Goal: Task Accomplishment & Management: Use online tool/utility

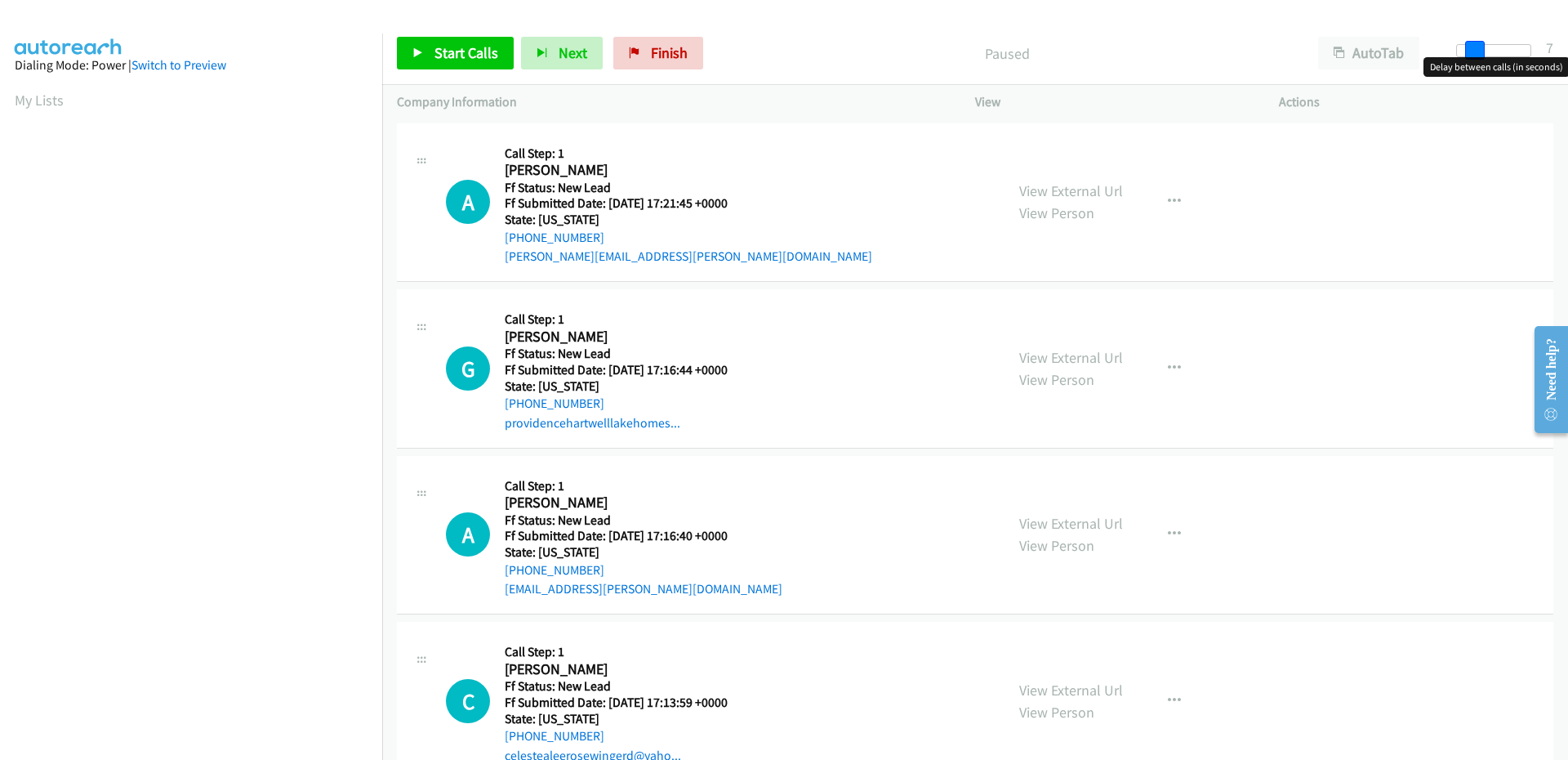
drag, startPoint x: 1462, startPoint y: 52, endPoint x: 1478, endPoint y: 51, distance: 16.0
click at [1478, 51] on span at bounding box center [1475, 51] width 20 height 20
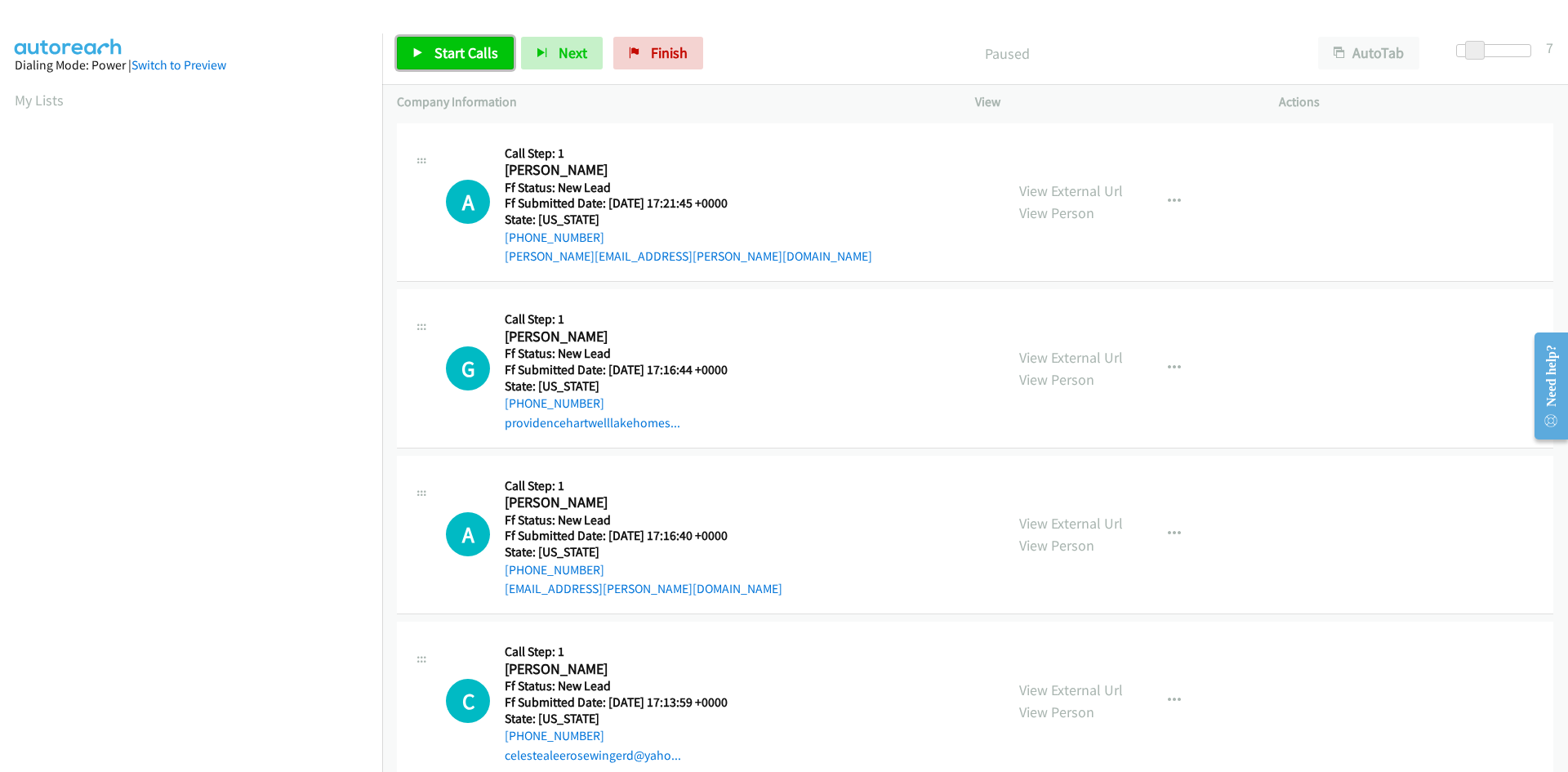
click at [448, 47] on span "Start Calls" at bounding box center [467, 52] width 64 height 19
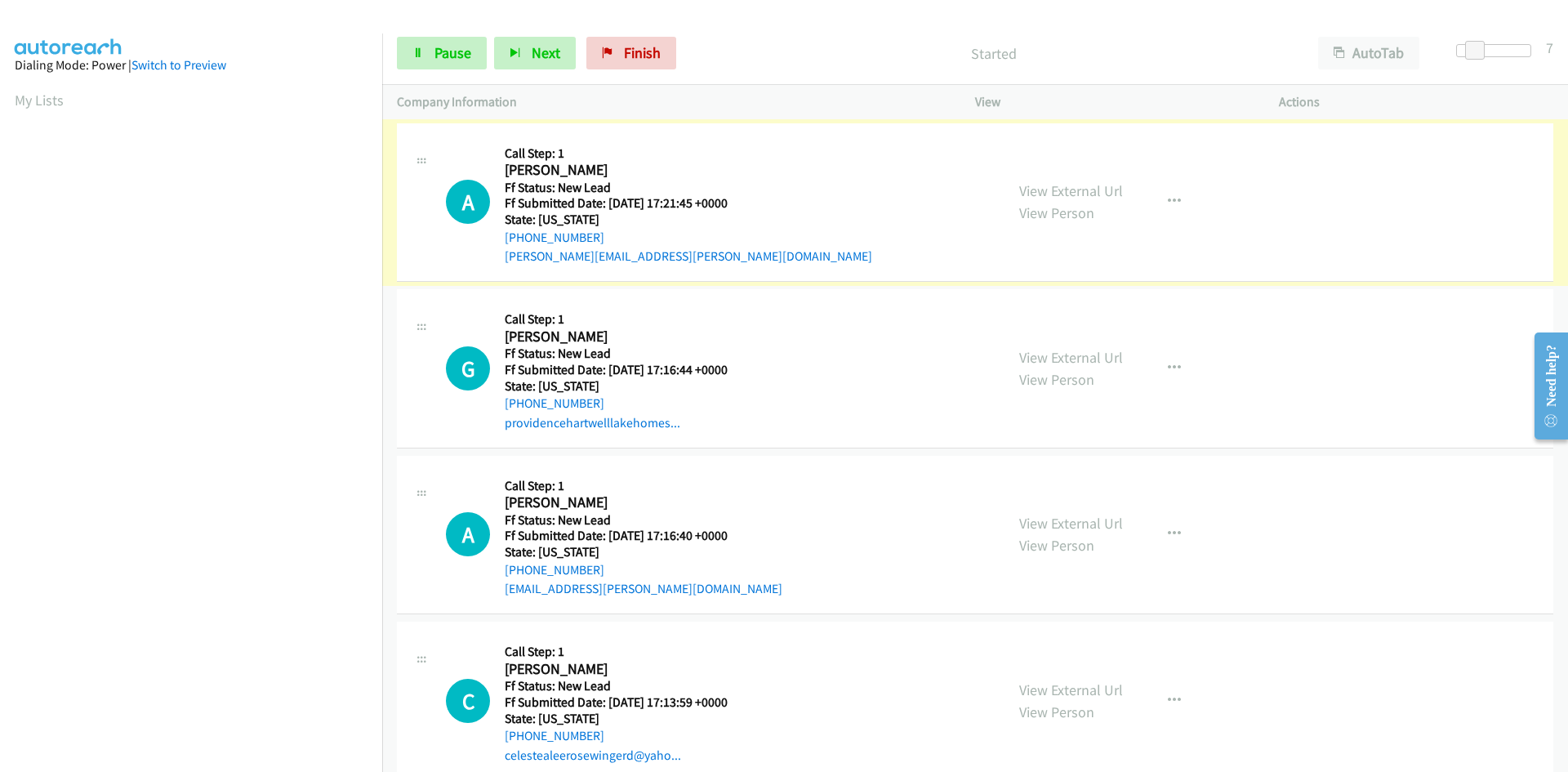
click at [1073, 188] on link "View External Url" at bounding box center [1071, 190] width 104 height 19
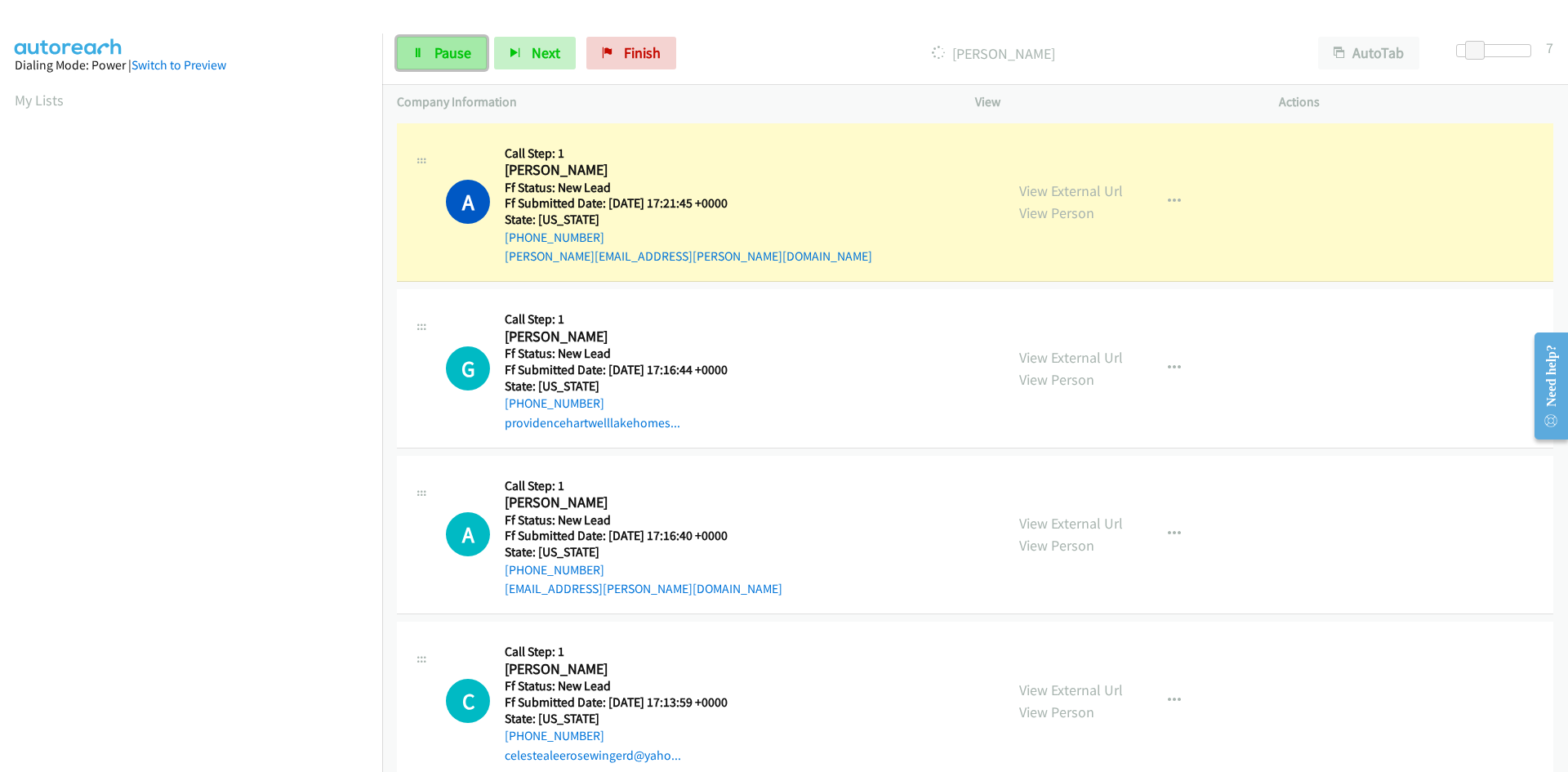
click at [435, 50] on span "Pause" at bounding box center [453, 52] width 37 height 19
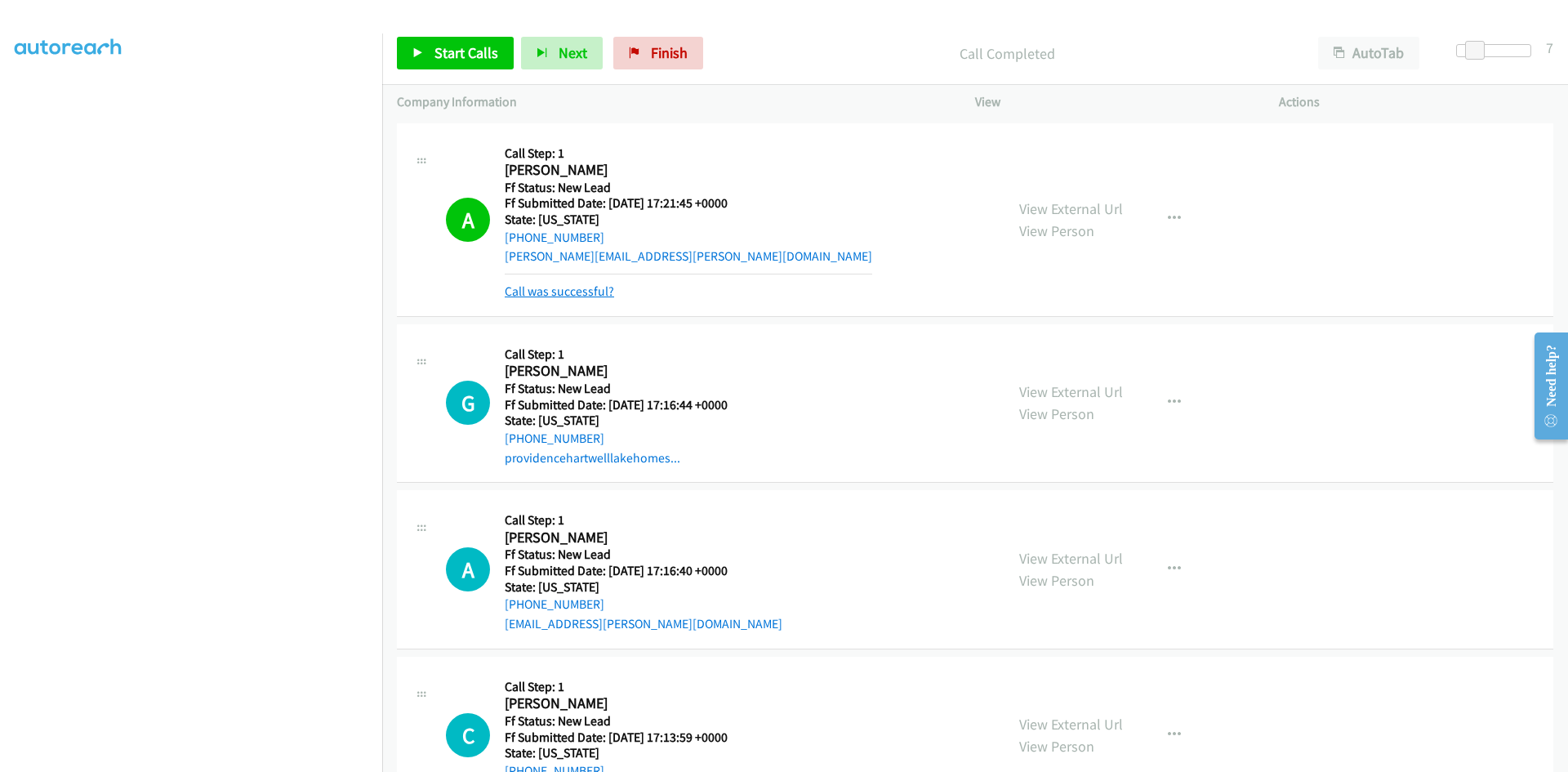
click at [549, 297] on link "Call was successful?" at bounding box center [559, 291] width 110 height 16
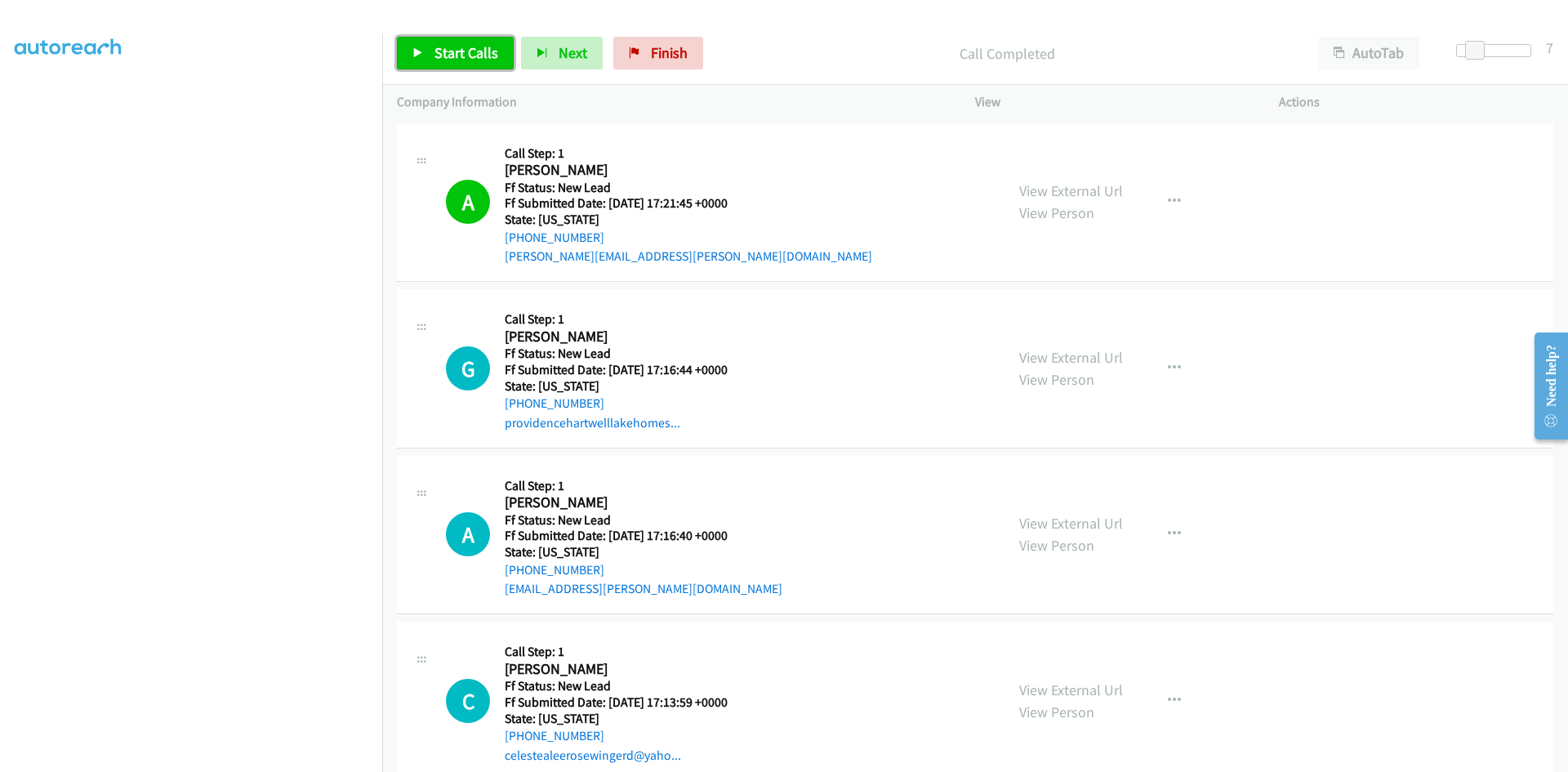
click at [487, 52] on span "Start Calls" at bounding box center [467, 52] width 64 height 19
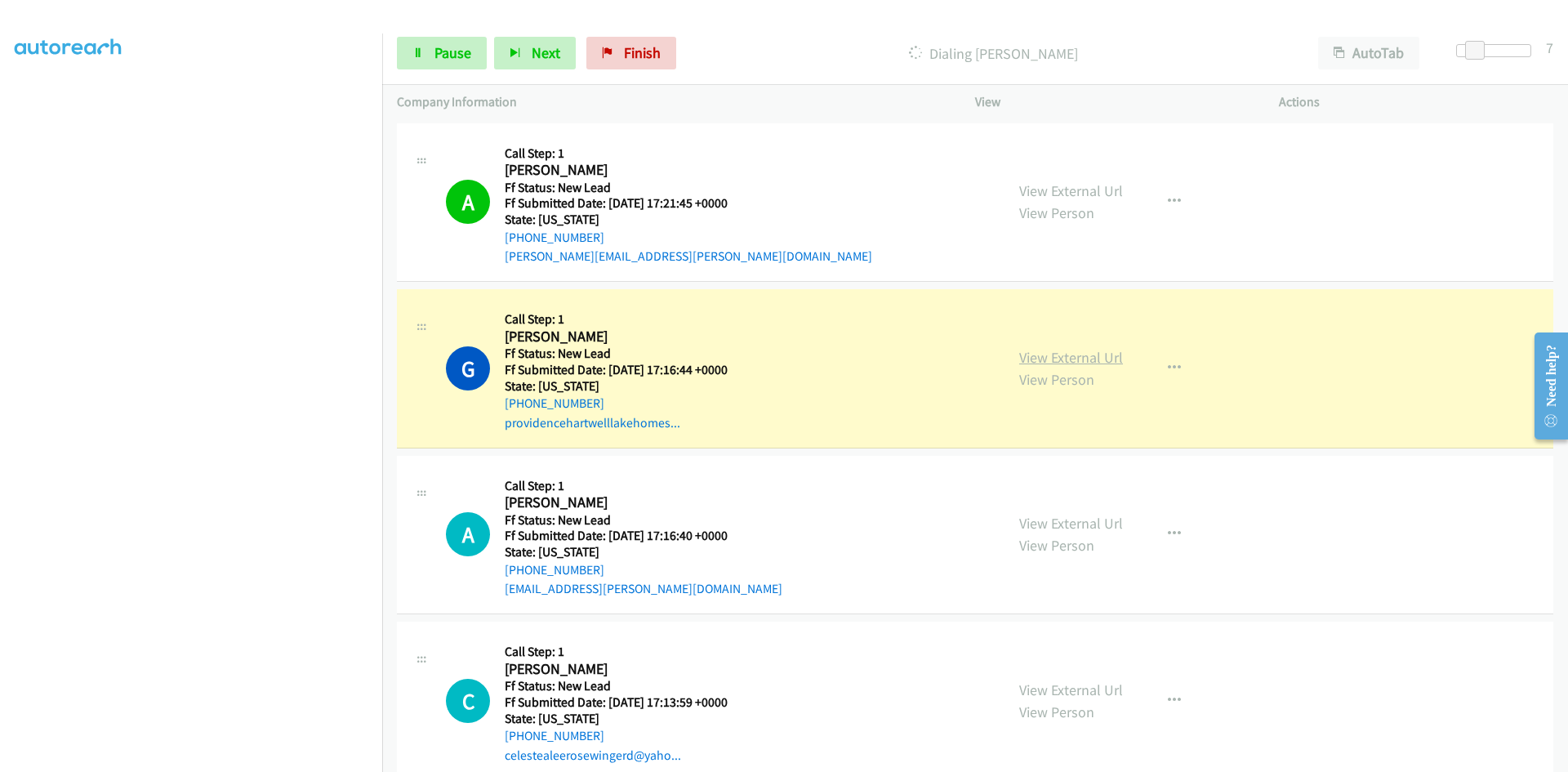
click at [1055, 355] on link "View External Url" at bounding box center [1071, 357] width 104 height 19
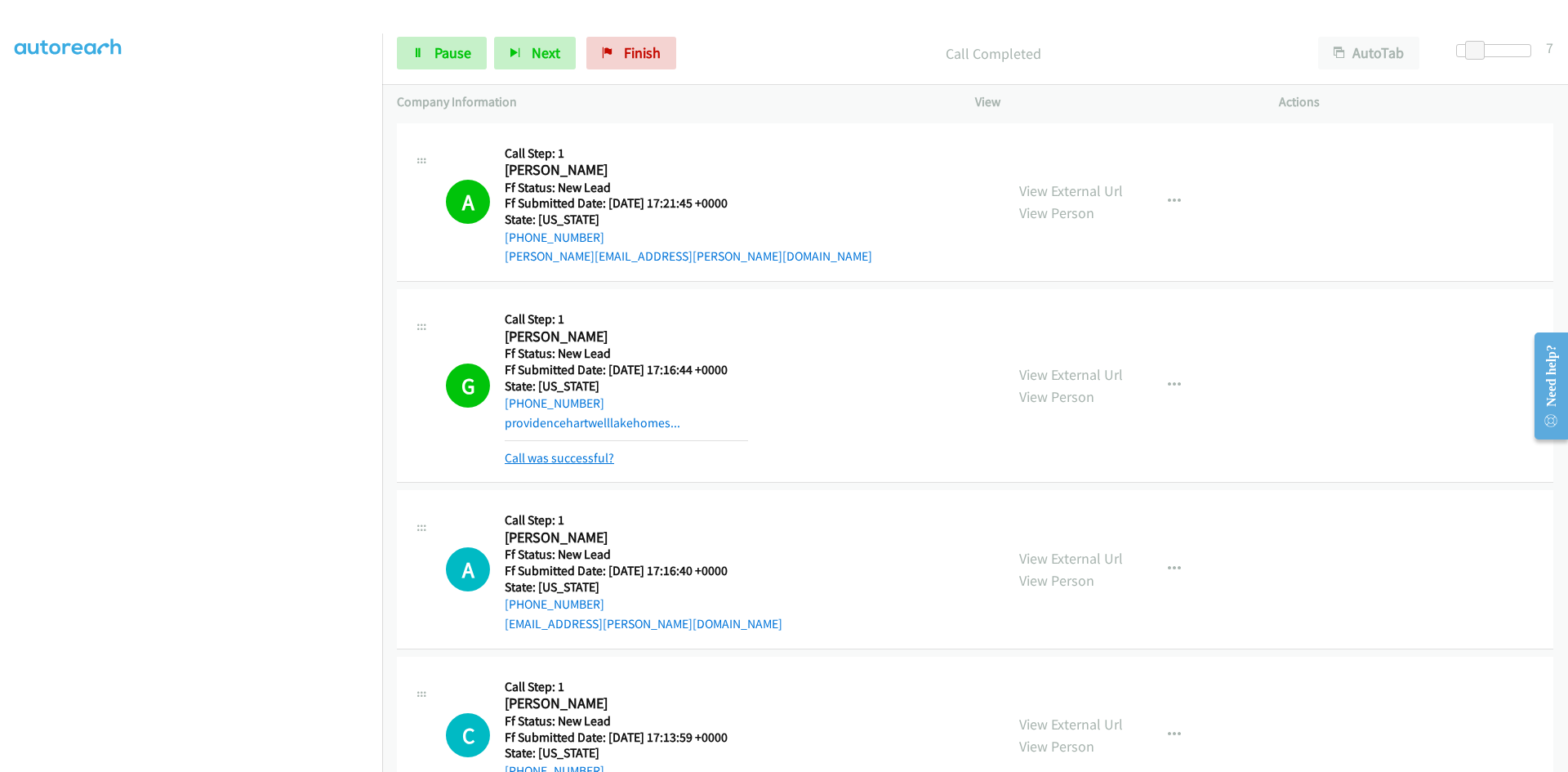
click at [573, 456] on link "Call was successful?" at bounding box center [559, 458] width 110 height 16
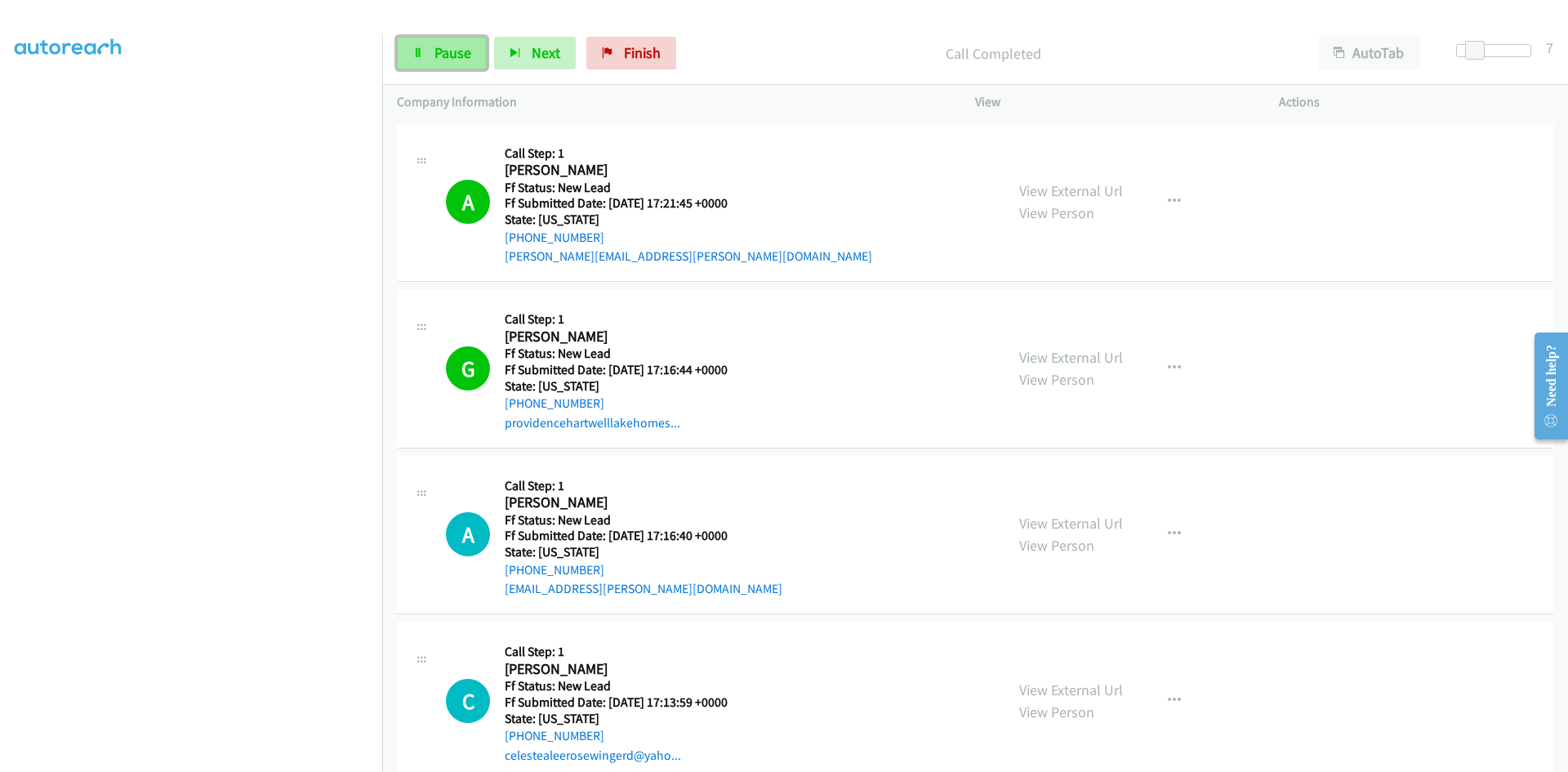
click at [425, 65] on link "Pause" at bounding box center [442, 53] width 90 height 33
click at [489, 60] on span "Start Calls" at bounding box center [467, 52] width 64 height 19
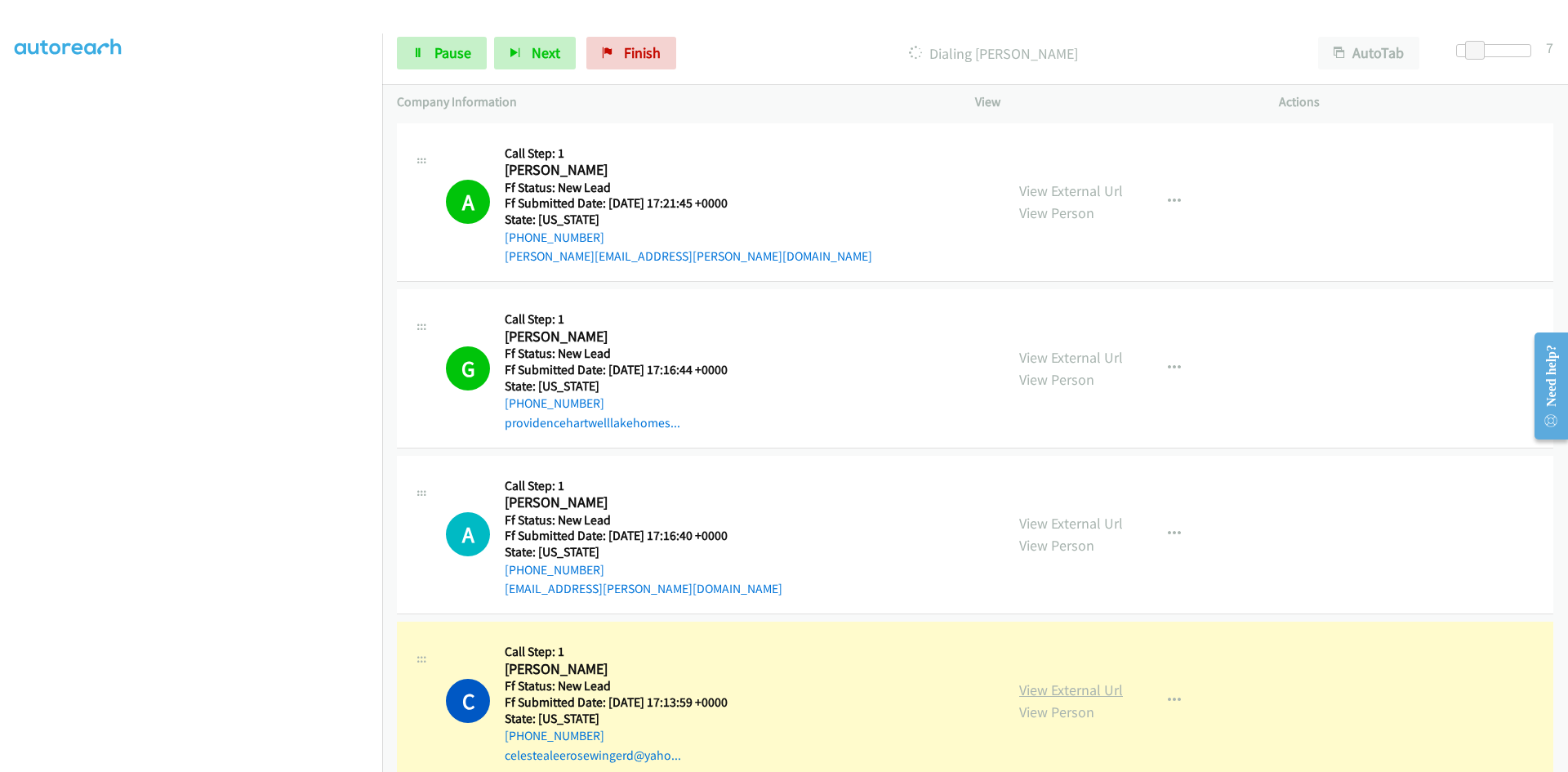
click at [1087, 695] on link "View External Url" at bounding box center [1071, 689] width 104 height 19
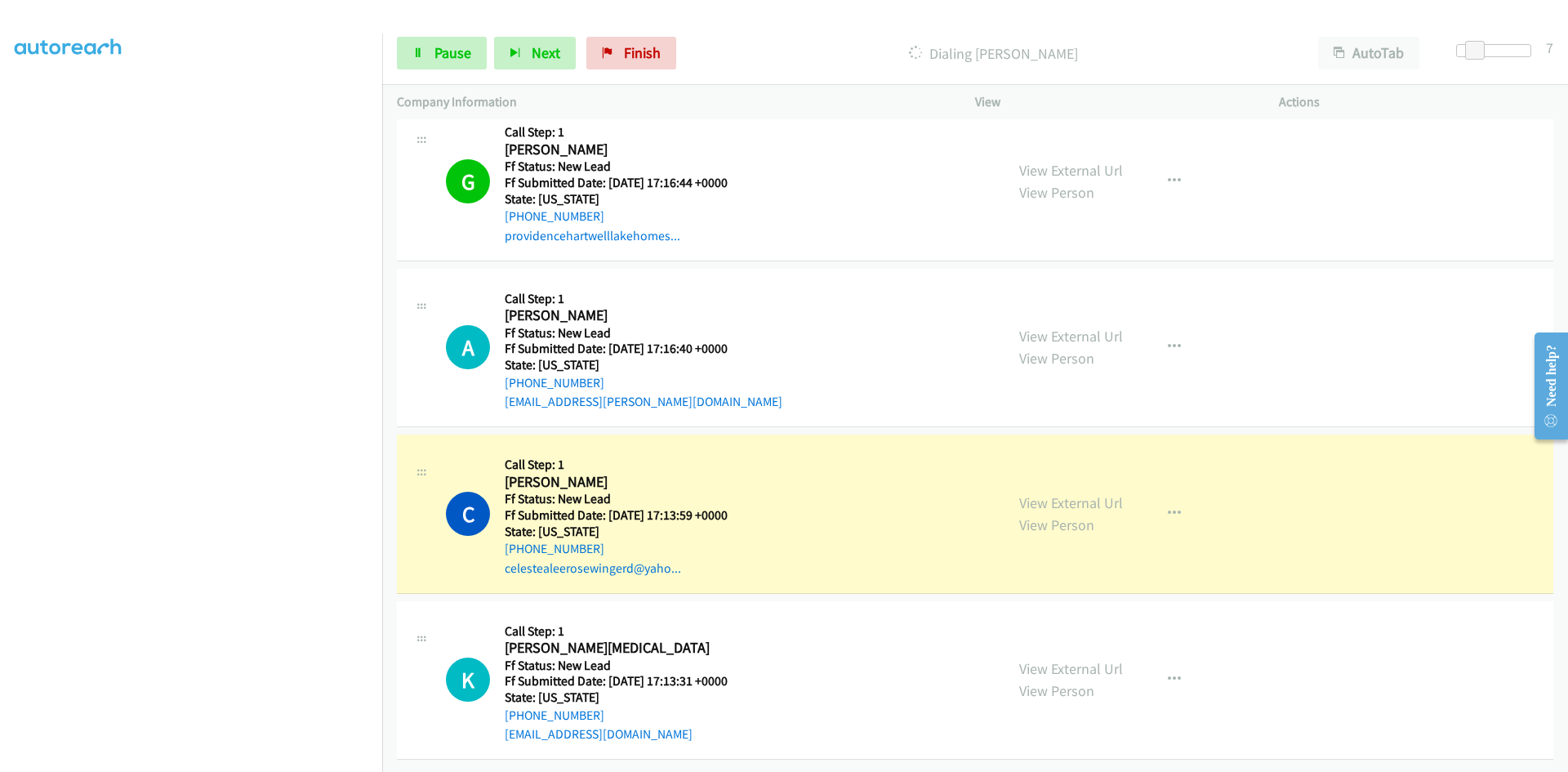
scroll to position [199, 0]
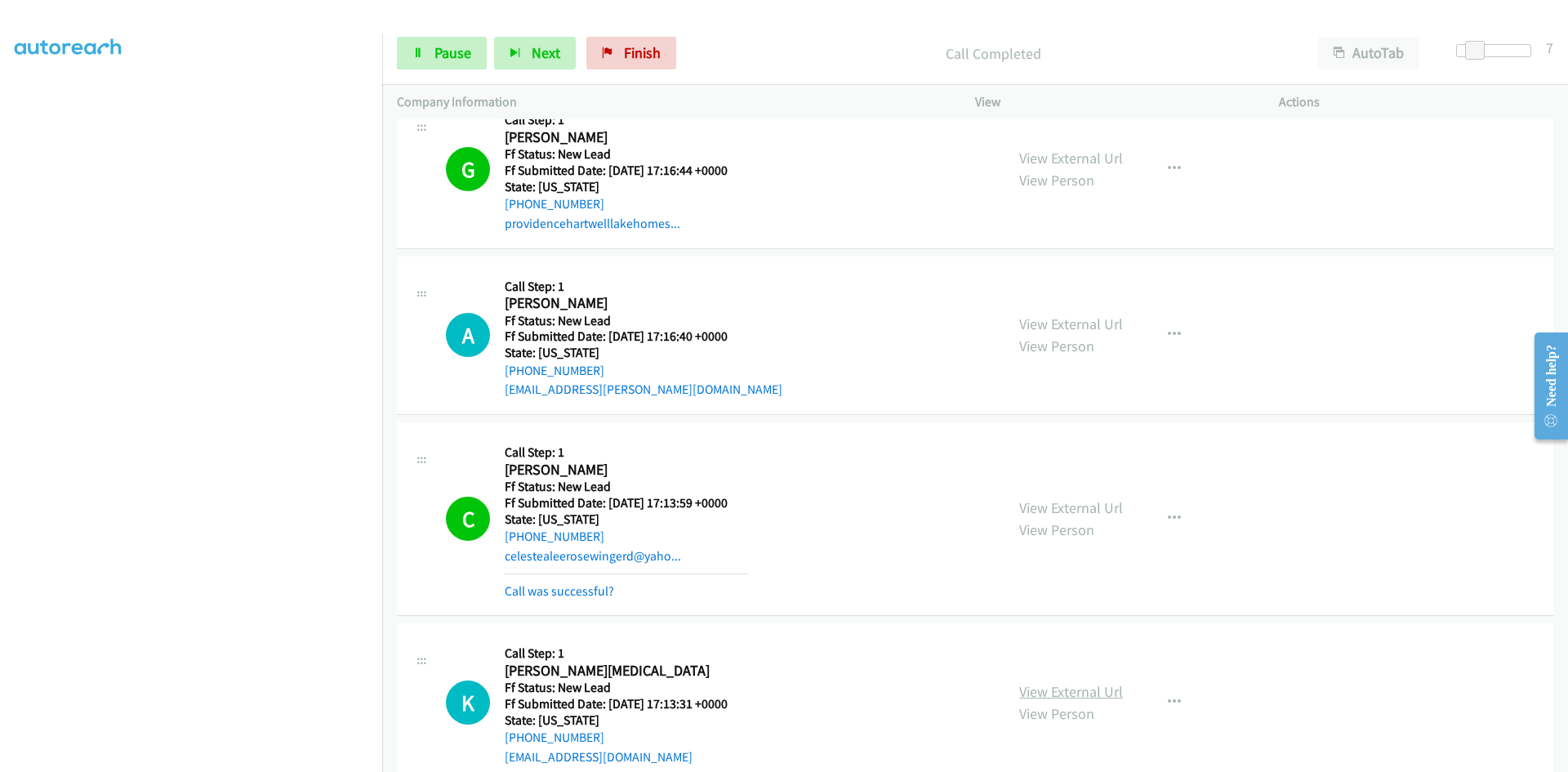
click at [1037, 695] on link "View External Url" at bounding box center [1071, 691] width 104 height 19
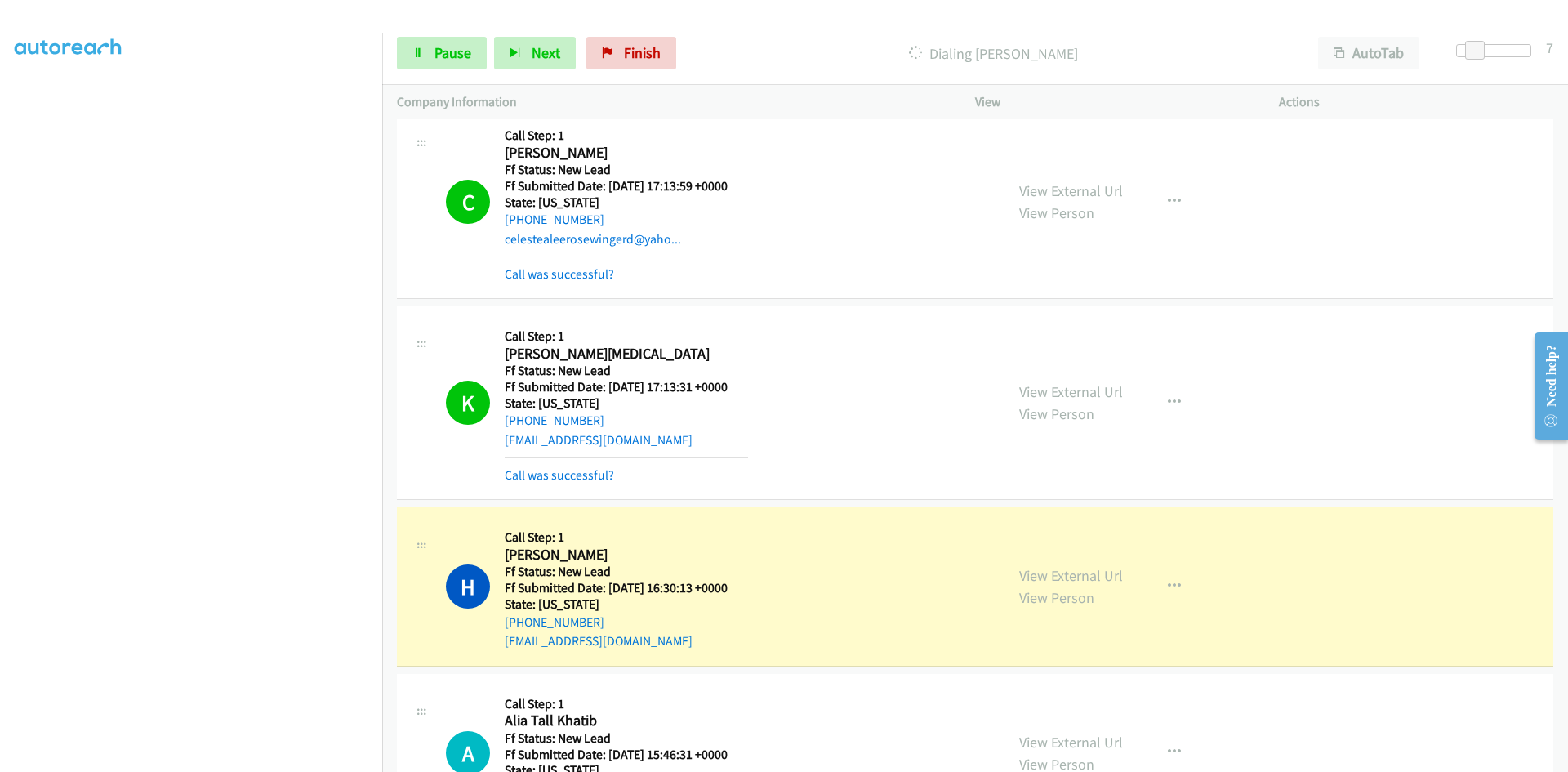
scroll to position [607, 0]
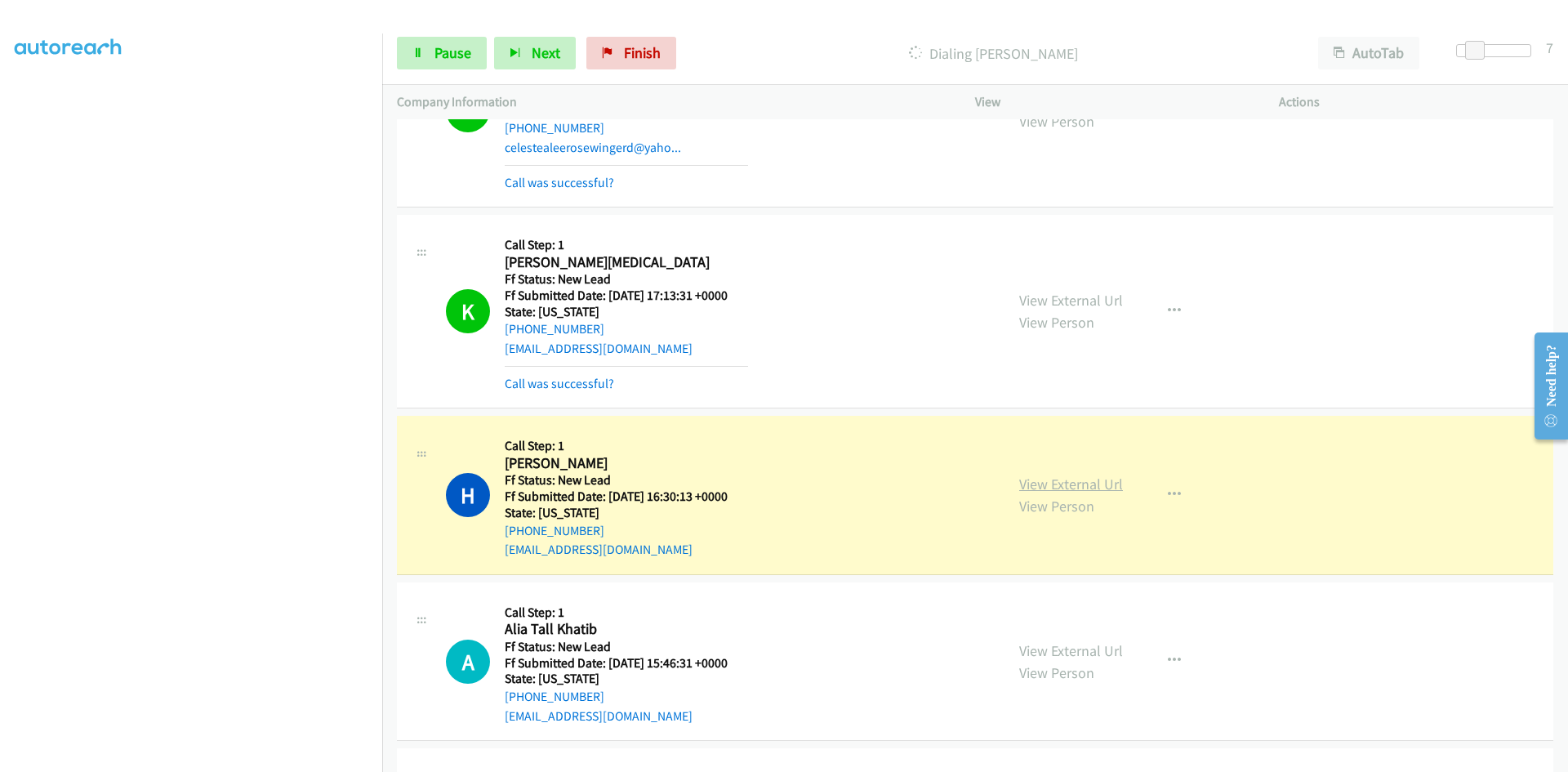
click at [1056, 482] on link "View External Url" at bounding box center [1071, 484] width 104 height 19
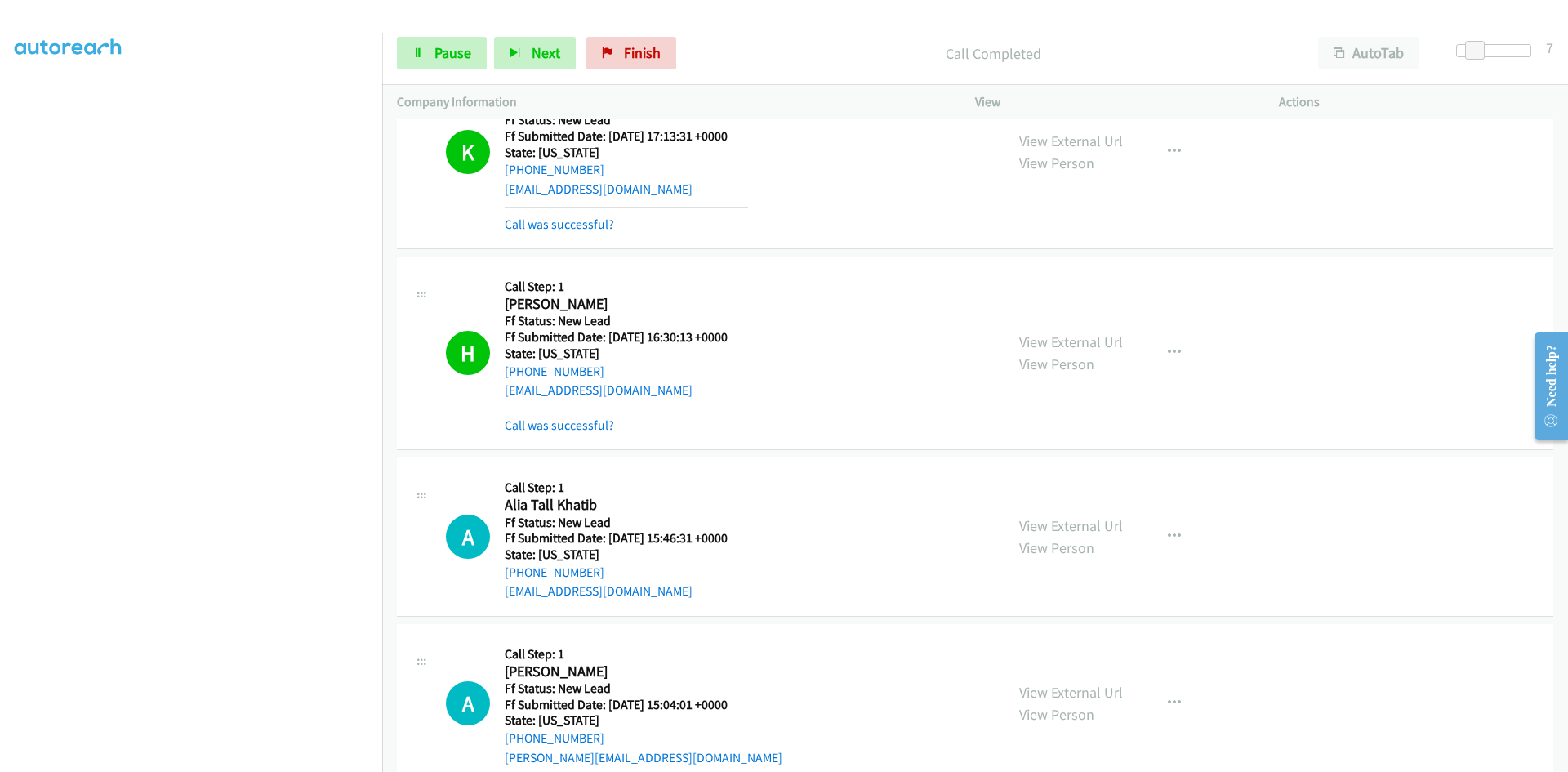
scroll to position [801, 0]
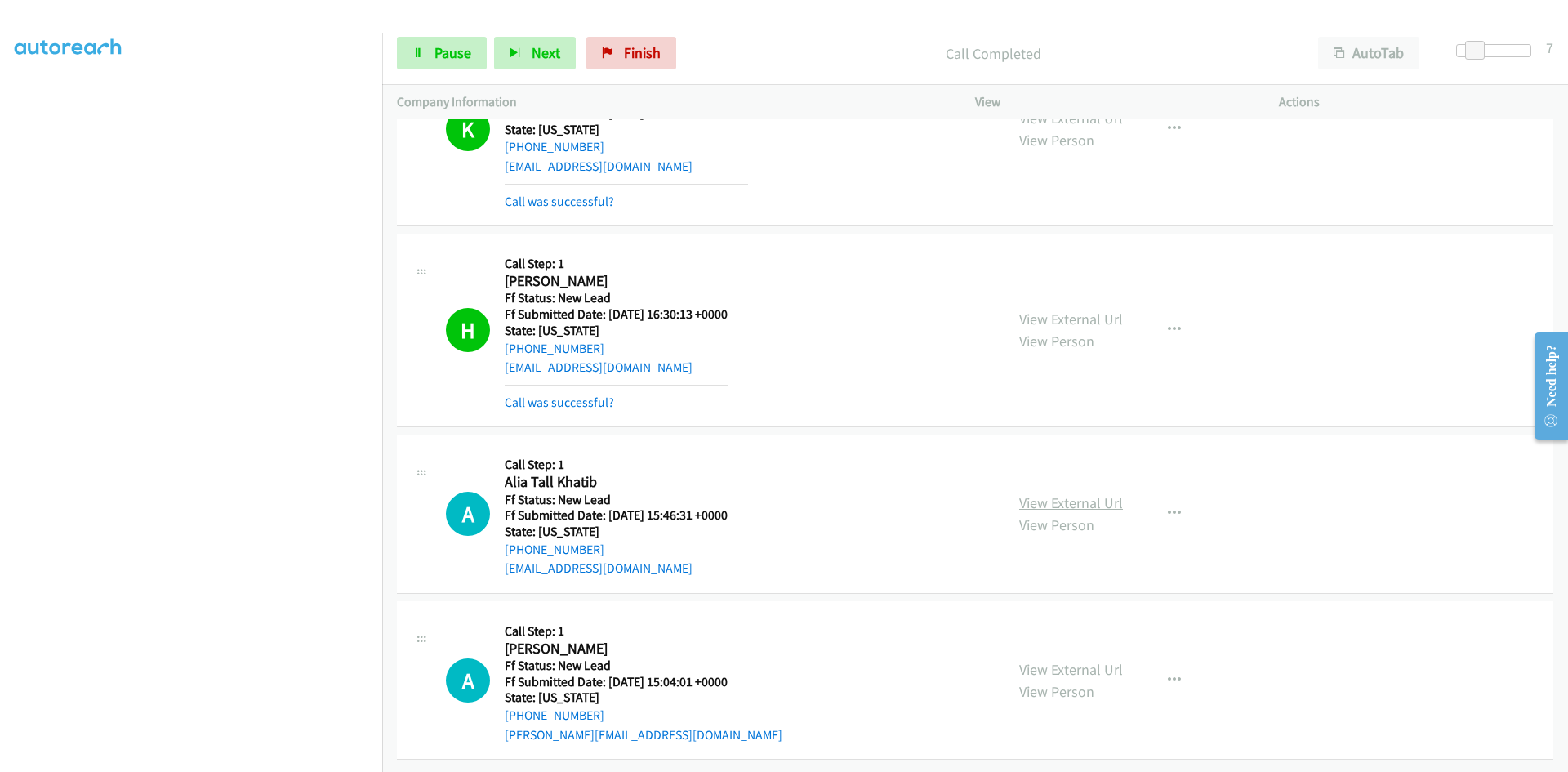
click at [1054, 493] on link "View External Url" at bounding box center [1071, 502] width 104 height 19
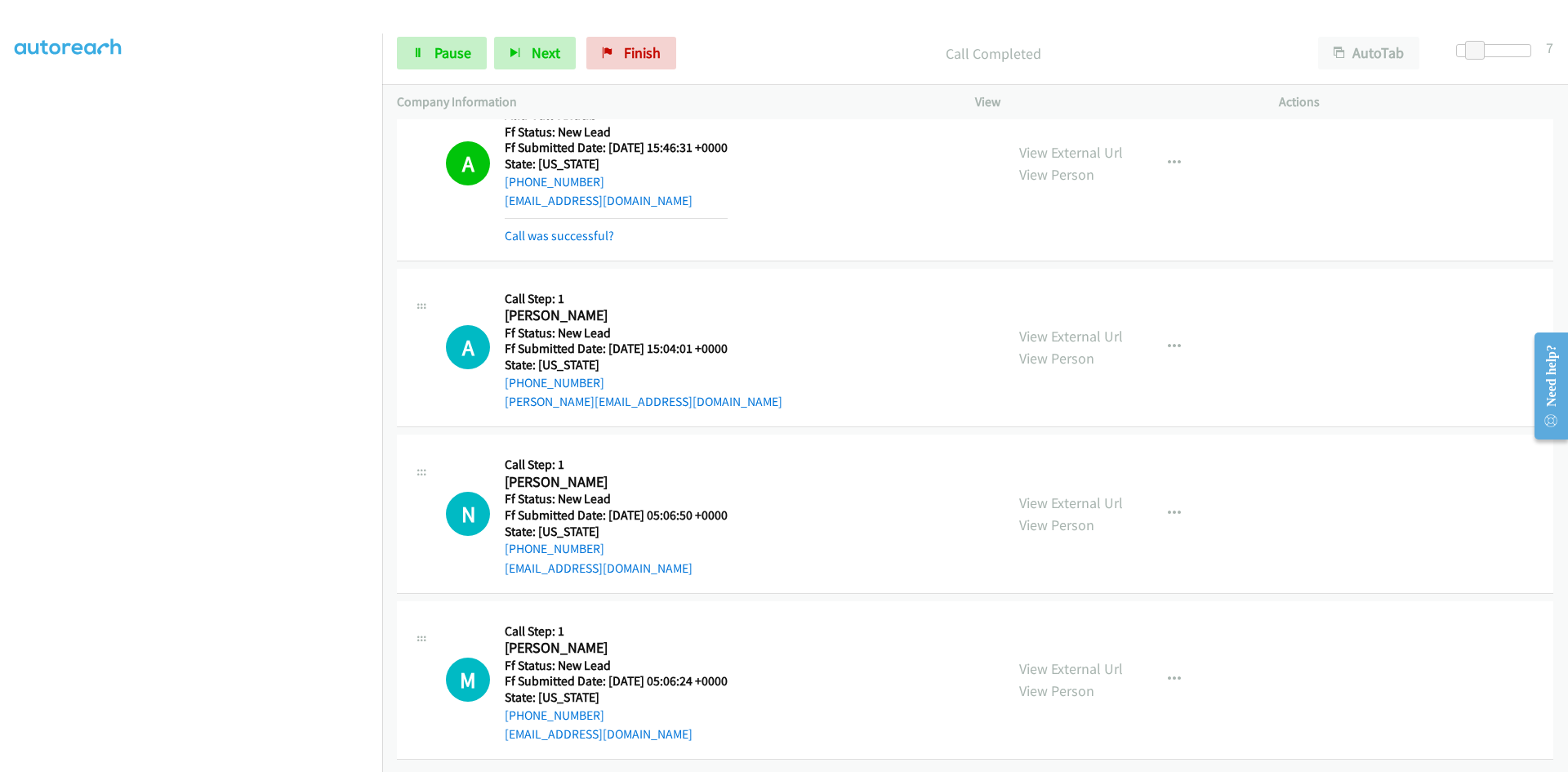
scroll to position [1169, 0]
click at [448, 47] on span "Pause" at bounding box center [453, 52] width 37 height 19
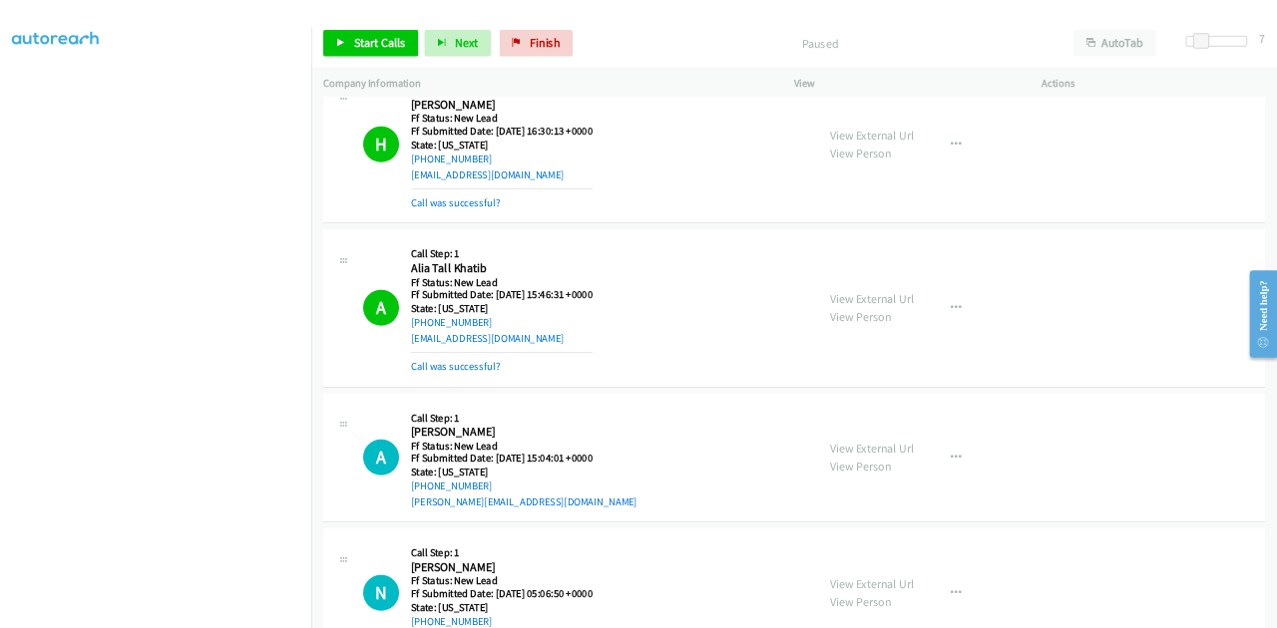
scroll to position [1129, 0]
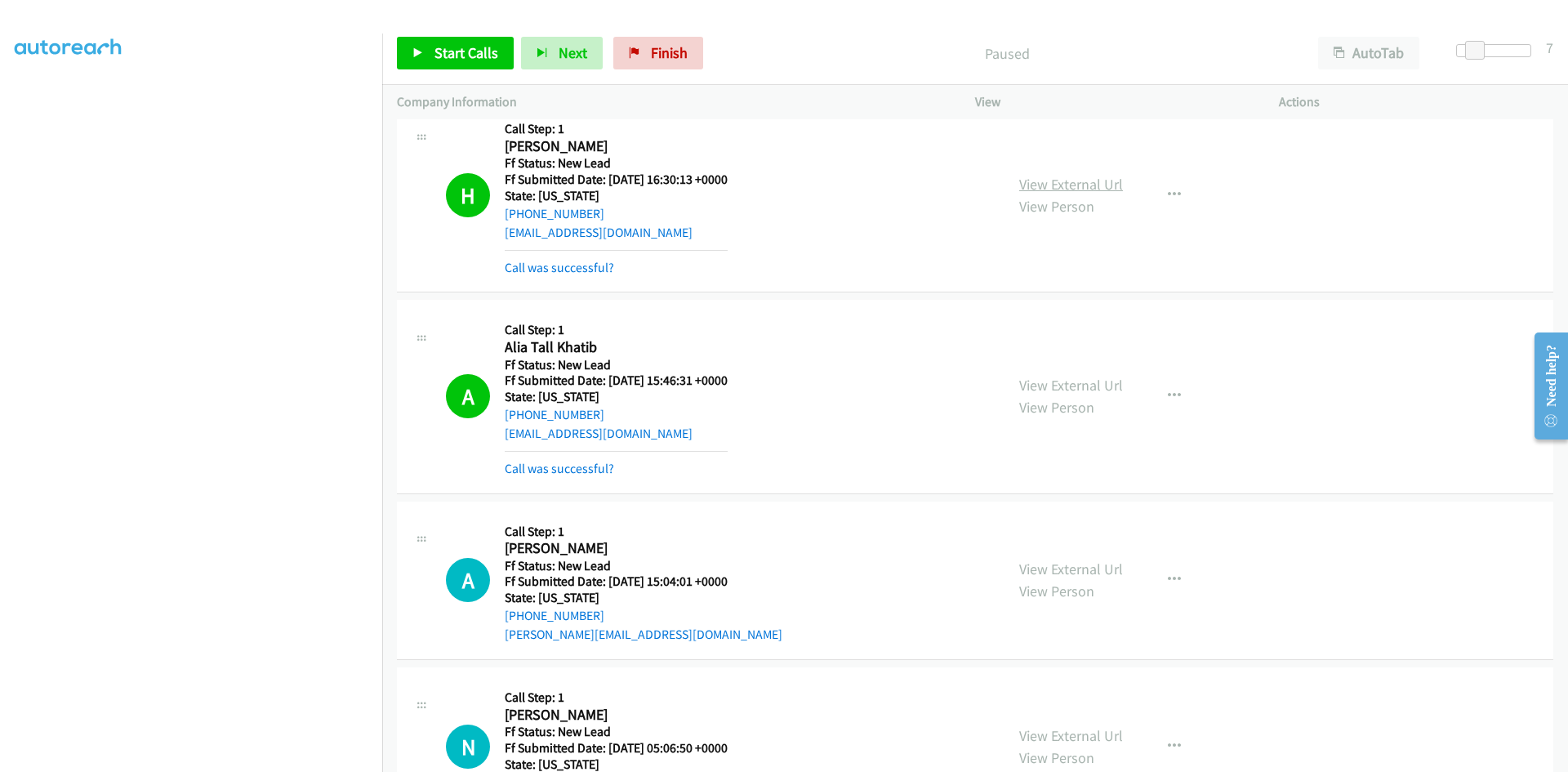
click at [1104, 178] on link "View External Url" at bounding box center [1071, 183] width 104 height 19
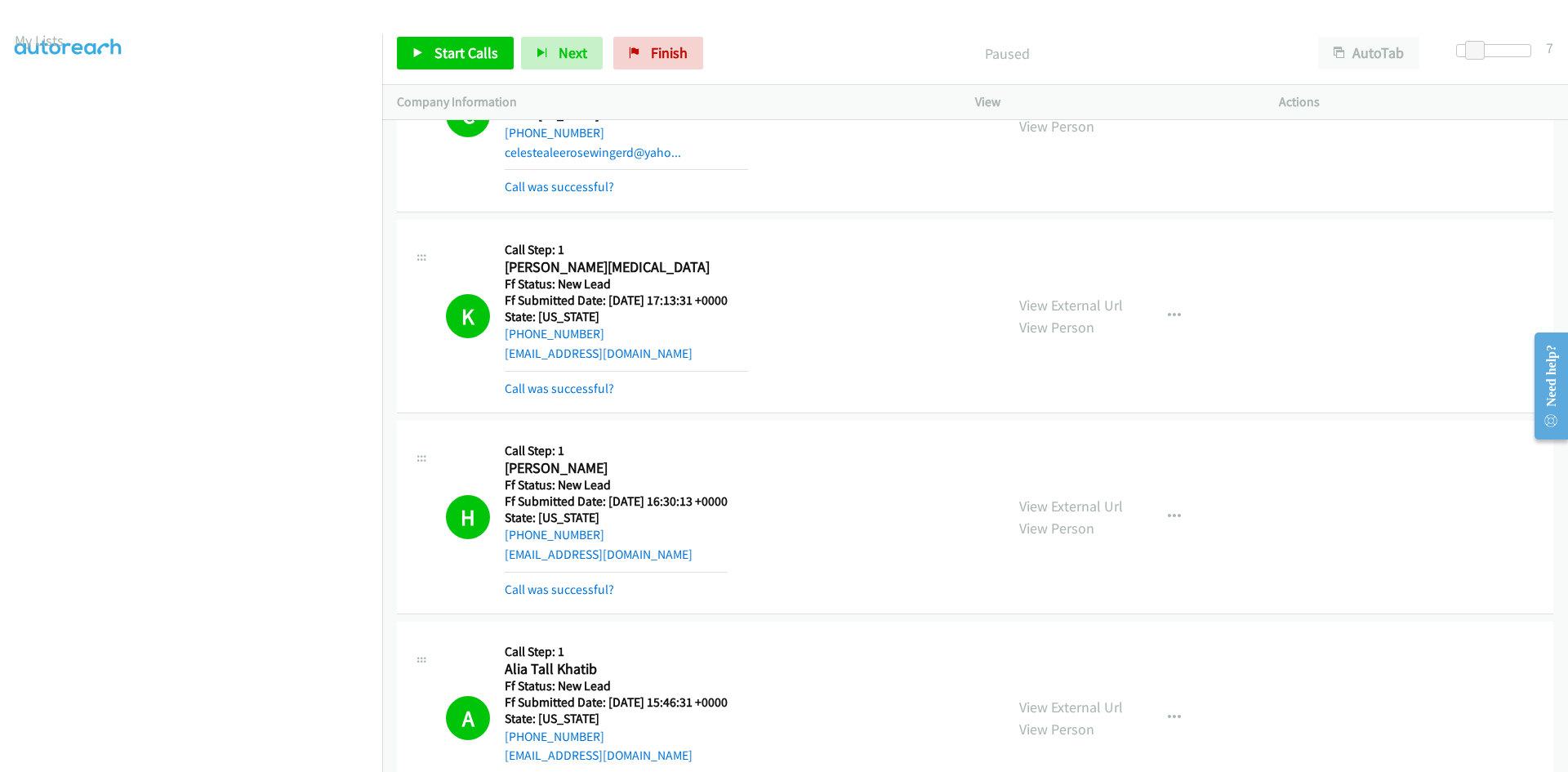
scroll to position [598, 0]
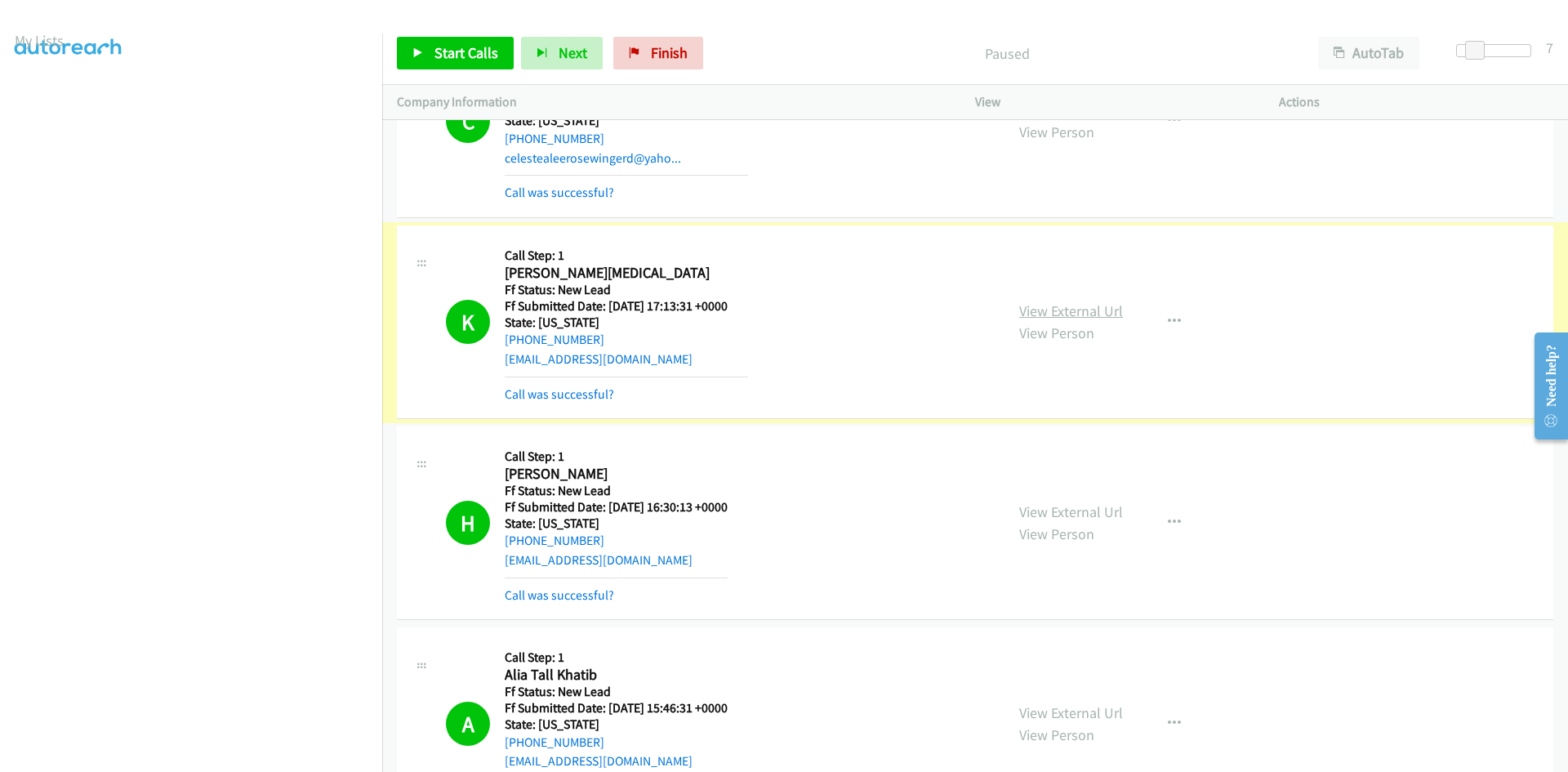
click at [1081, 311] on link "View External Url" at bounding box center [1071, 310] width 104 height 19
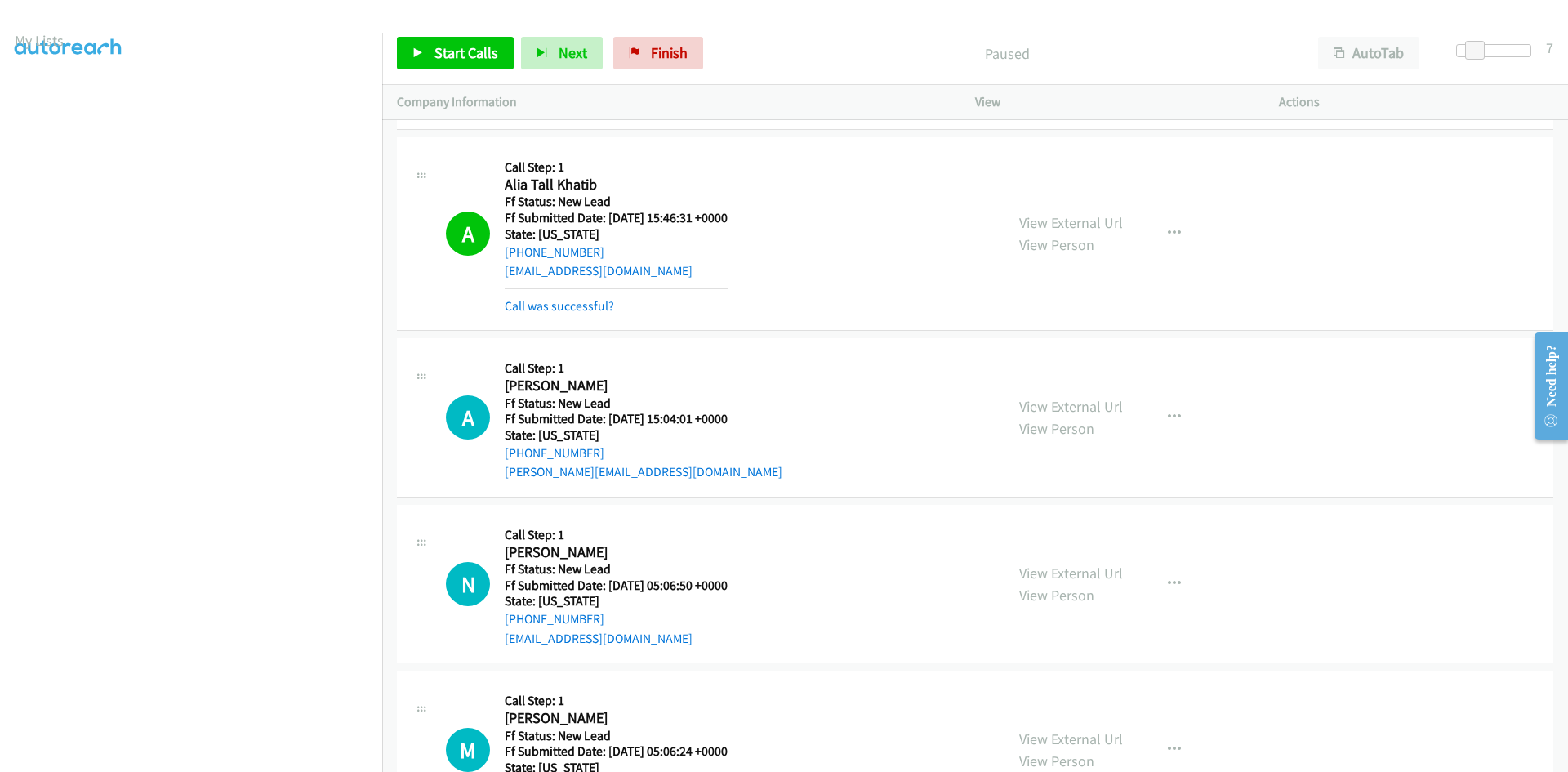
scroll to position [1169, 0]
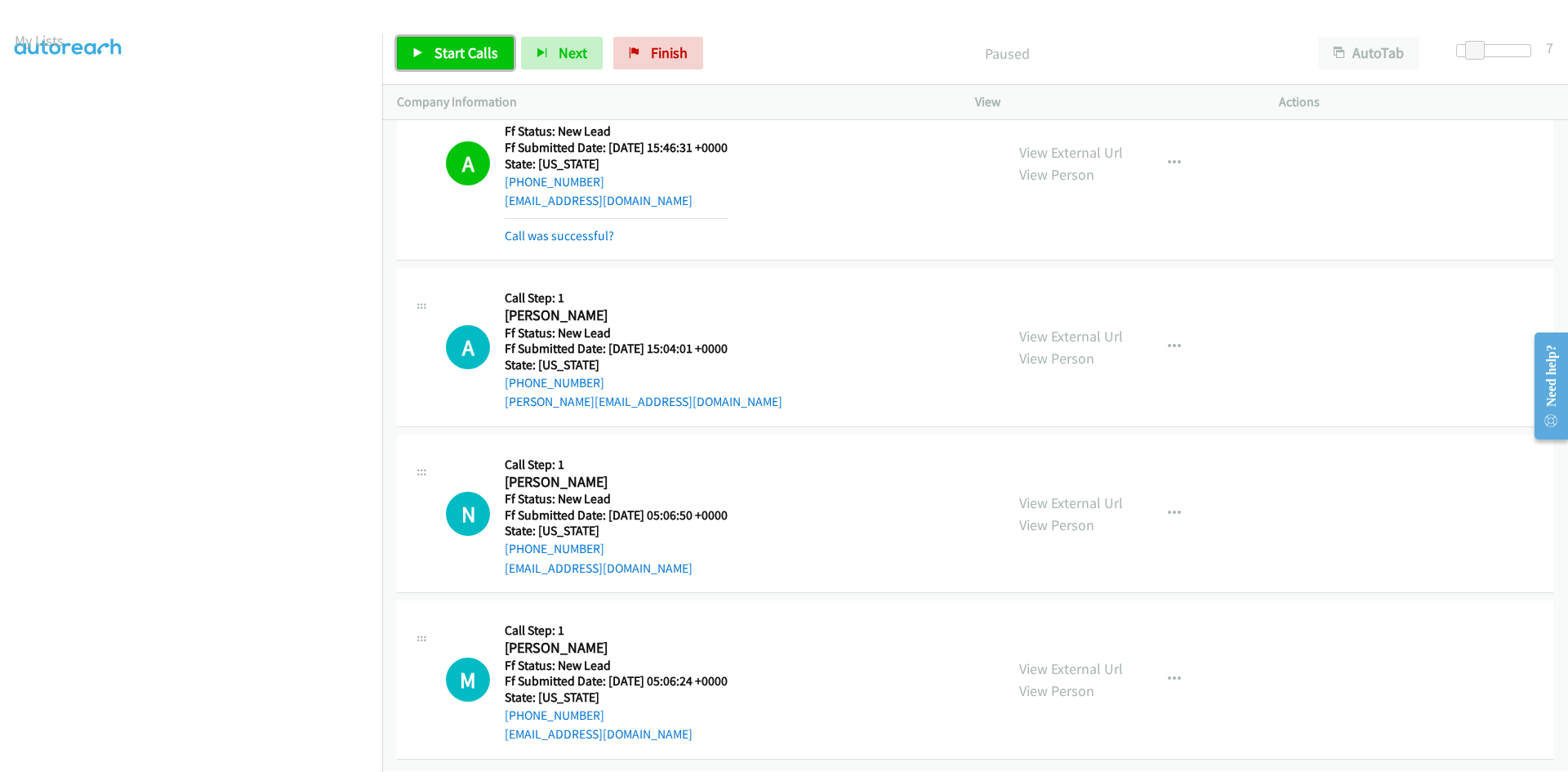
click at [476, 57] on span "Start Calls" at bounding box center [467, 52] width 64 height 19
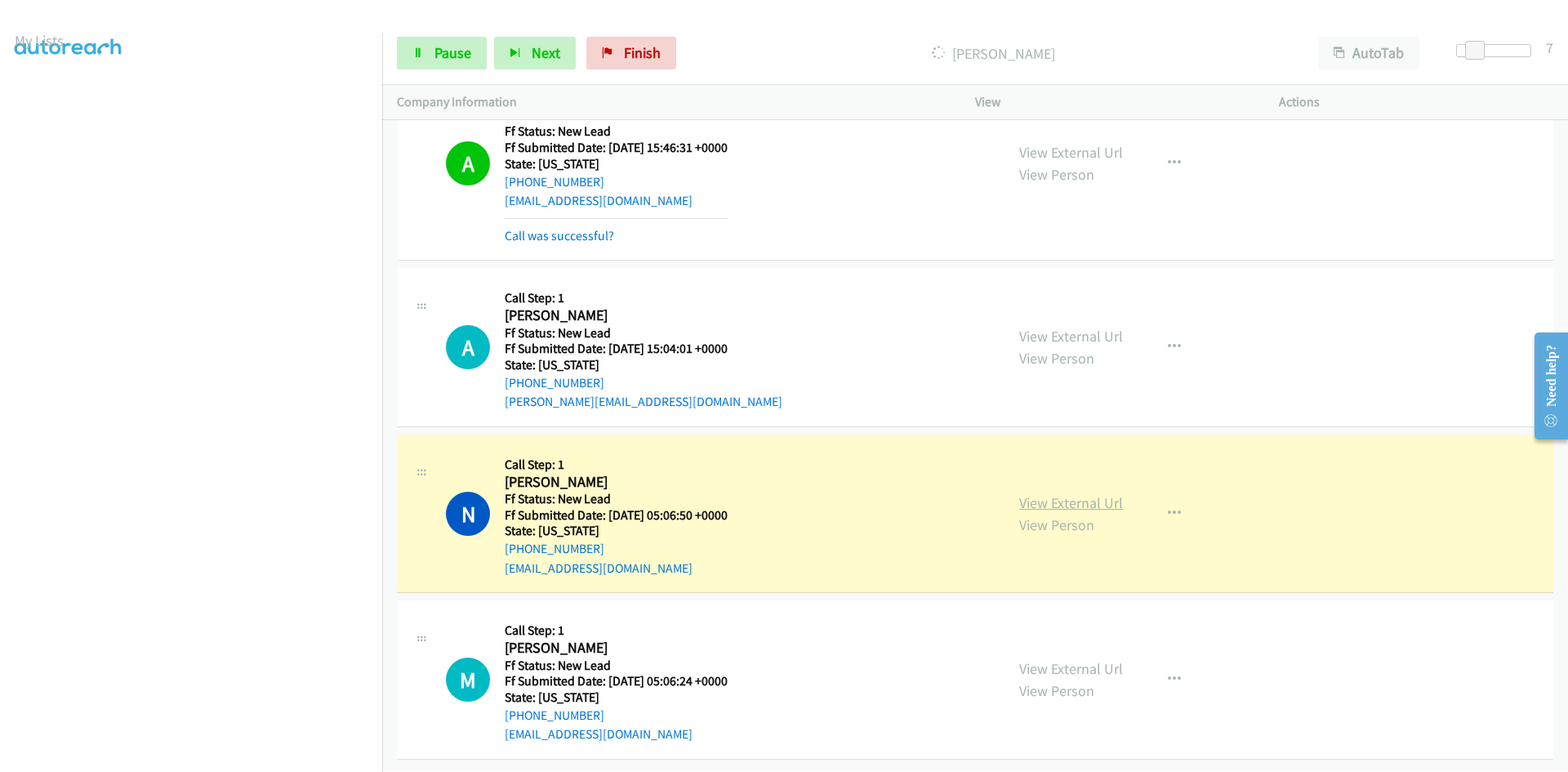
click at [1101, 493] on link "View External Url" at bounding box center [1071, 502] width 104 height 19
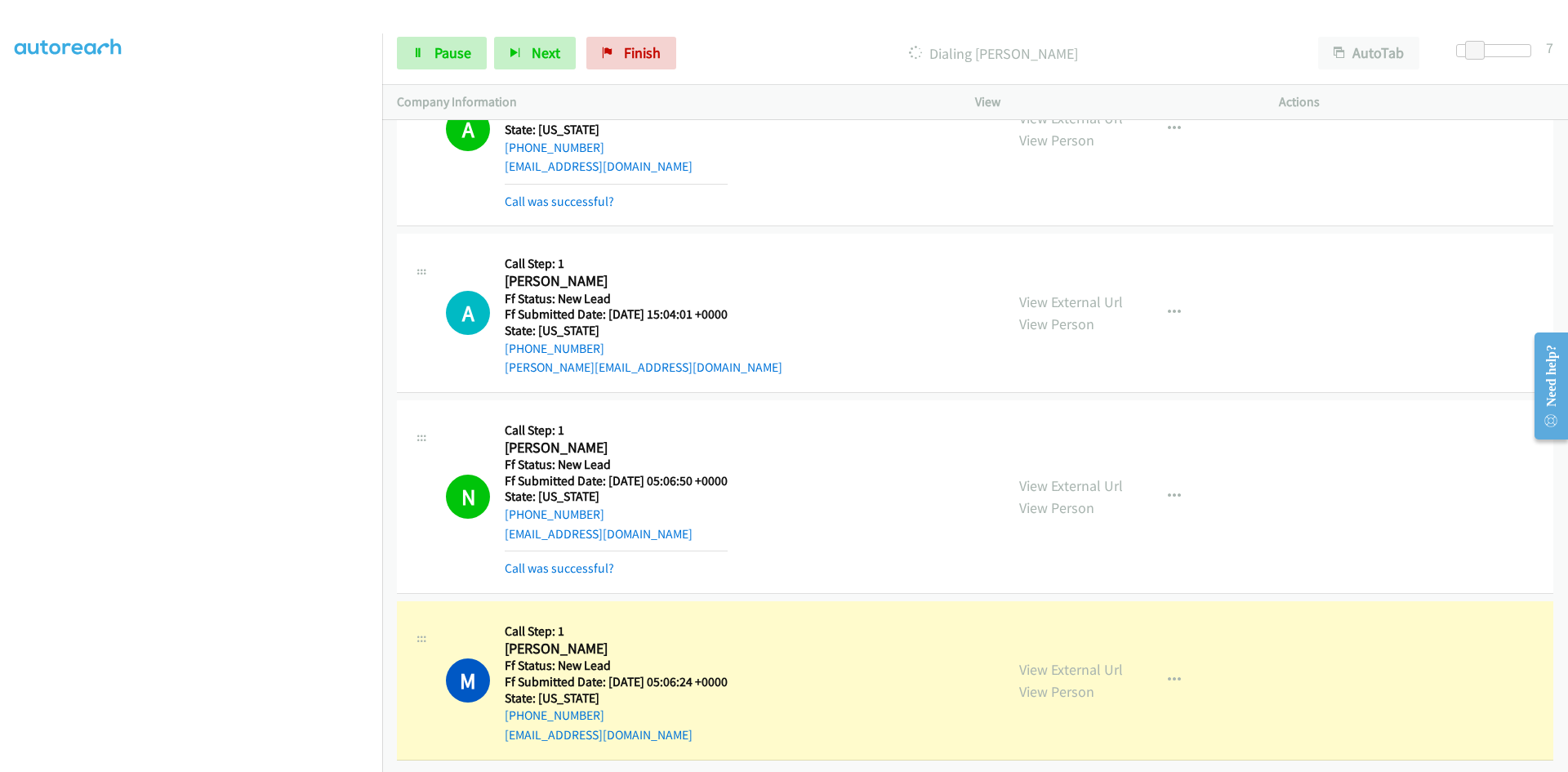
scroll to position [1204, 0]
click at [594, 560] on link "Call was successful?" at bounding box center [559, 567] width 110 height 16
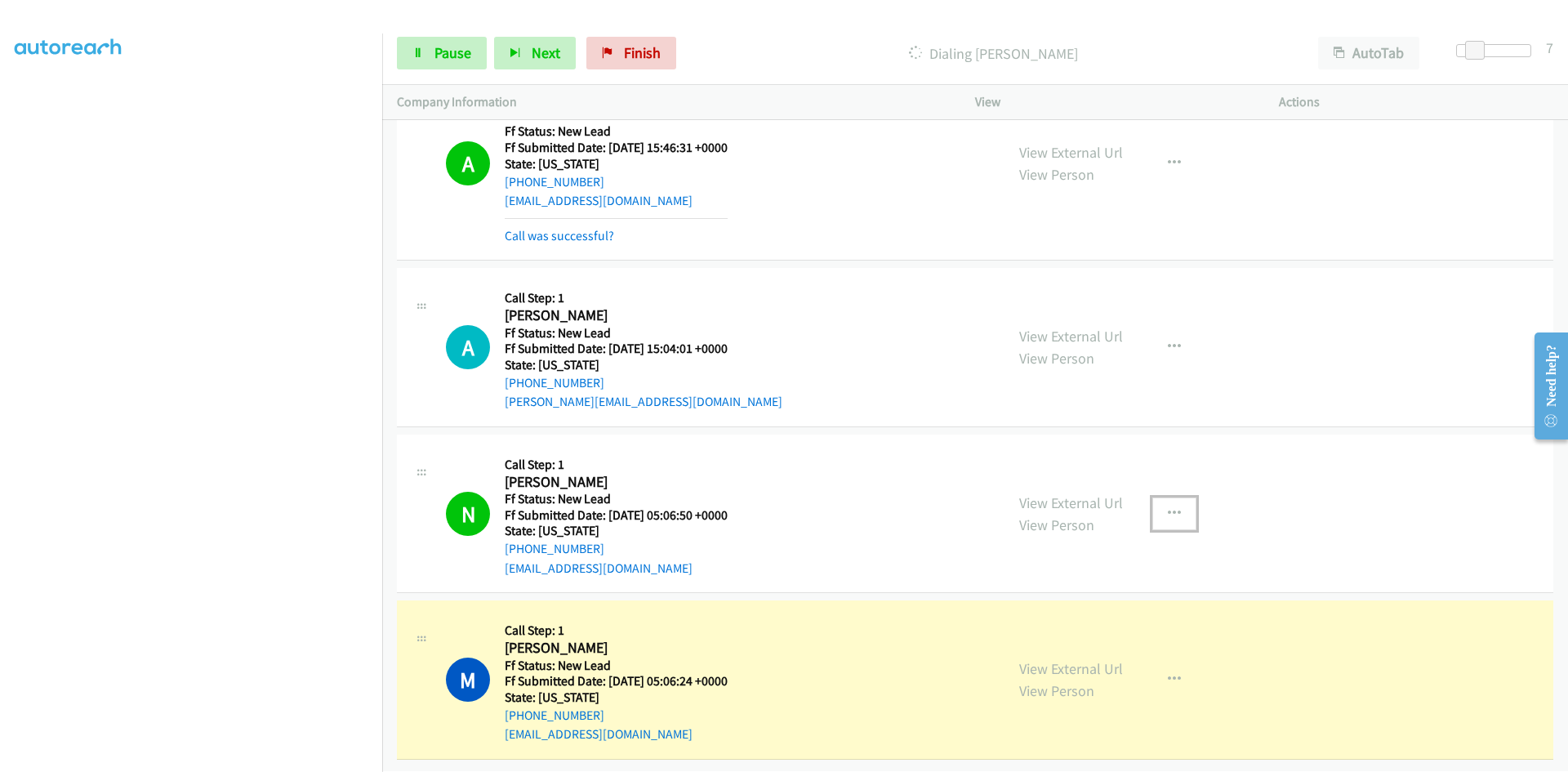
click at [1171, 507] on icon "button" at bounding box center [1174, 513] width 13 height 13
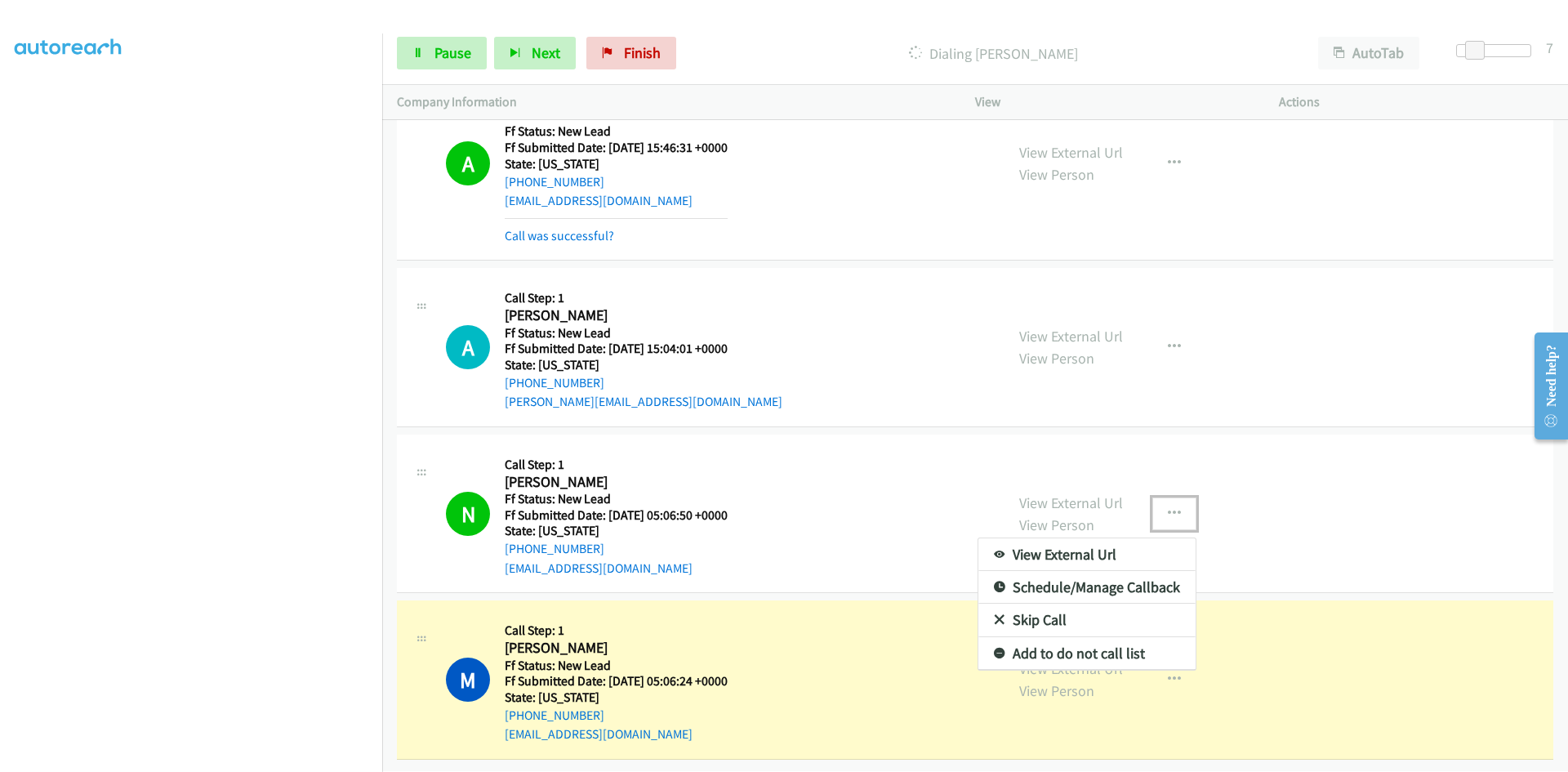
click at [1029, 640] on link "Add to do not call list" at bounding box center [1087, 653] width 217 height 33
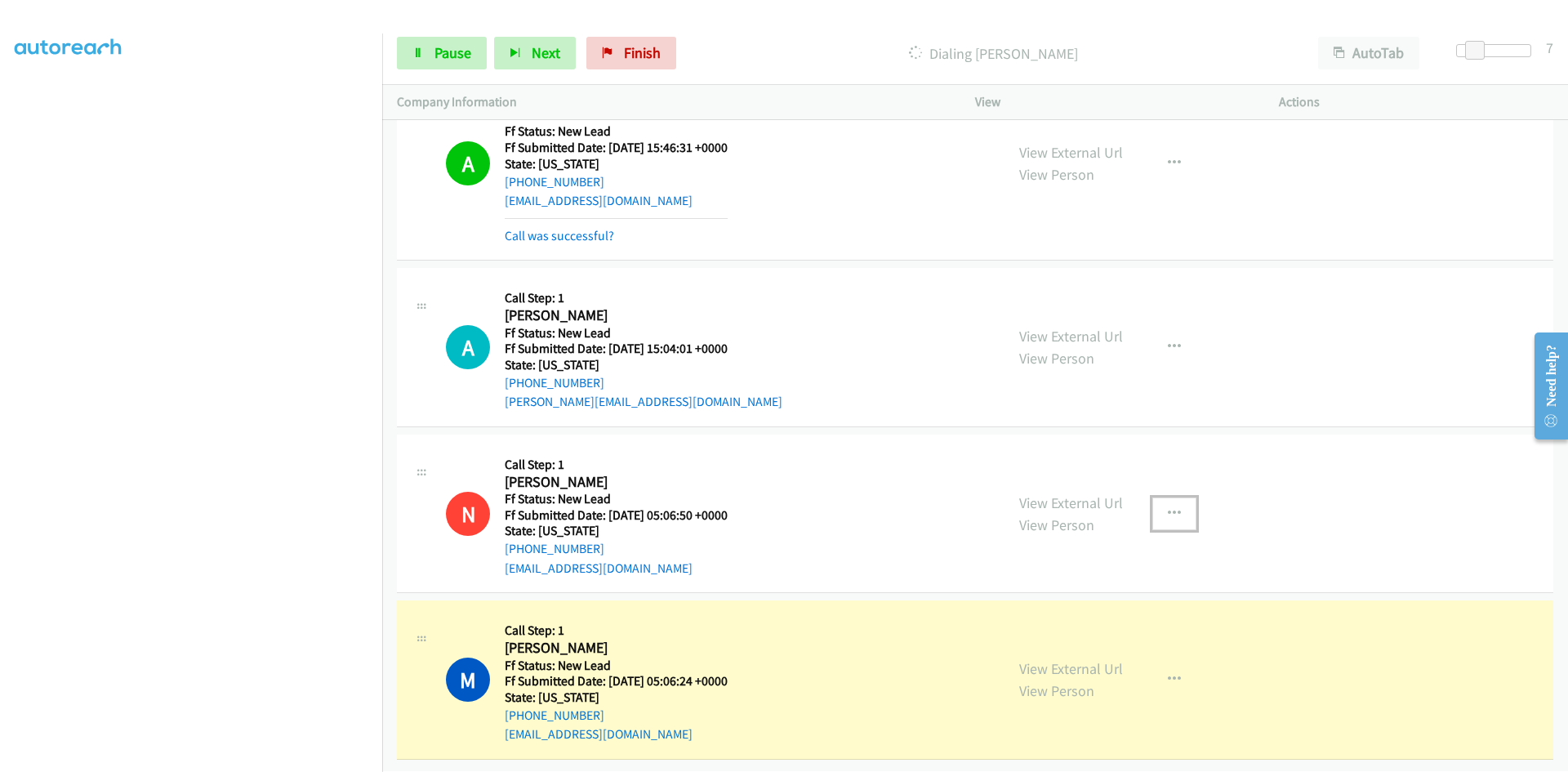
scroll to position [1169, 0]
click at [1069, 659] on link "View External Url" at bounding box center [1071, 668] width 104 height 19
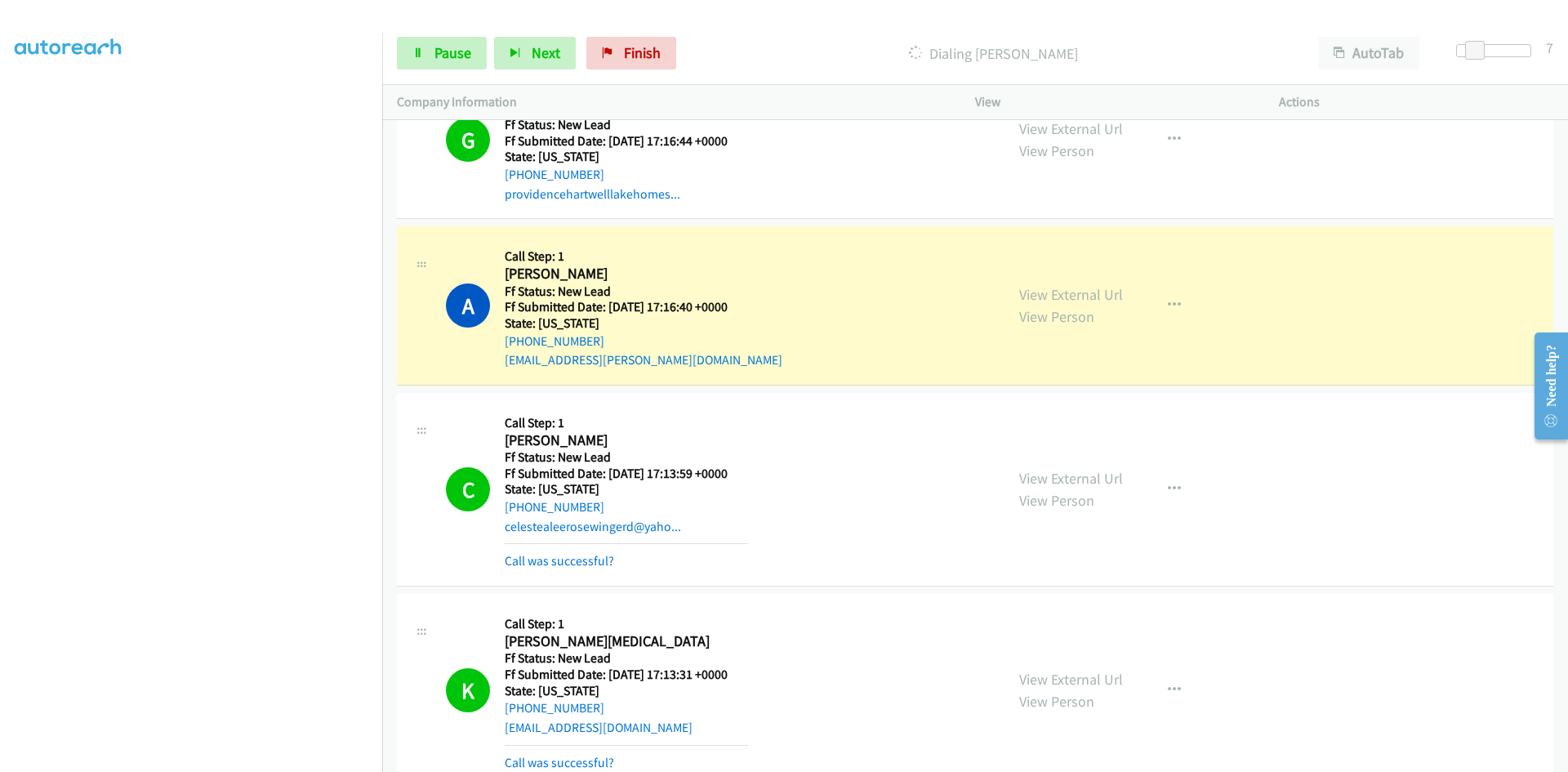
scroll to position [245, 0]
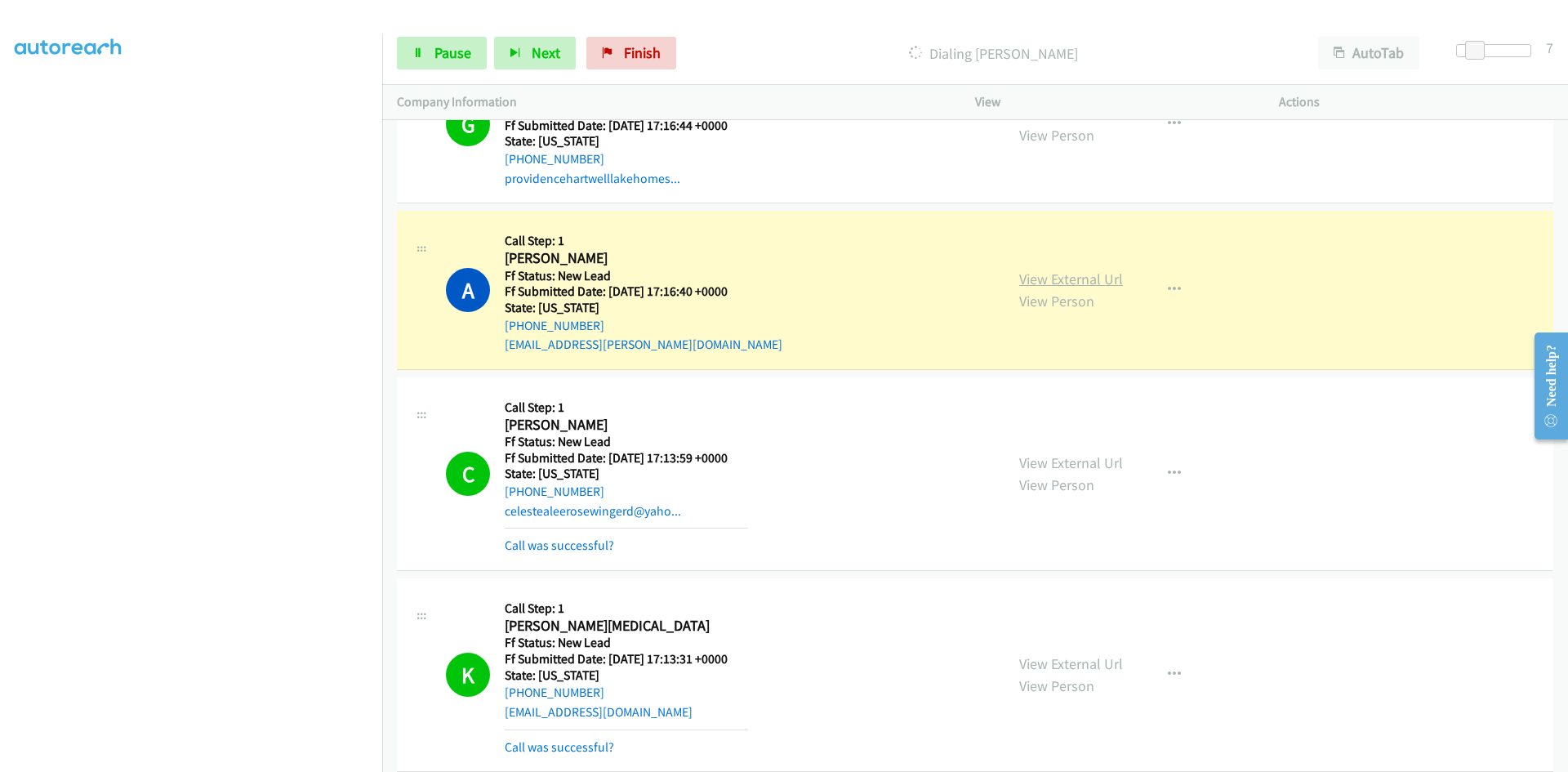
click at [1040, 278] on link "View External Url" at bounding box center [1071, 278] width 104 height 19
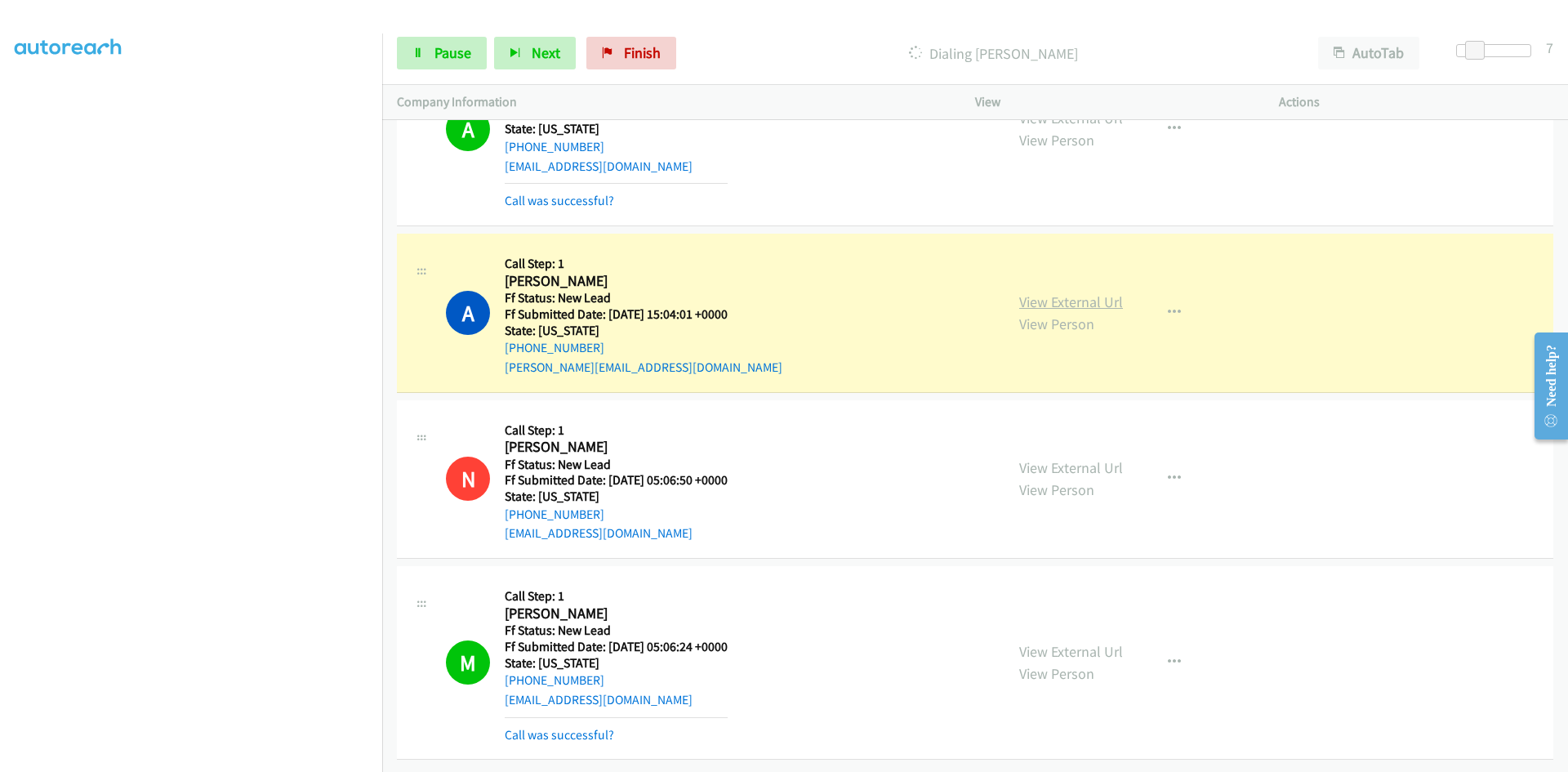
scroll to position [1239, 0]
click at [1051, 293] on link "View External Url" at bounding box center [1071, 301] width 104 height 19
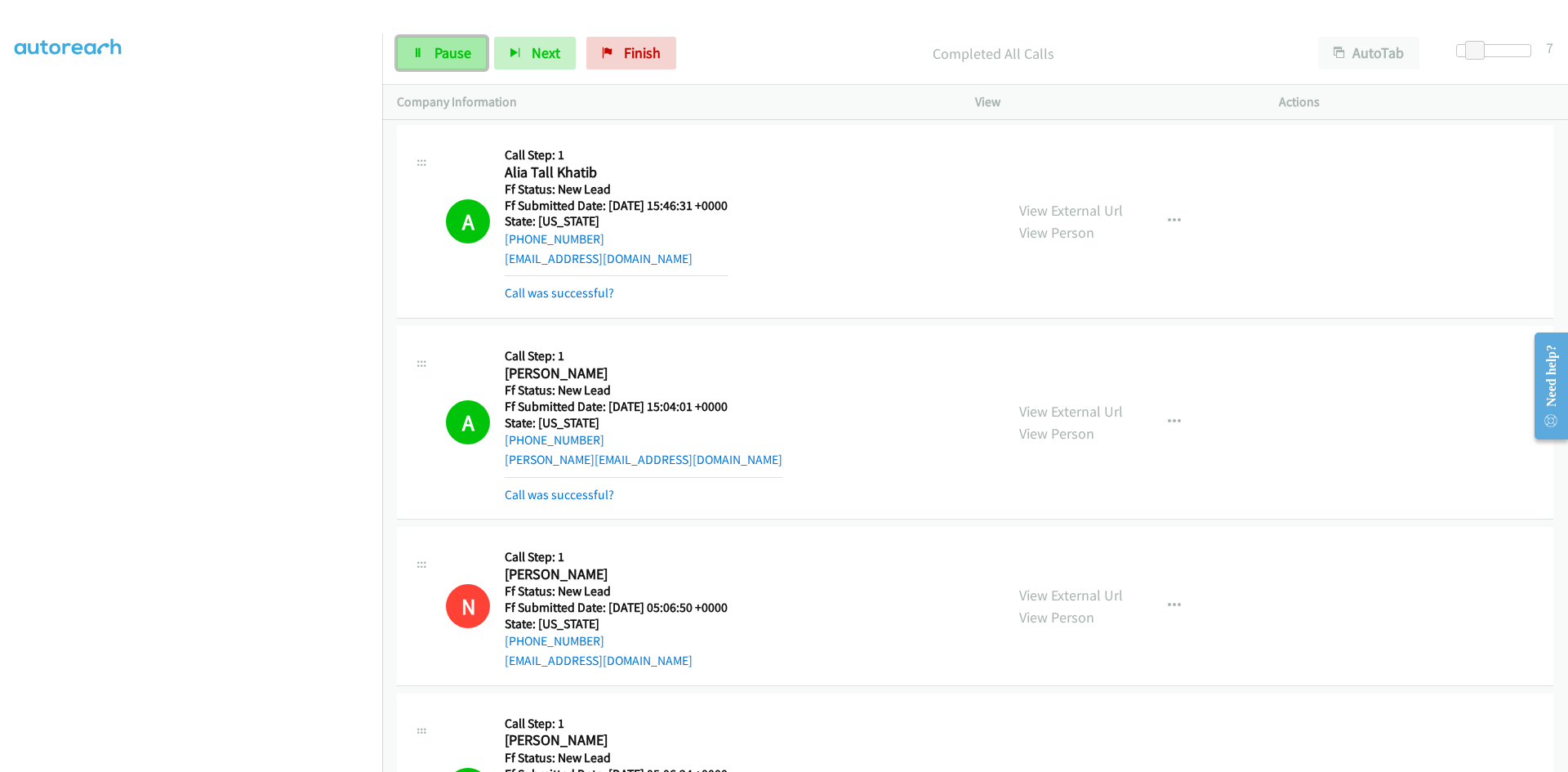
click at [441, 65] on link "Pause" at bounding box center [442, 53] width 90 height 33
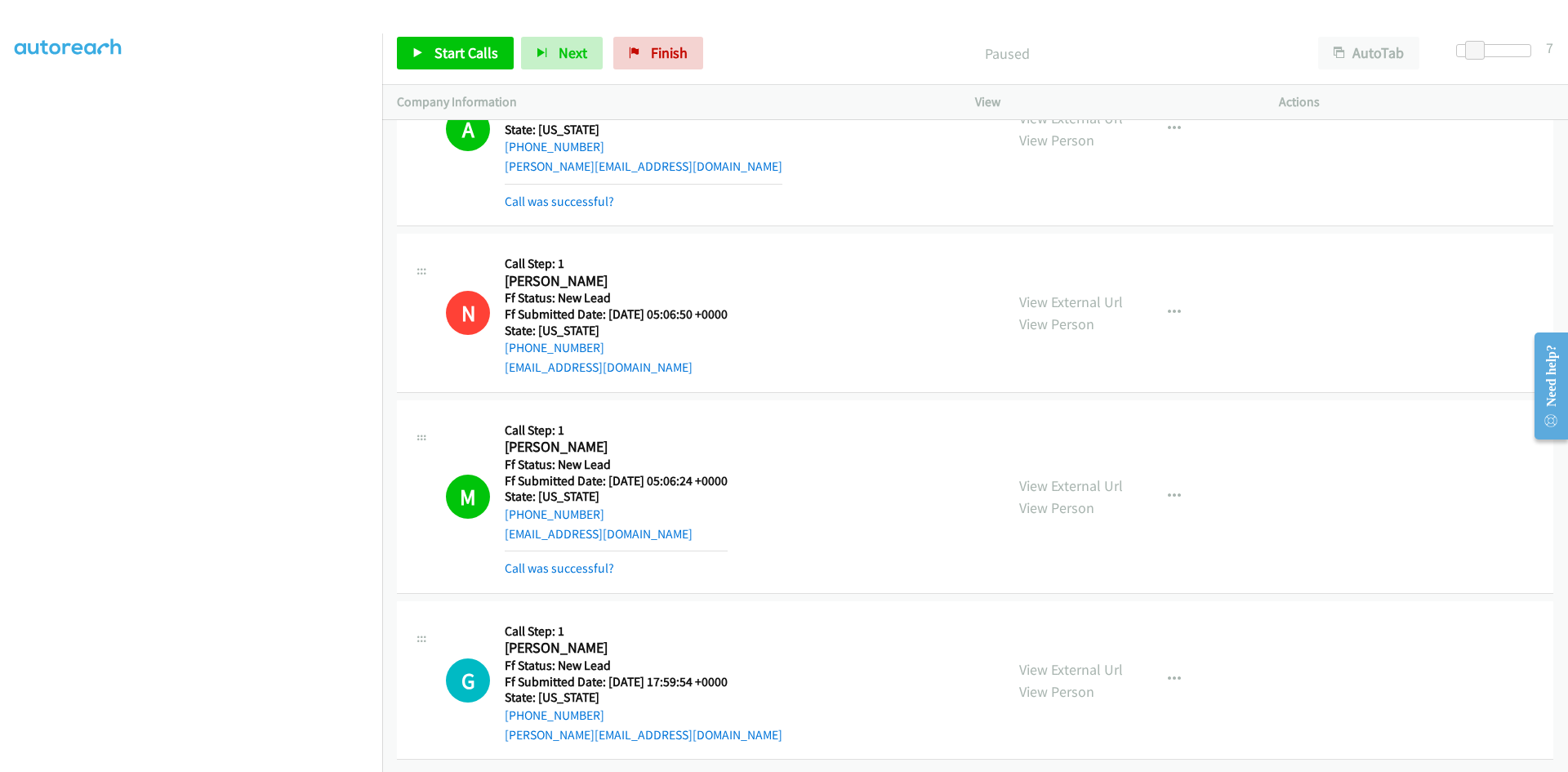
scroll to position [1440, 0]
click at [567, 560] on link "Call was successful?" at bounding box center [559, 567] width 110 height 16
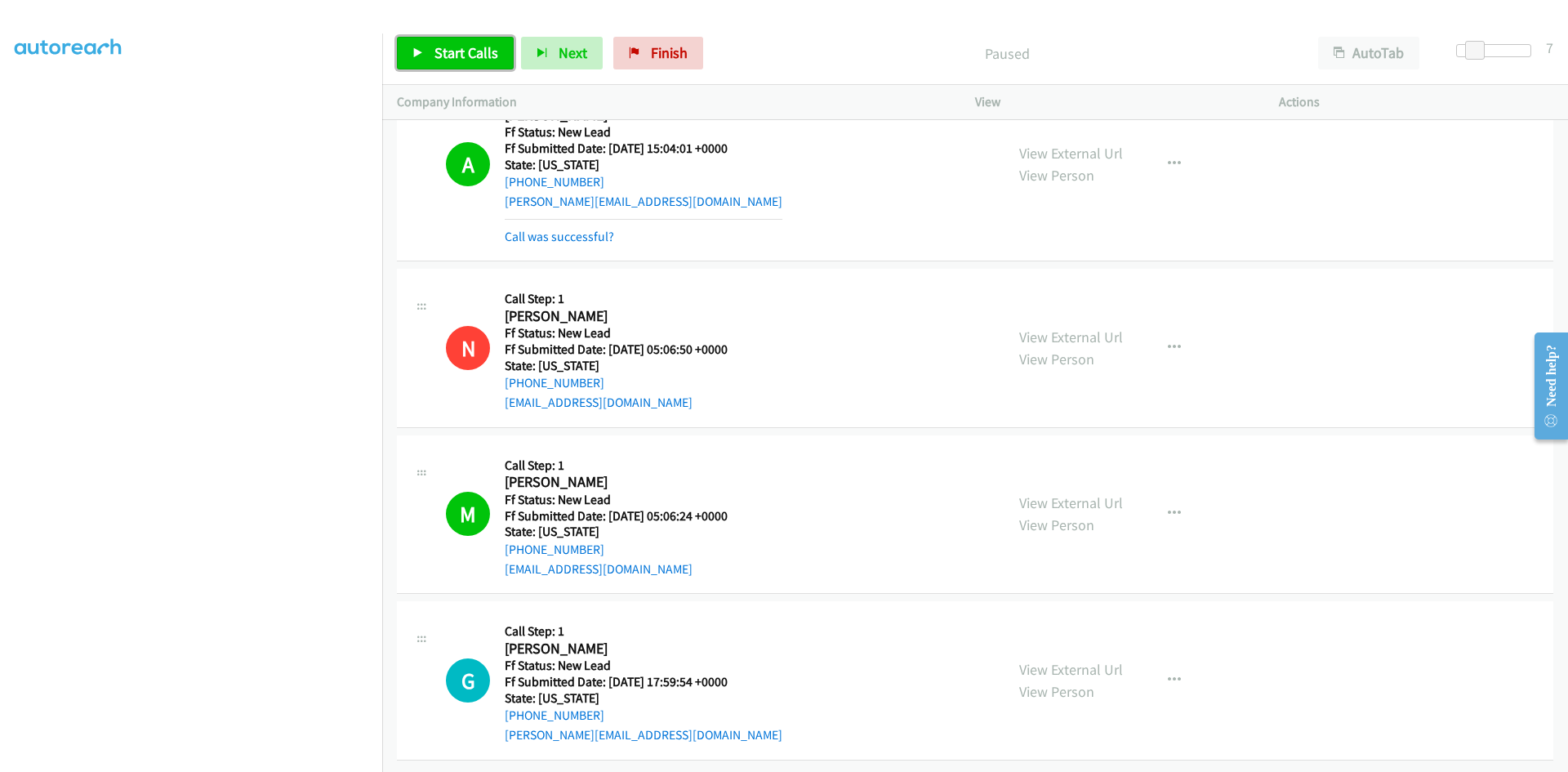
click at [454, 45] on span "Start Calls" at bounding box center [467, 52] width 64 height 19
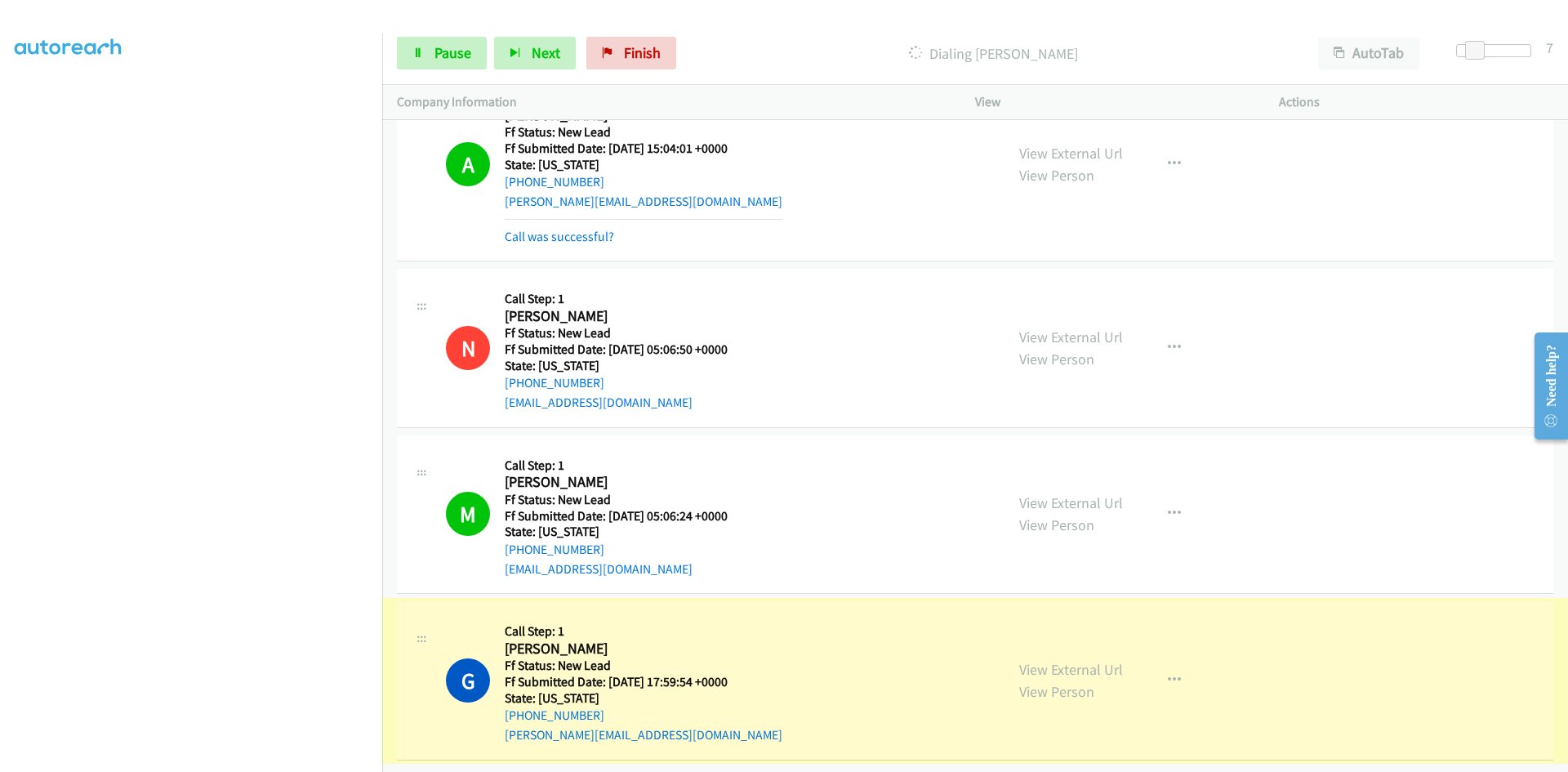
click at [1094, 660] on link "View External Url" at bounding box center [1071, 669] width 104 height 19
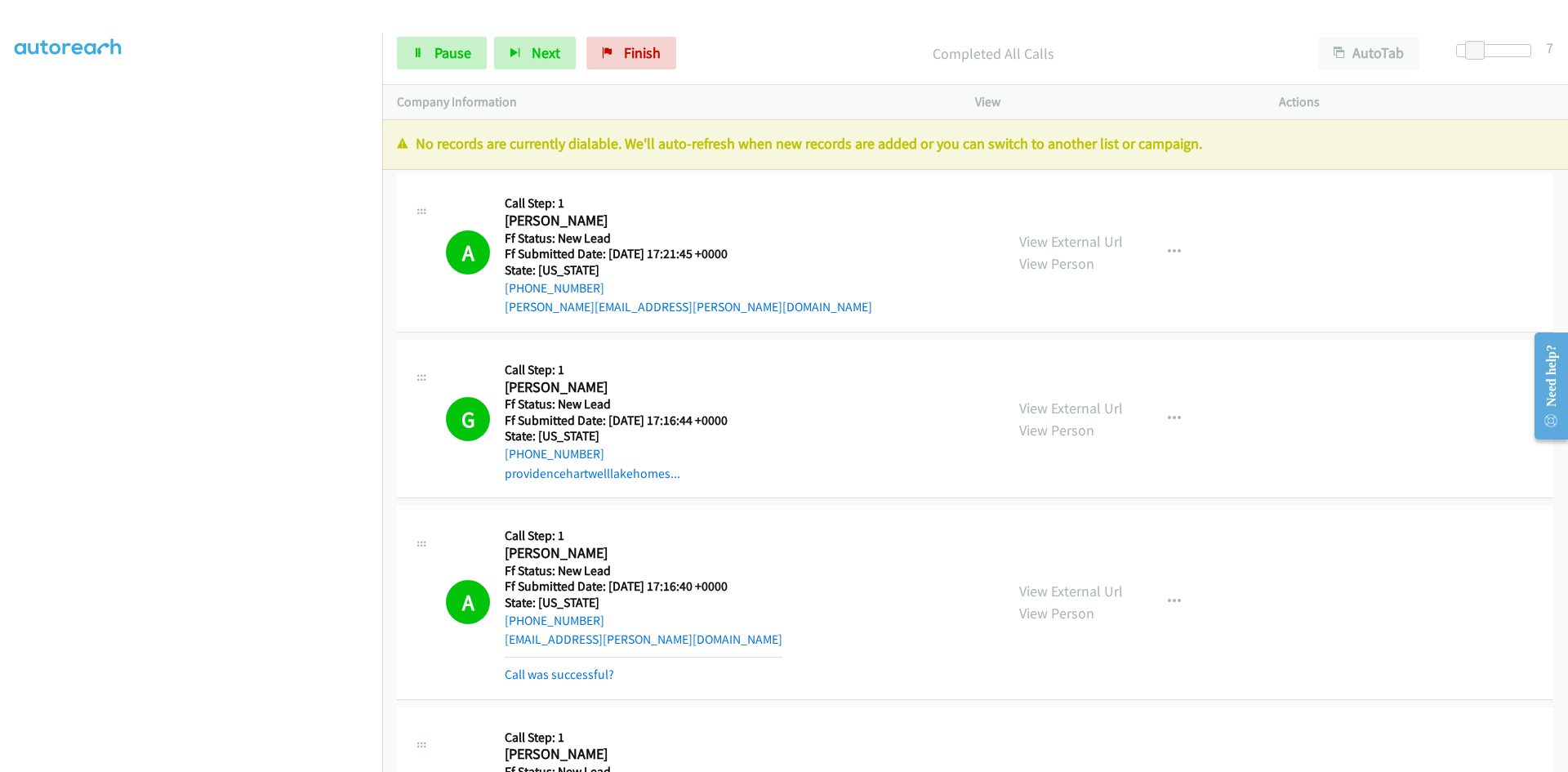
scroll to position [0, 0]
drag, startPoint x: 652, startPoint y: 55, endPoint x: 866, endPoint y: 88, distance: 216.5
click at [653, 54] on span "Finish" at bounding box center [642, 52] width 37 height 19
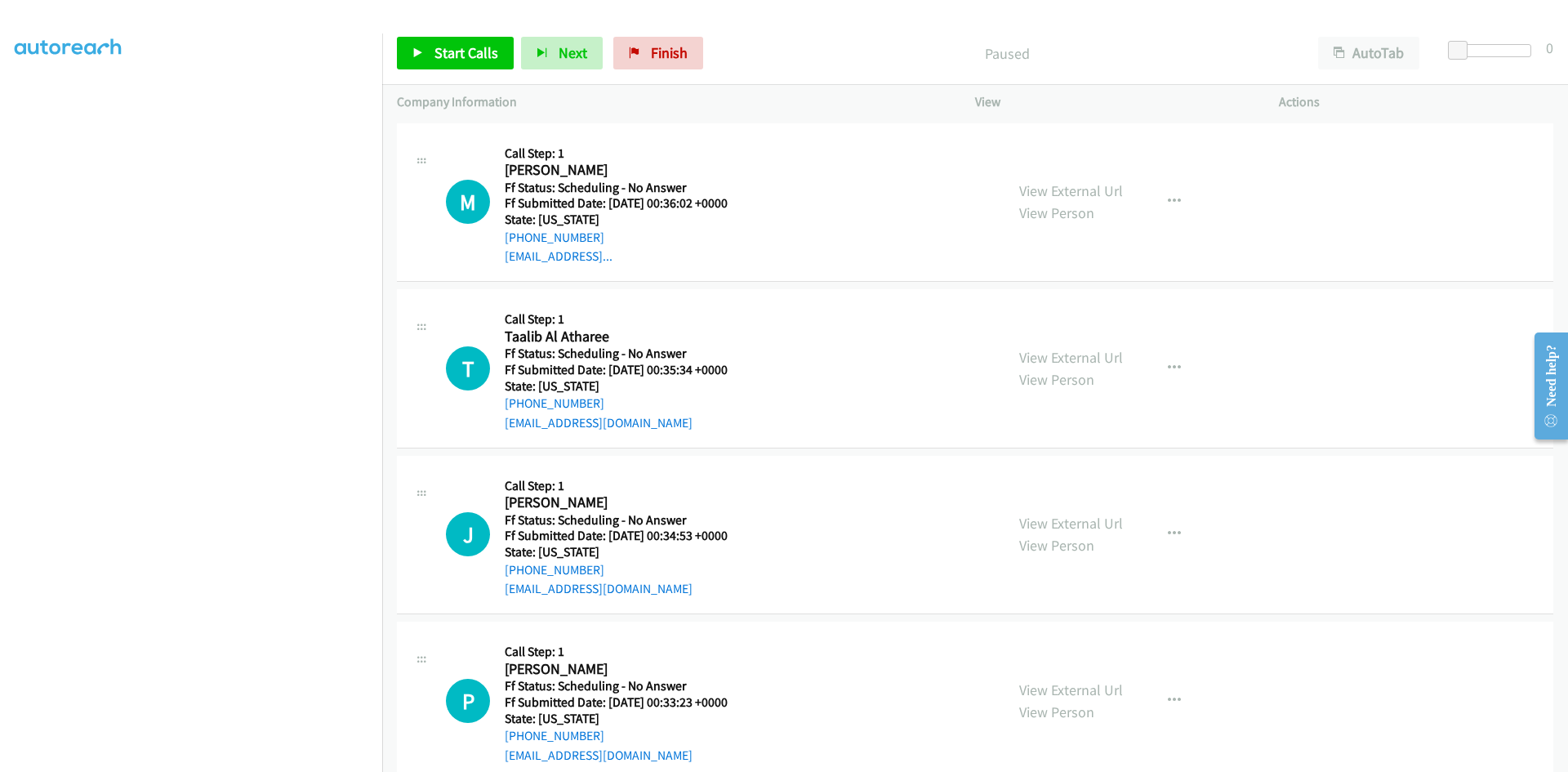
scroll to position [110, 0]
click at [477, 40] on link "Start Calls" at bounding box center [455, 53] width 117 height 33
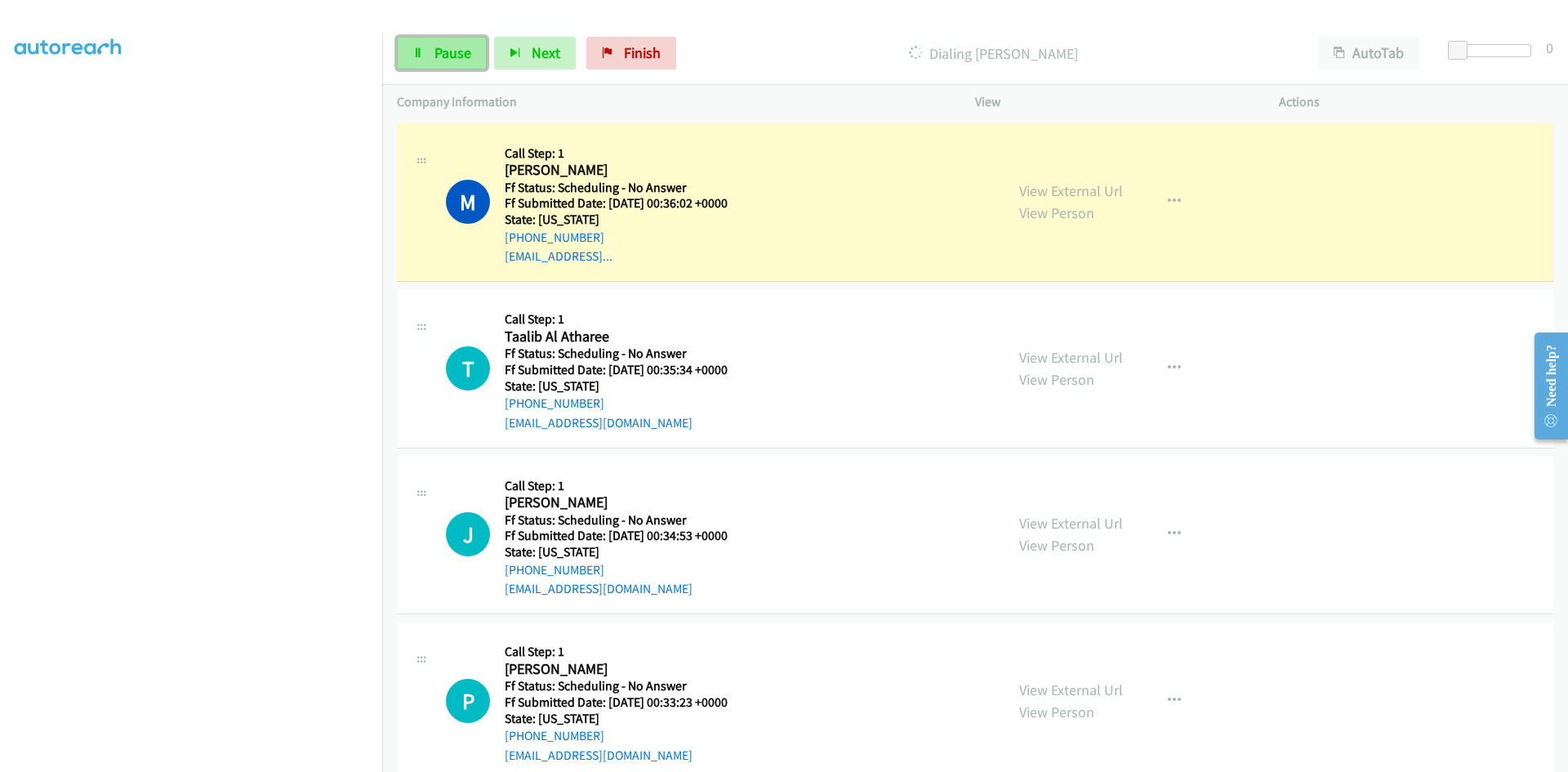
click at [449, 58] on span "Pause" at bounding box center [453, 52] width 37 height 19
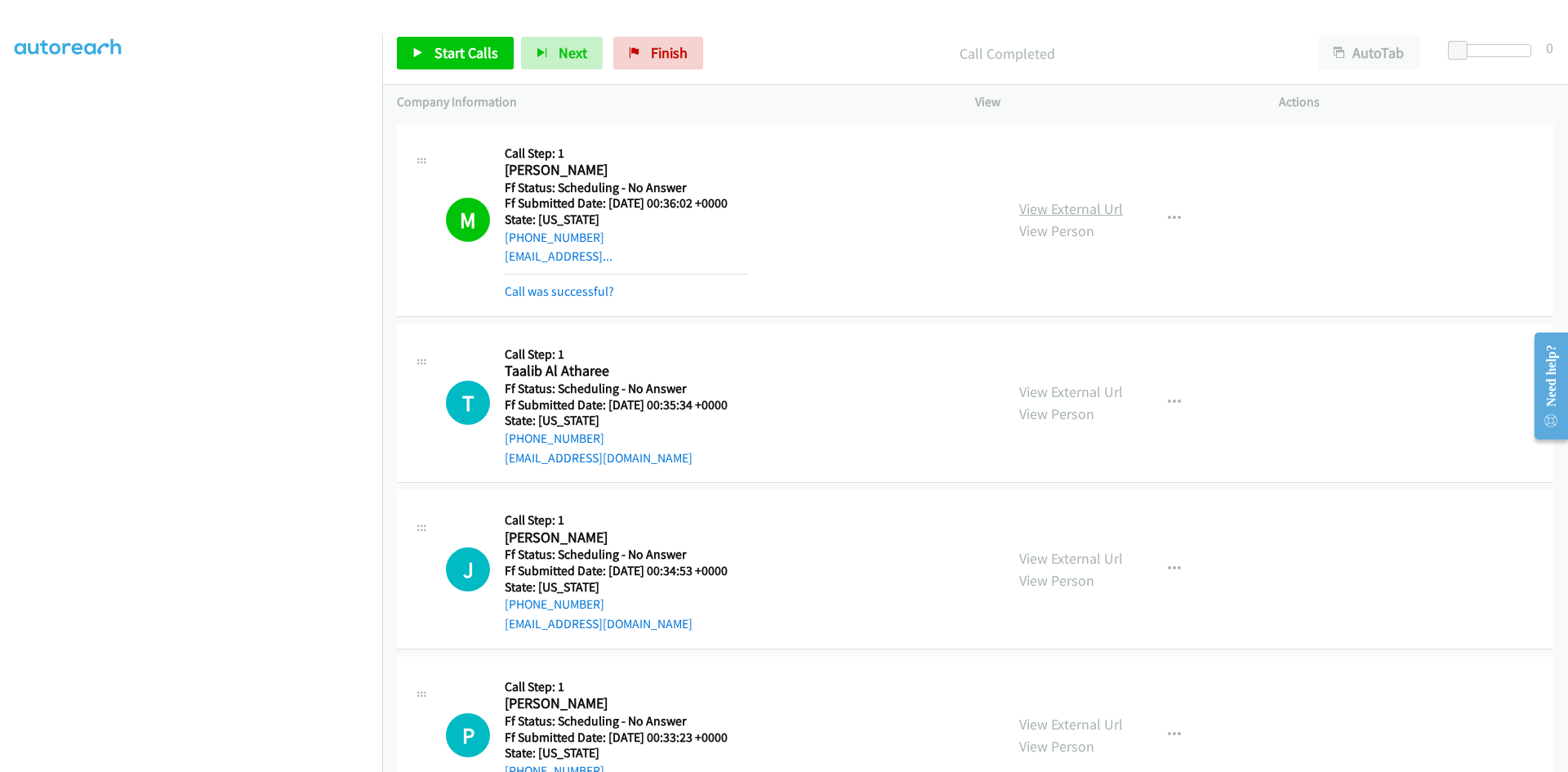
click at [1051, 208] on link "View External Url" at bounding box center [1071, 208] width 104 height 19
click at [447, 45] on span "Start Calls" at bounding box center [467, 52] width 64 height 19
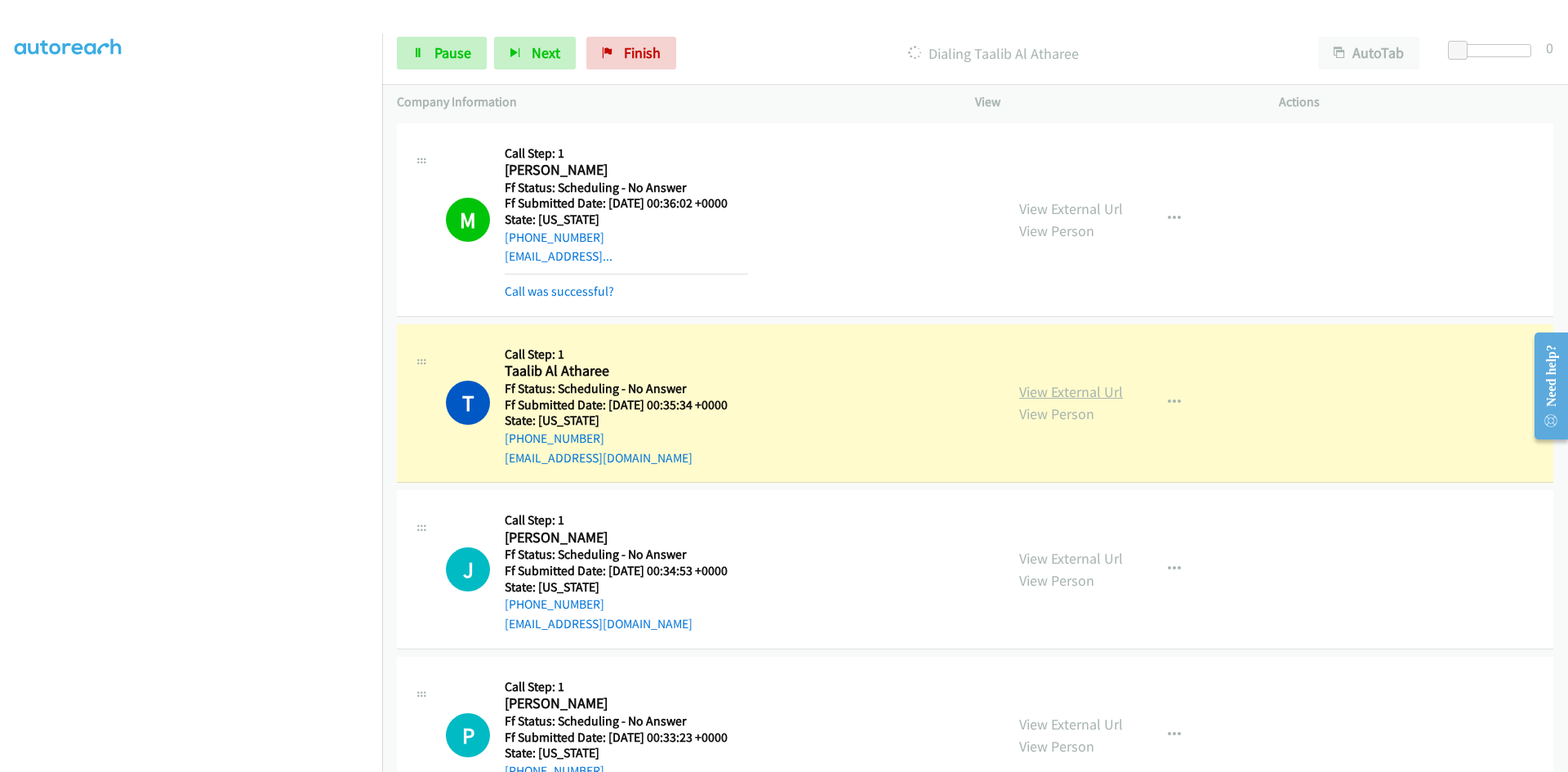
click at [1100, 392] on link "View External Url" at bounding box center [1071, 391] width 104 height 19
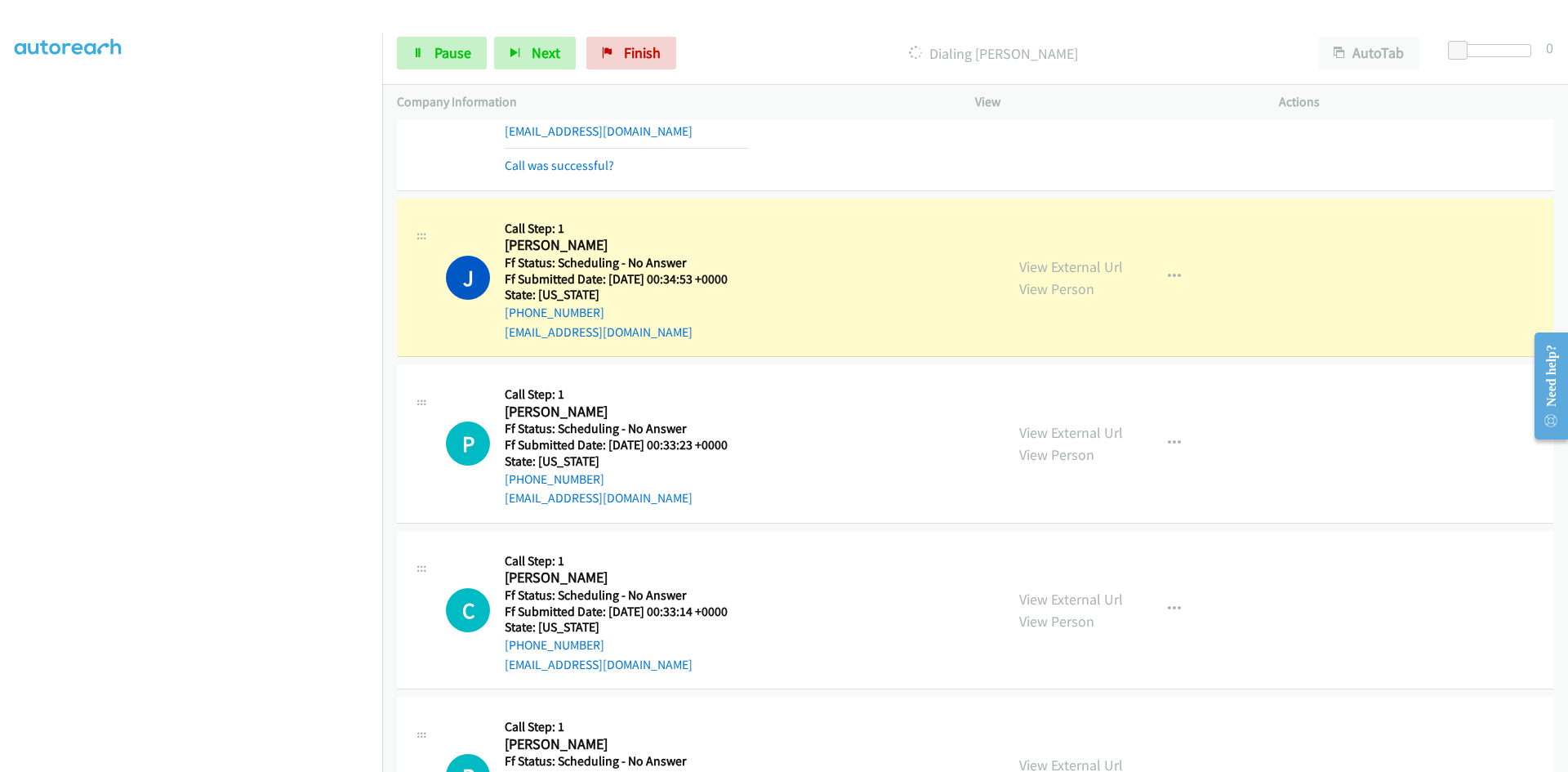
scroll to position [409, 0]
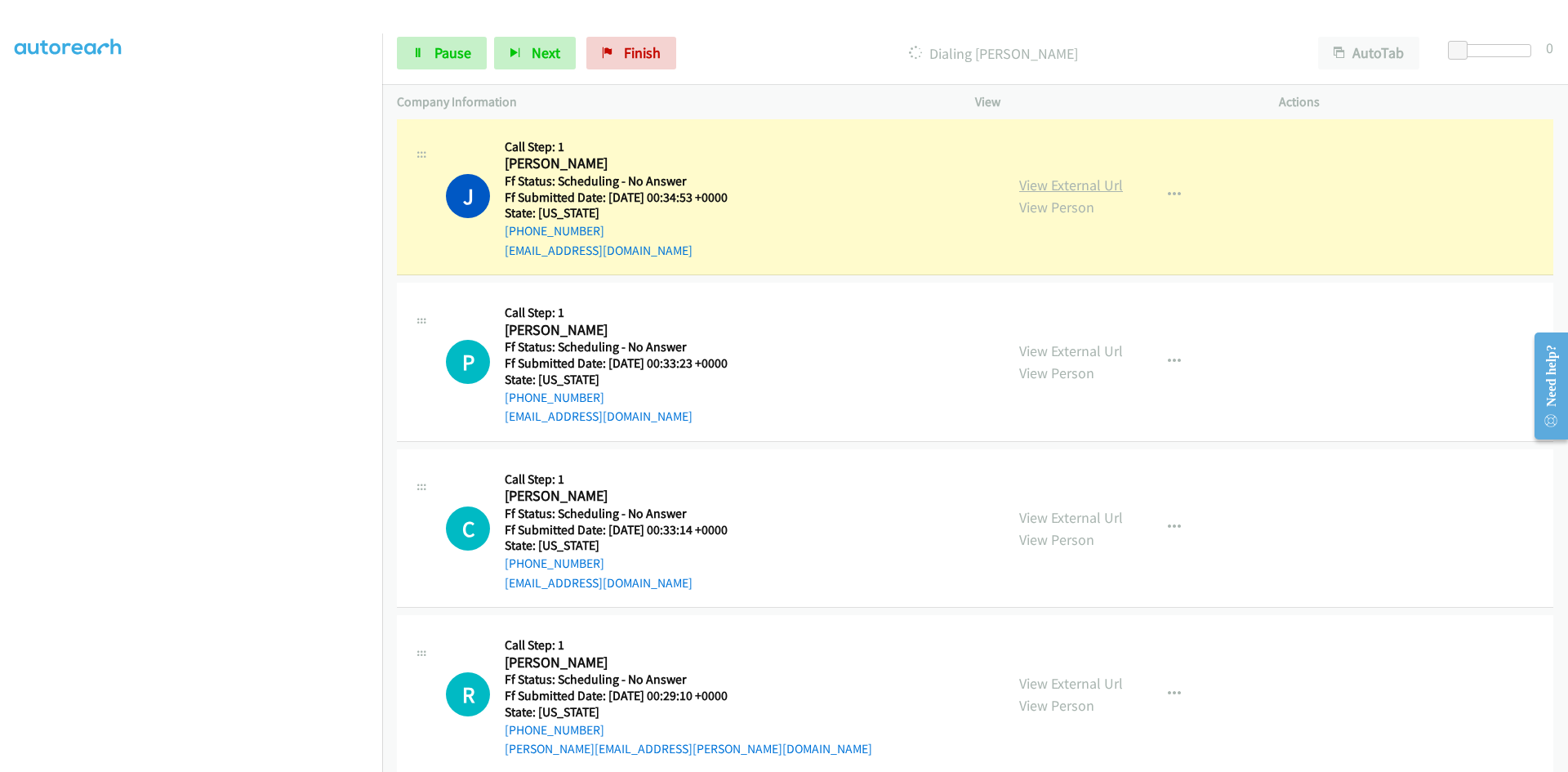
click at [1046, 179] on link "View External Url" at bounding box center [1071, 184] width 104 height 19
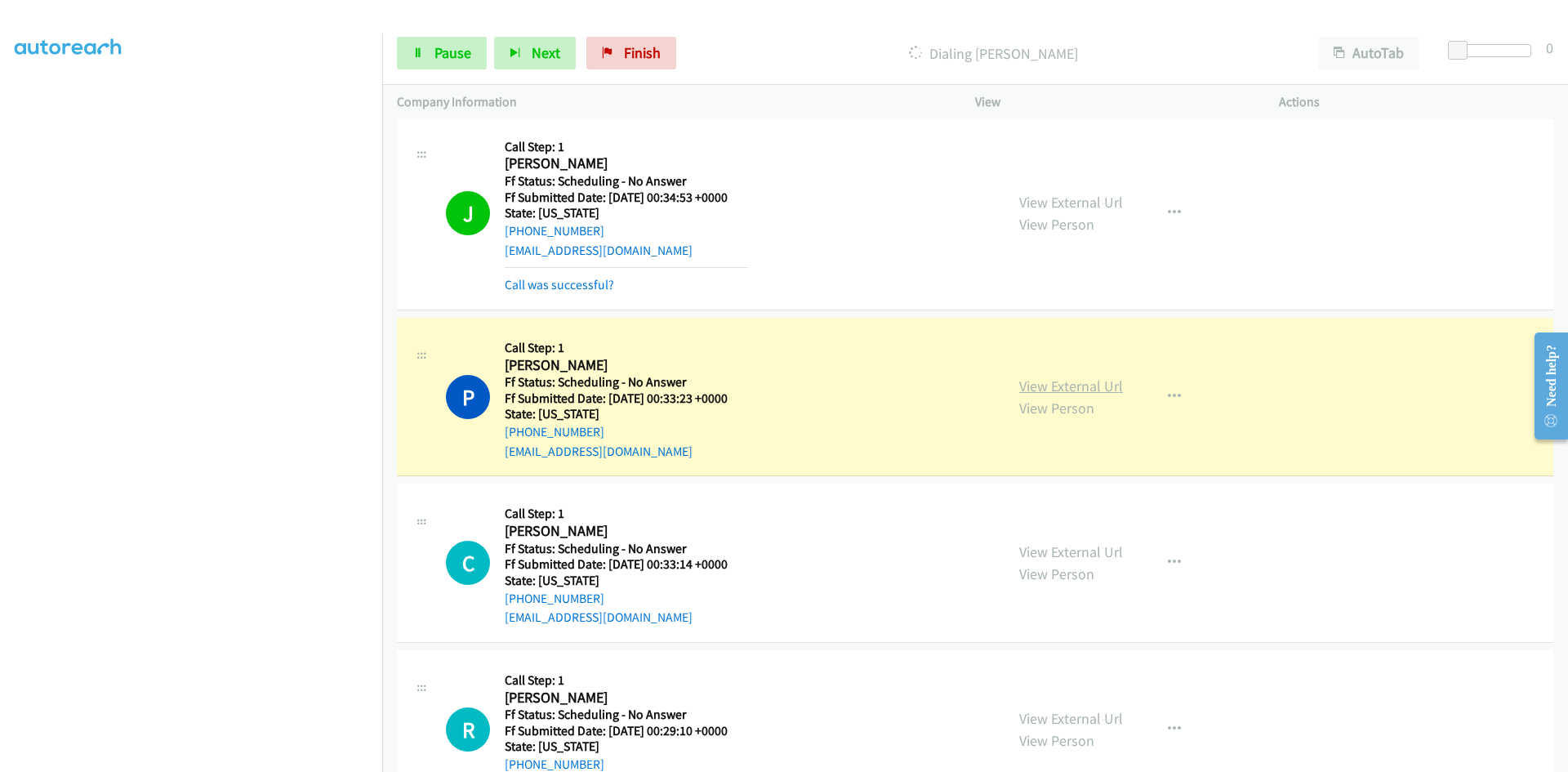
click at [1073, 384] on link "View External Url" at bounding box center [1071, 386] width 104 height 19
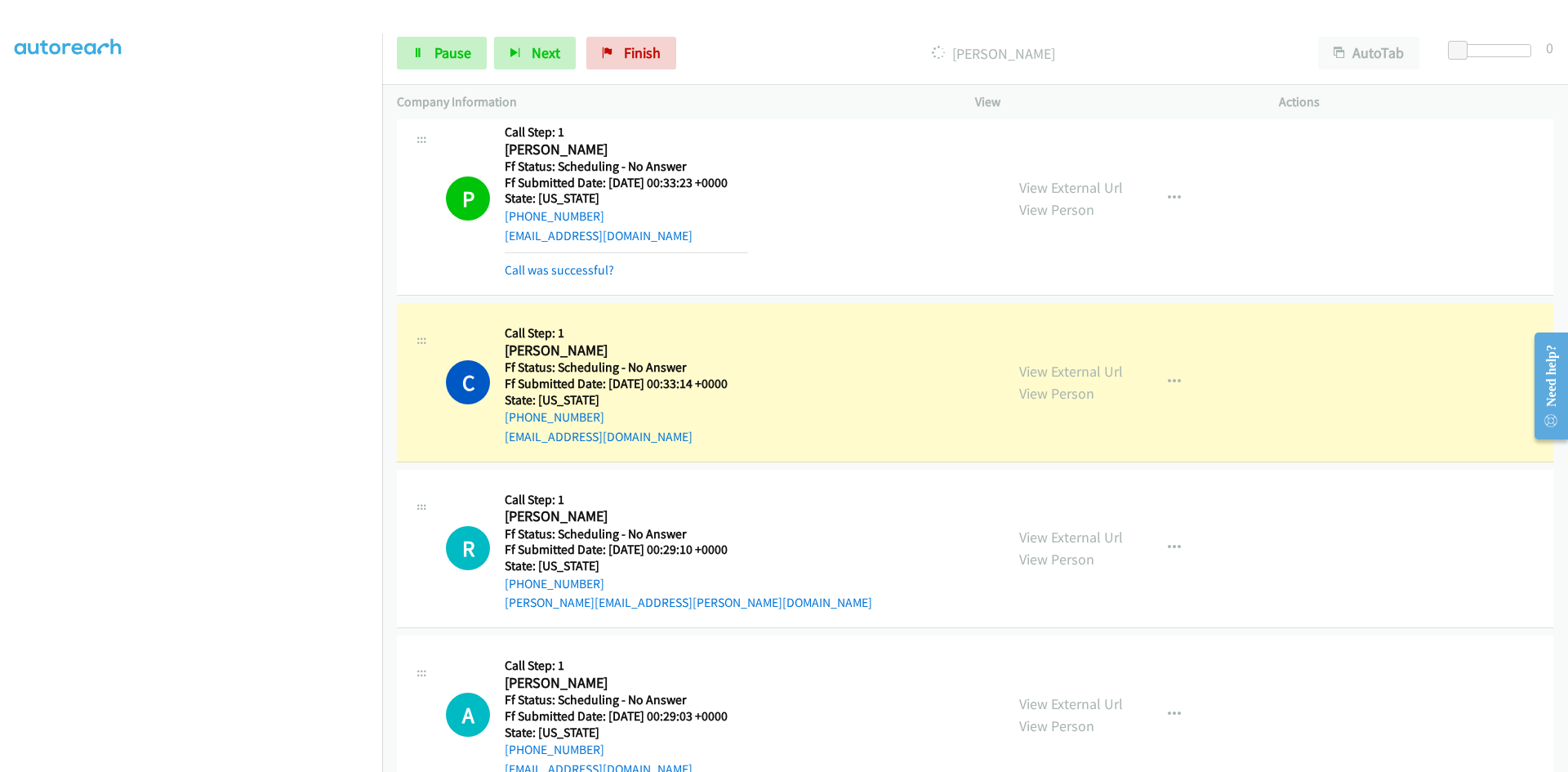
scroll to position [653, 0]
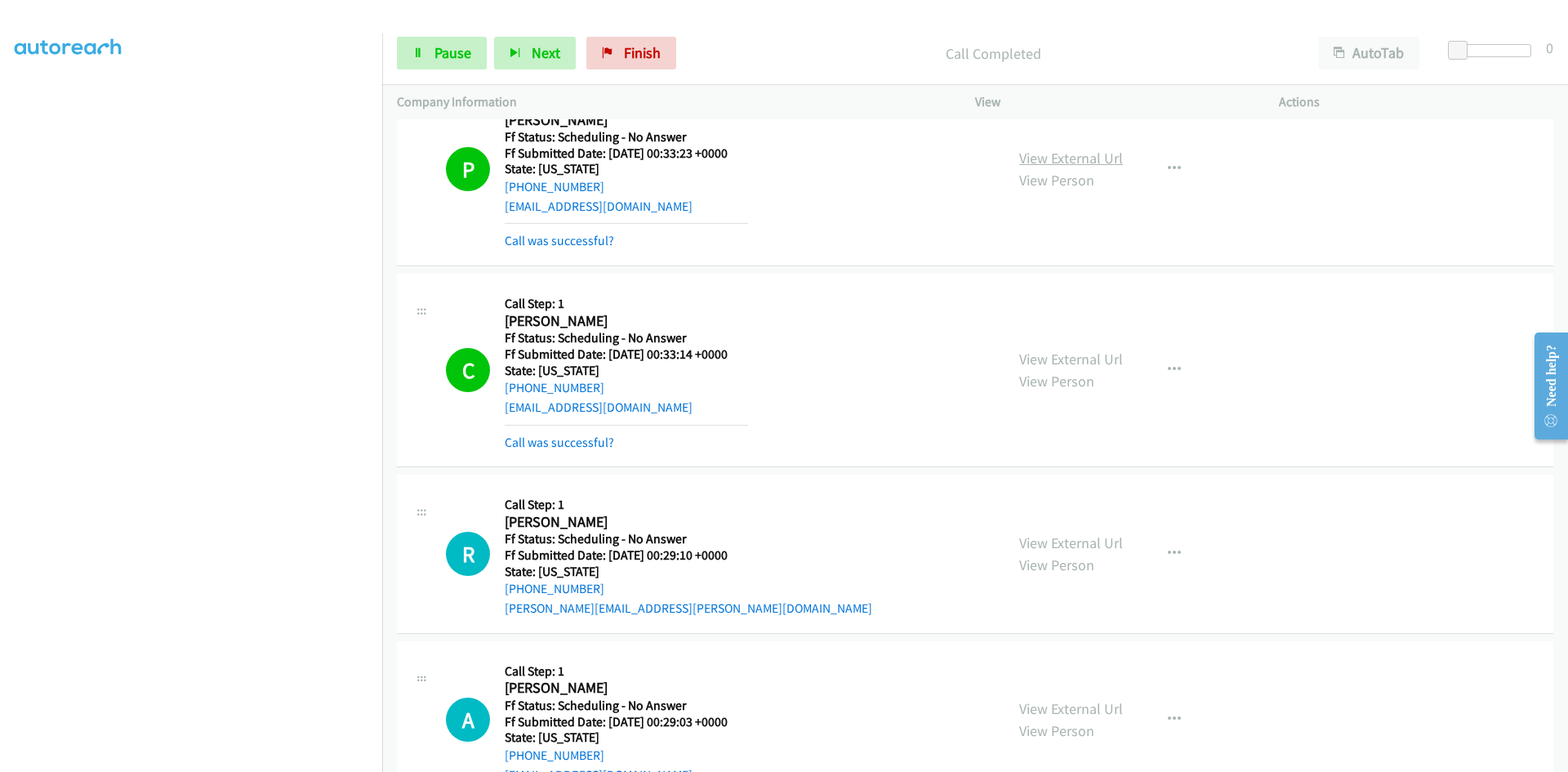
click at [1070, 159] on link "View External Url" at bounding box center [1071, 158] width 104 height 19
click at [1050, 356] on link "View External Url" at bounding box center [1071, 359] width 104 height 19
click at [465, 55] on span "Pause" at bounding box center [453, 52] width 37 height 19
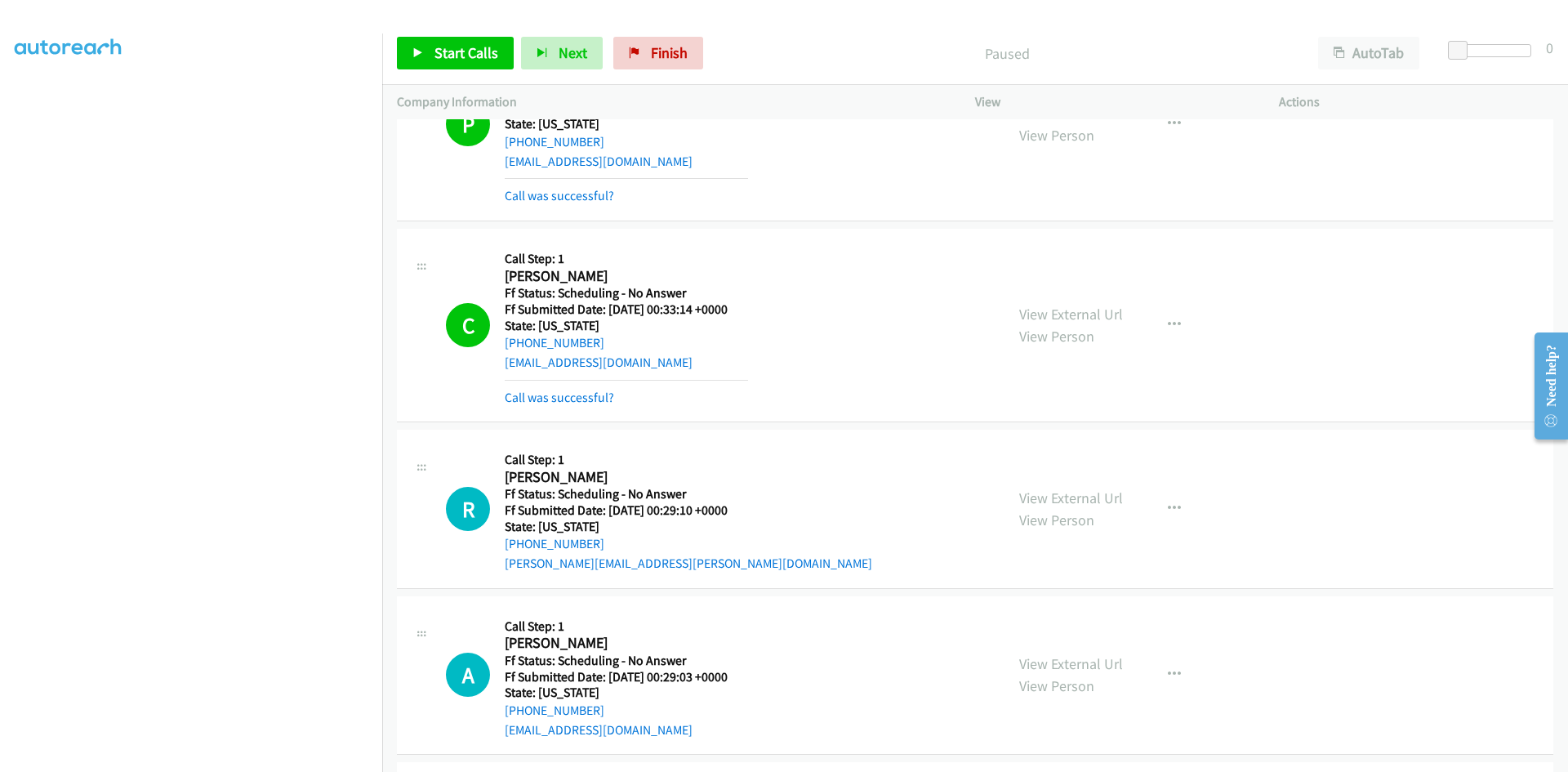
scroll to position [735, 0]
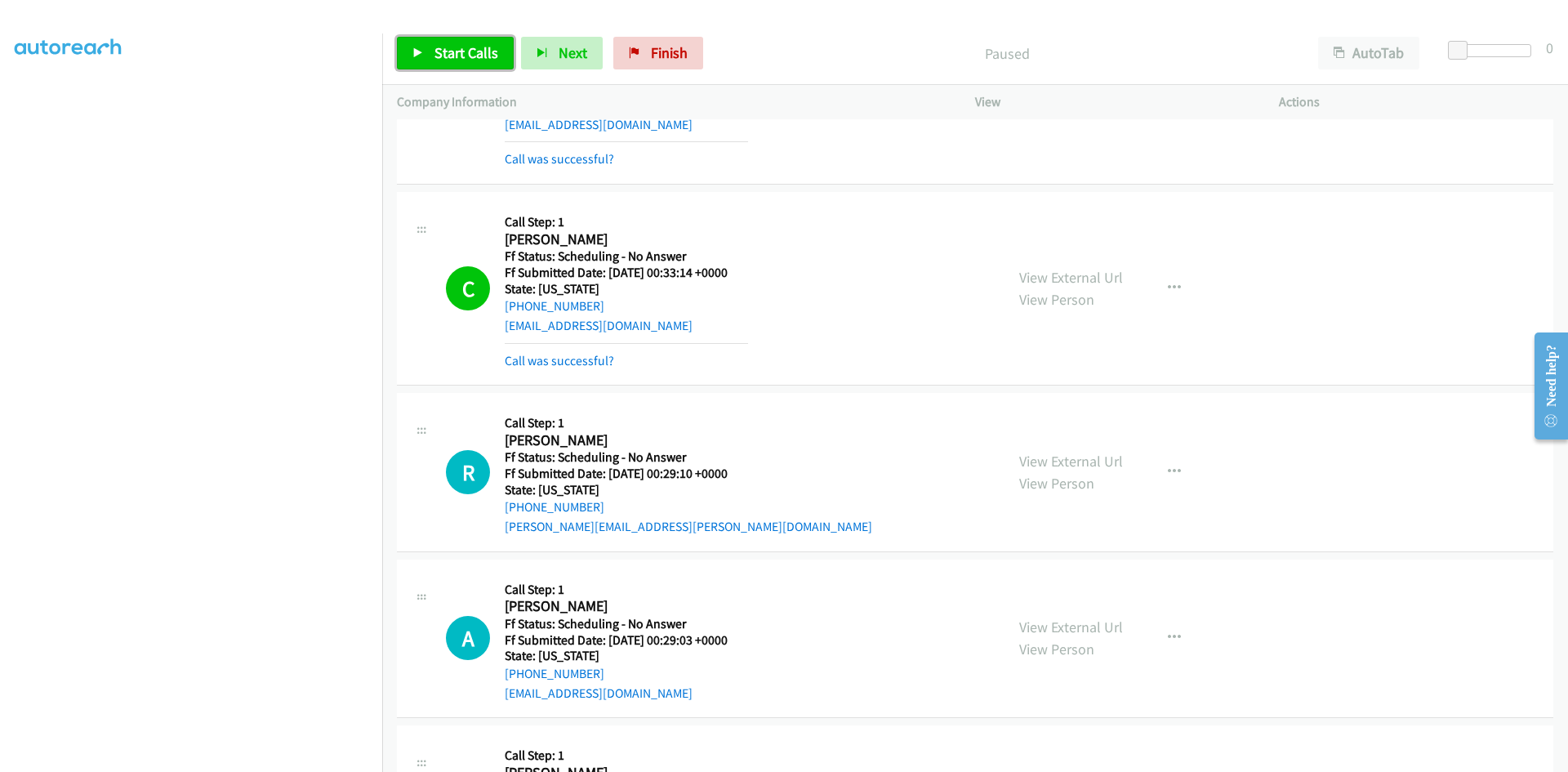
click at [474, 45] on span "Start Calls" at bounding box center [467, 52] width 64 height 19
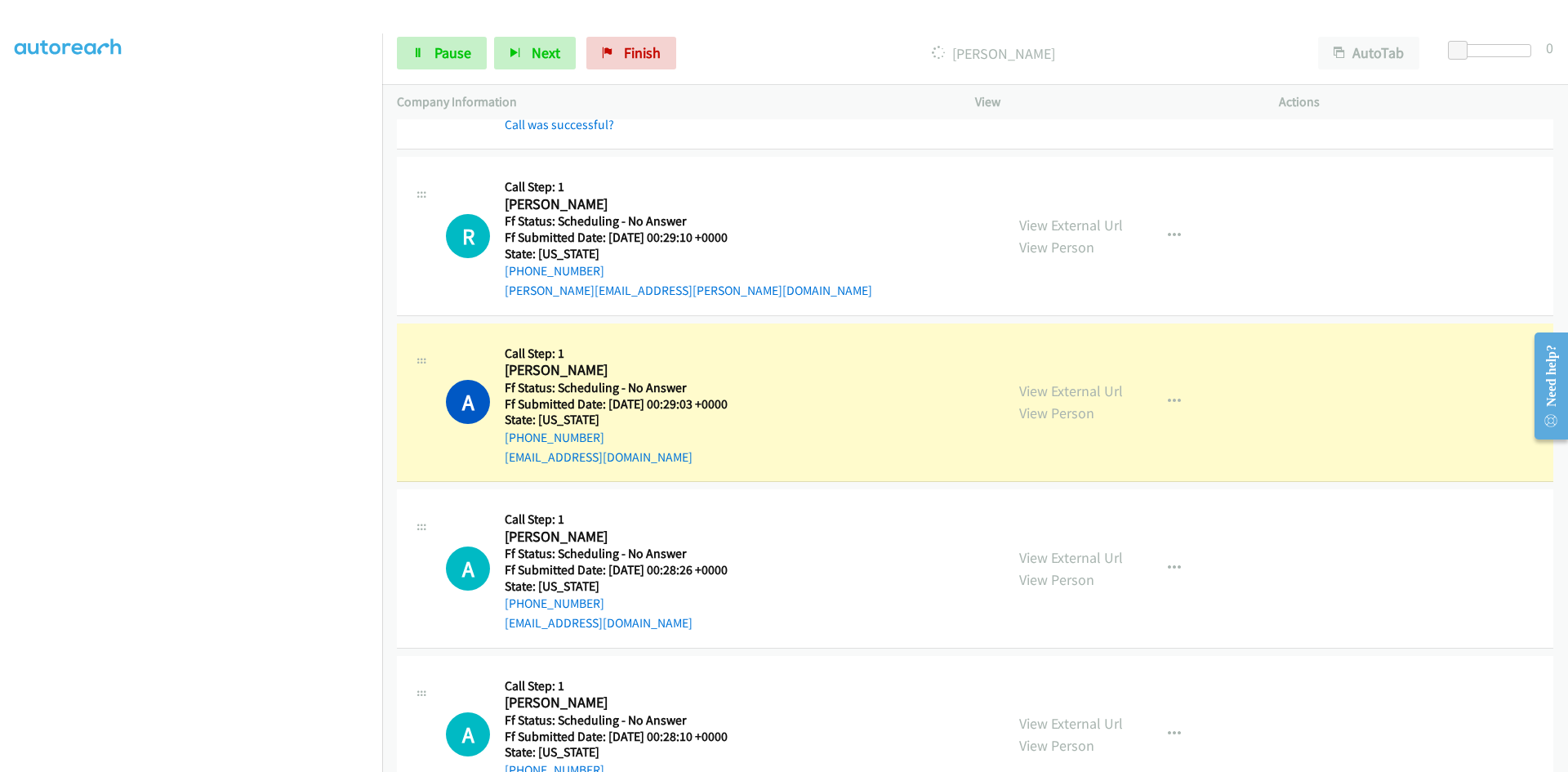
scroll to position [980, 0]
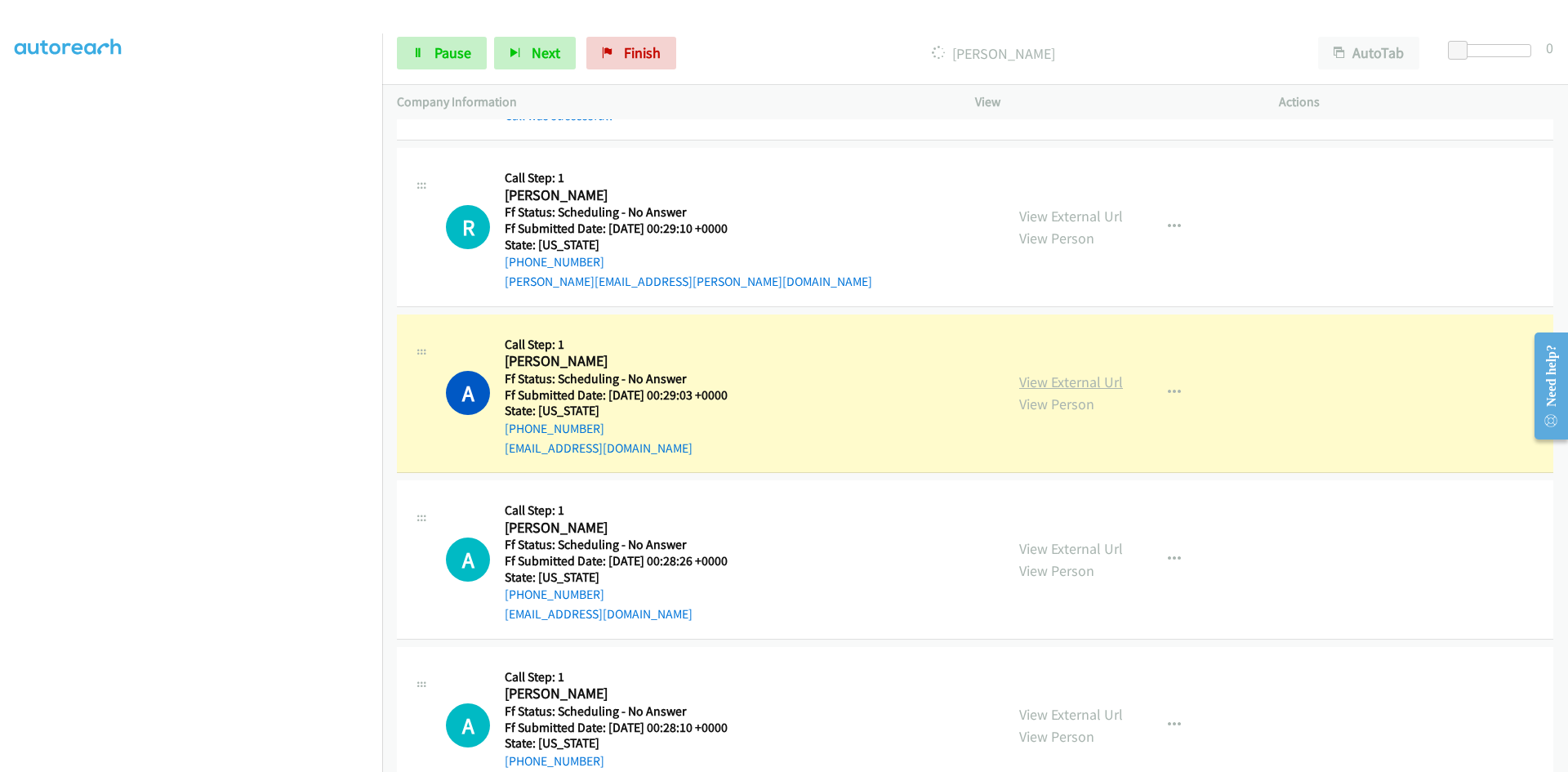
click at [1025, 384] on link "View External Url" at bounding box center [1071, 381] width 104 height 19
click at [1037, 216] on link "View External Url" at bounding box center [1071, 215] width 104 height 19
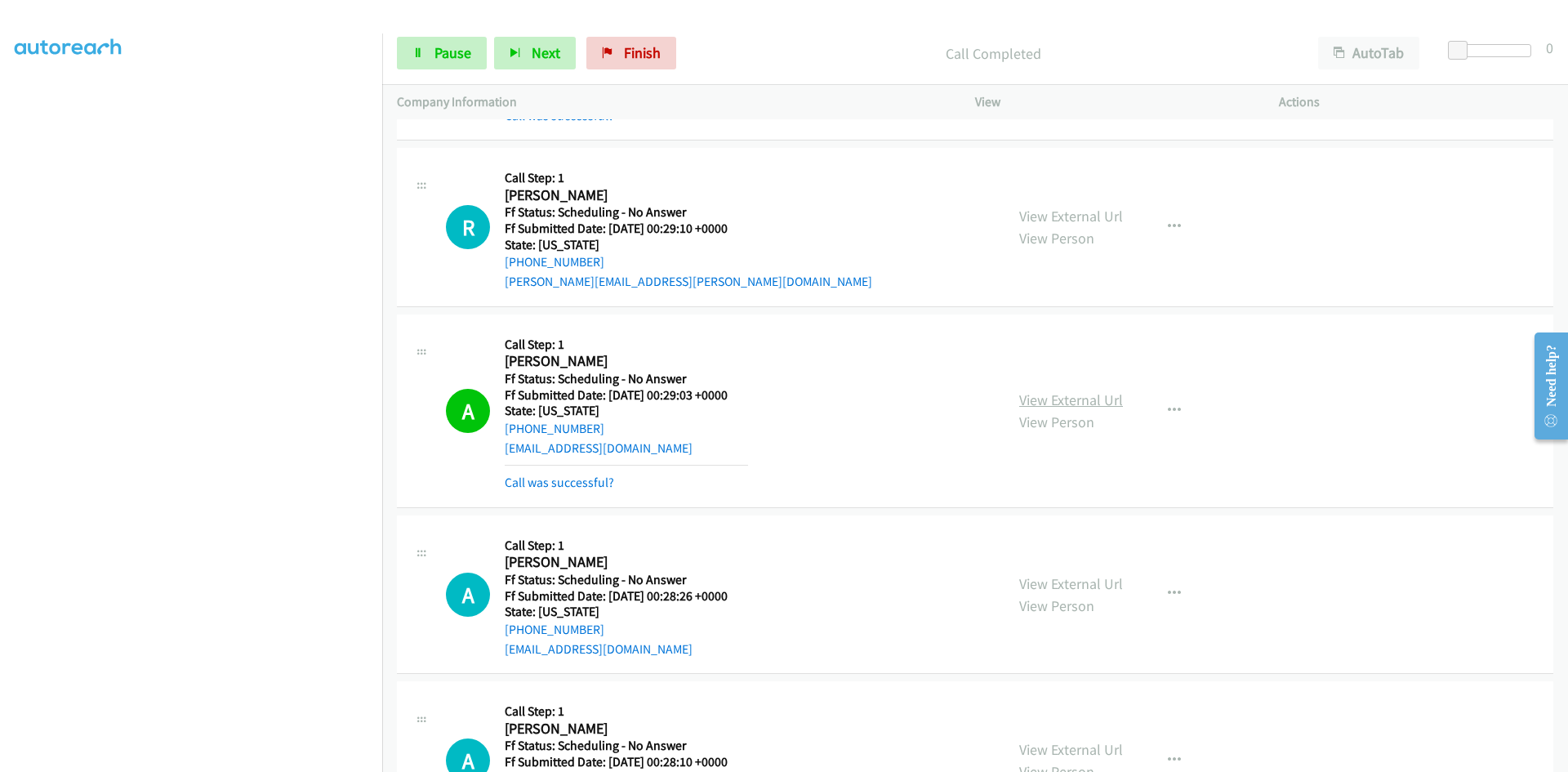
click at [1073, 405] on link "View External Url" at bounding box center [1071, 400] width 104 height 19
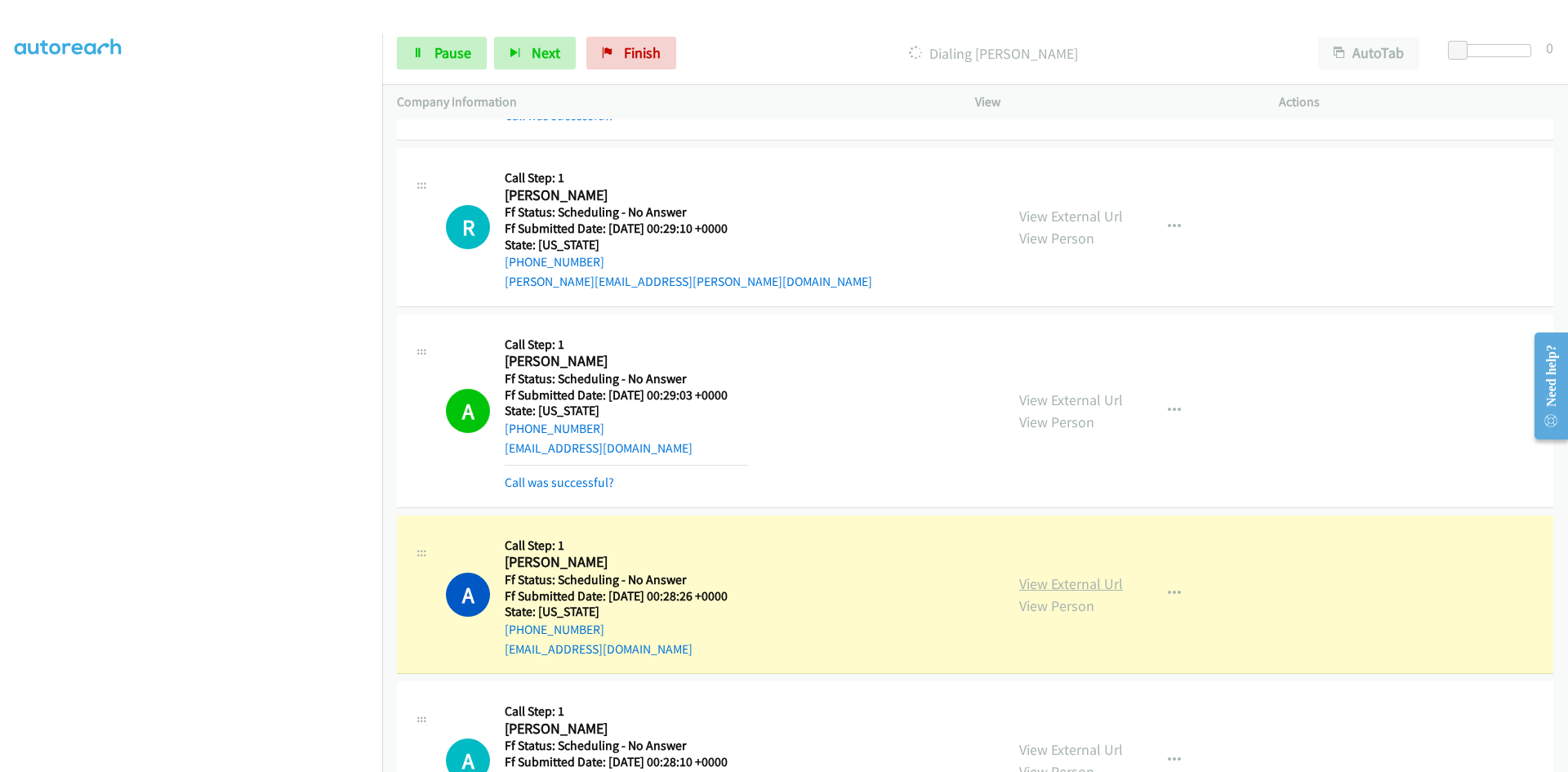
click at [1037, 584] on link "View External Url" at bounding box center [1071, 583] width 104 height 19
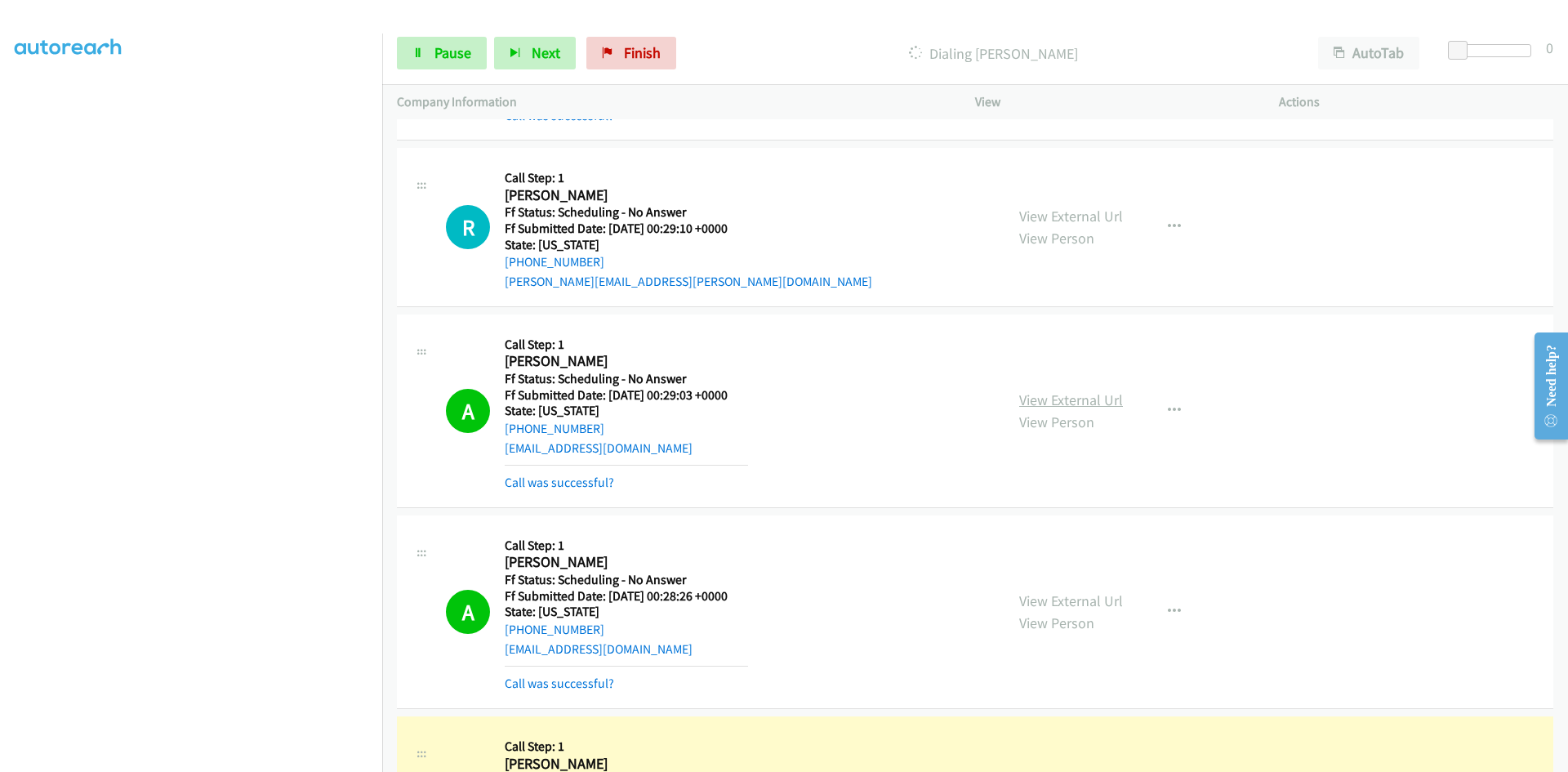
click at [1023, 399] on link "View External Url" at bounding box center [1071, 400] width 104 height 19
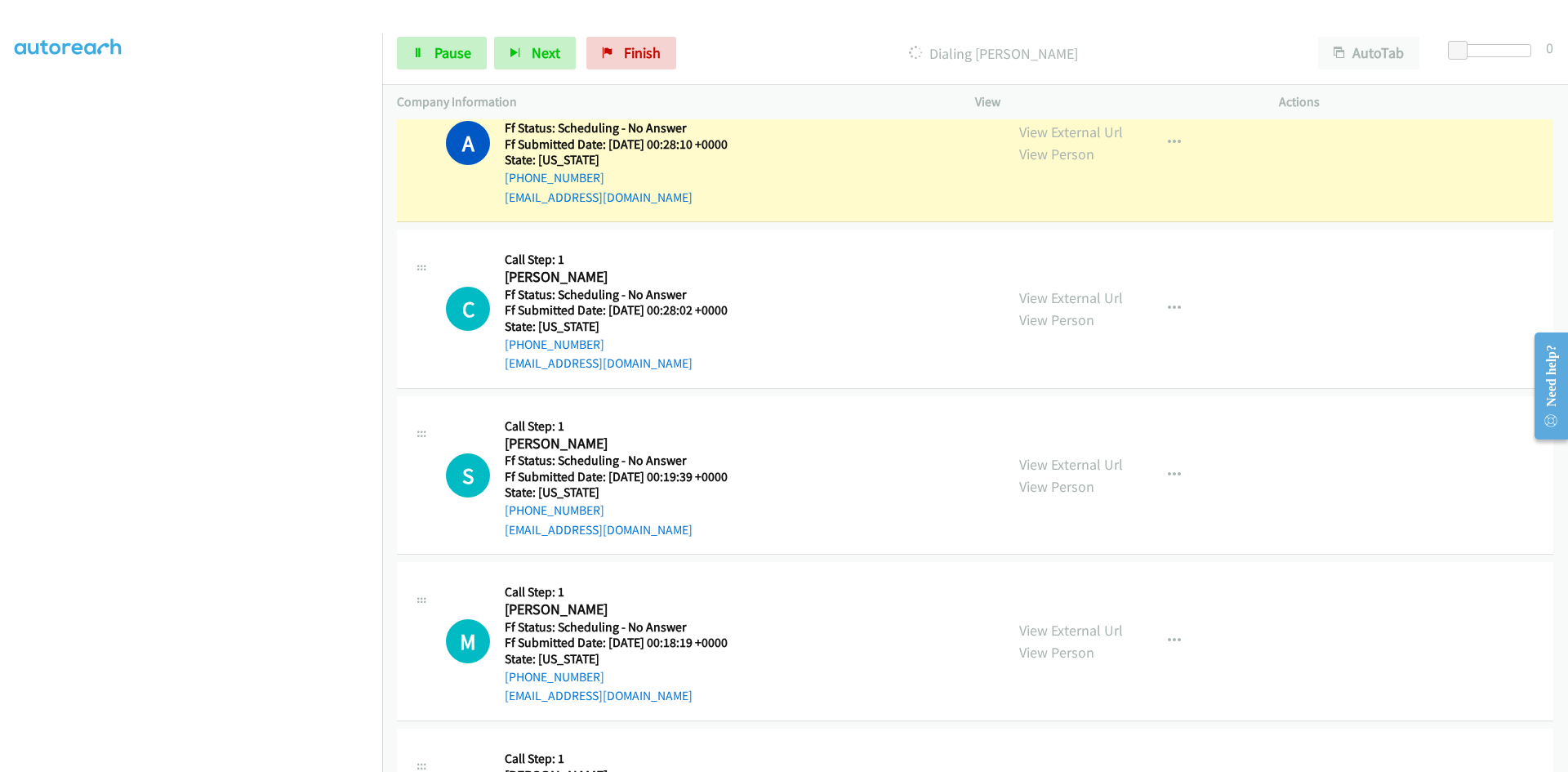
scroll to position [1633, 0]
click at [1037, 132] on link "View External Url" at bounding box center [1071, 131] width 104 height 19
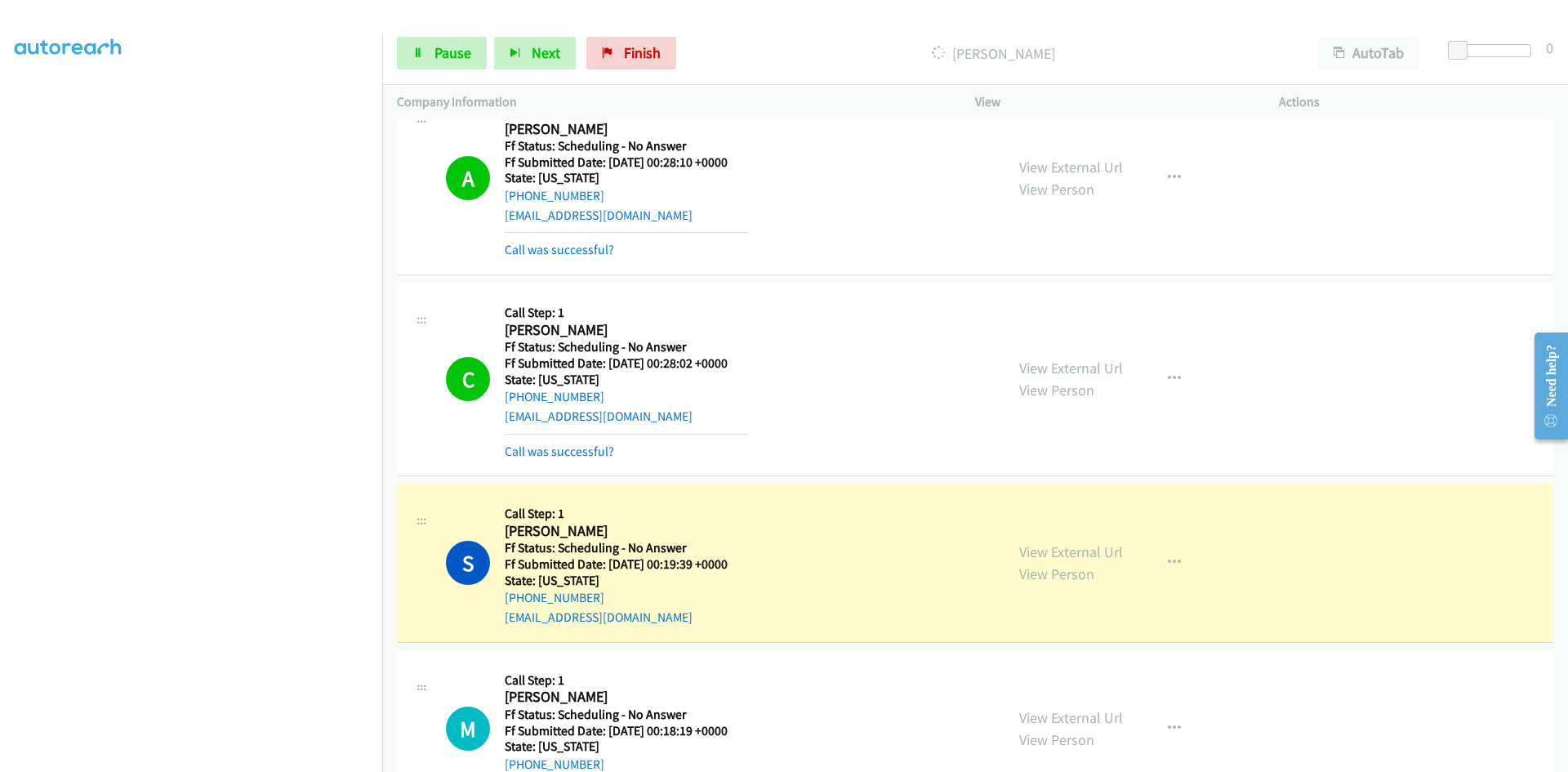
scroll to position [1586, 0]
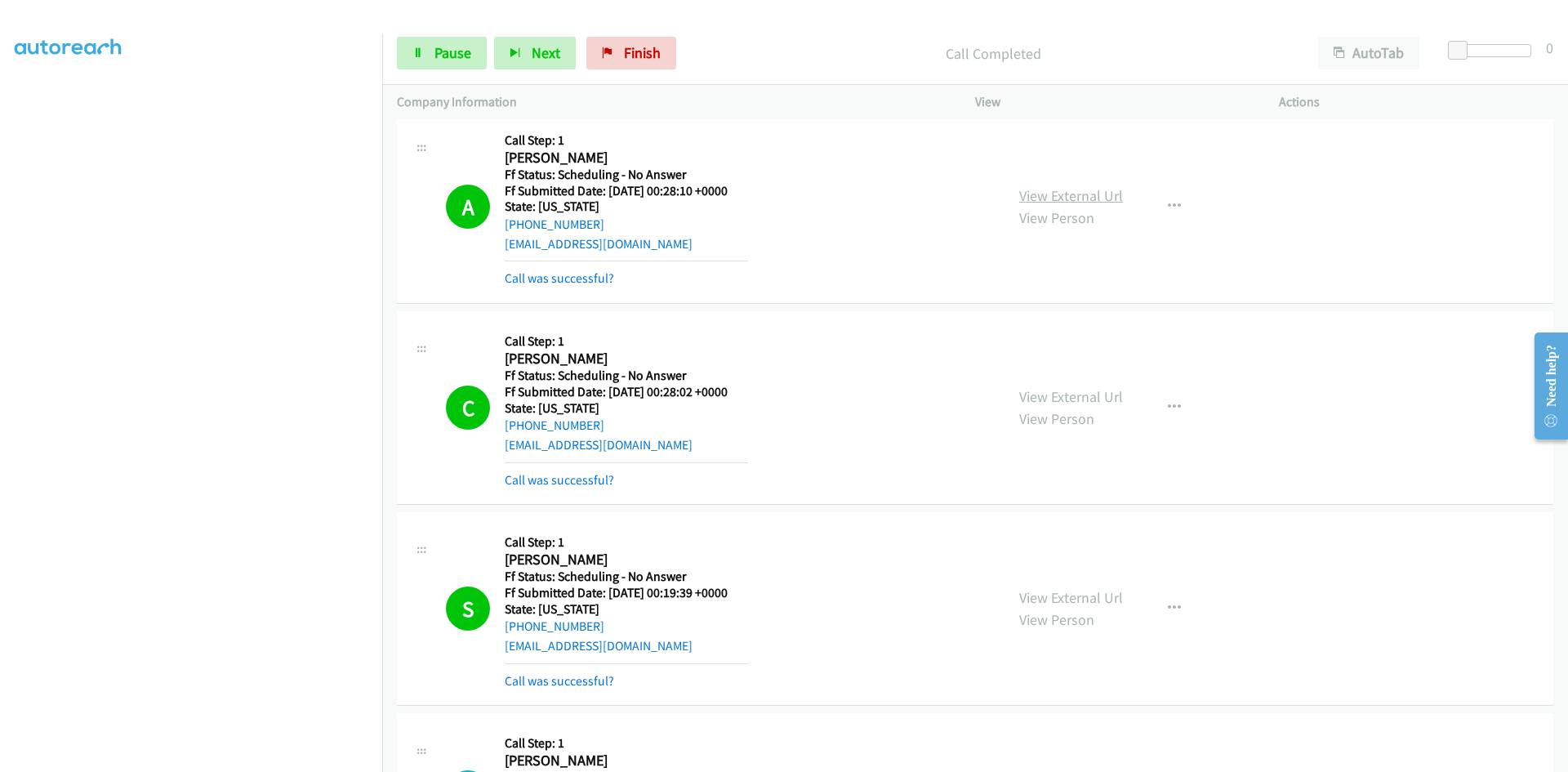
click at [1082, 196] on link "View External Url" at bounding box center [1071, 195] width 104 height 19
click at [1095, 402] on link "View External Url" at bounding box center [1071, 396] width 104 height 19
click at [1101, 603] on link "View External Url" at bounding box center [1071, 597] width 104 height 19
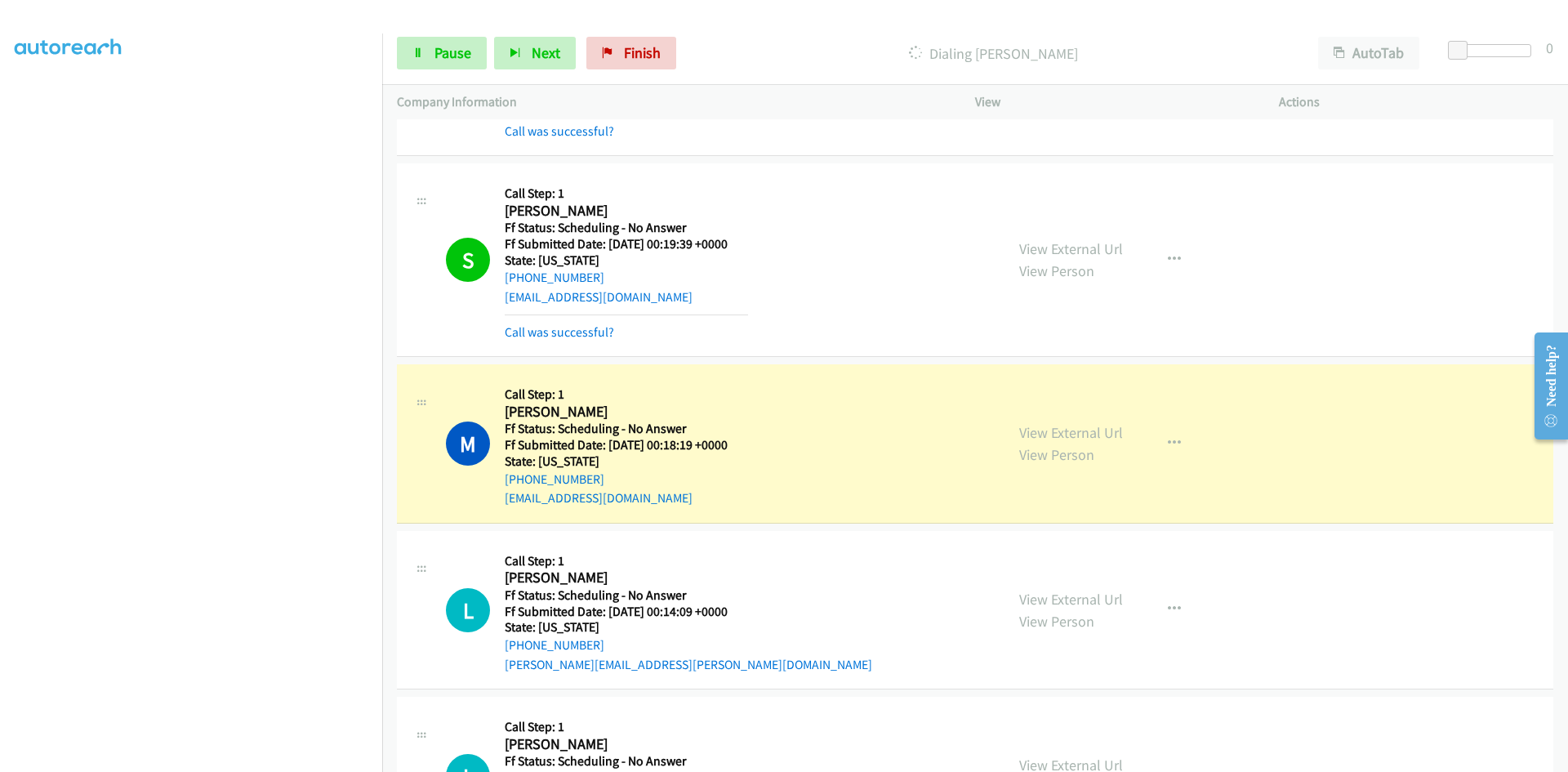
scroll to position [2239, 0]
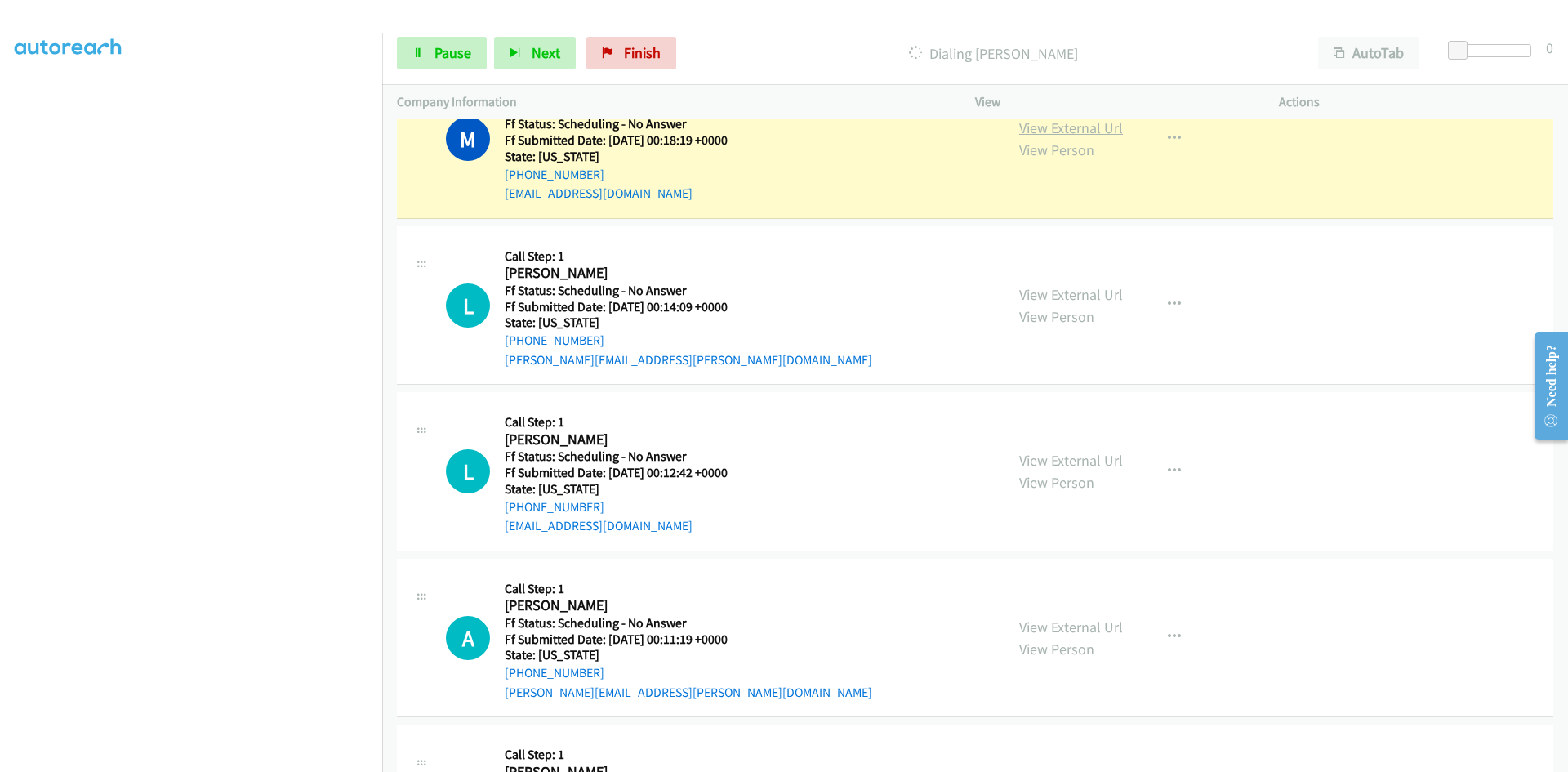
click at [1102, 130] on link "View External Url" at bounding box center [1071, 128] width 104 height 19
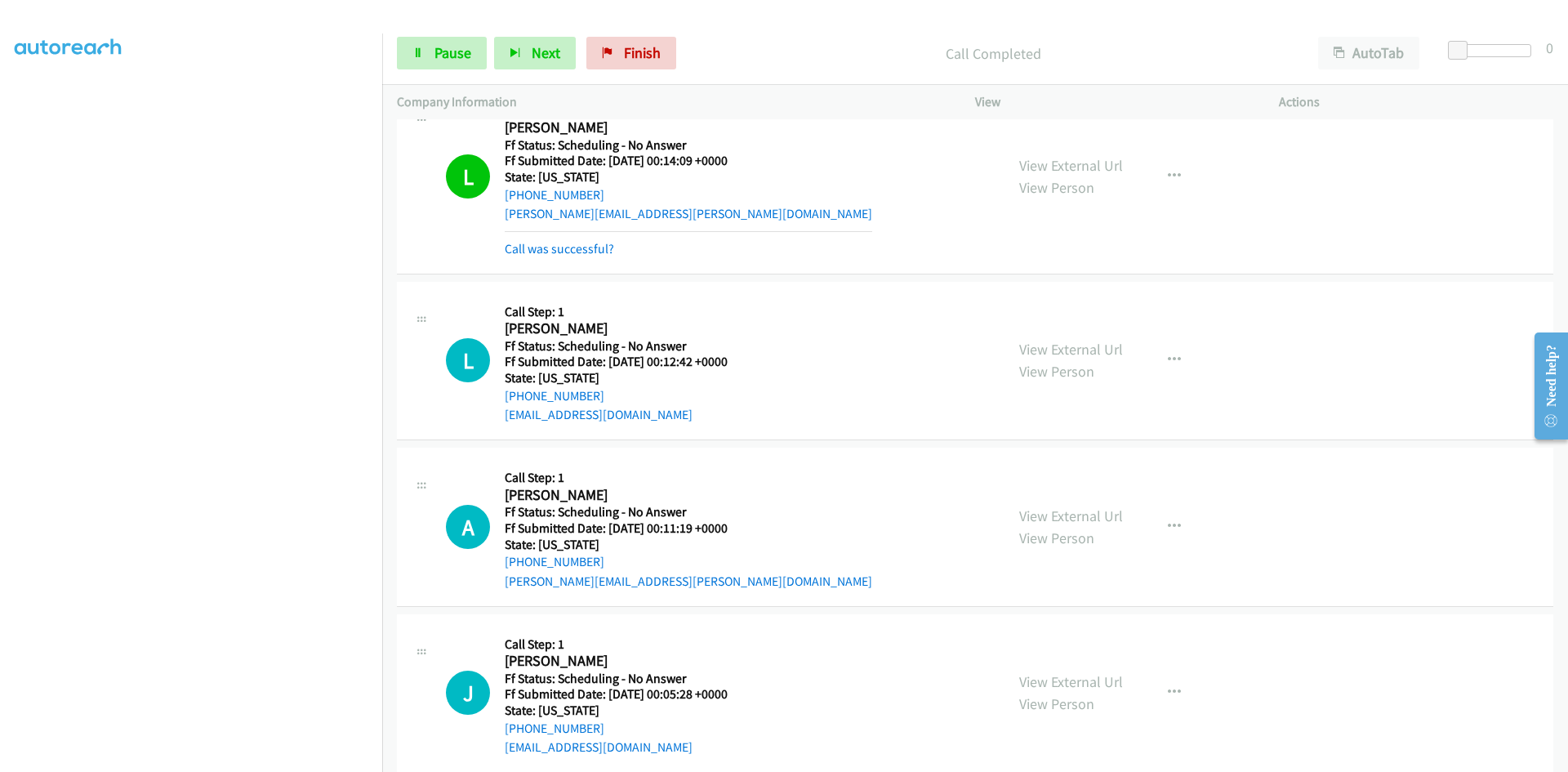
scroll to position [2501, 0]
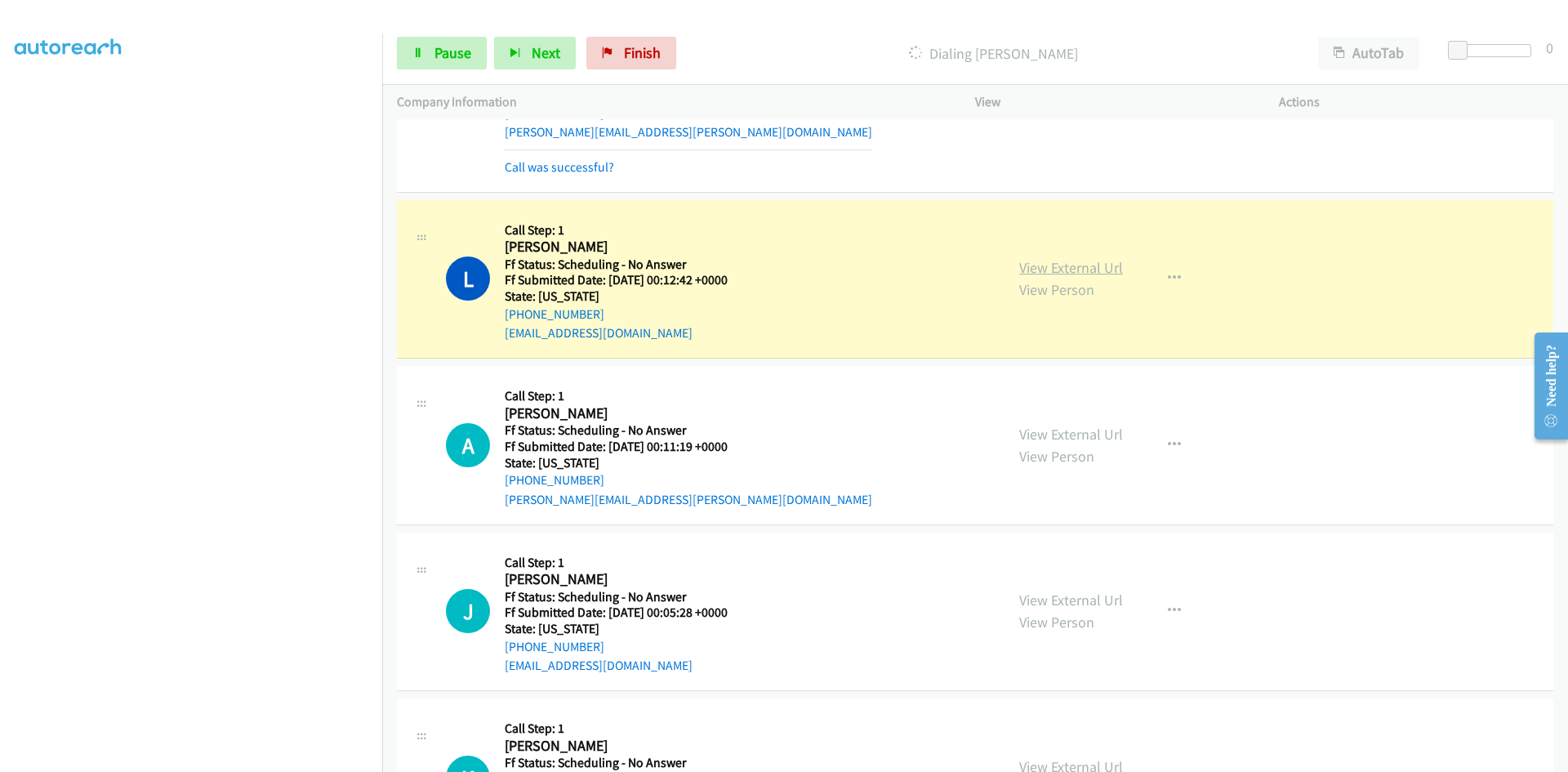
click at [1103, 269] on link "View External Url" at bounding box center [1071, 267] width 104 height 19
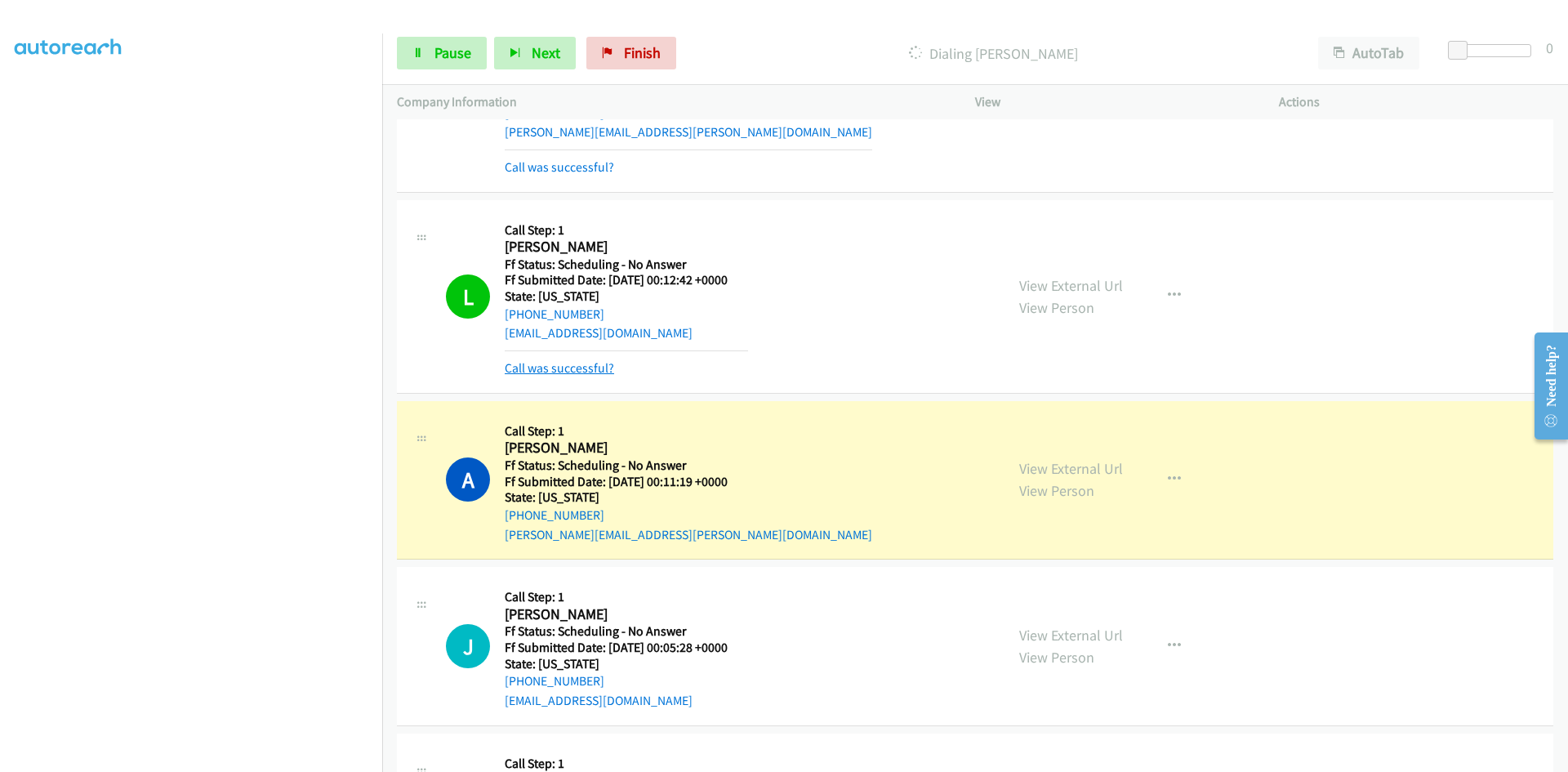
click at [571, 369] on link "Call was successful?" at bounding box center [559, 368] width 110 height 16
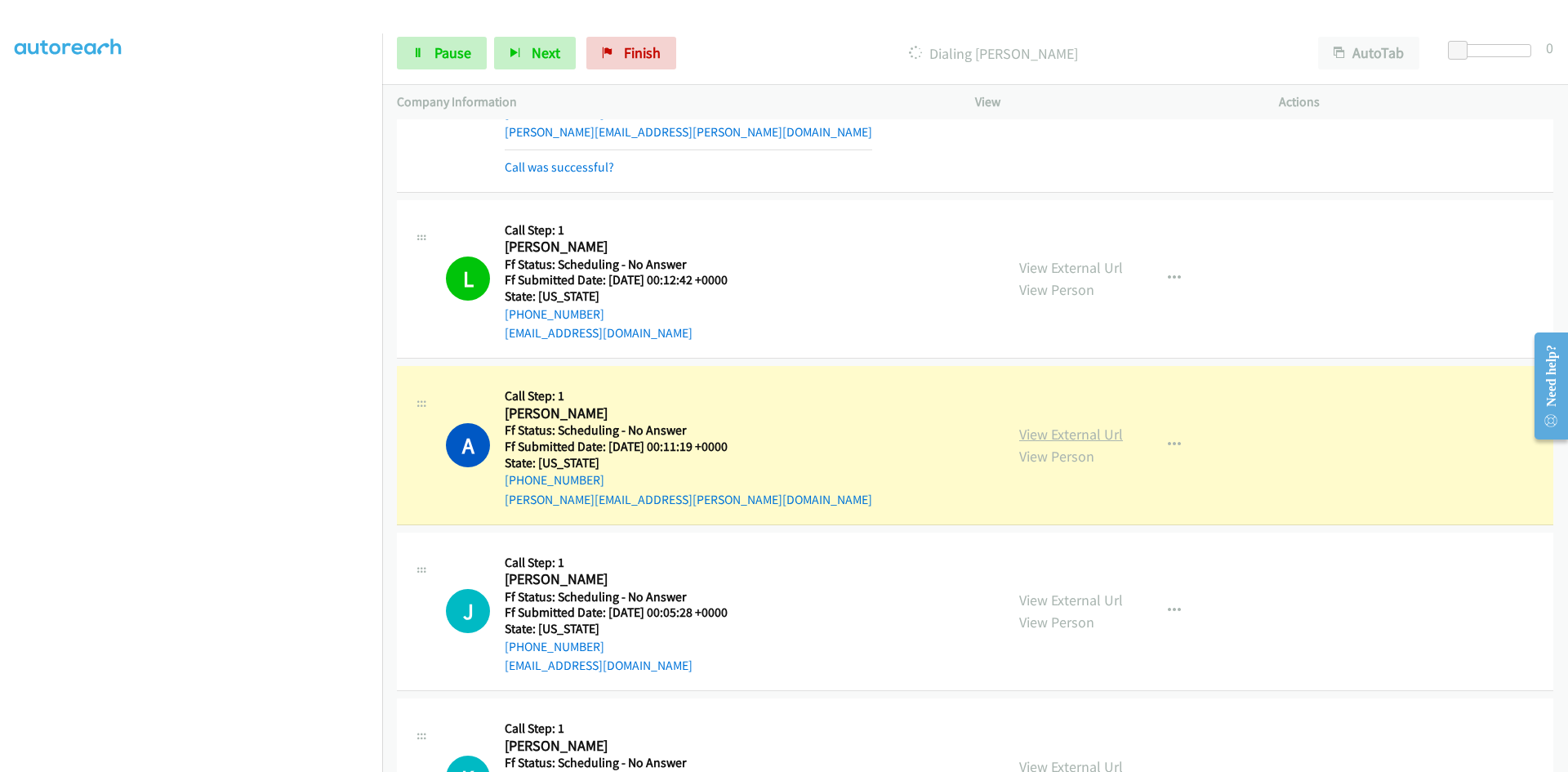
click at [1021, 432] on link "View External Url" at bounding box center [1071, 434] width 104 height 19
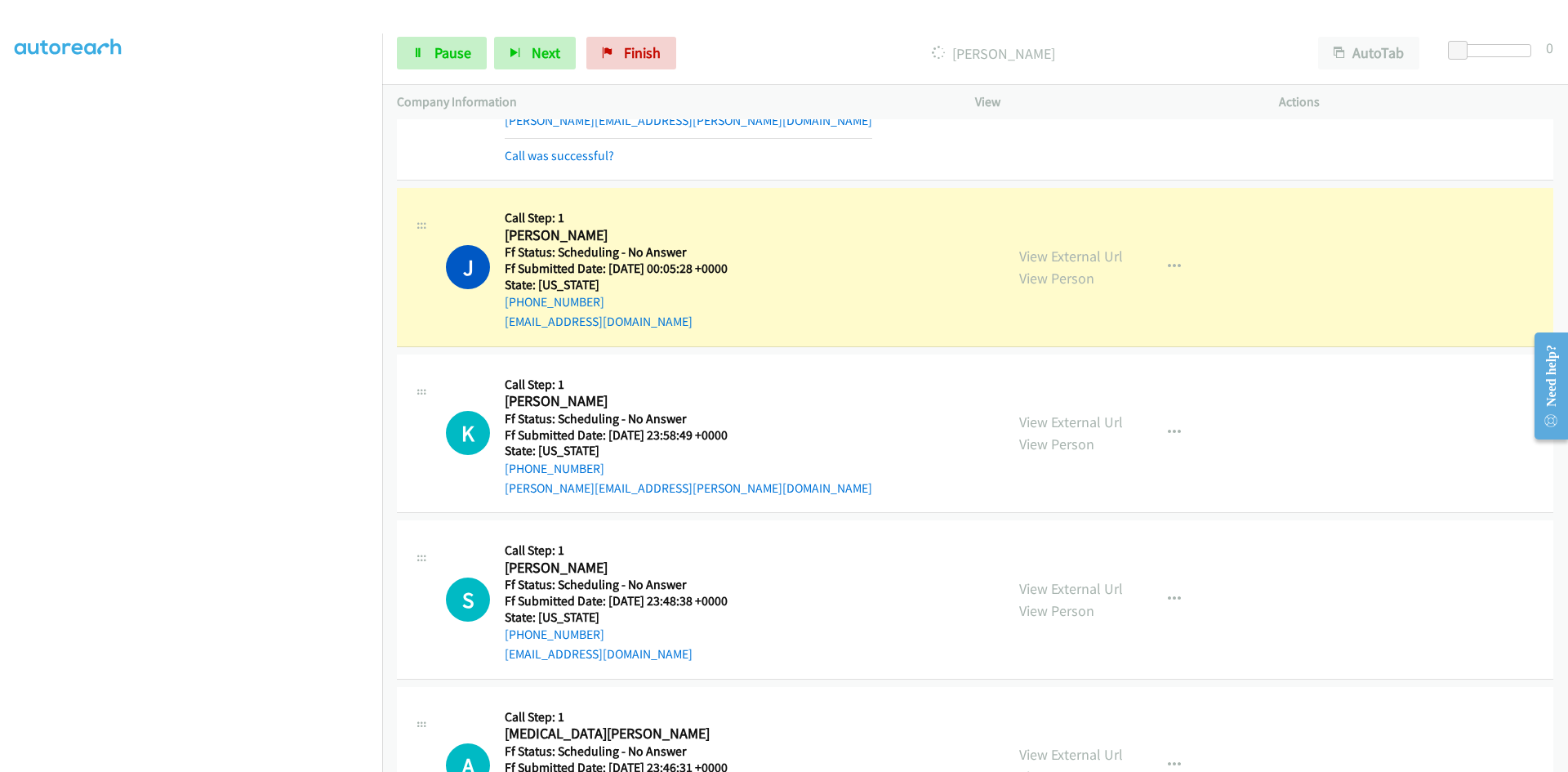
scroll to position [2910, 0]
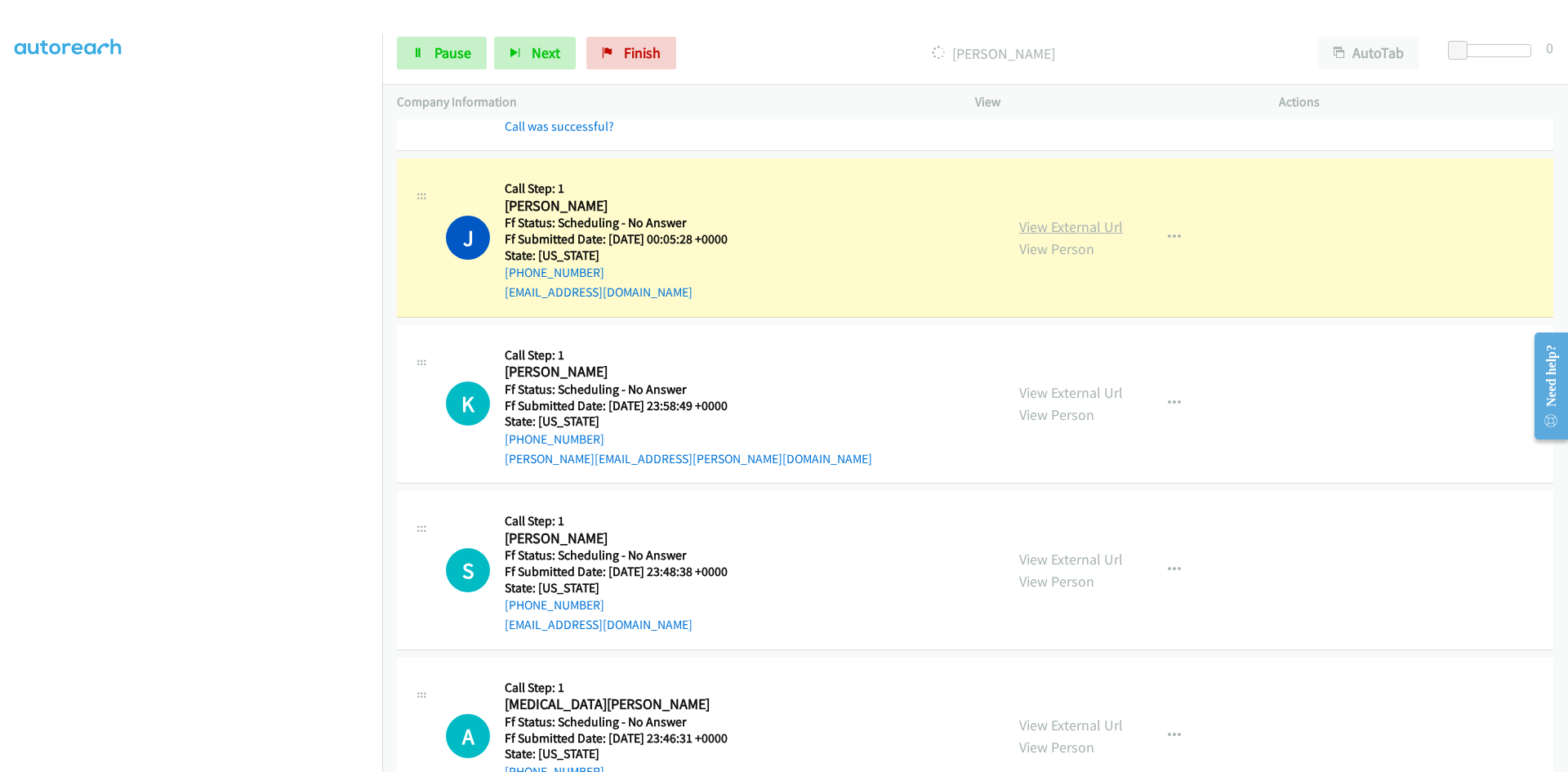
click at [1100, 226] on link "View External Url" at bounding box center [1071, 226] width 104 height 19
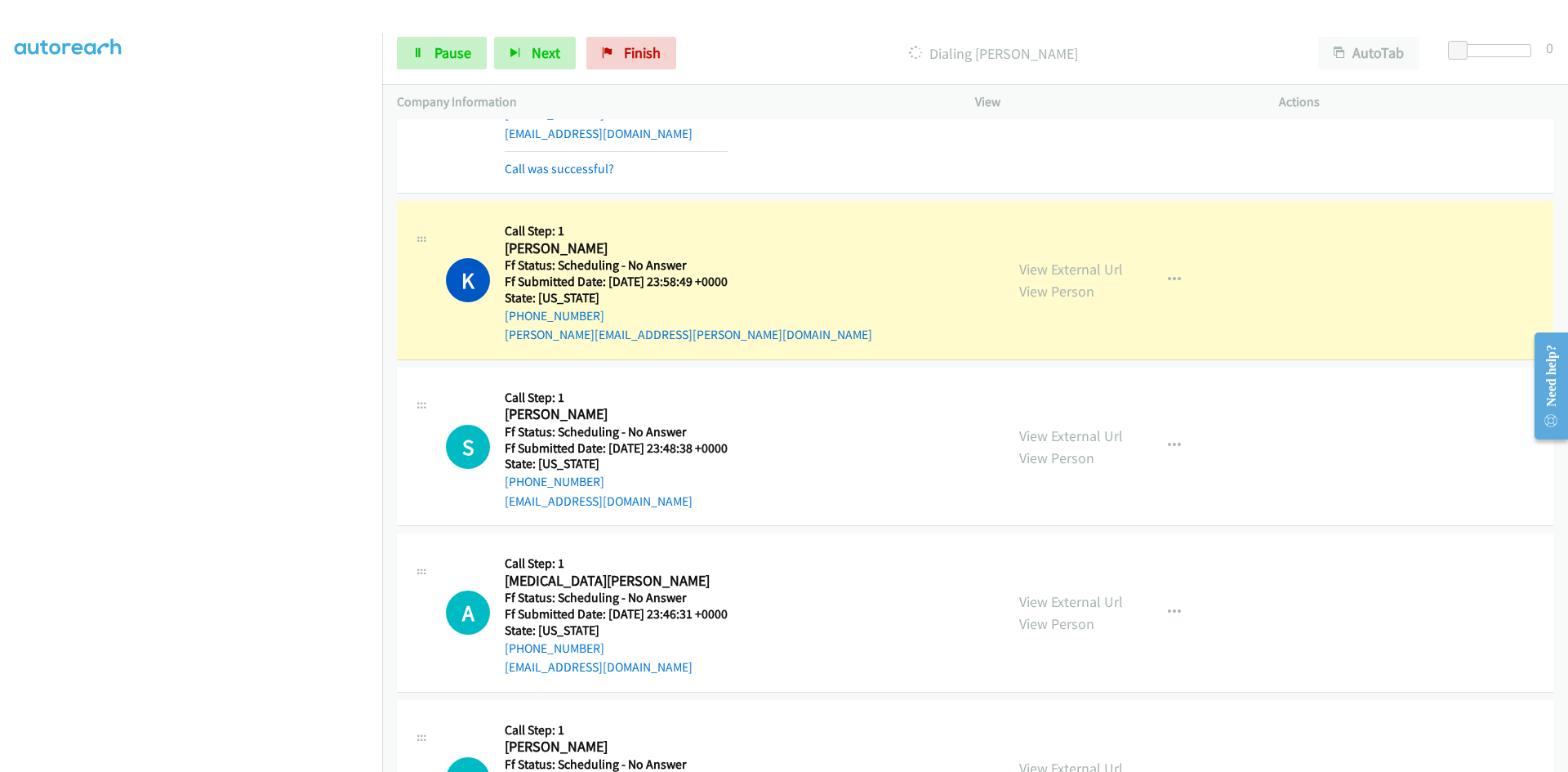
scroll to position [3154, 0]
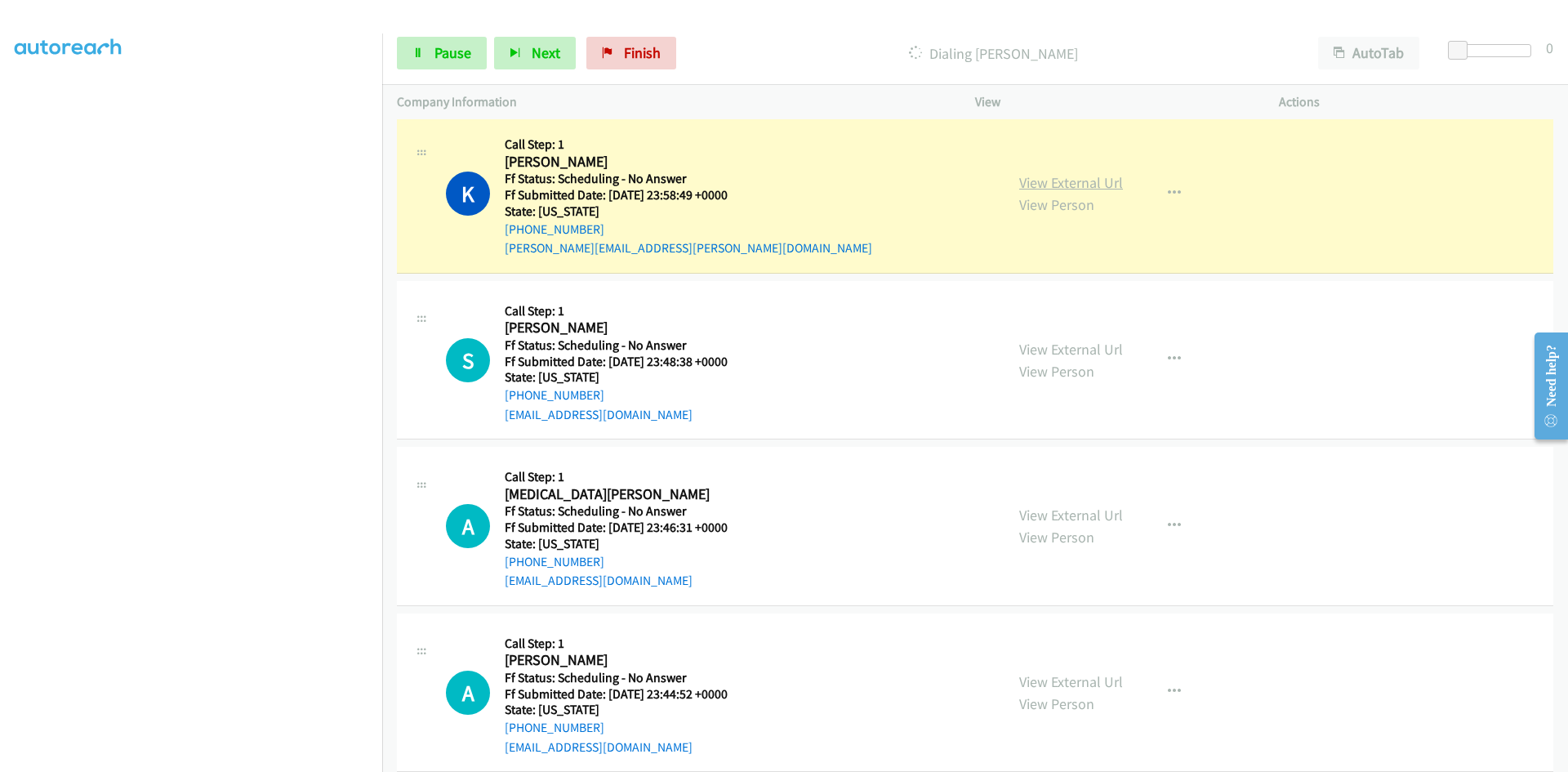
click at [1105, 187] on link "View External Url" at bounding box center [1071, 182] width 104 height 19
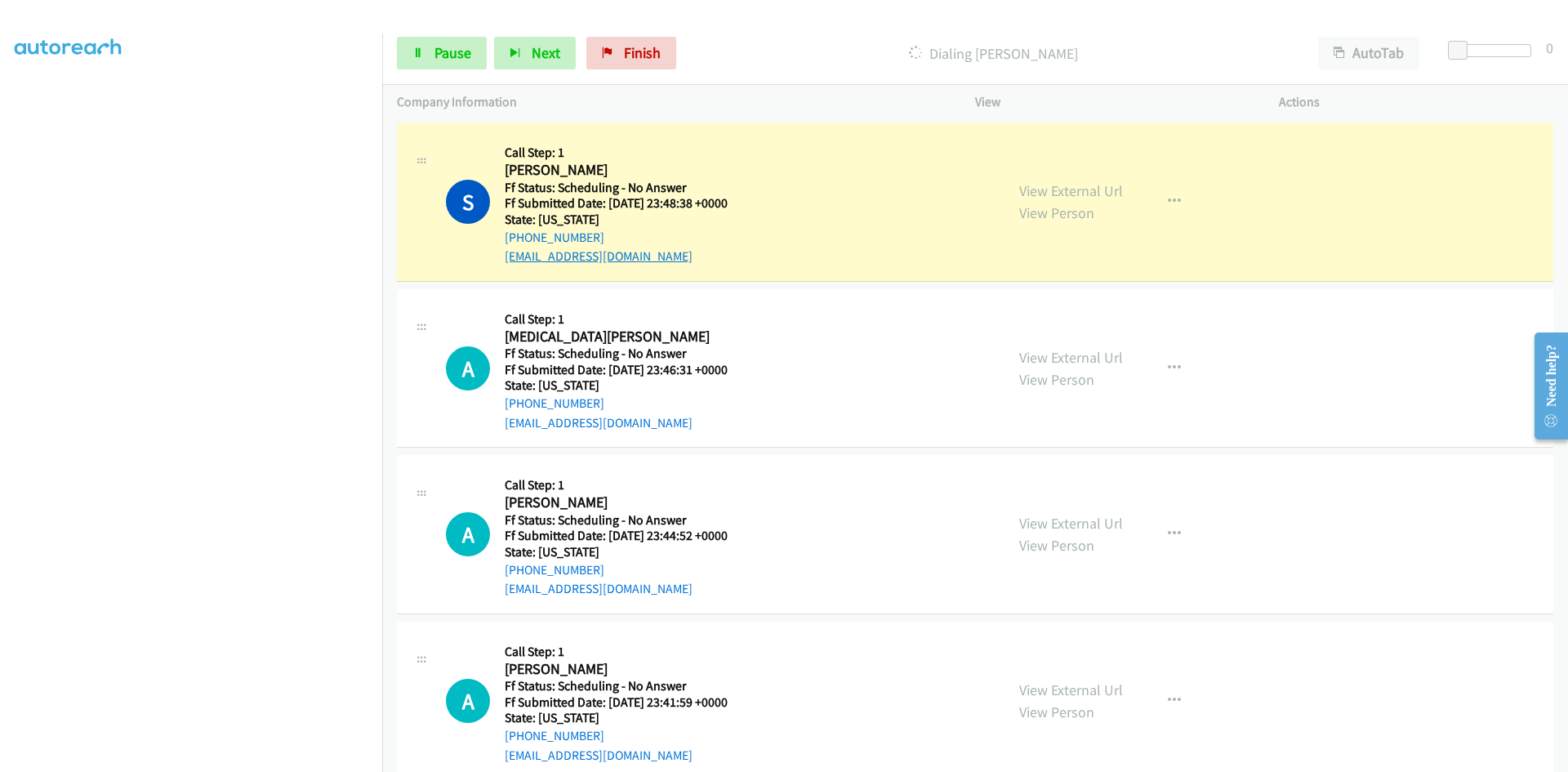
scroll to position [3318, 0]
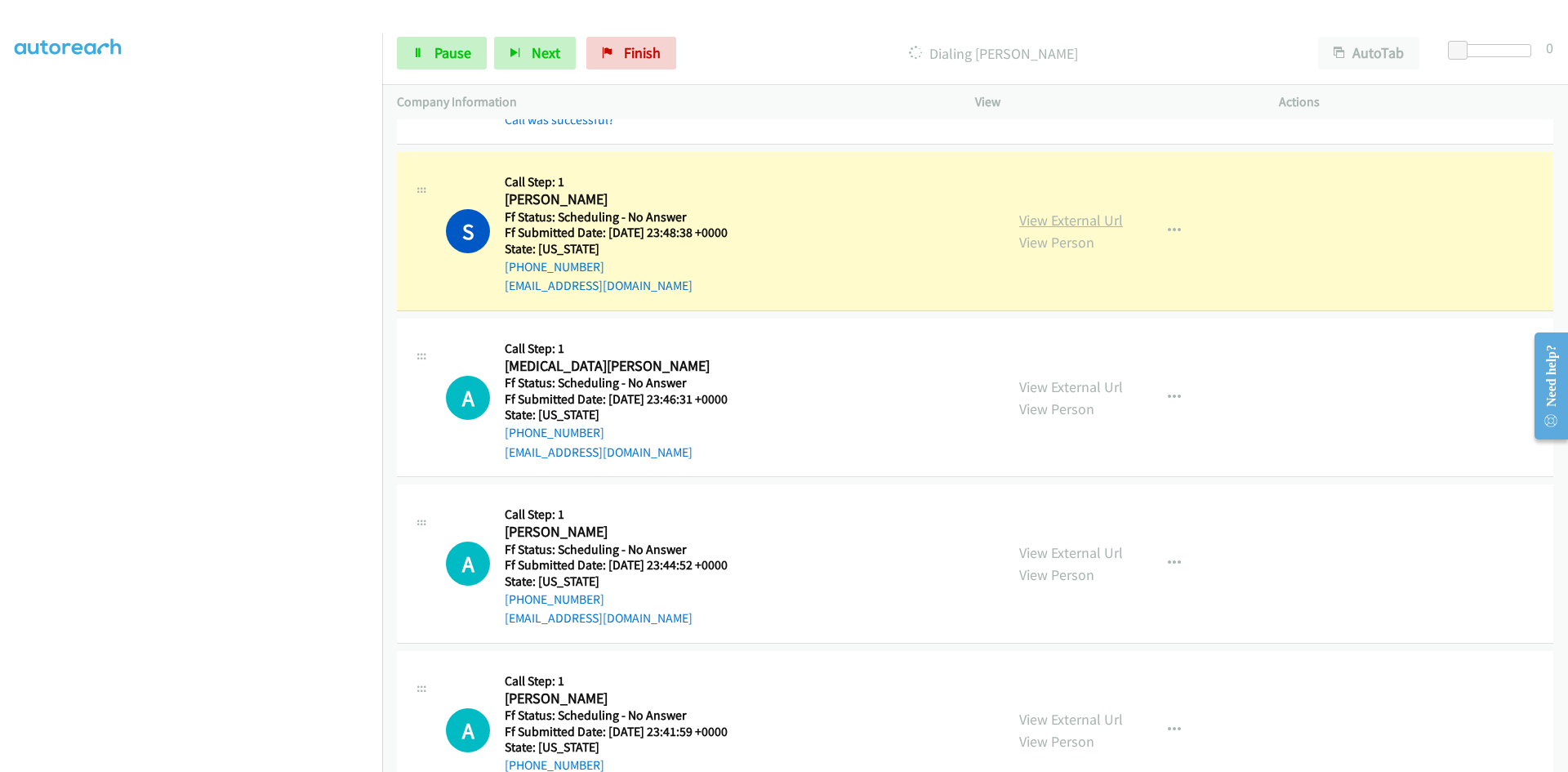
click at [1093, 224] on link "View External Url" at bounding box center [1071, 219] width 104 height 19
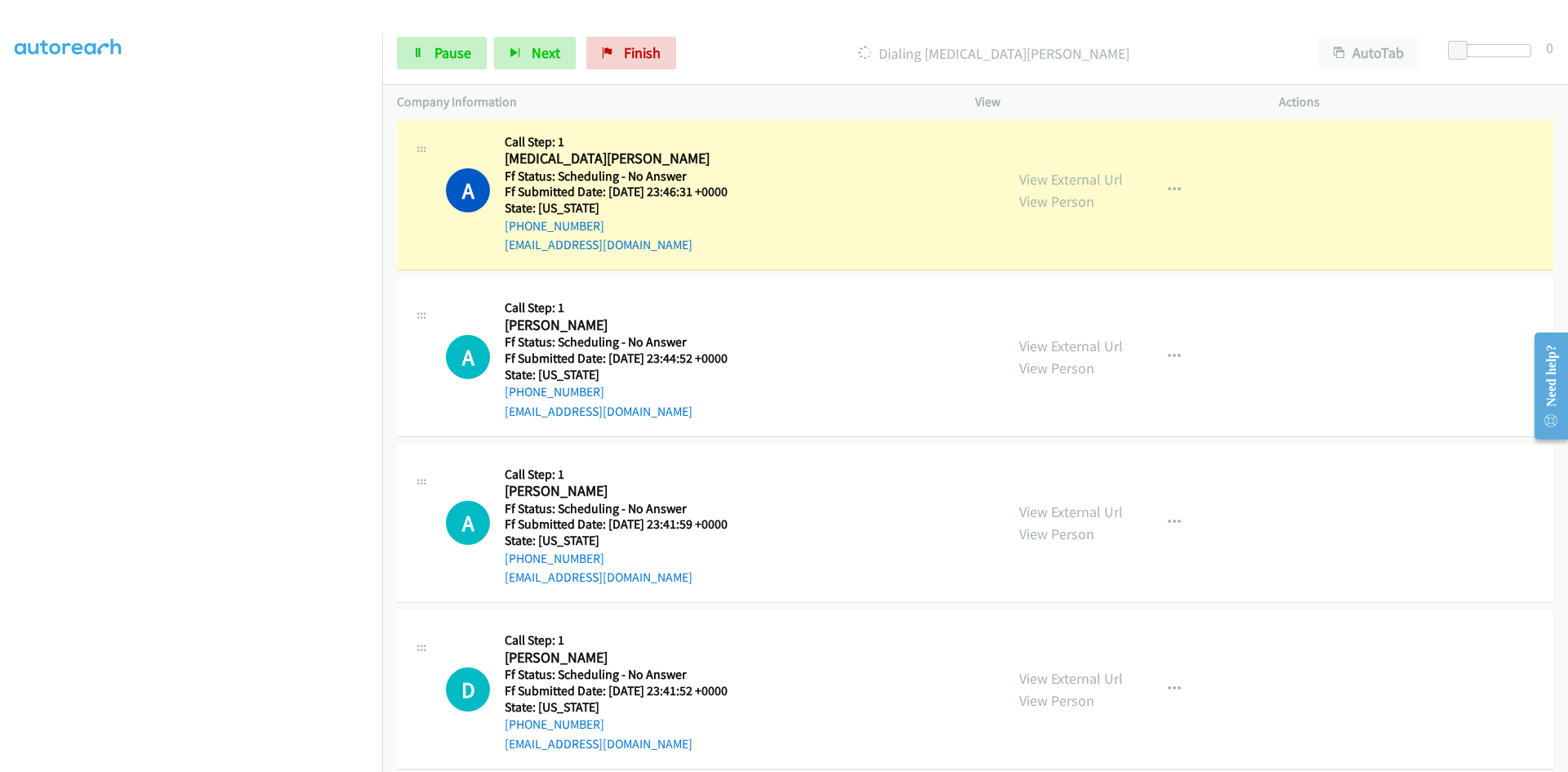
scroll to position [3563, 0]
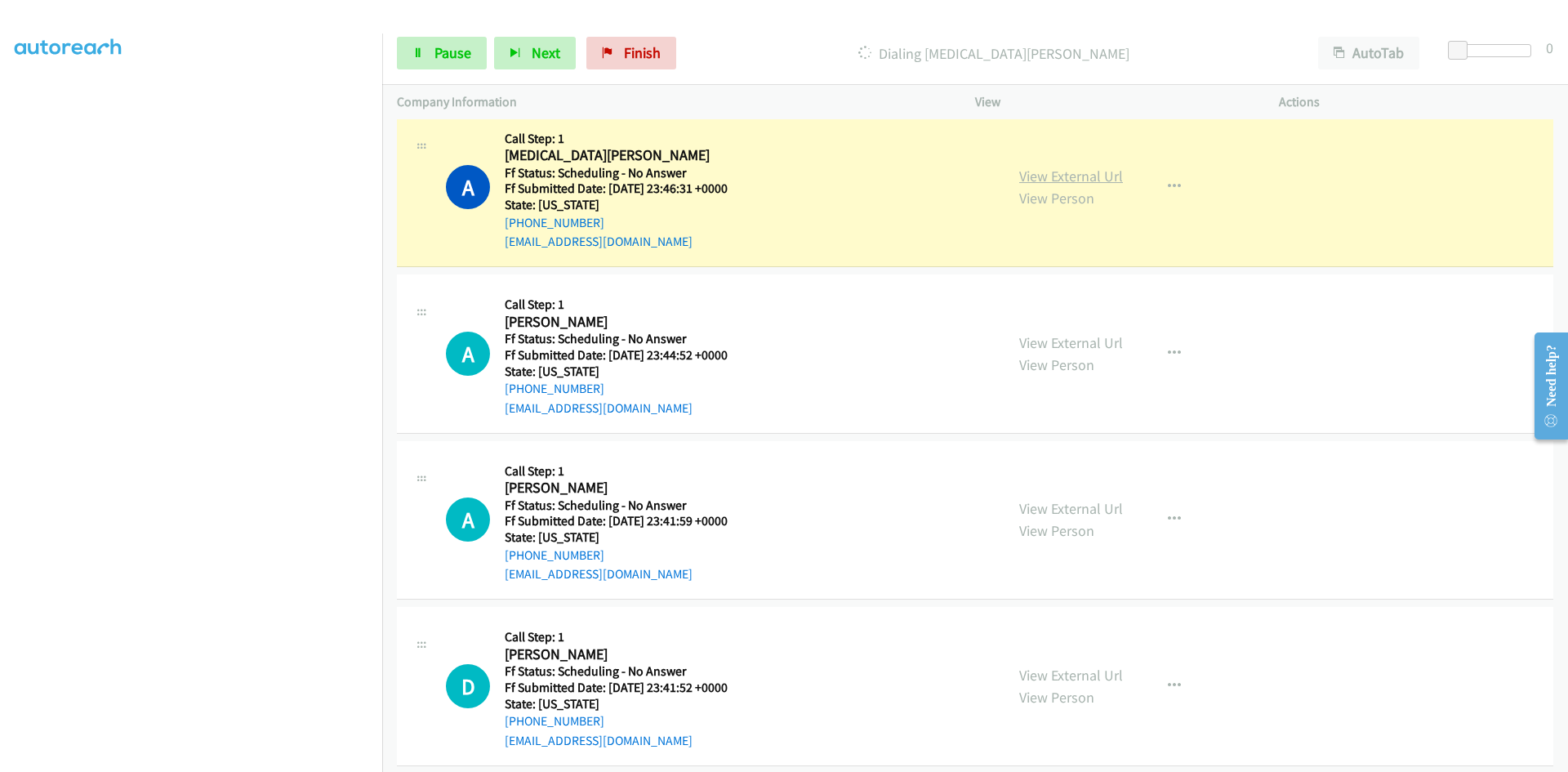
click at [1091, 174] on link "View External Url" at bounding box center [1071, 175] width 104 height 19
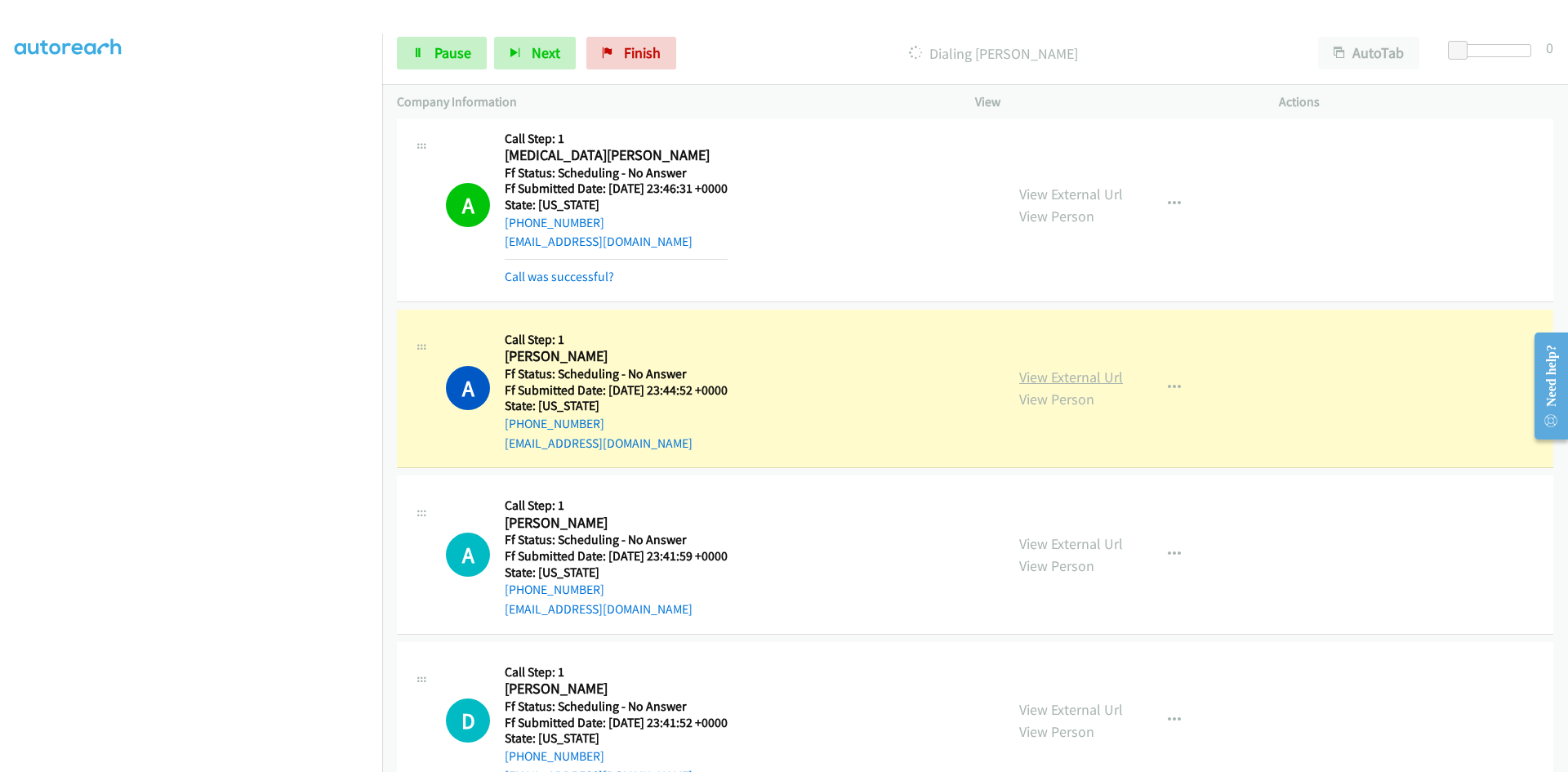
click at [1106, 377] on link "View External Url" at bounding box center [1071, 377] width 104 height 19
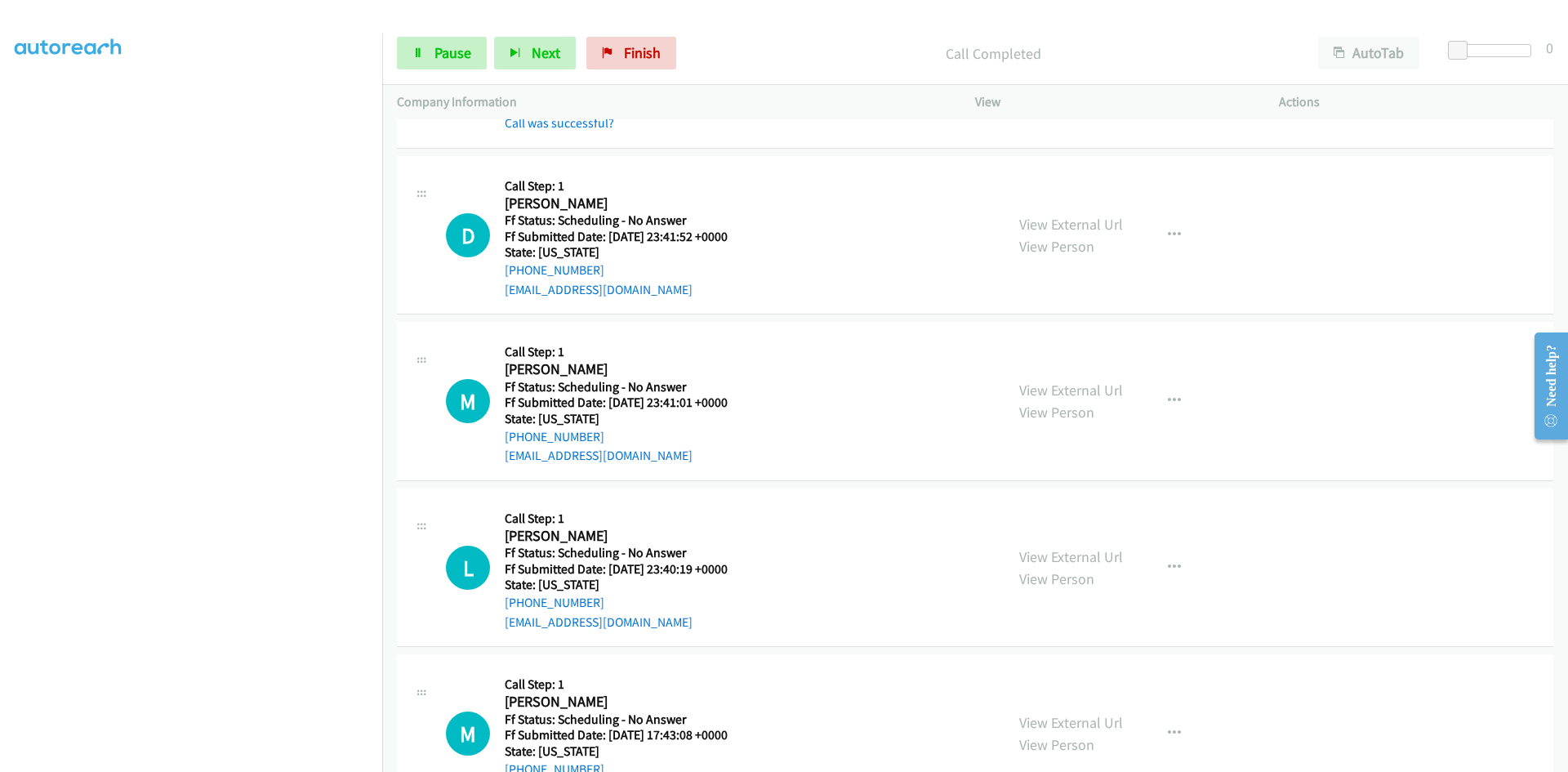
scroll to position [4134, 0]
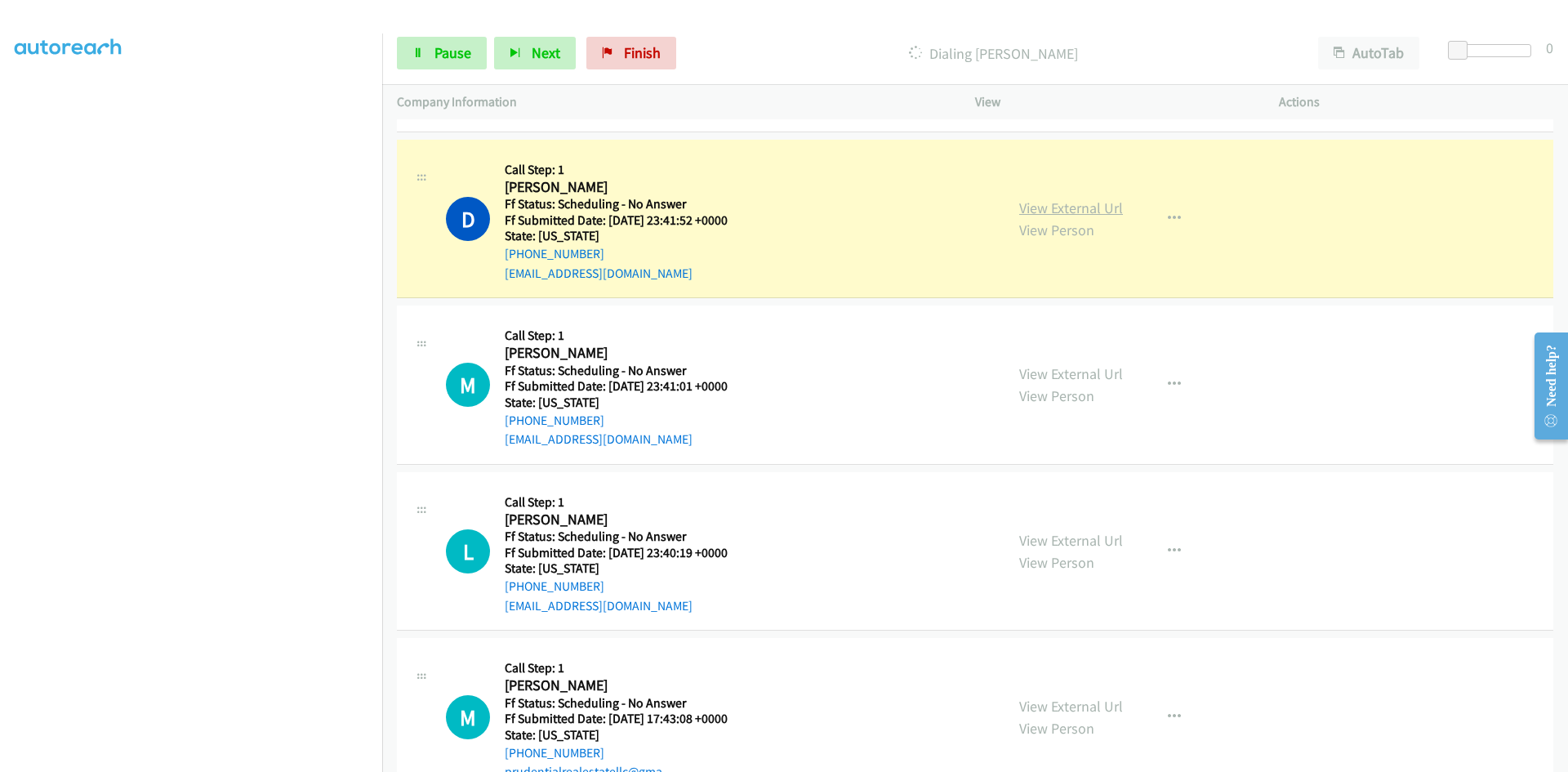
click at [1086, 210] on link "View External Url" at bounding box center [1071, 207] width 104 height 19
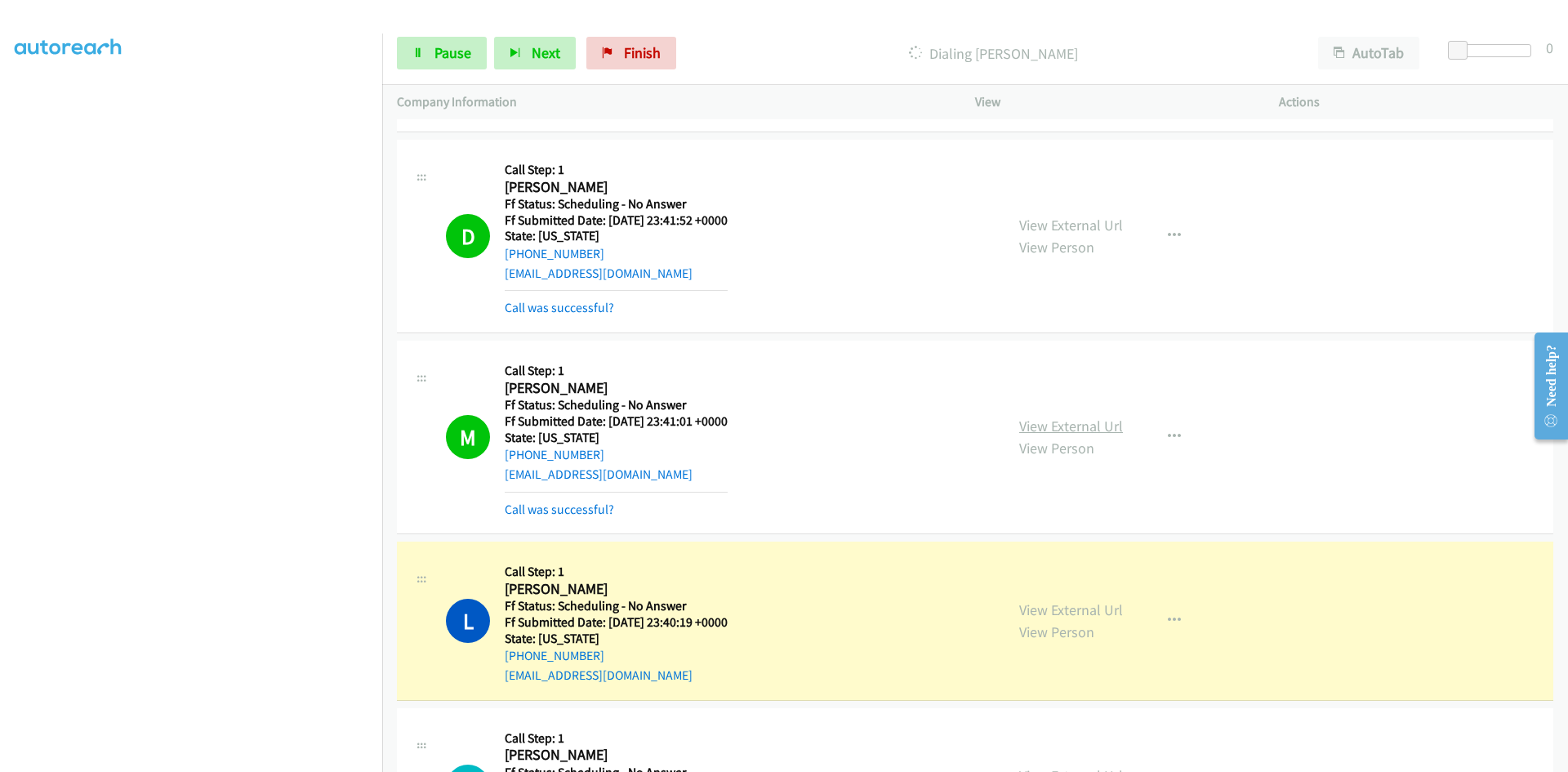
click at [1073, 427] on link "View External Url" at bounding box center [1071, 426] width 104 height 19
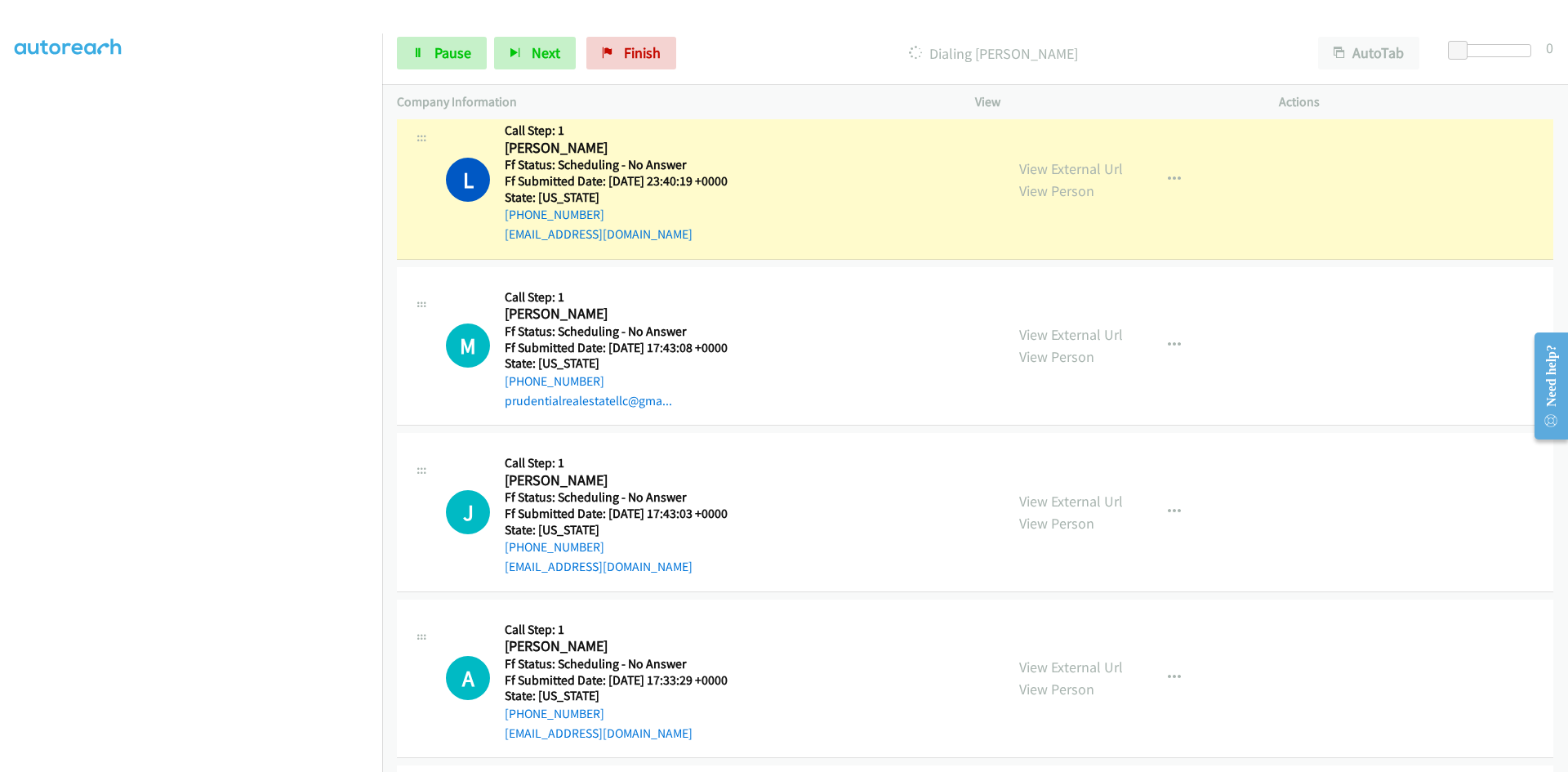
scroll to position [4624, 0]
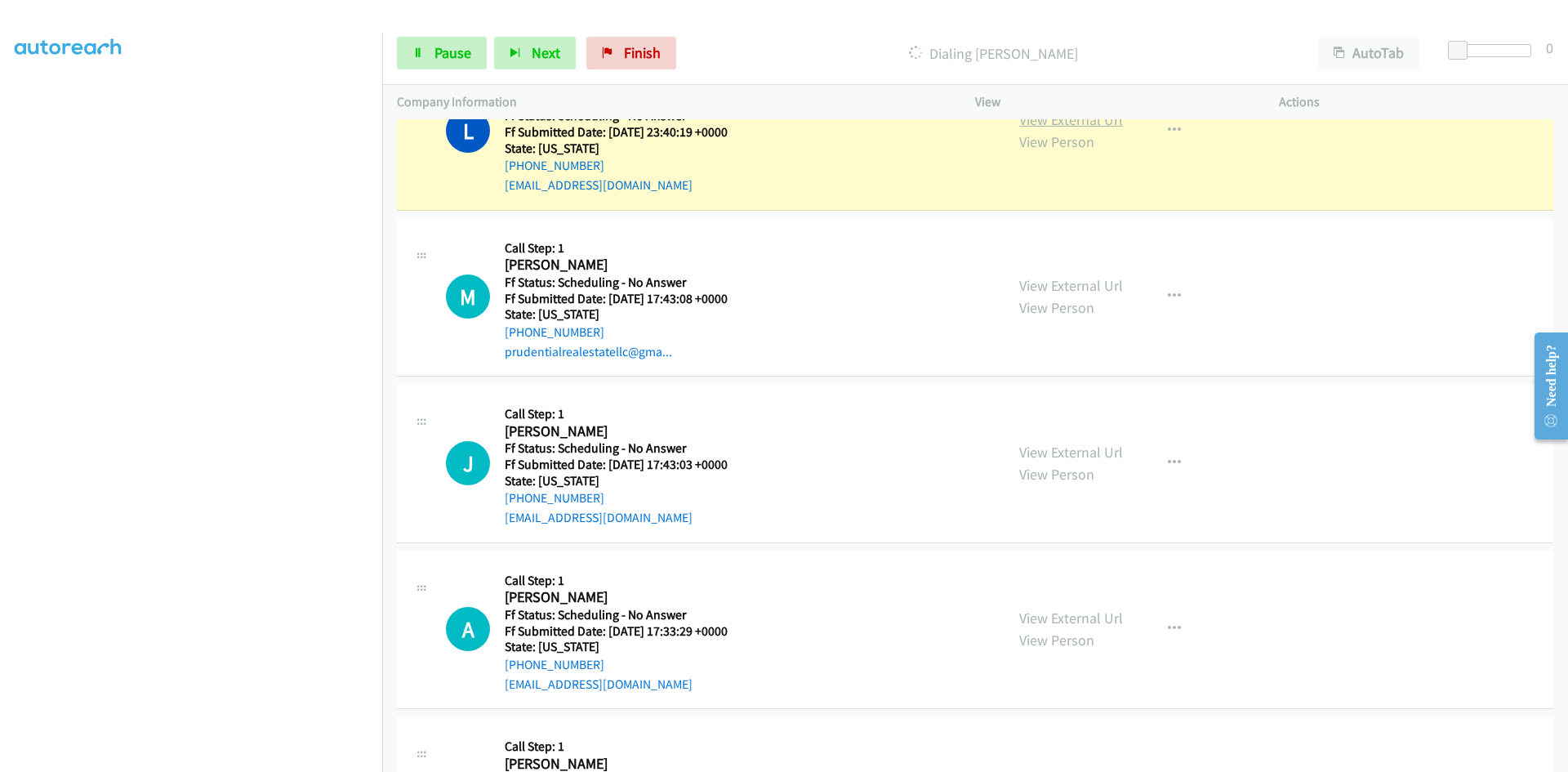
click at [1062, 124] on link "View External Url" at bounding box center [1071, 120] width 104 height 19
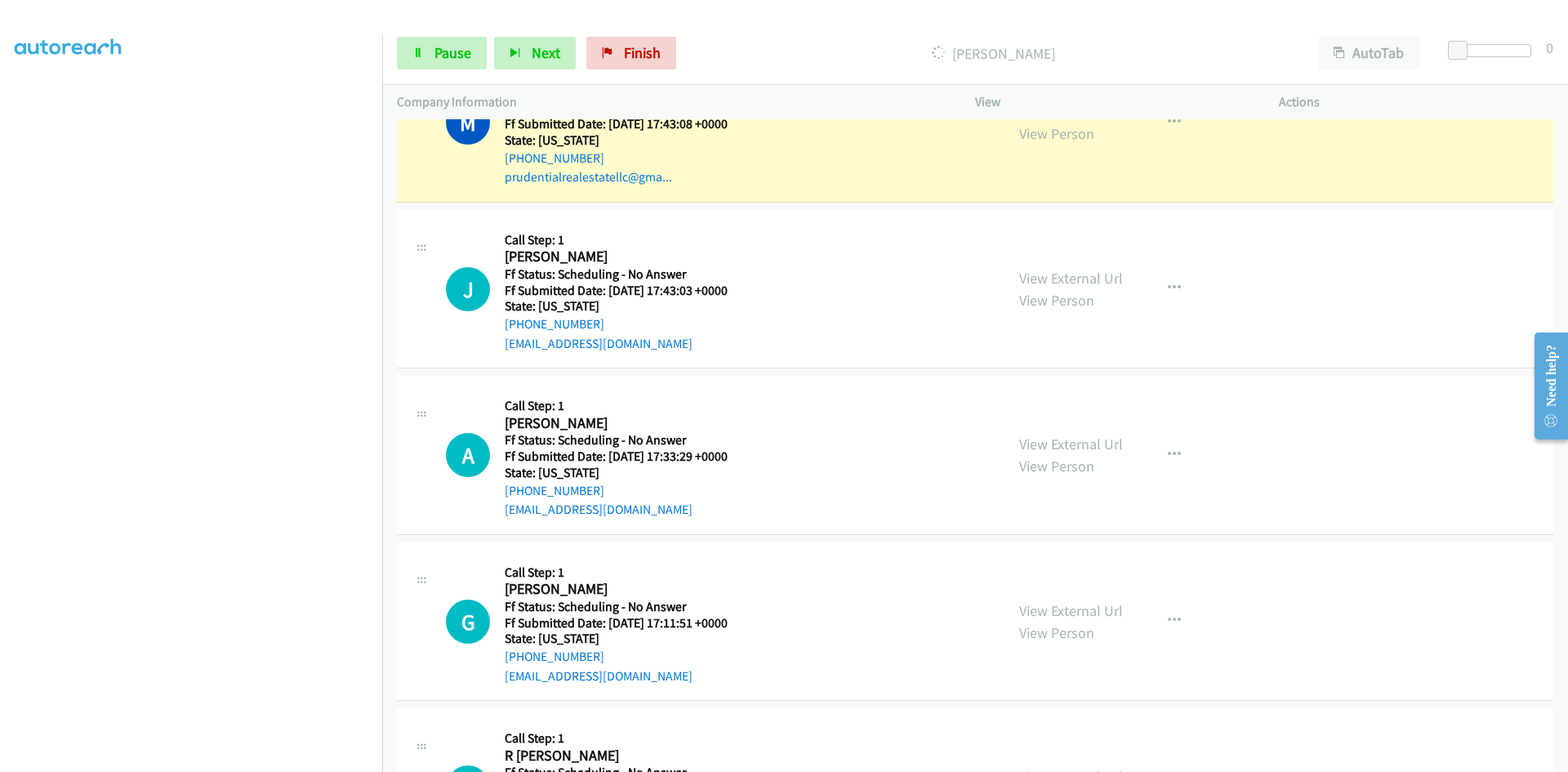
scroll to position [4805, 0]
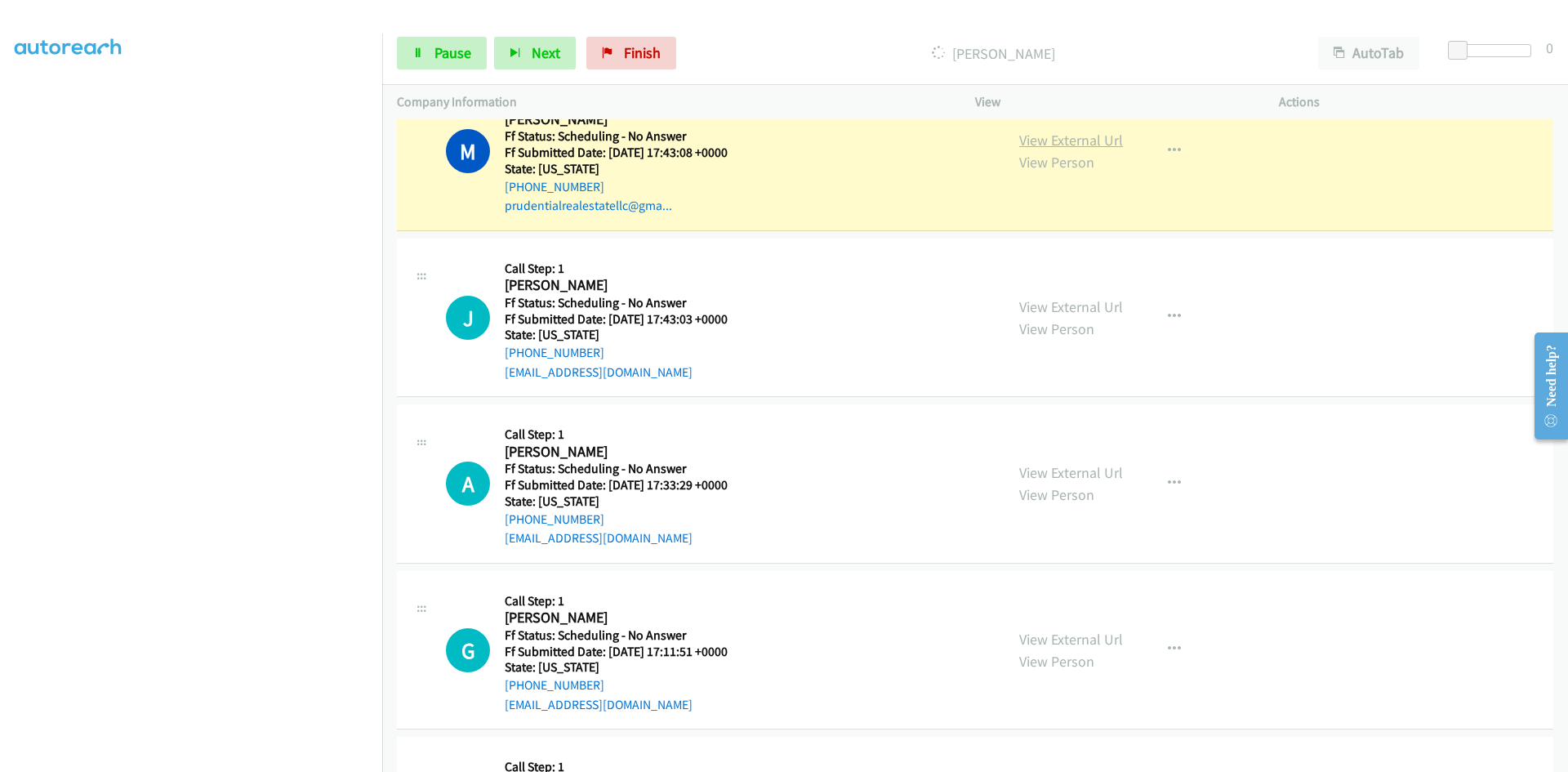
click at [1098, 140] on link "View External Url" at bounding box center [1071, 140] width 104 height 19
click at [433, 54] on link "Pause" at bounding box center [442, 53] width 90 height 33
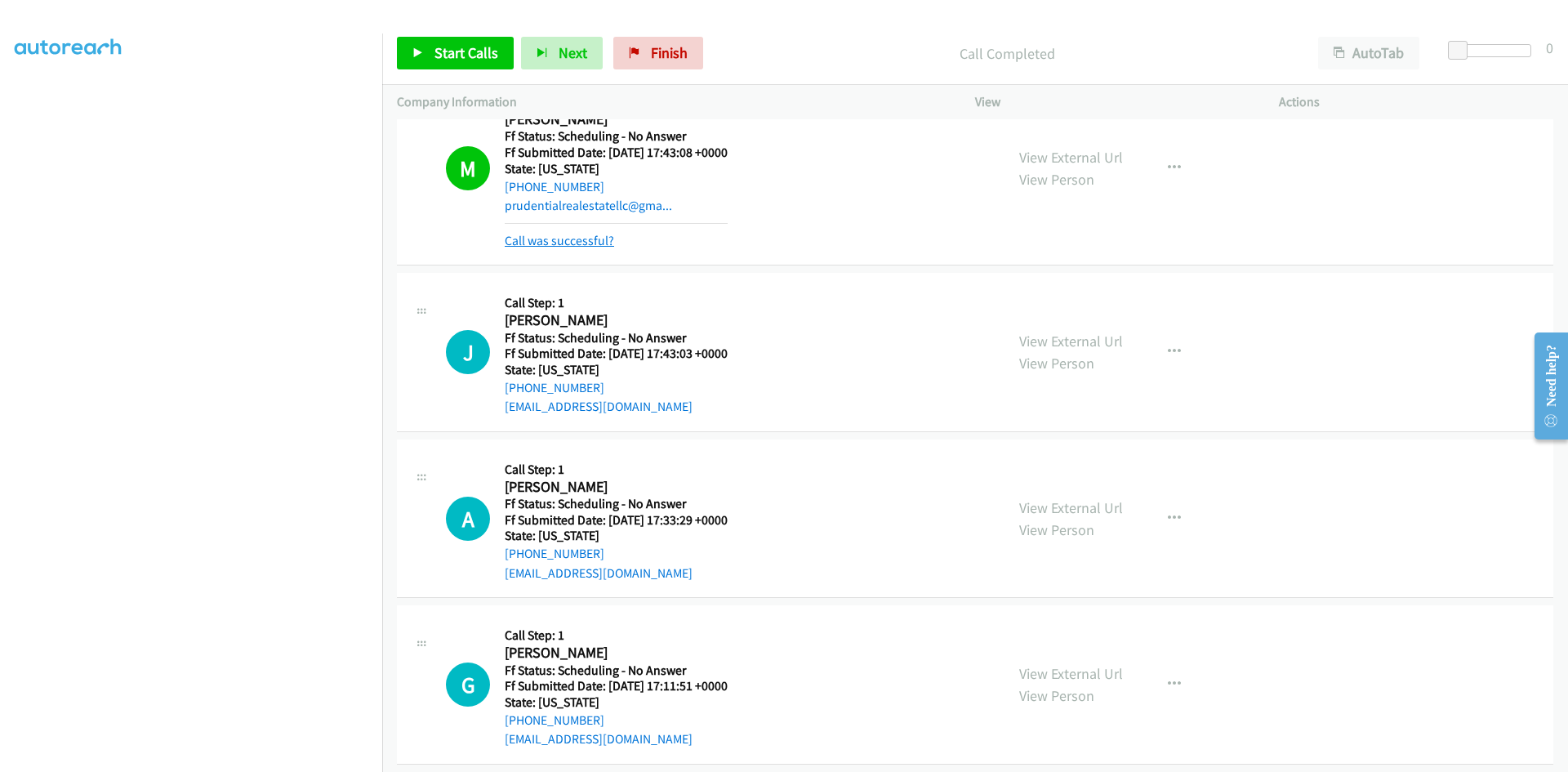
click at [511, 242] on link "Call was successful?" at bounding box center [559, 240] width 110 height 16
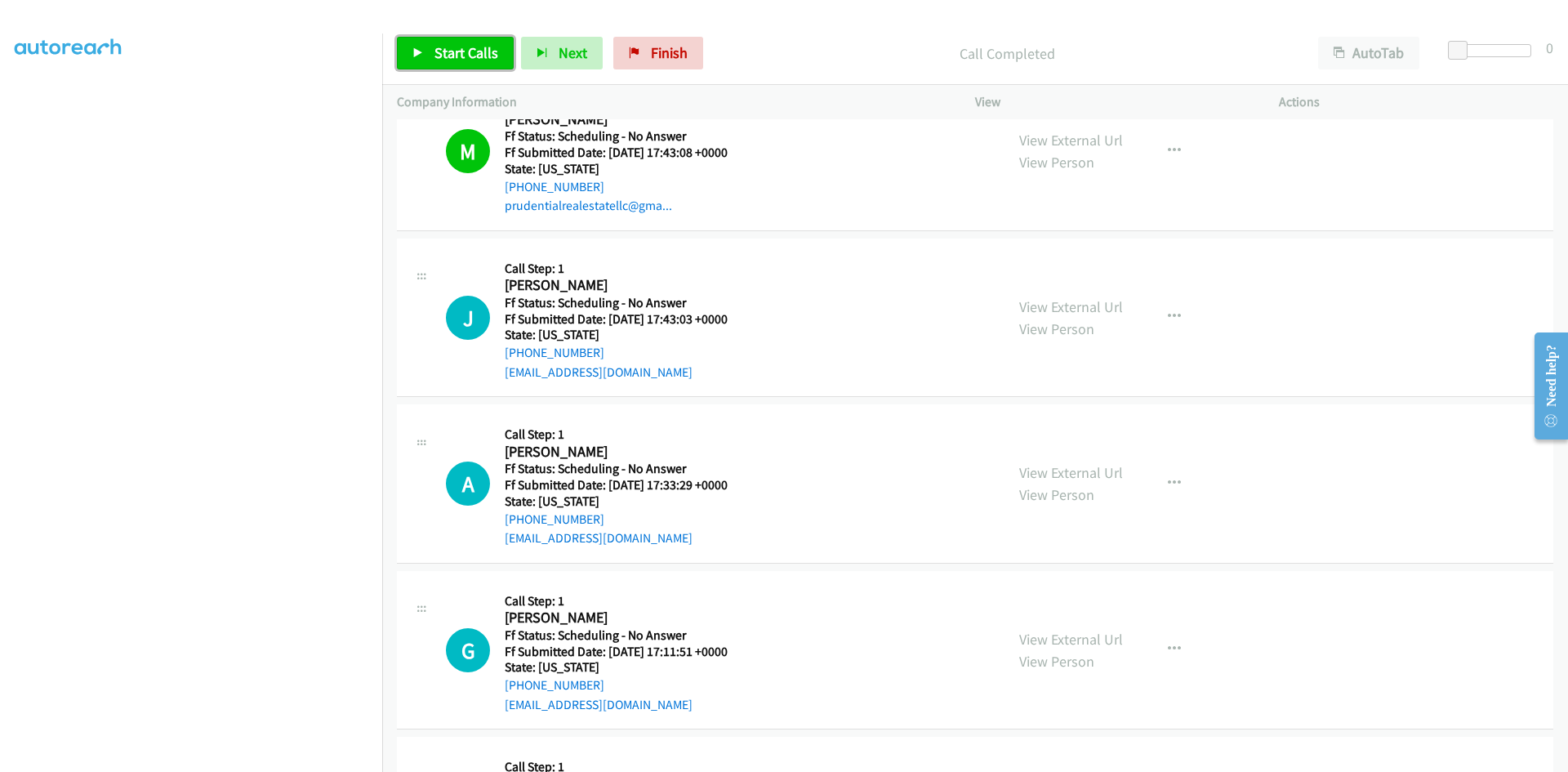
click at [469, 43] on span "Start Calls" at bounding box center [467, 52] width 64 height 19
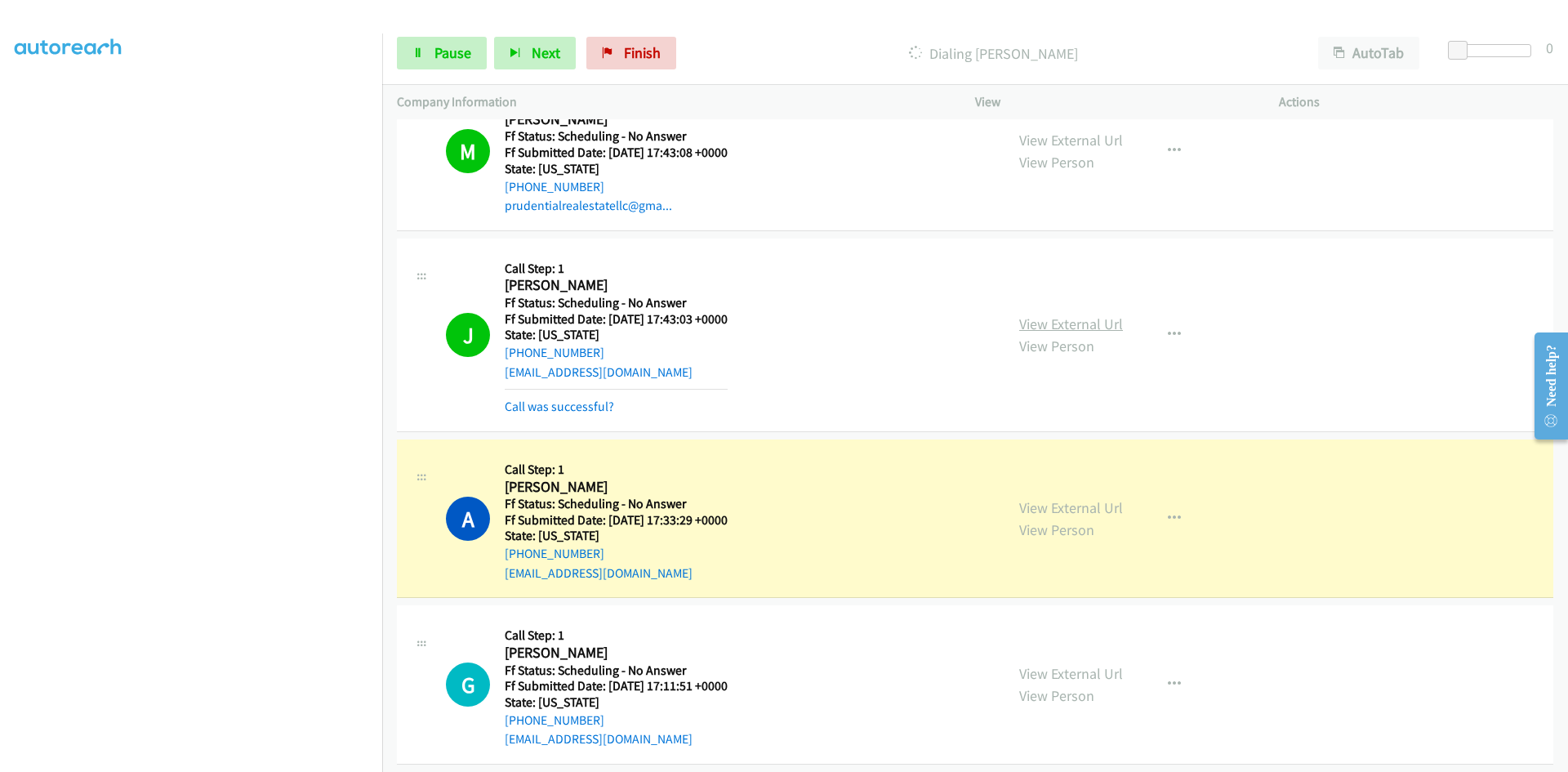
click at [1051, 321] on link "View External Url" at bounding box center [1071, 323] width 104 height 19
click at [1073, 508] on link "View External Url" at bounding box center [1071, 507] width 104 height 19
click at [1032, 507] on link "View External Url" at bounding box center [1071, 507] width 104 height 19
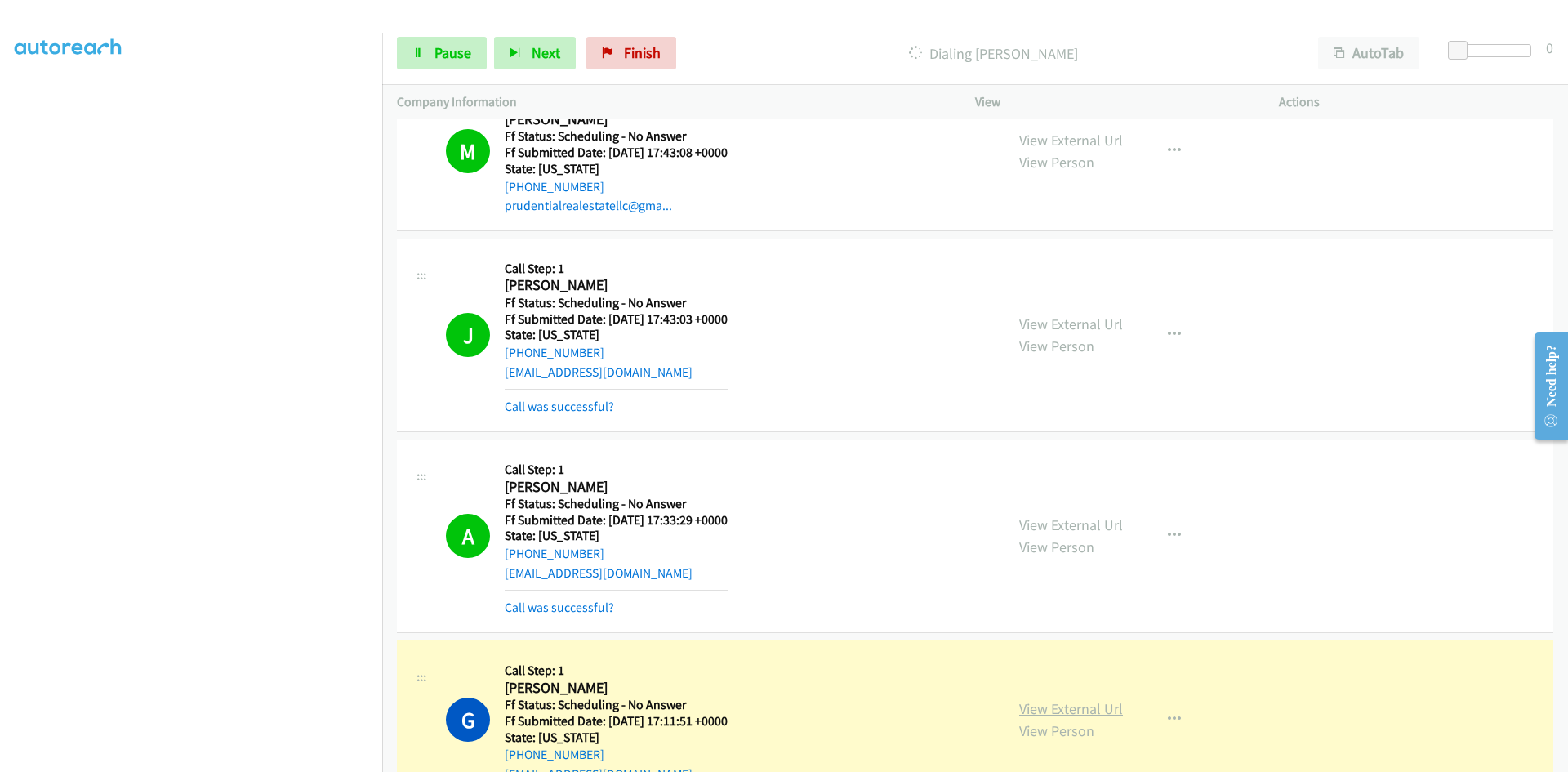
click at [1028, 708] on link "View External Url" at bounding box center [1071, 708] width 104 height 19
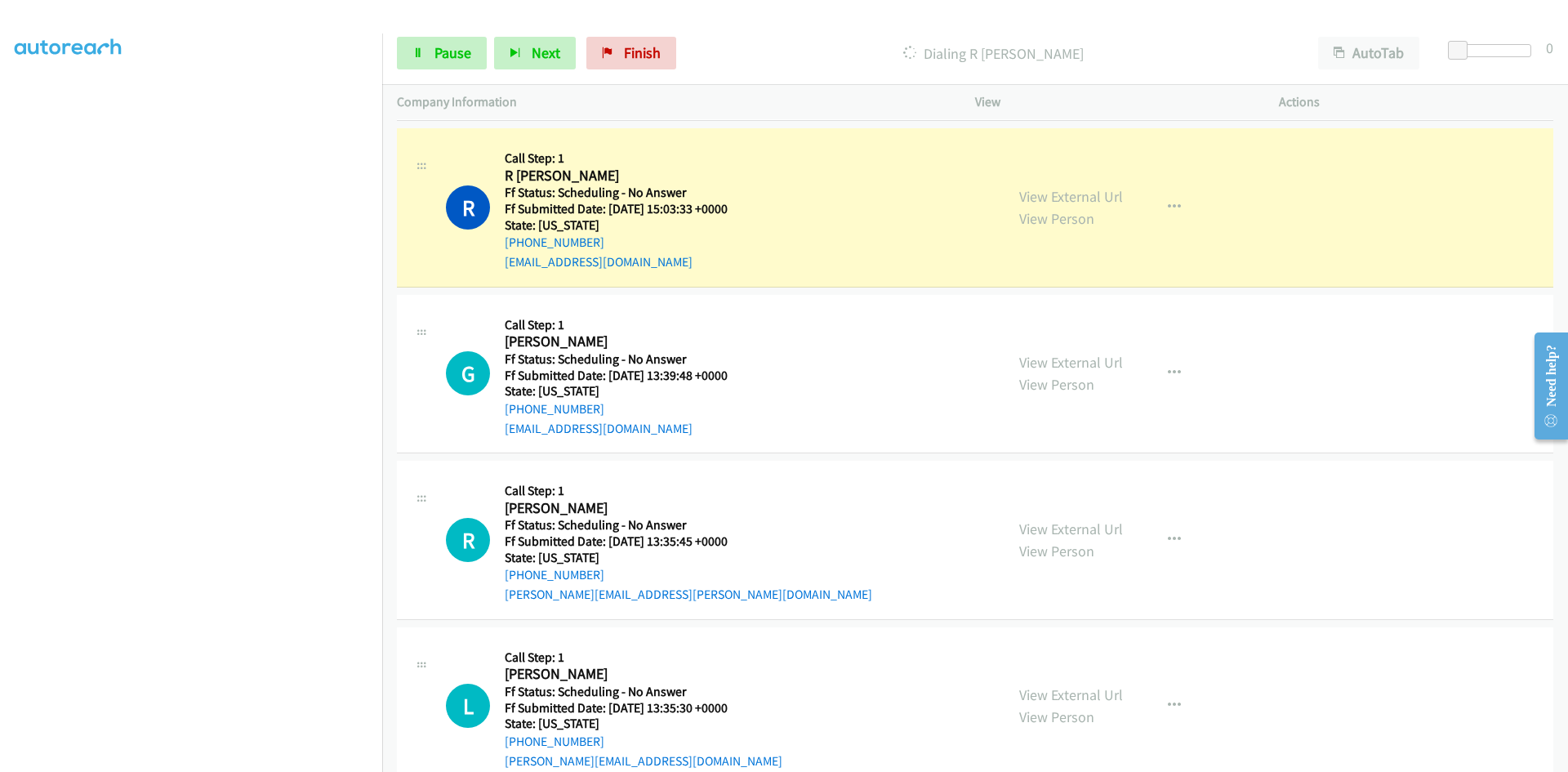
scroll to position [5540, 0]
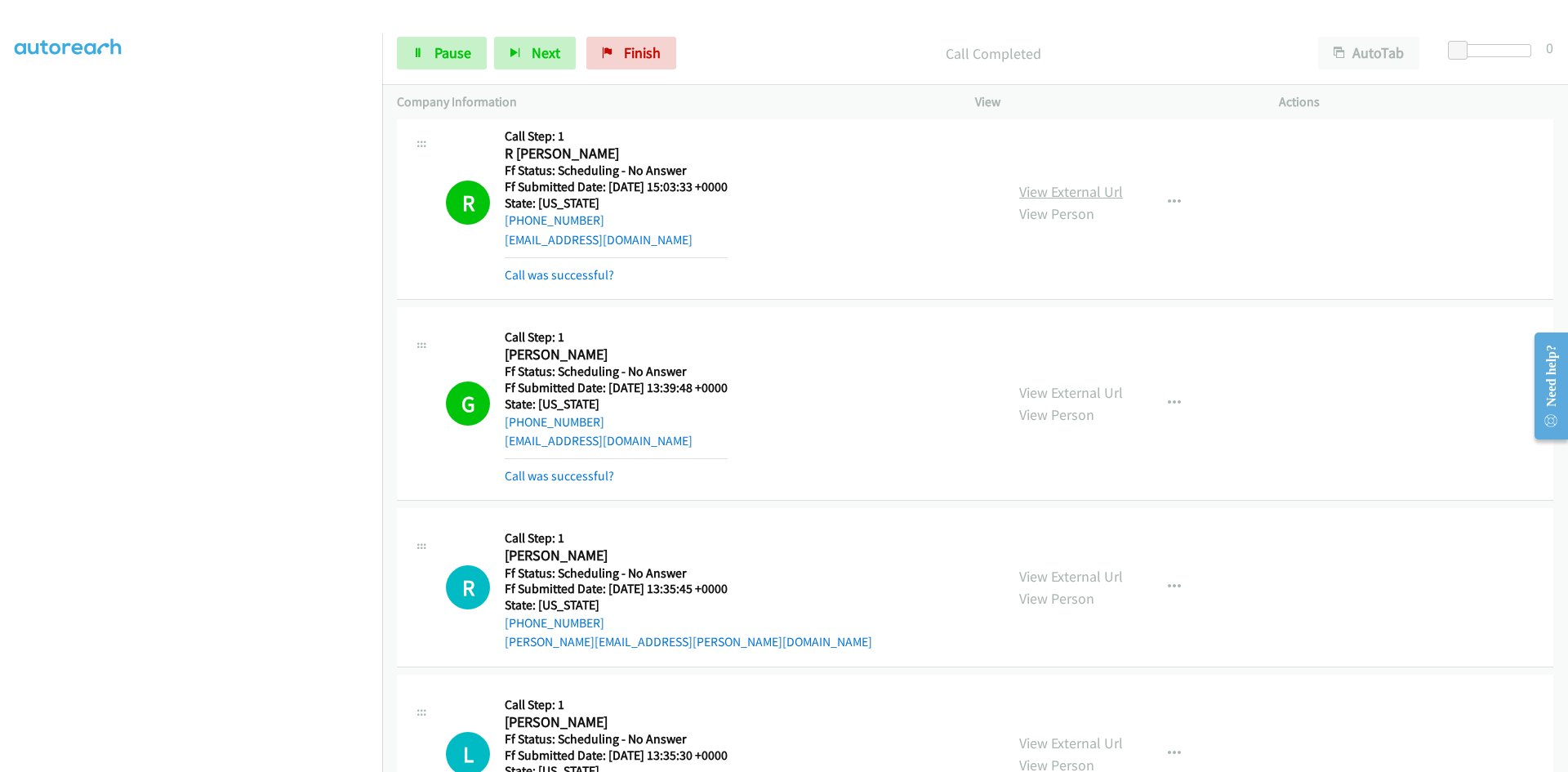
click at [1056, 183] on link "View External Url" at bounding box center [1071, 191] width 104 height 19
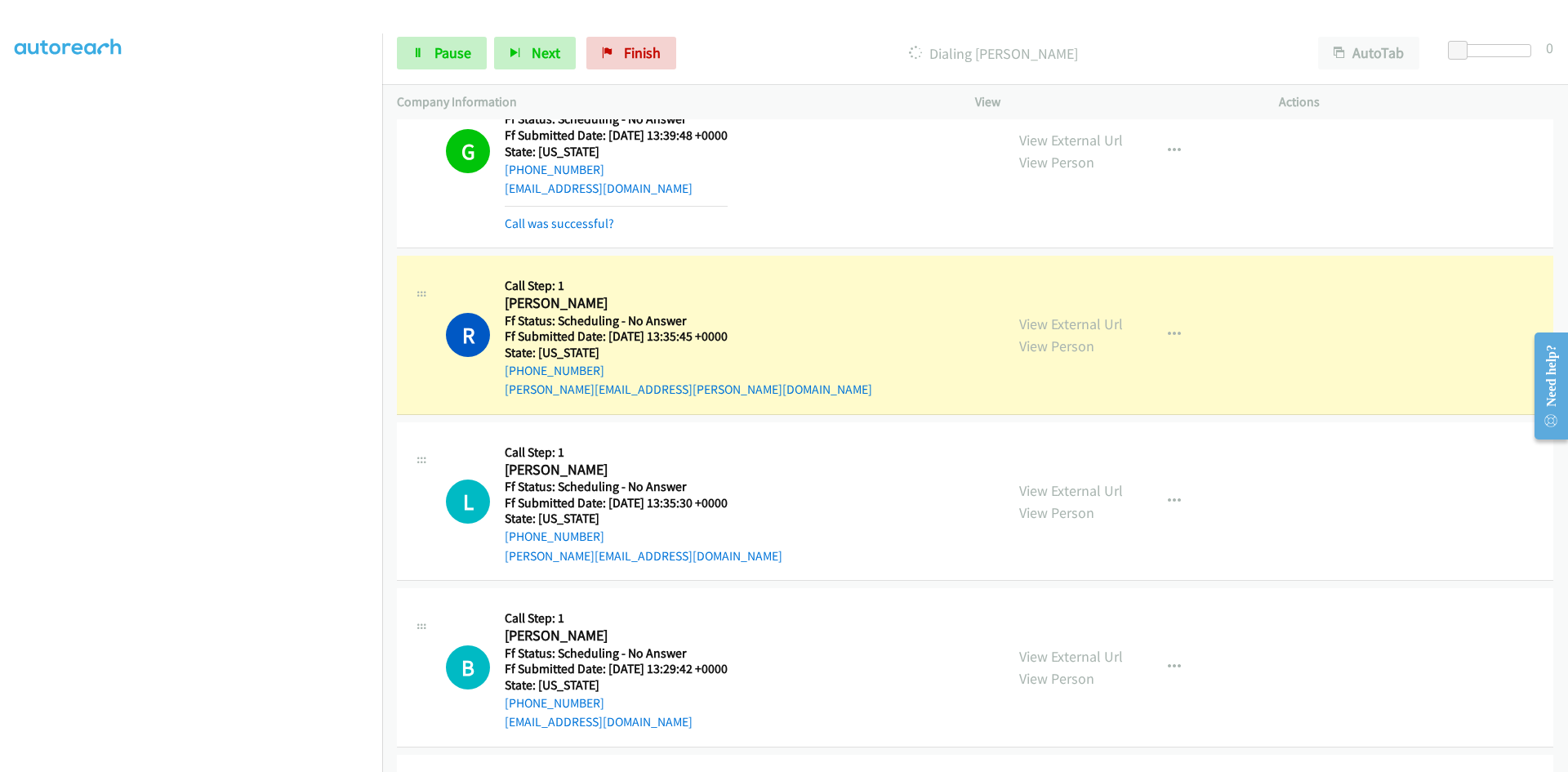
scroll to position [5867, 0]
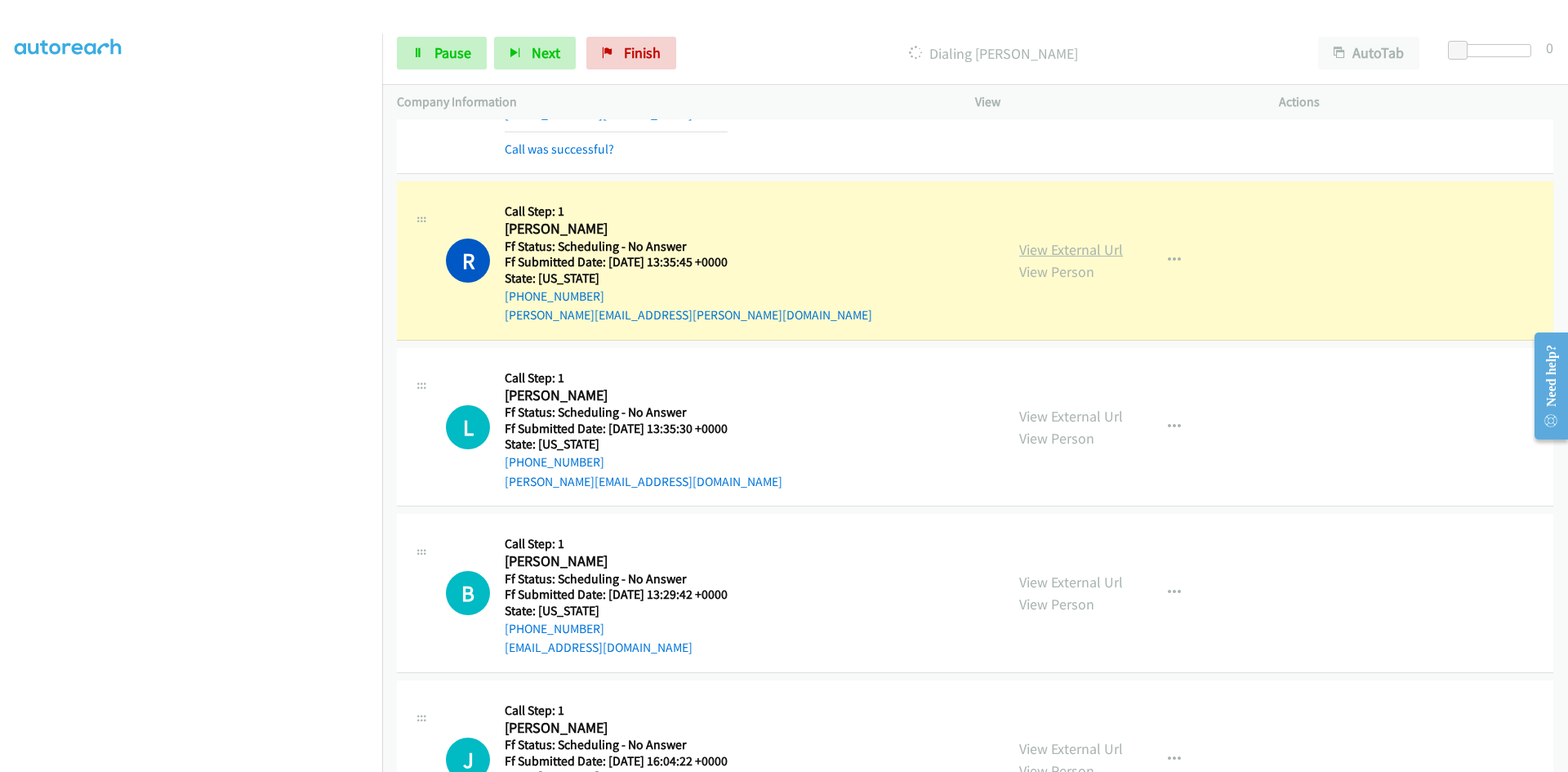
click at [1078, 250] on link "View External Url" at bounding box center [1071, 249] width 104 height 19
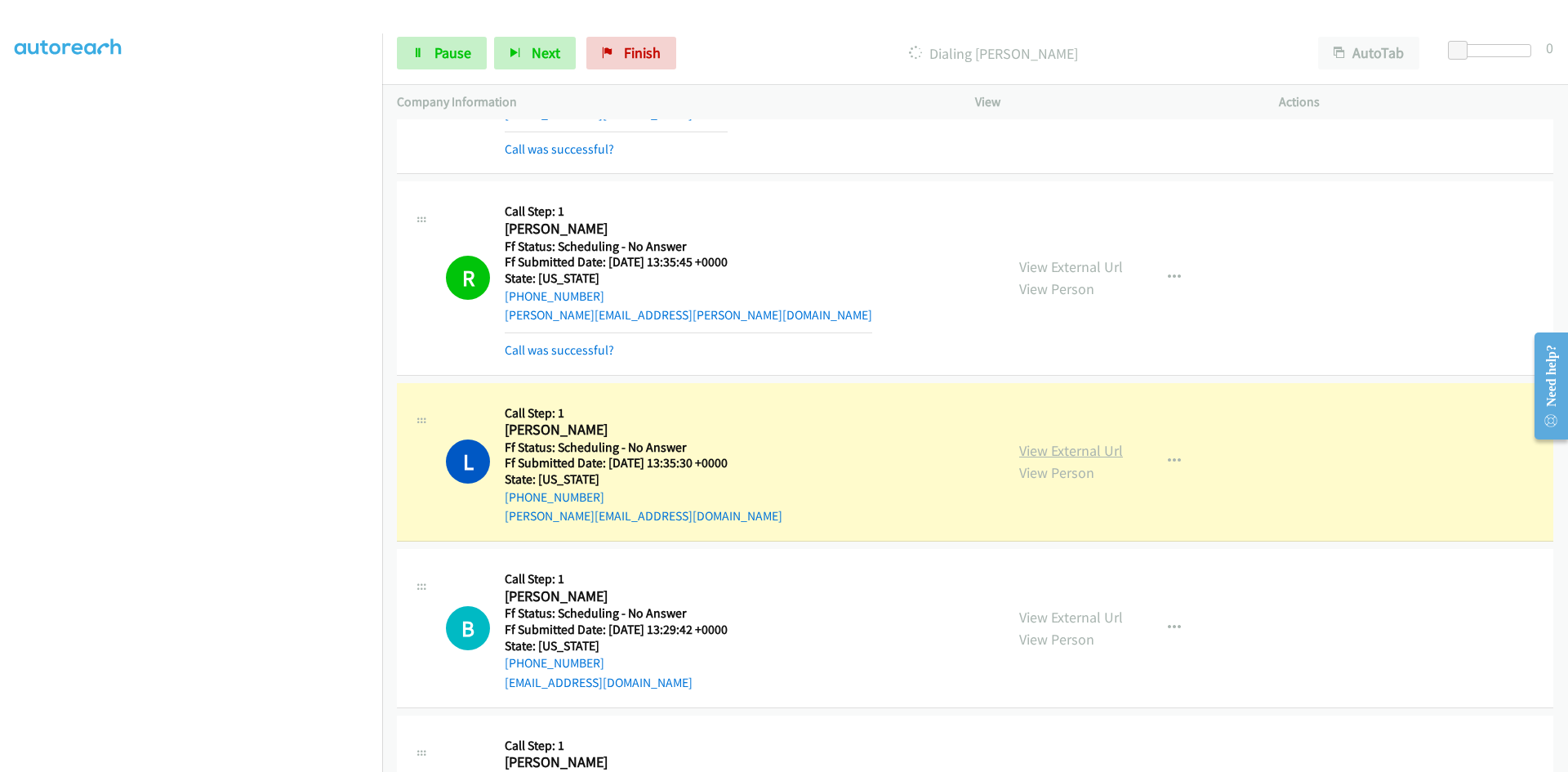
click at [1107, 449] on link "View External Url" at bounding box center [1071, 450] width 104 height 19
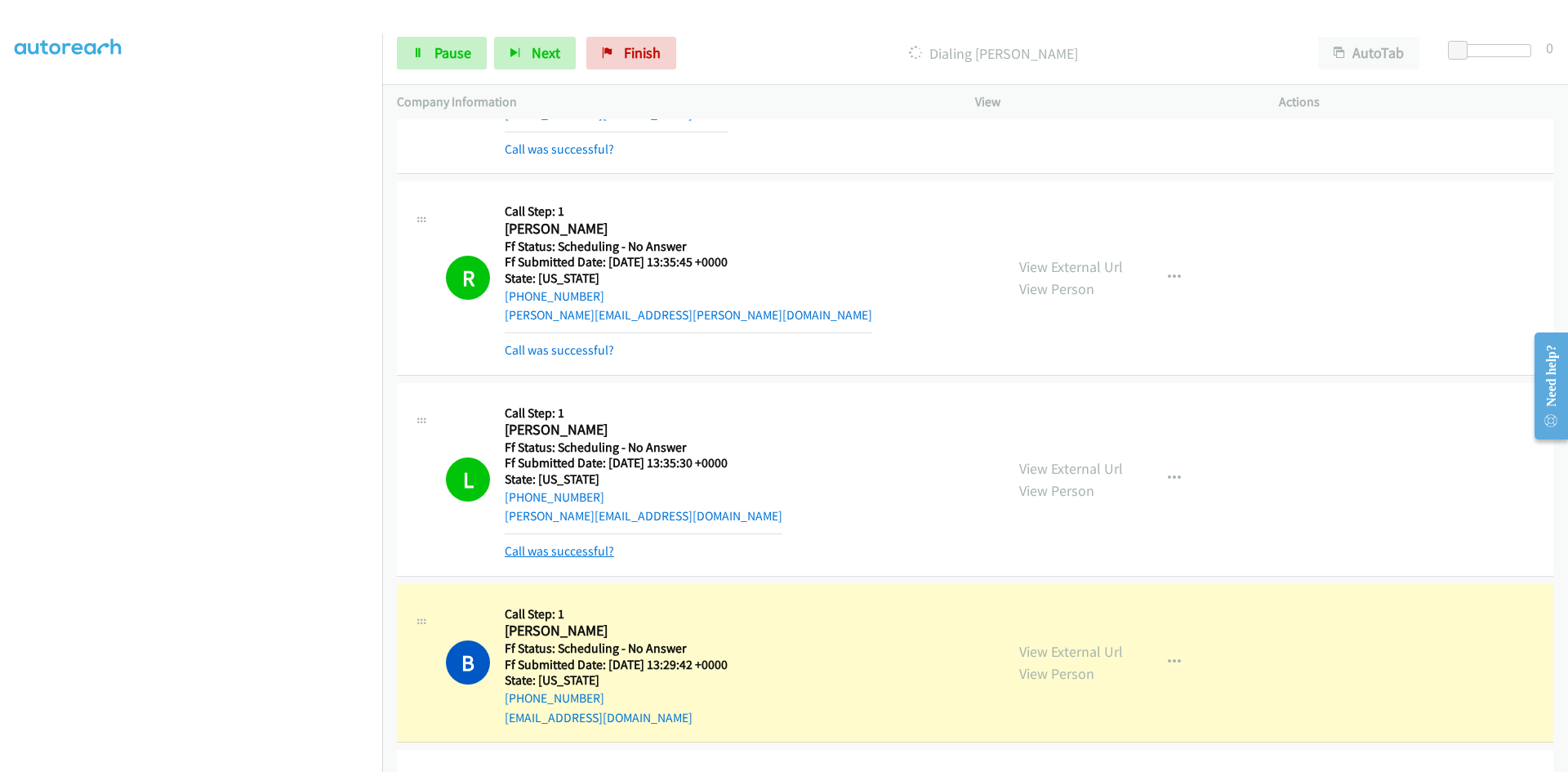
click at [542, 553] on link "Call was successful?" at bounding box center [559, 550] width 110 height 16
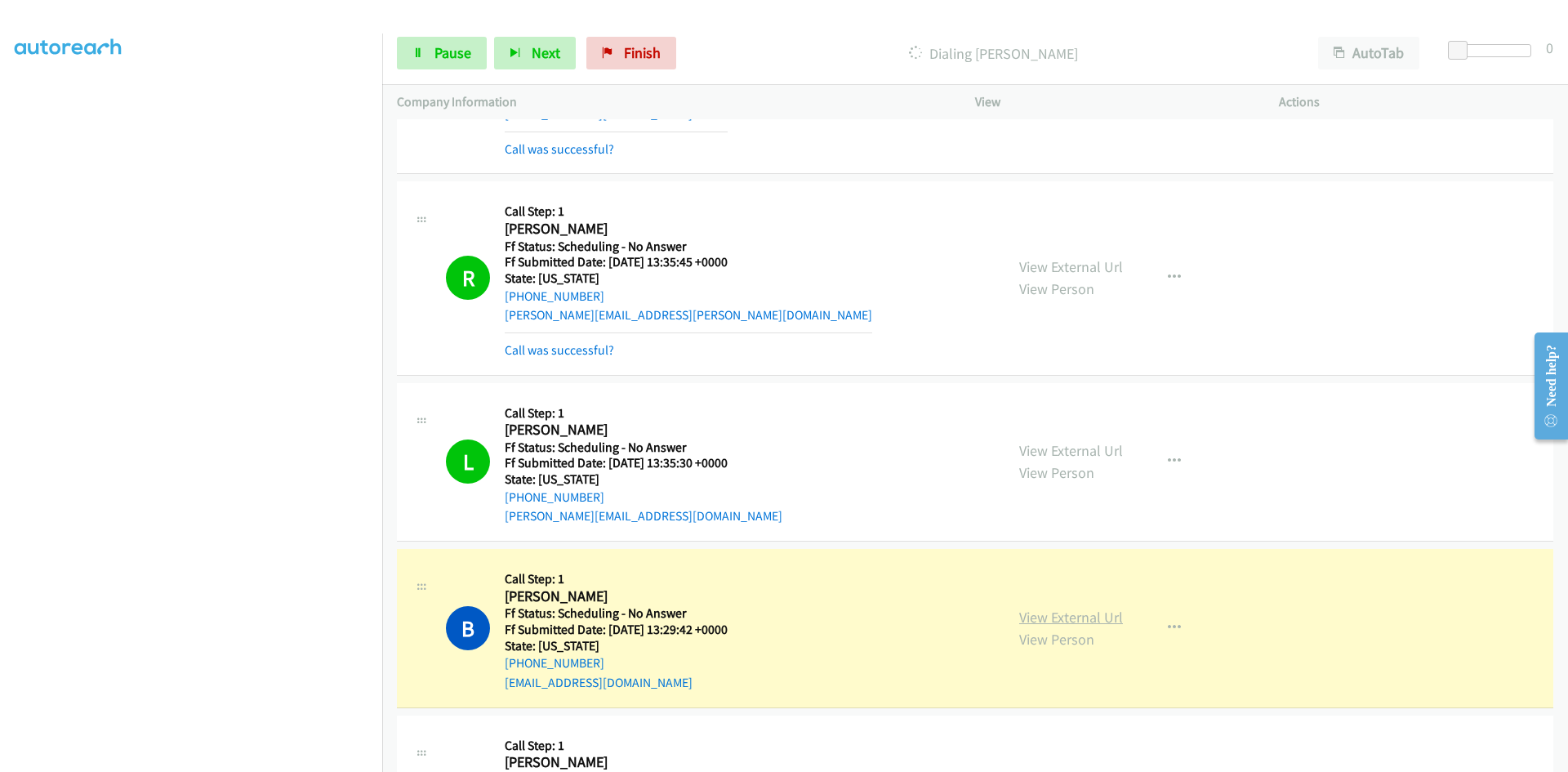
click at [1097, 613] on link "View External Url" at bounding box center [1071, 616] width 104 height 19
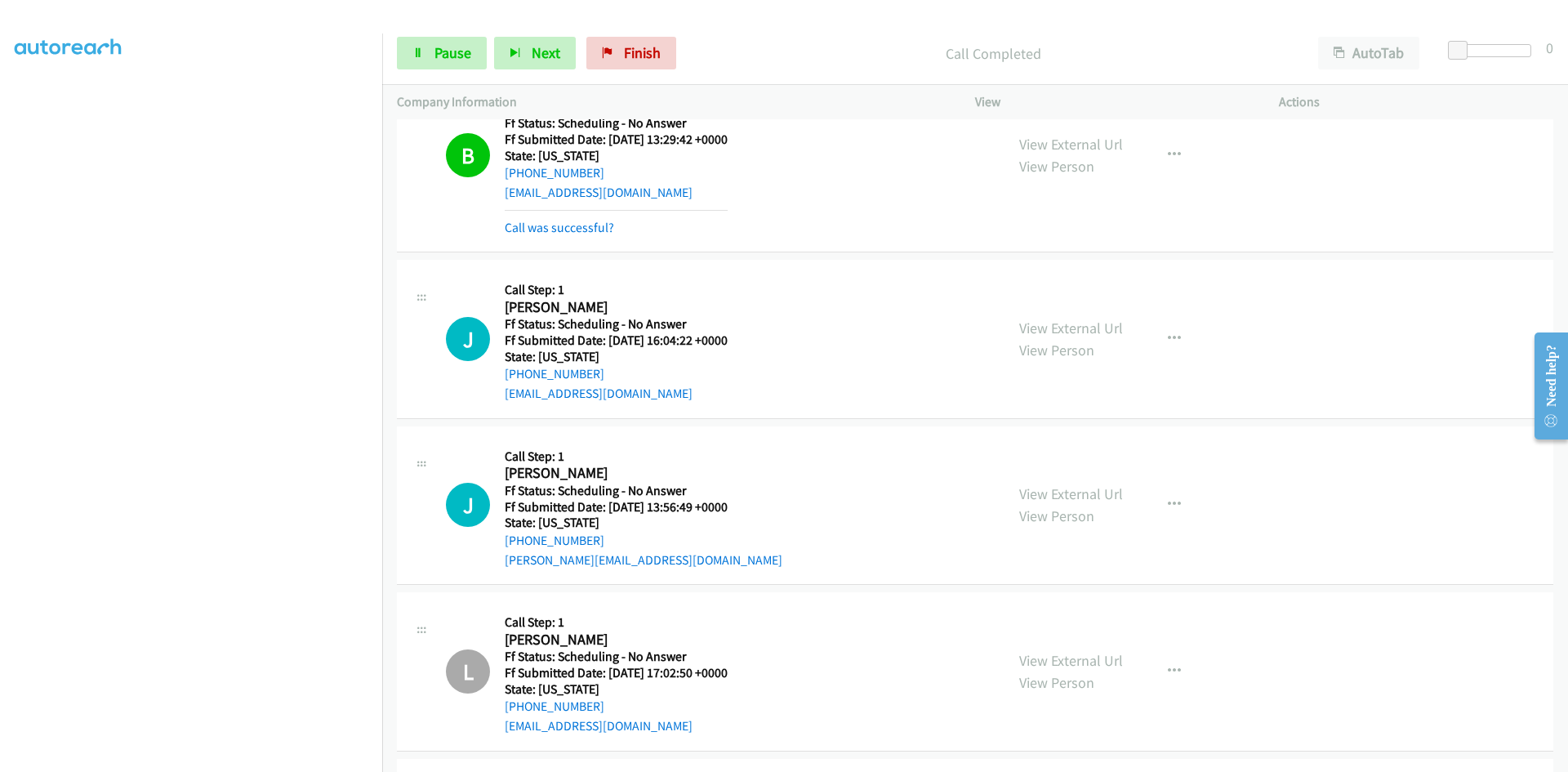
scroll to position [6373, 0]
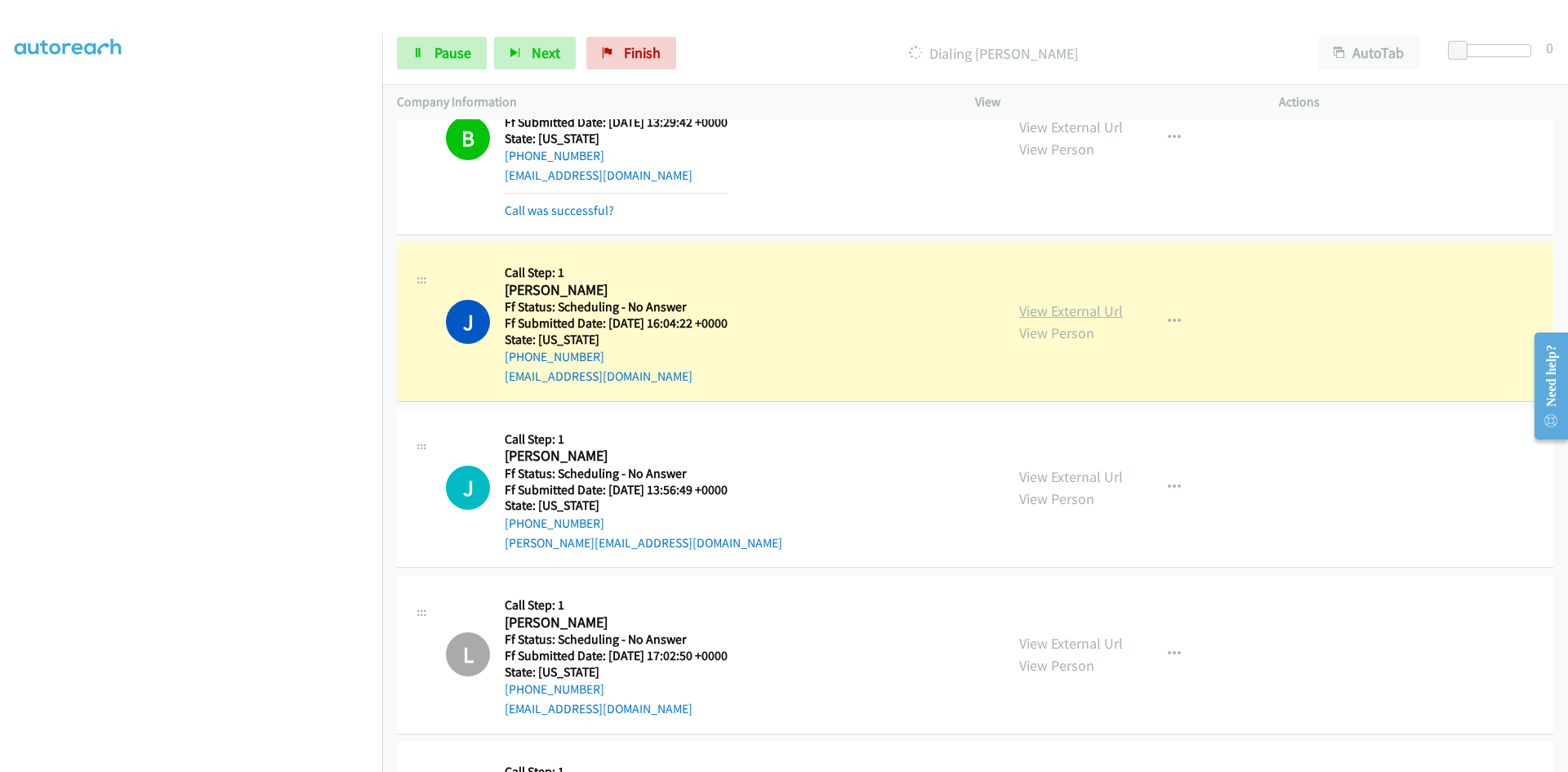
click at [1041, 312] on link "View External Url" at bounding box center [1071, 310] width 104 height 19
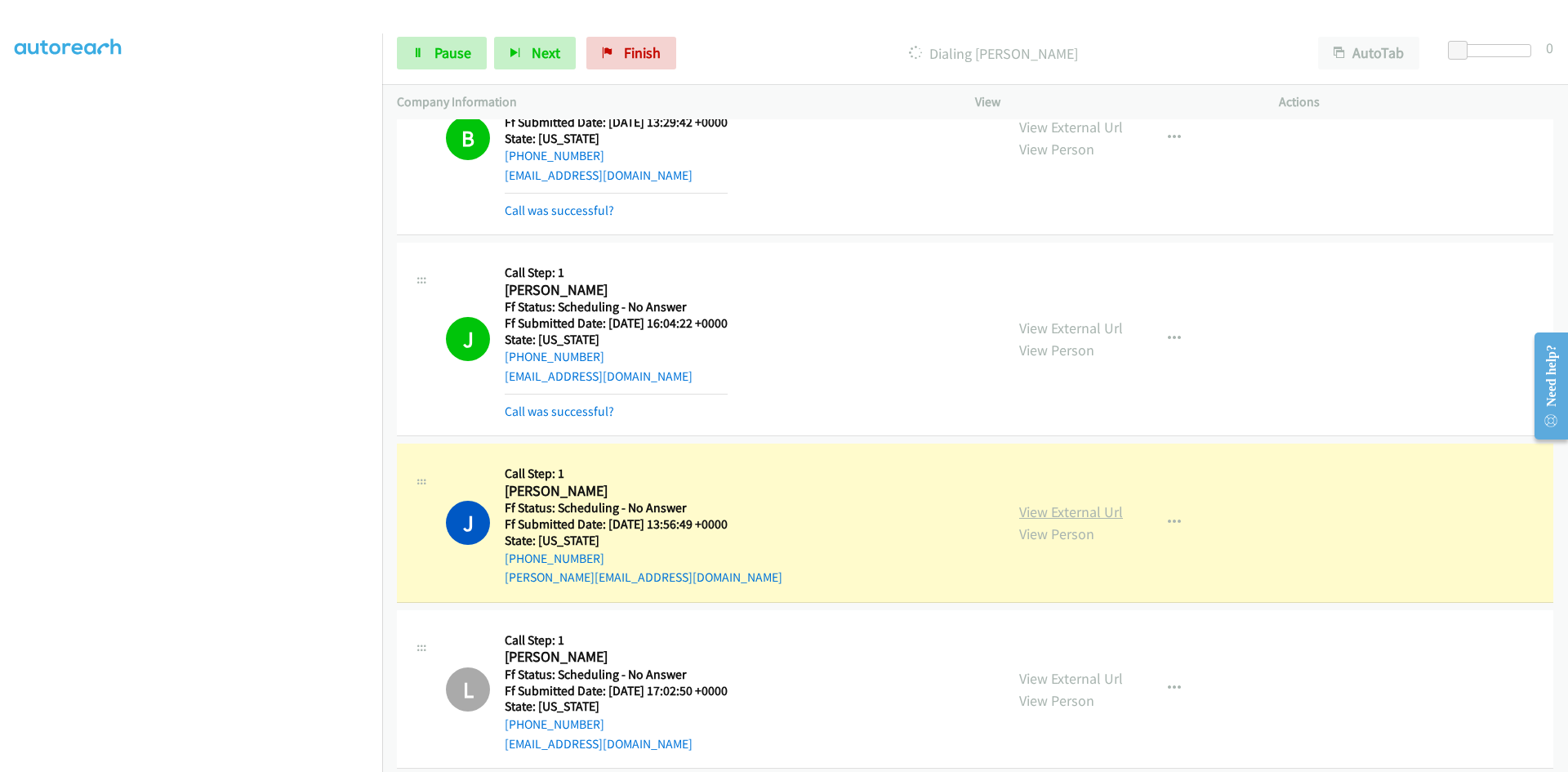
click at [1023, 509] on link "View External Url" at bounding box center [1071, 511] width 104 height 19
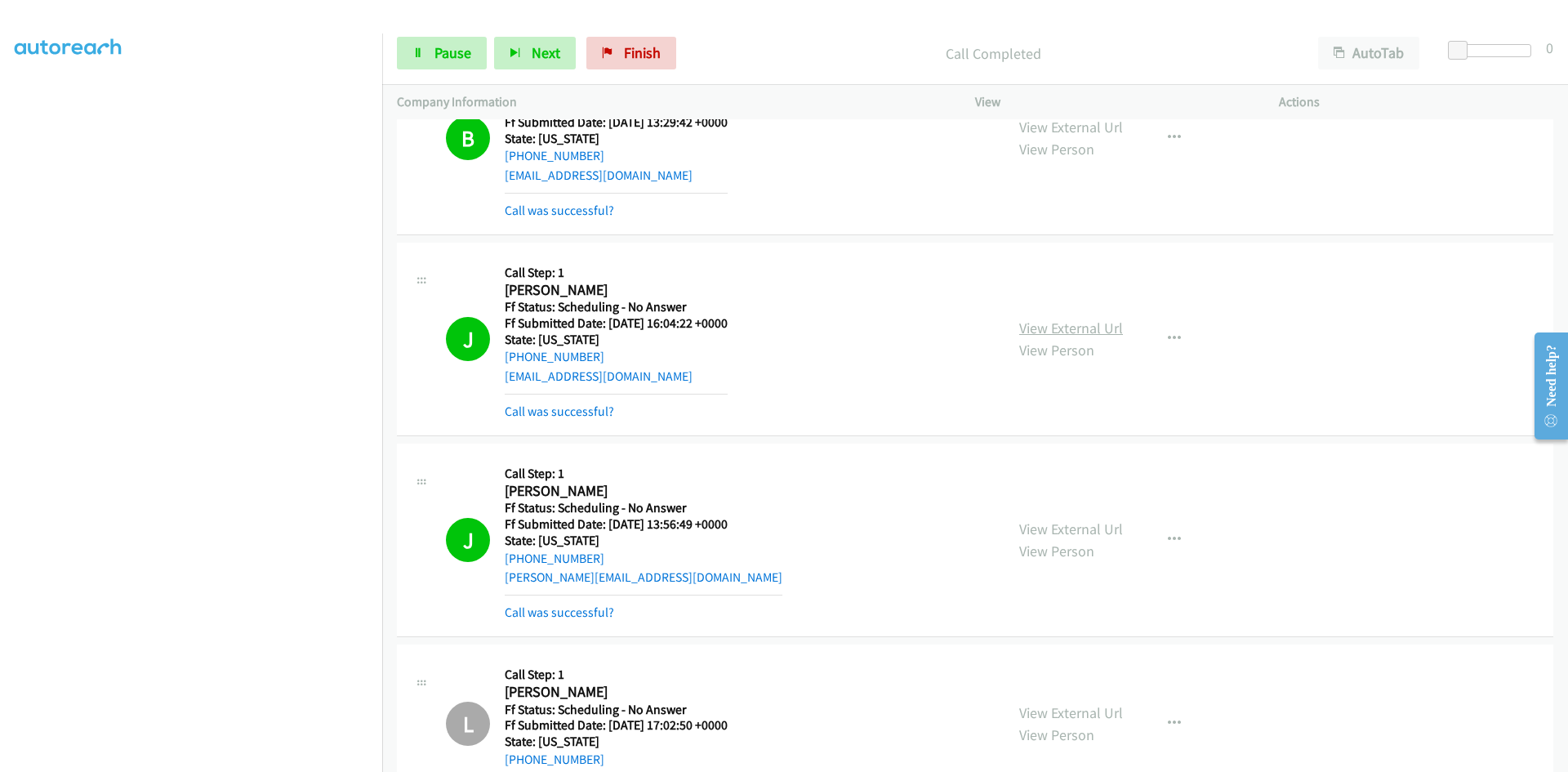
click at [1087, 328] on link "View External Url" at bounding box center [1071, 327] width 104 height 19
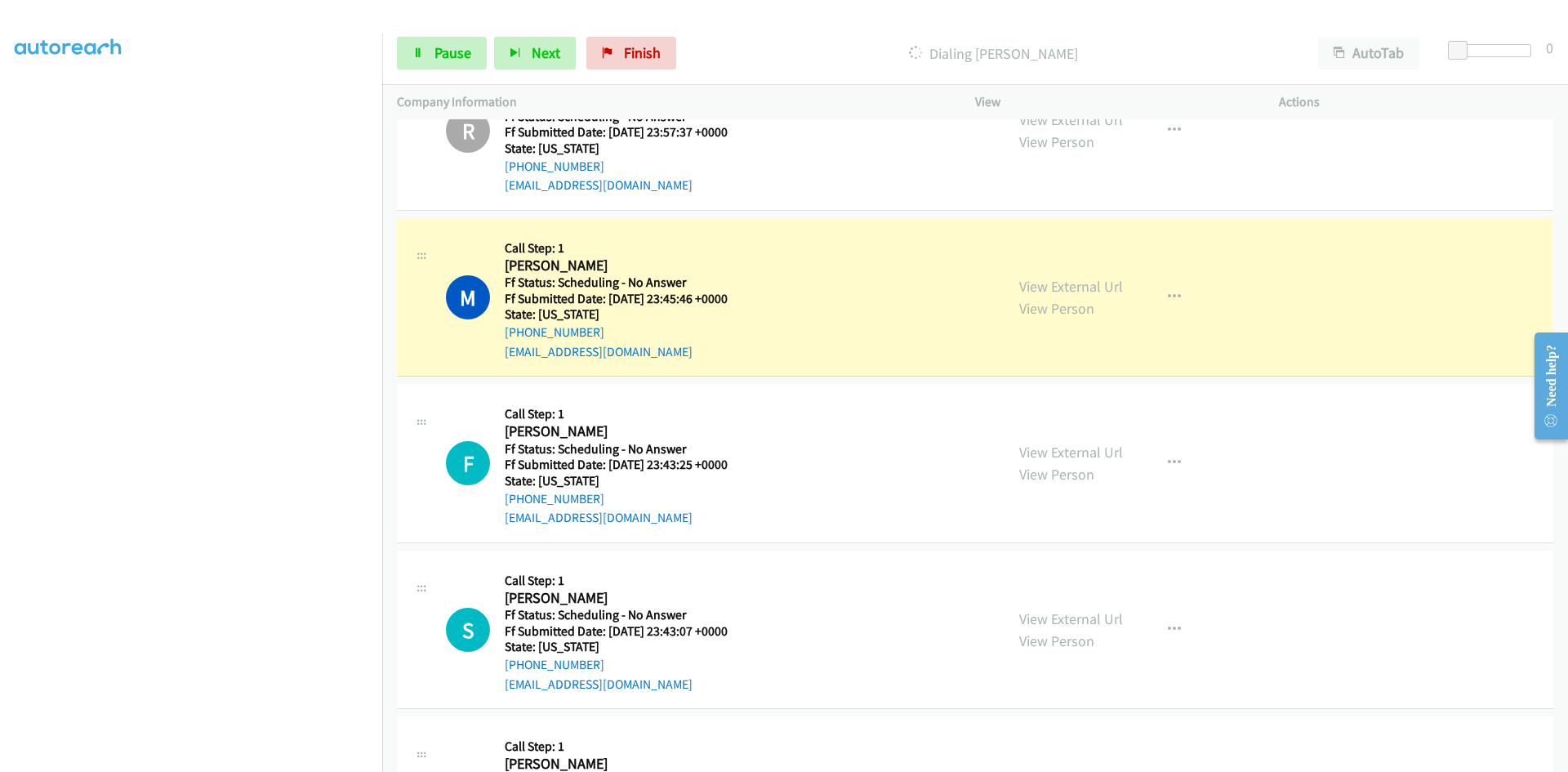
scroll to position [8414, 0]
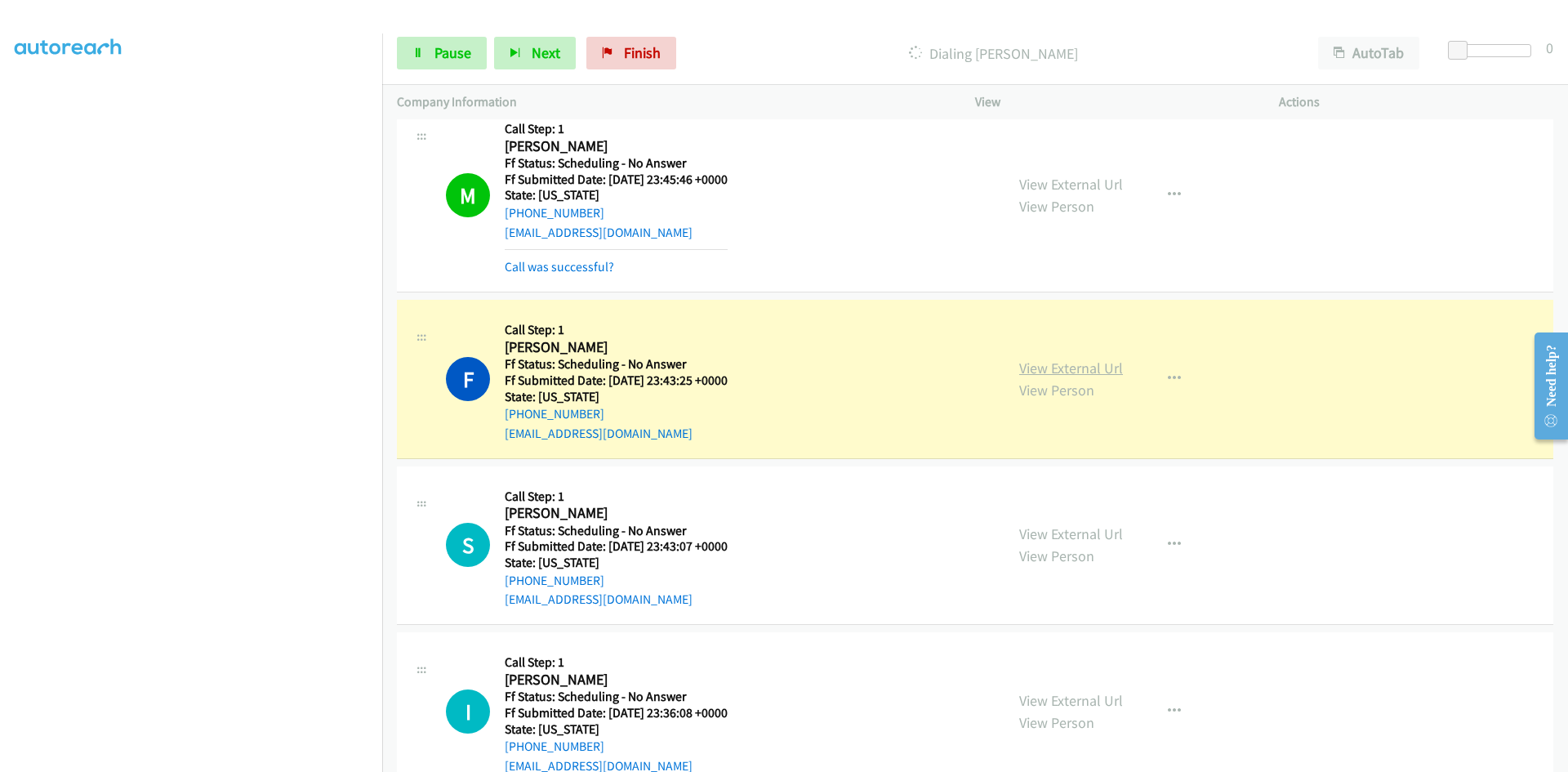
click at [1077, 371] on link "View External Url" at bounding box center [1071, 368] width 104 height 19
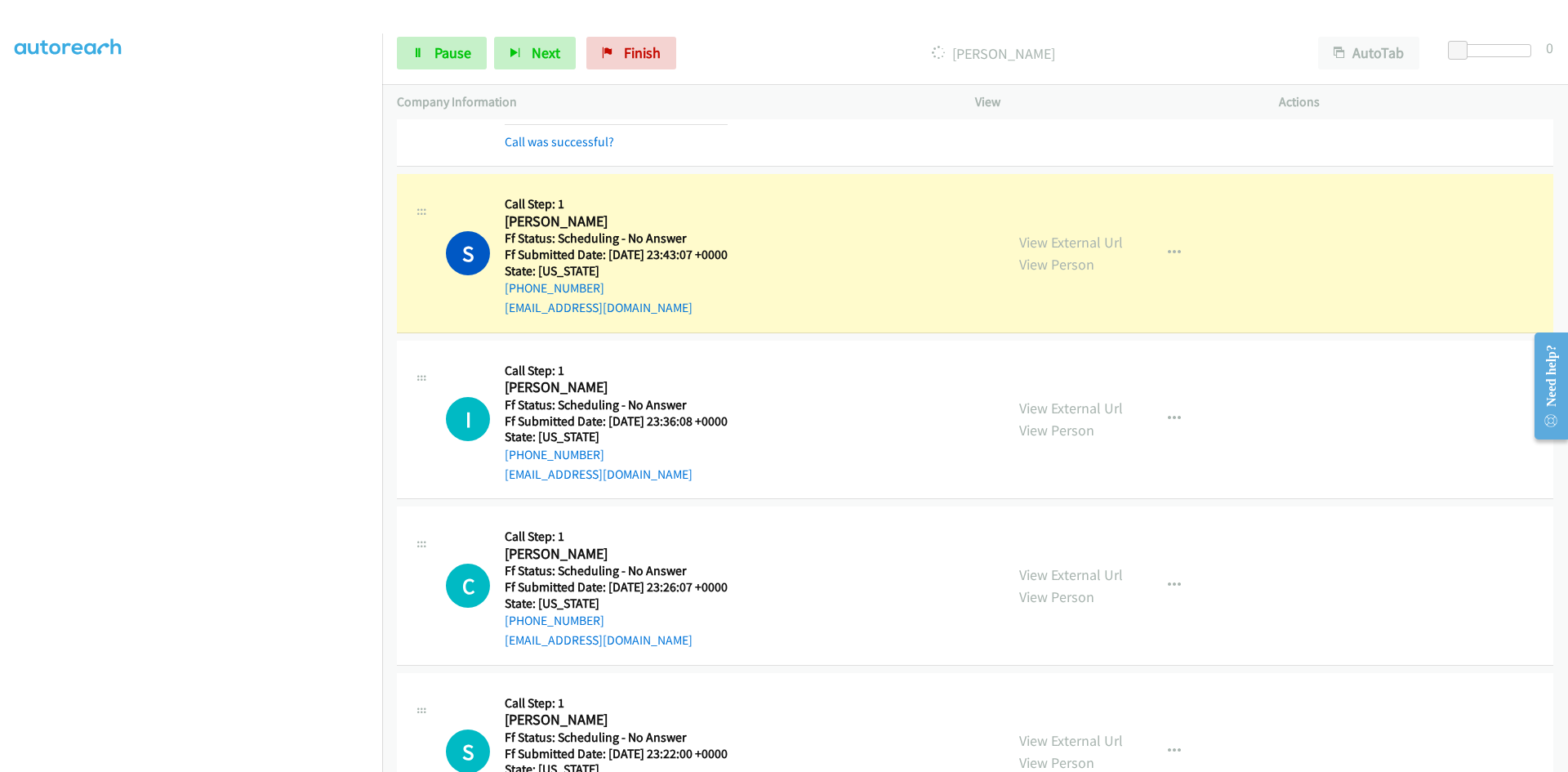
scroll to position [8823, 0]
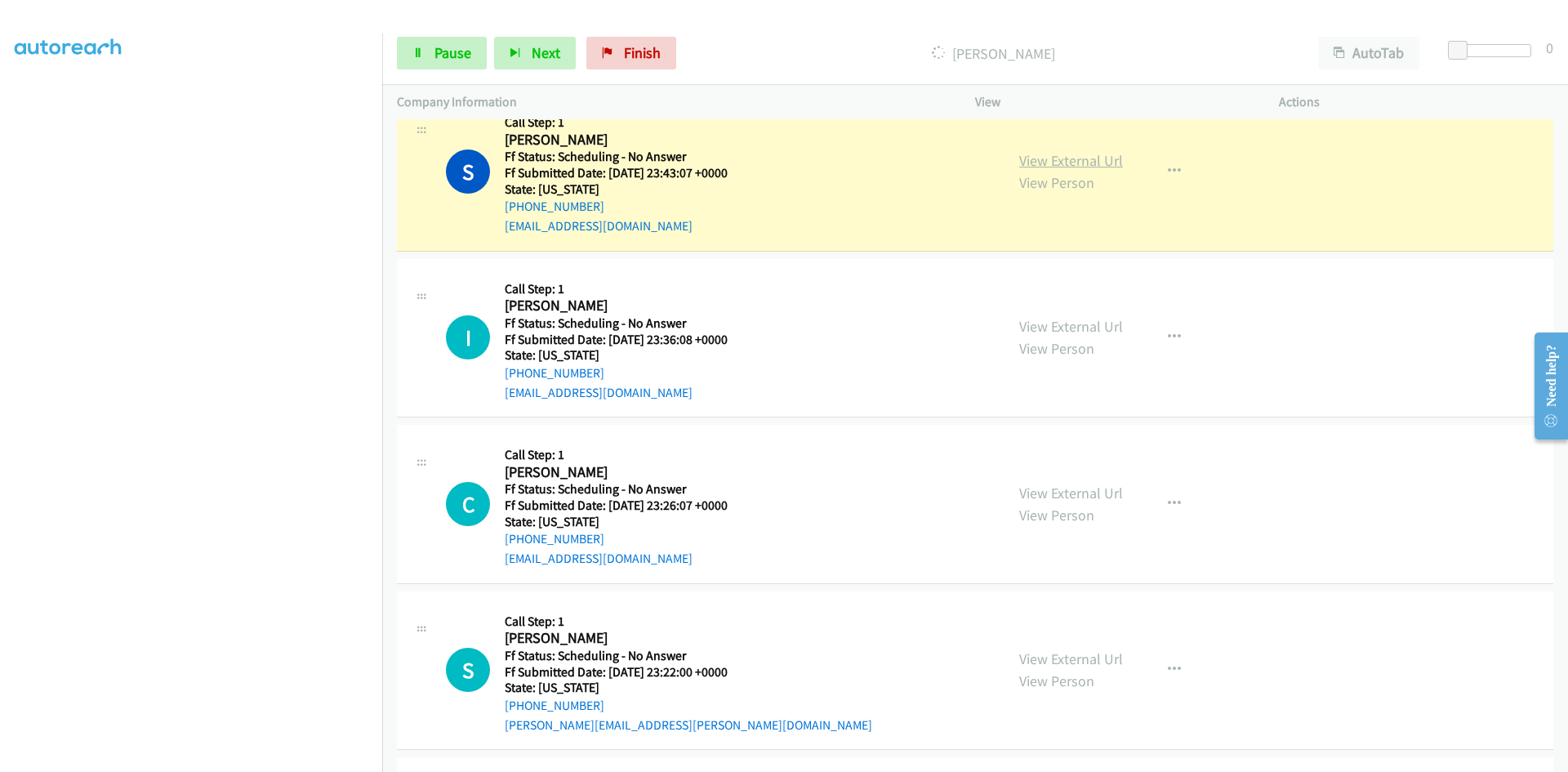
click at [1078, 156] on link "View External Url" at bounding box center [1071, 160] width 104 height 19
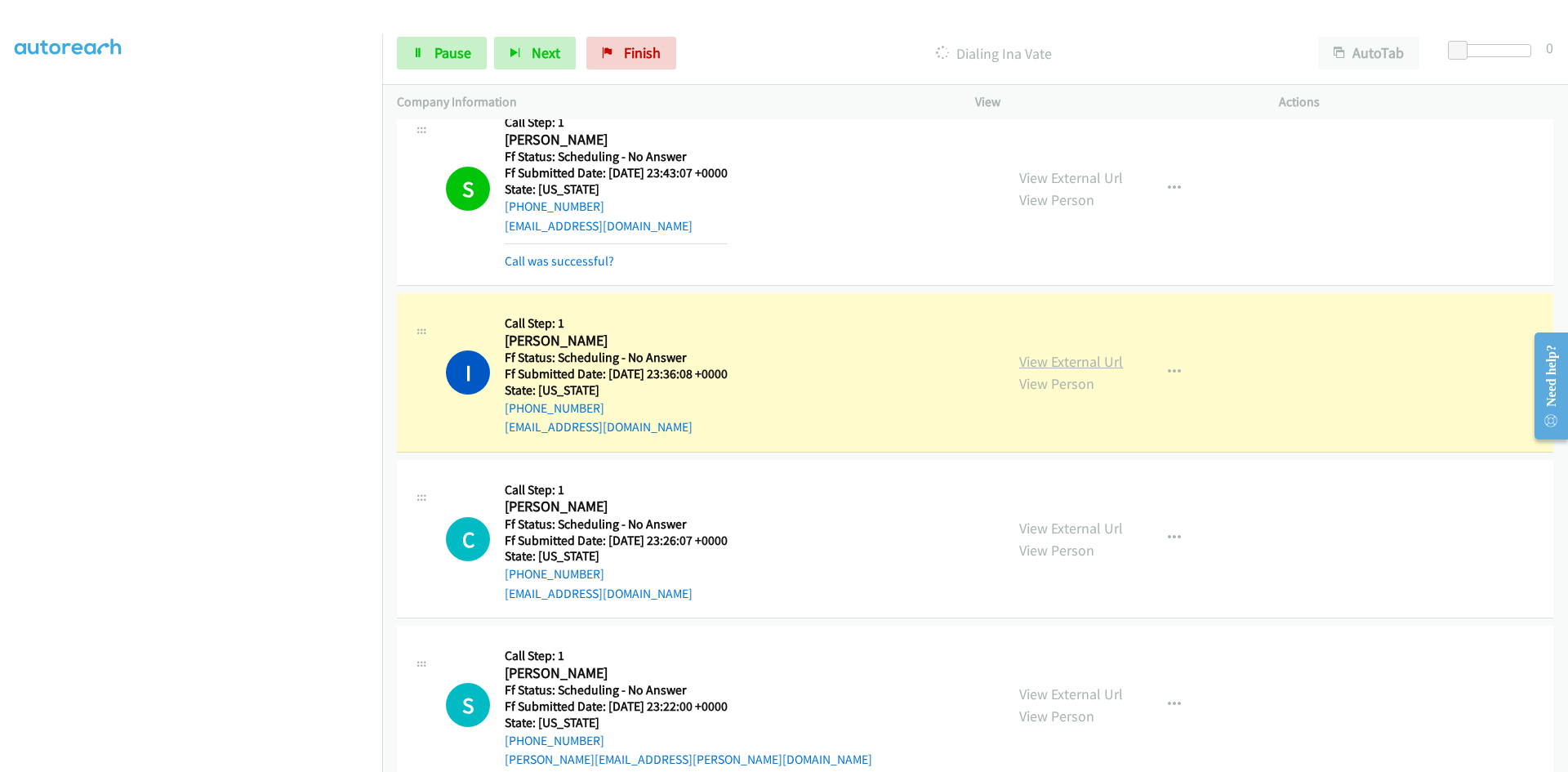
click at [1083, 360] on link "View External Url" at bounding box center [1071, 361] width 104 height 19
click at [450, 49] on span "Pause" at bounding box center [453, 52] width 37 height 19
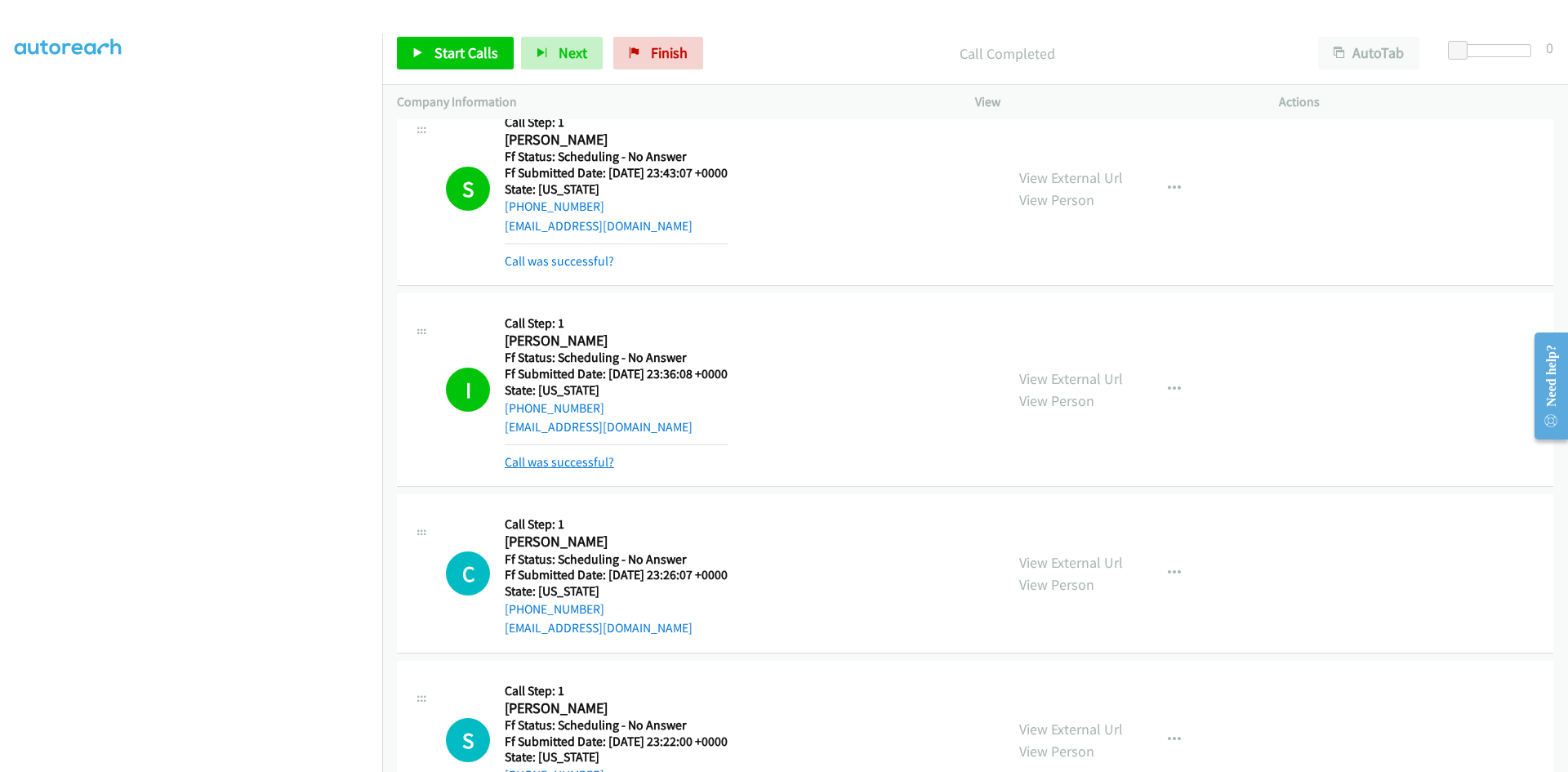
click at [526, 465] on link "Call was successful?" at bounding box center [559, 462] width 110 height 16
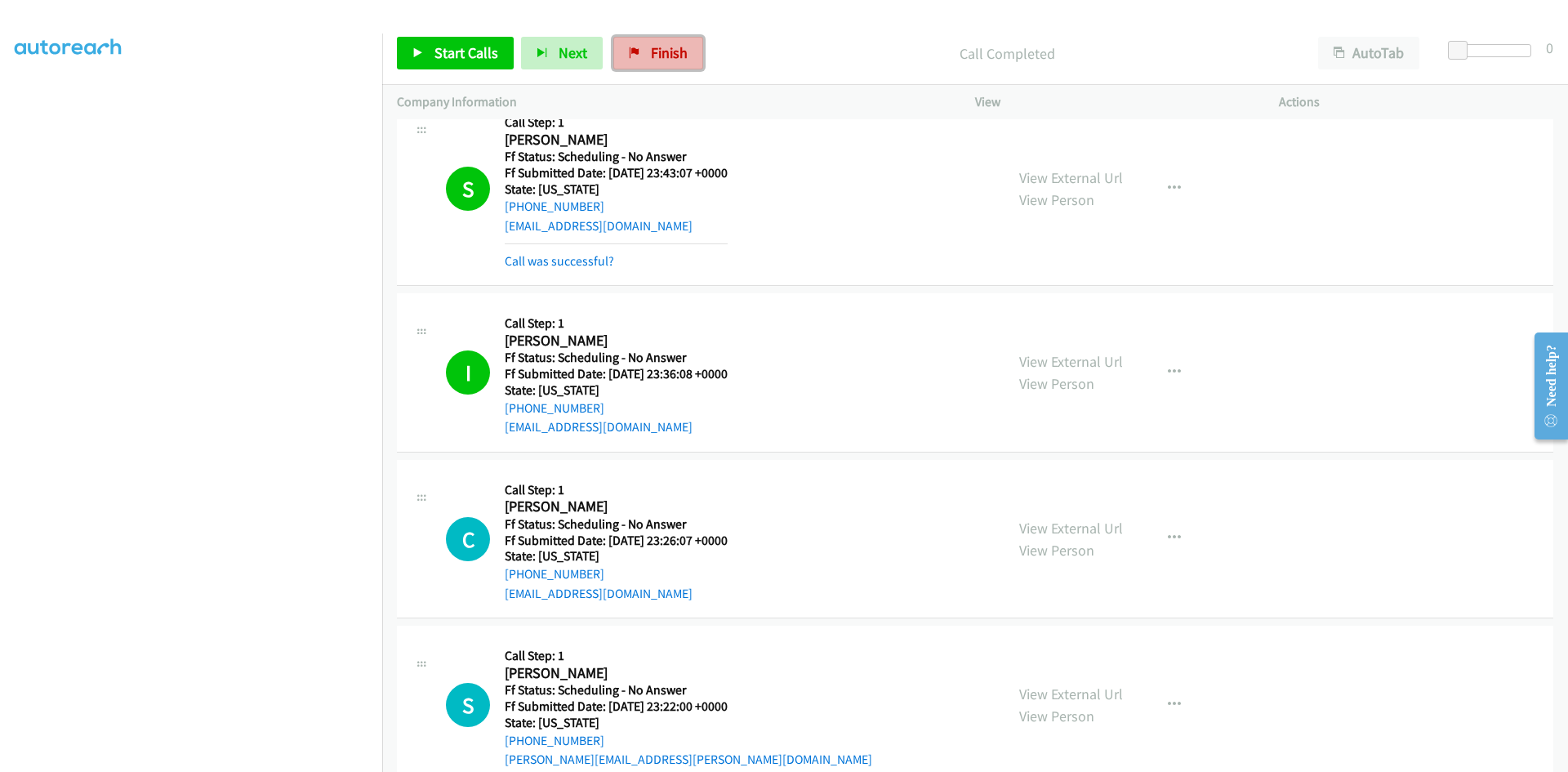
click at [679, 52] on span "Finish" at bounding box center [669, 52] width 37 height 19
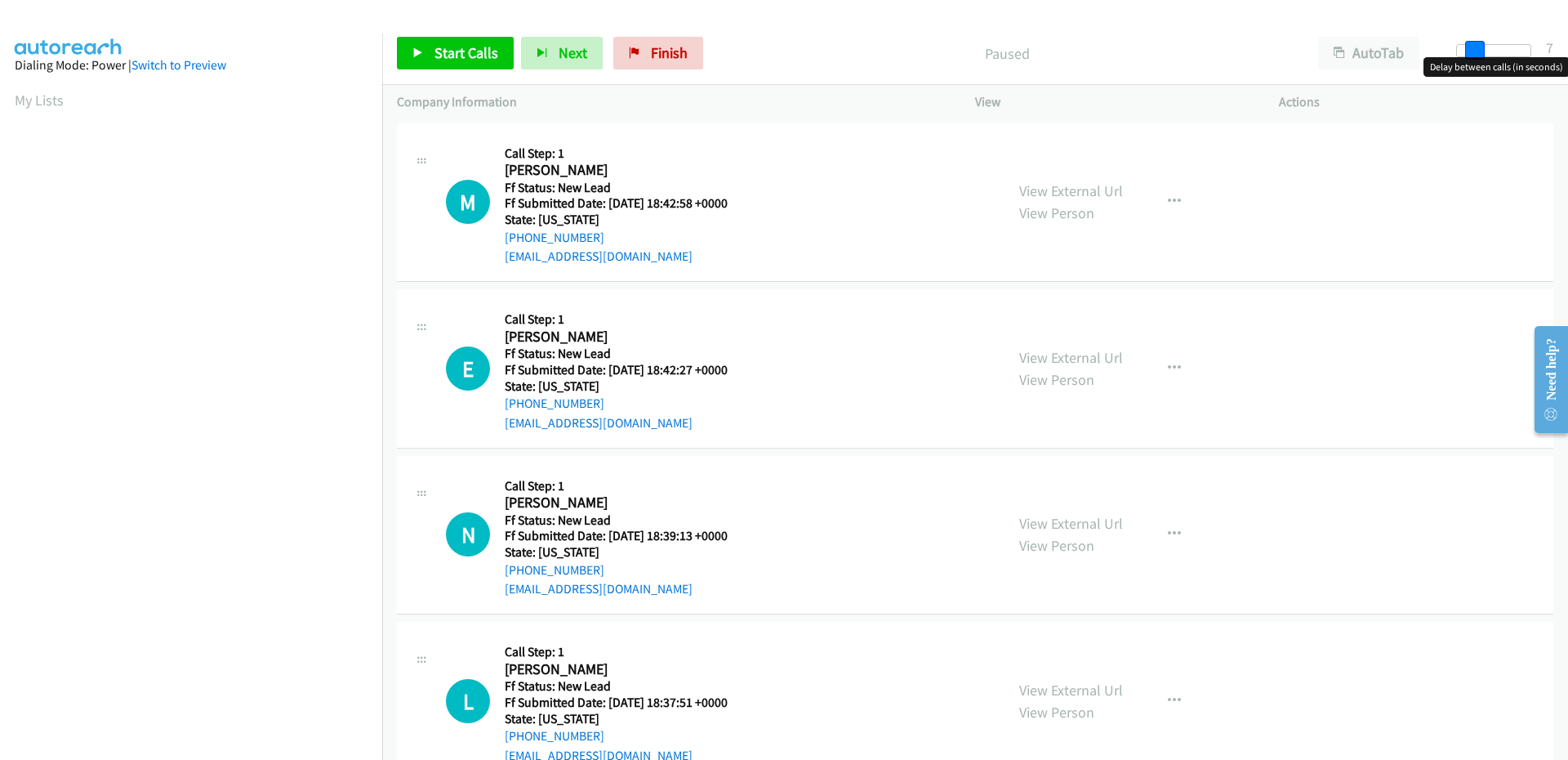
click at [1473, 52] on div at bounding box center [1493, 51] width 75 height 13
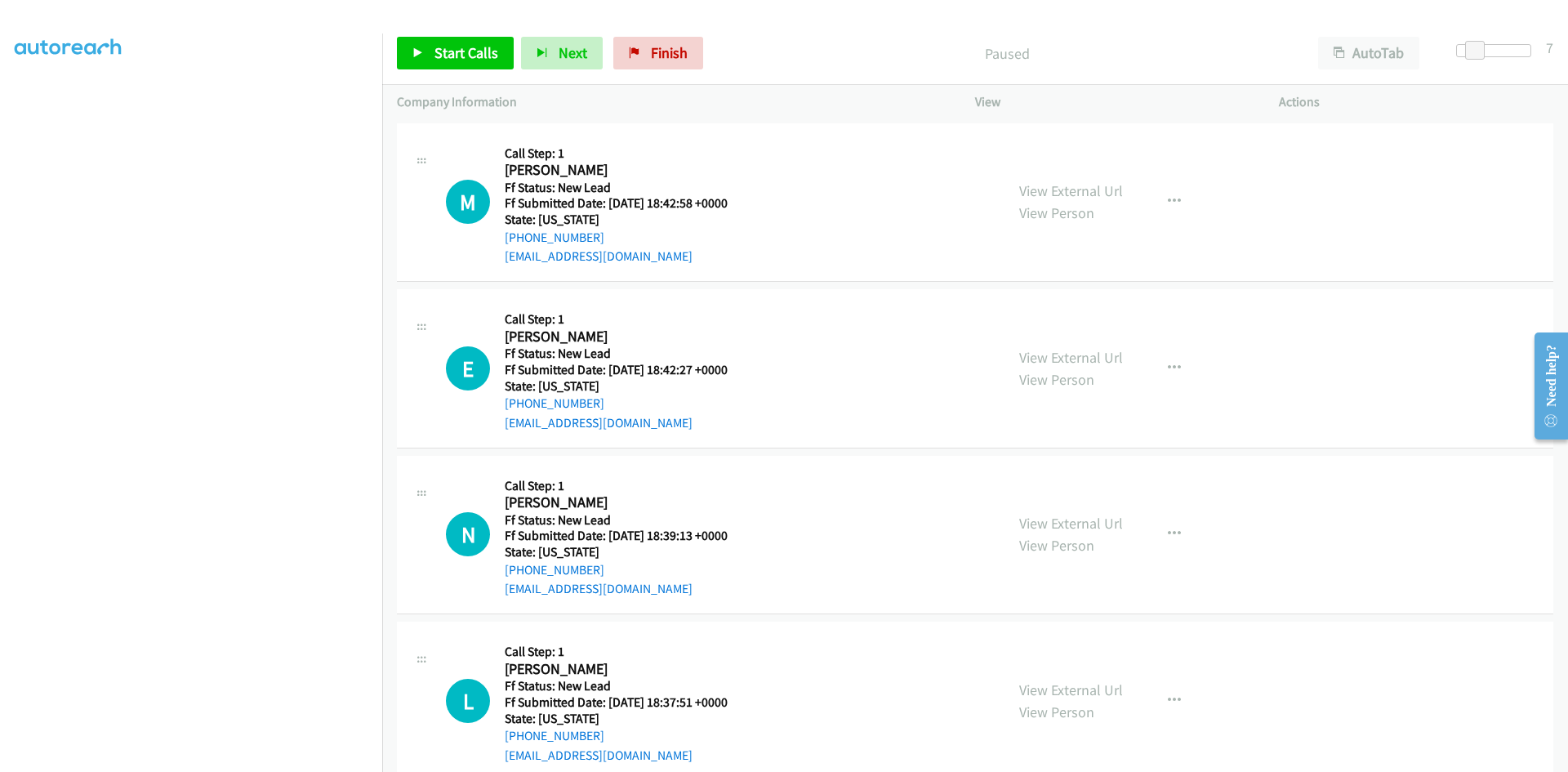
scroll to position [144, 0]
click at [856, 24] on div "Start Calls Pause Next Finish Paused AutoTab AutoTab 7" at bounding box center [975, 53] width 1186 height 63
click at [421, 56] on icon at bounding box center [418, 54] width 11 height 11
click at [1028, 193] on link "View External Url" at bounding box center [1071, 190] width 104 height 19
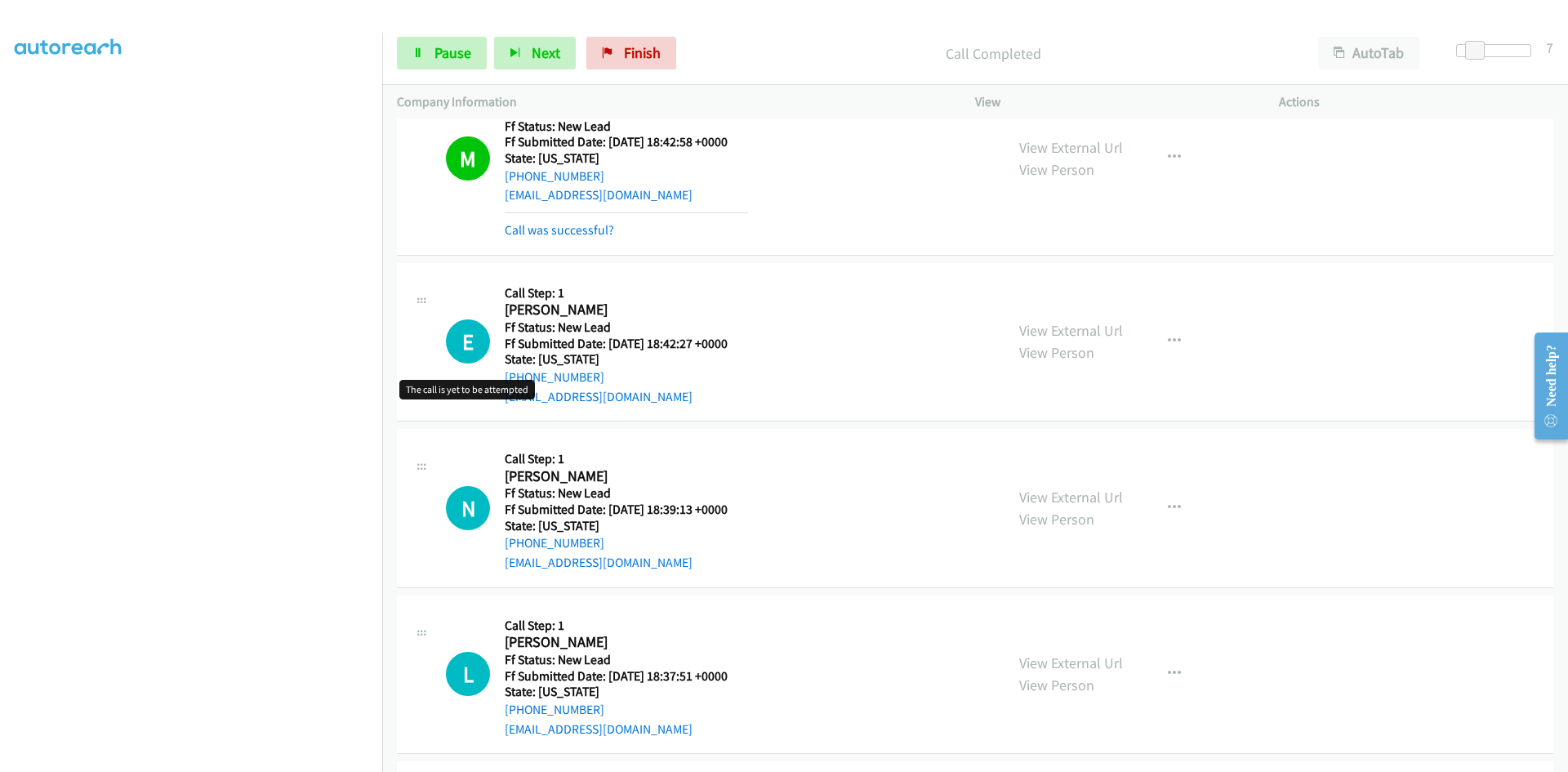
scroll to position [233, 0]
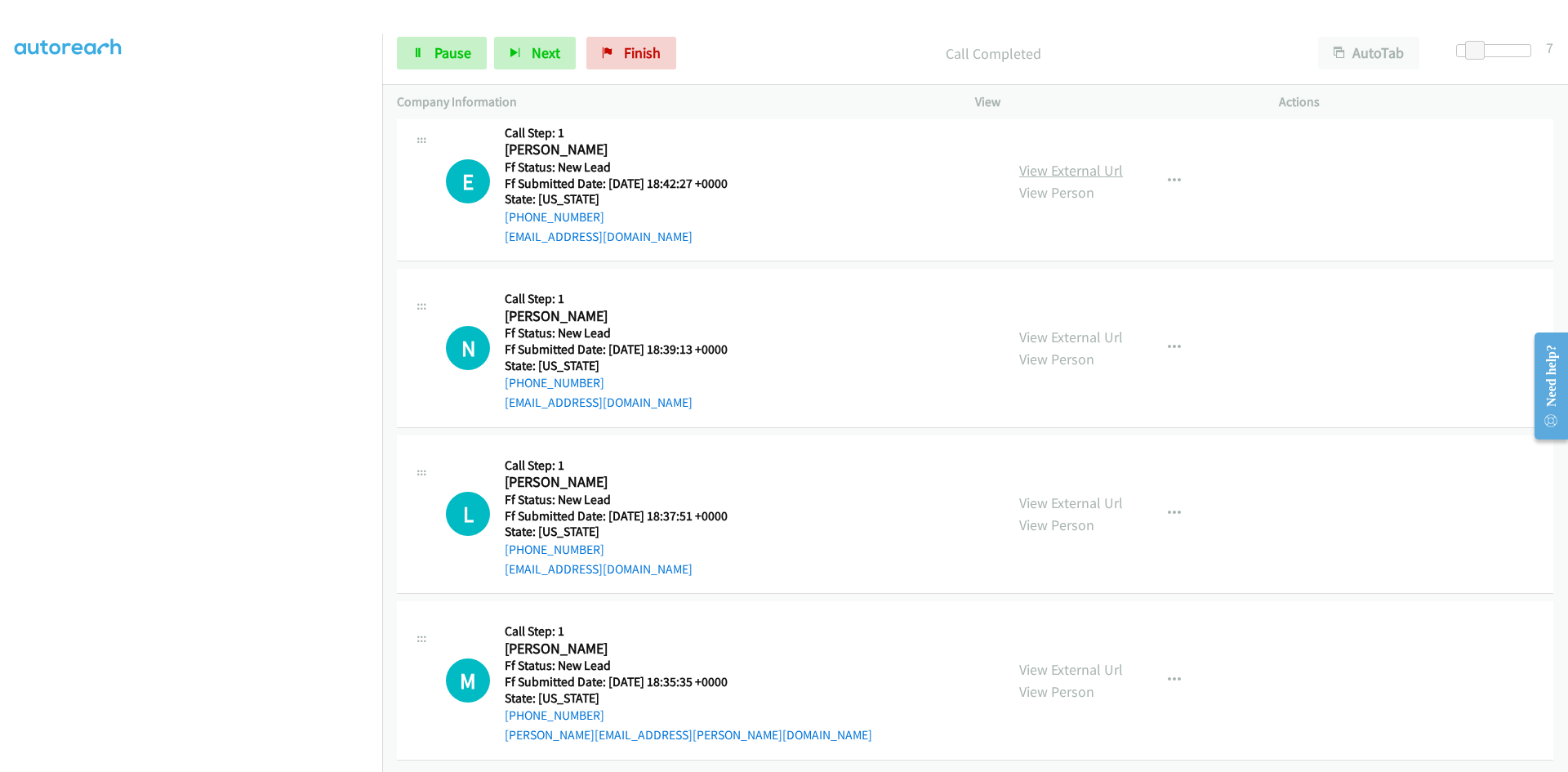
click at [1036, 160] on link "View External Url" at bounding box center [1071, 169] width 104 height 19
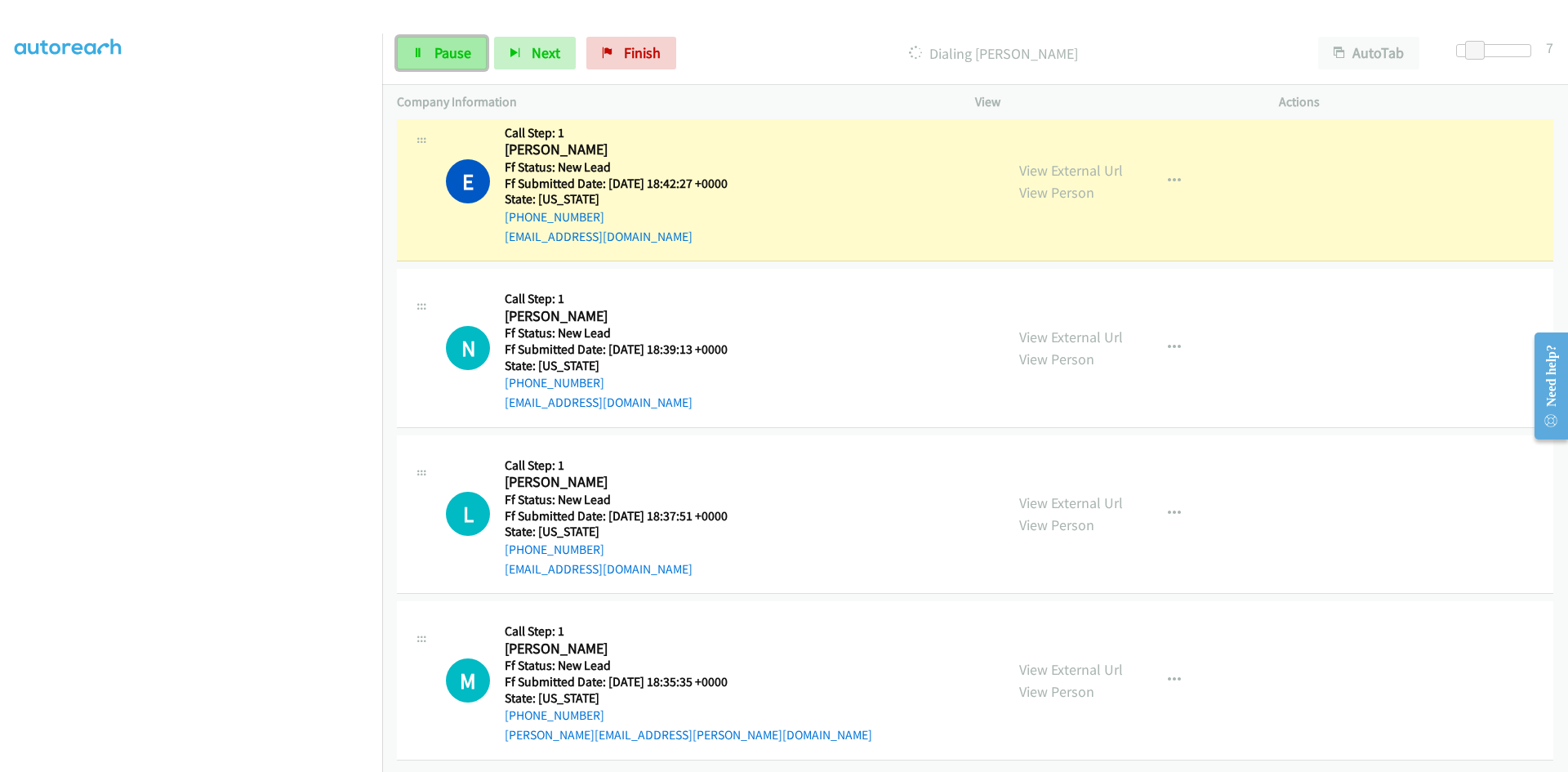
click at [471, 61] on link "Pause" at bounding box center [442, 53] width 90 height 33
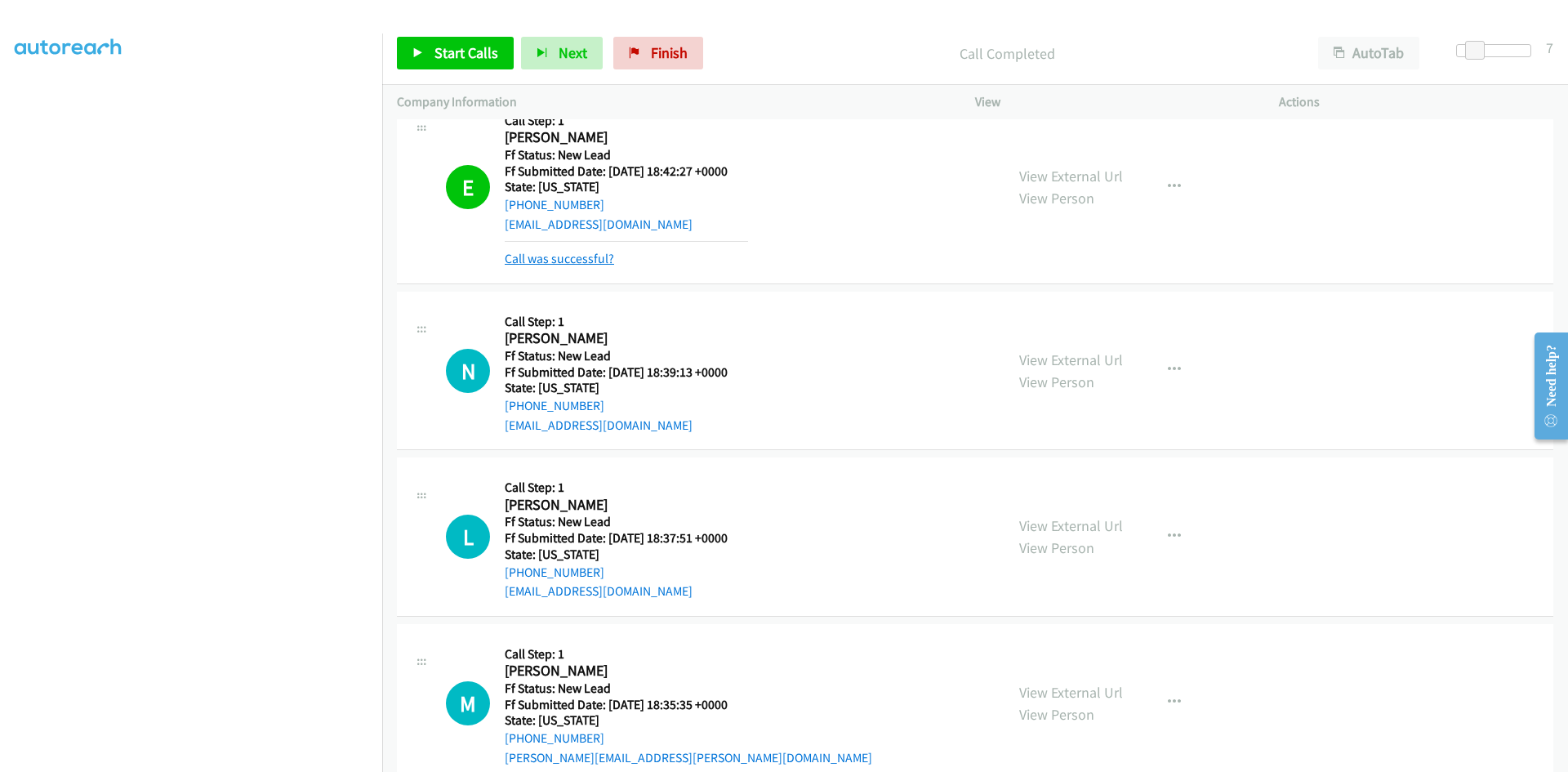
click at [557, 256] on link "Call was successful?" at bounding box center [559, 258] width 110 height 16
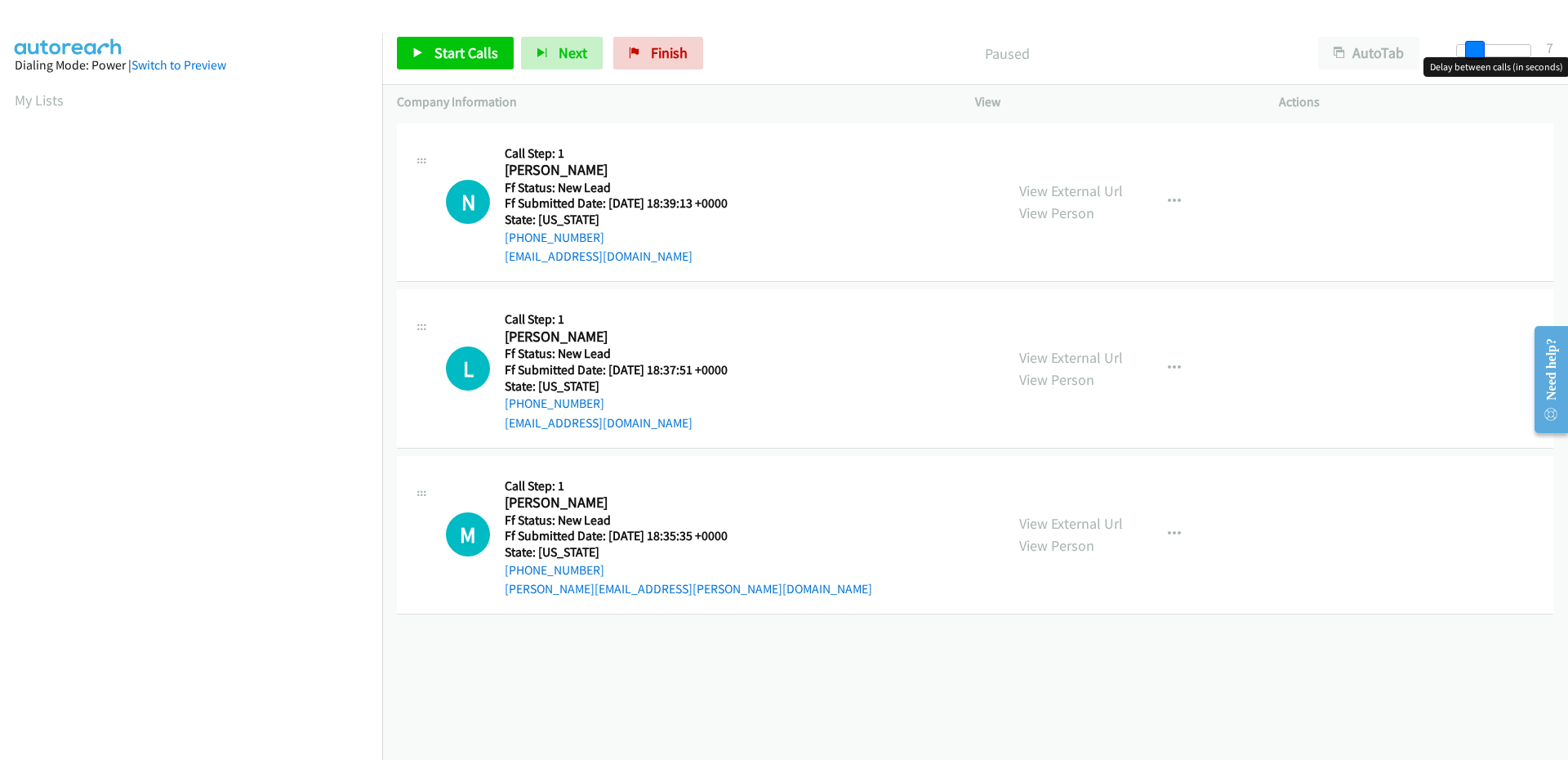
drag, startPoint x: 1458, startPoint y: 51, endPoint x: 1474, endPoint y: 54, distance: 16.3
click at [1474, 54] on span at bounding box center [1475, 51] width 20 height 20
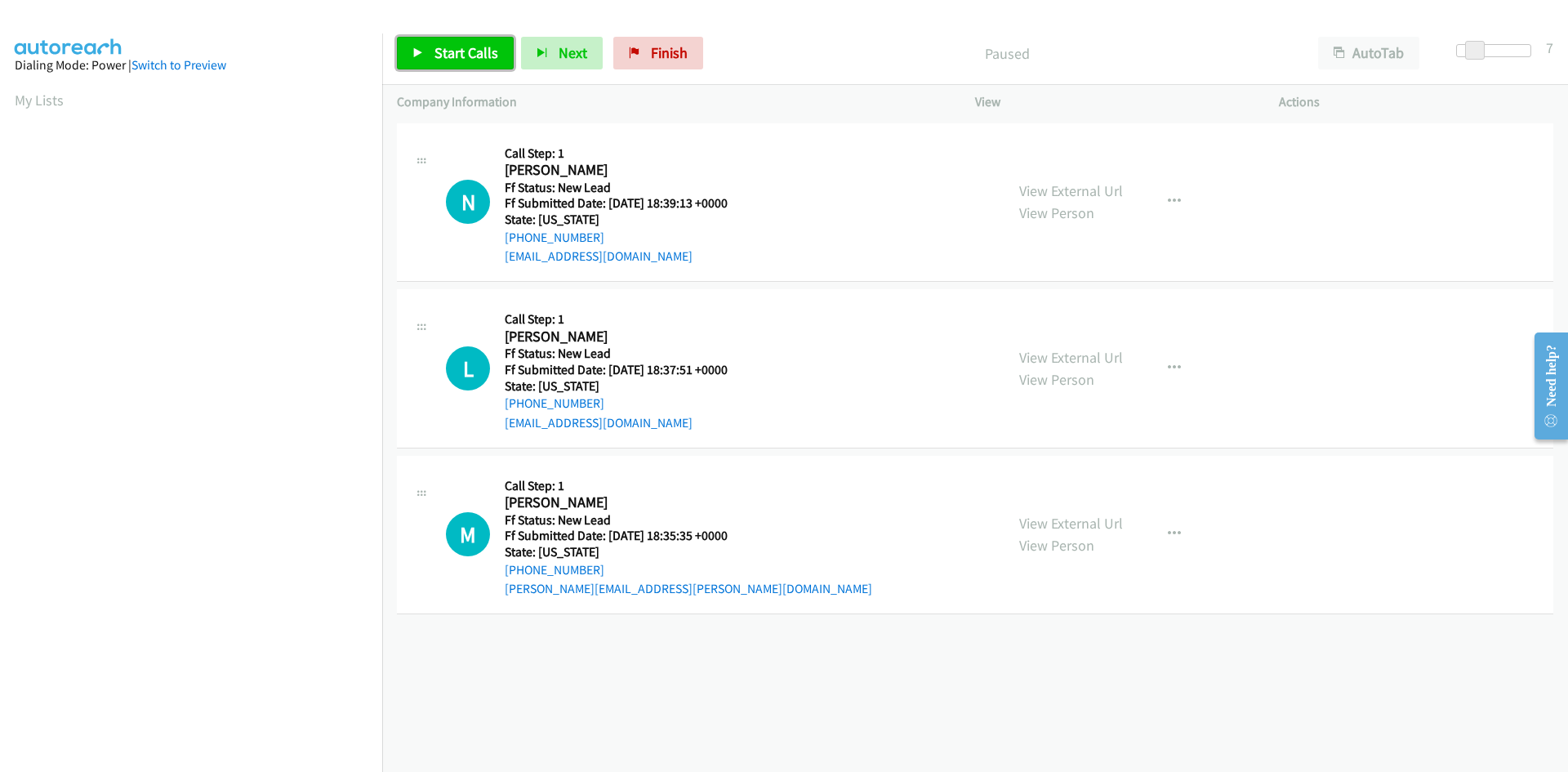
click at [444, 49] on span "Start Calls" at bounding box center [467, 52] width 64 height 19
click at [1036, 187] on link "View External Url" at bounding box center [1071, 190] width 104 height 19
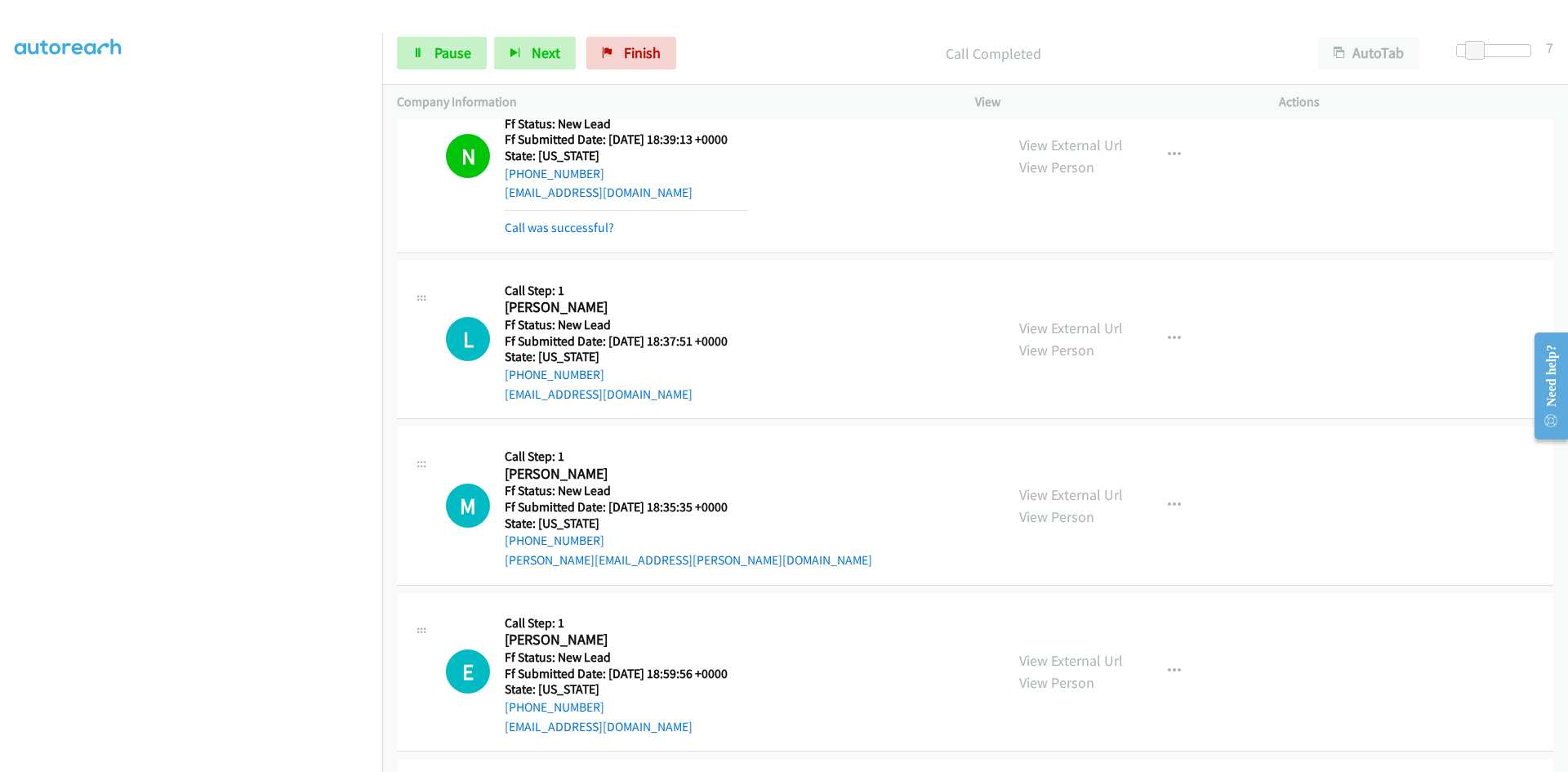
scroll to position [245, 0]
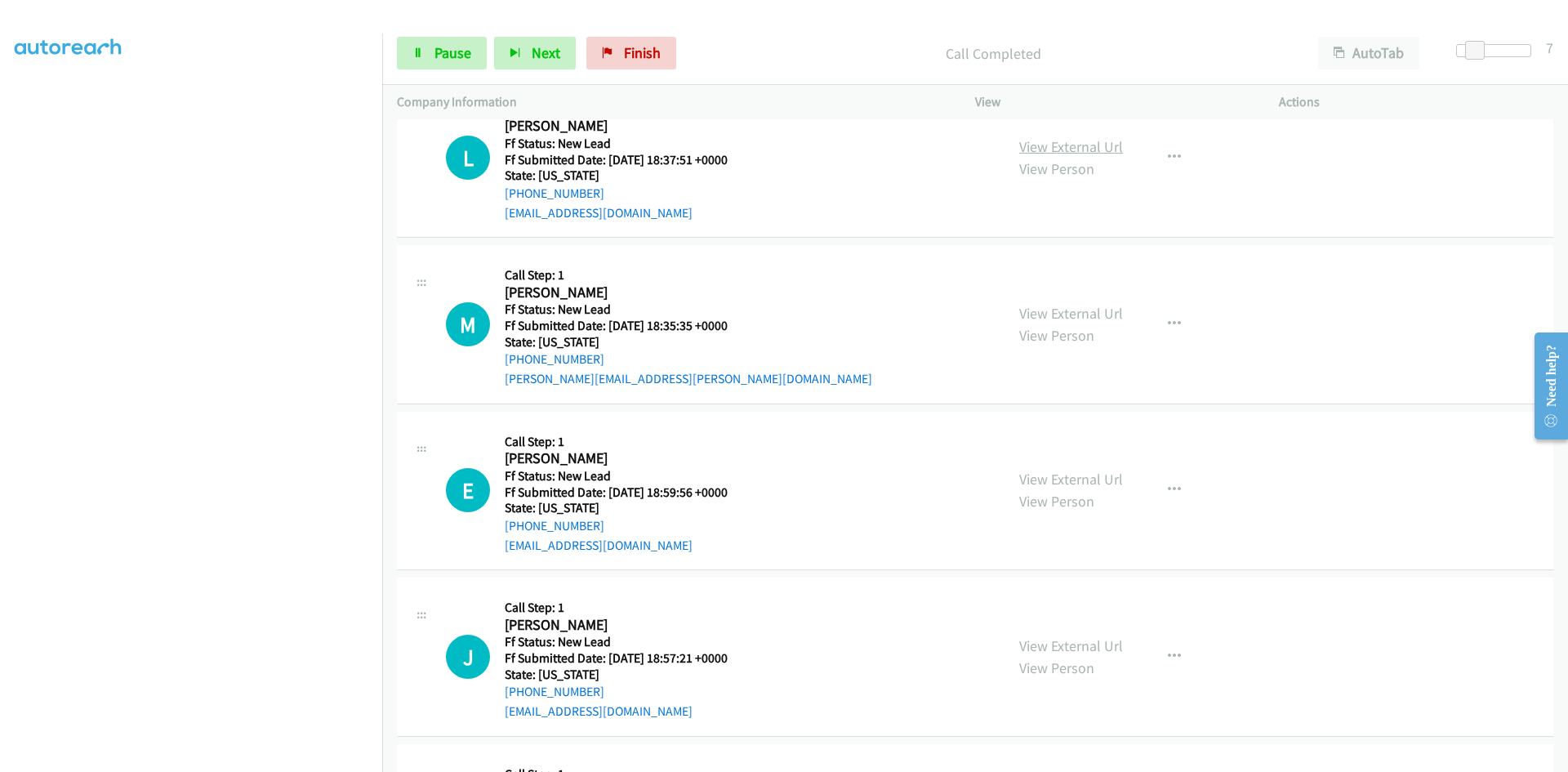
click at [1095, 151] on link "View External Url" at bounding box center [1071, 147] width 104 height 19
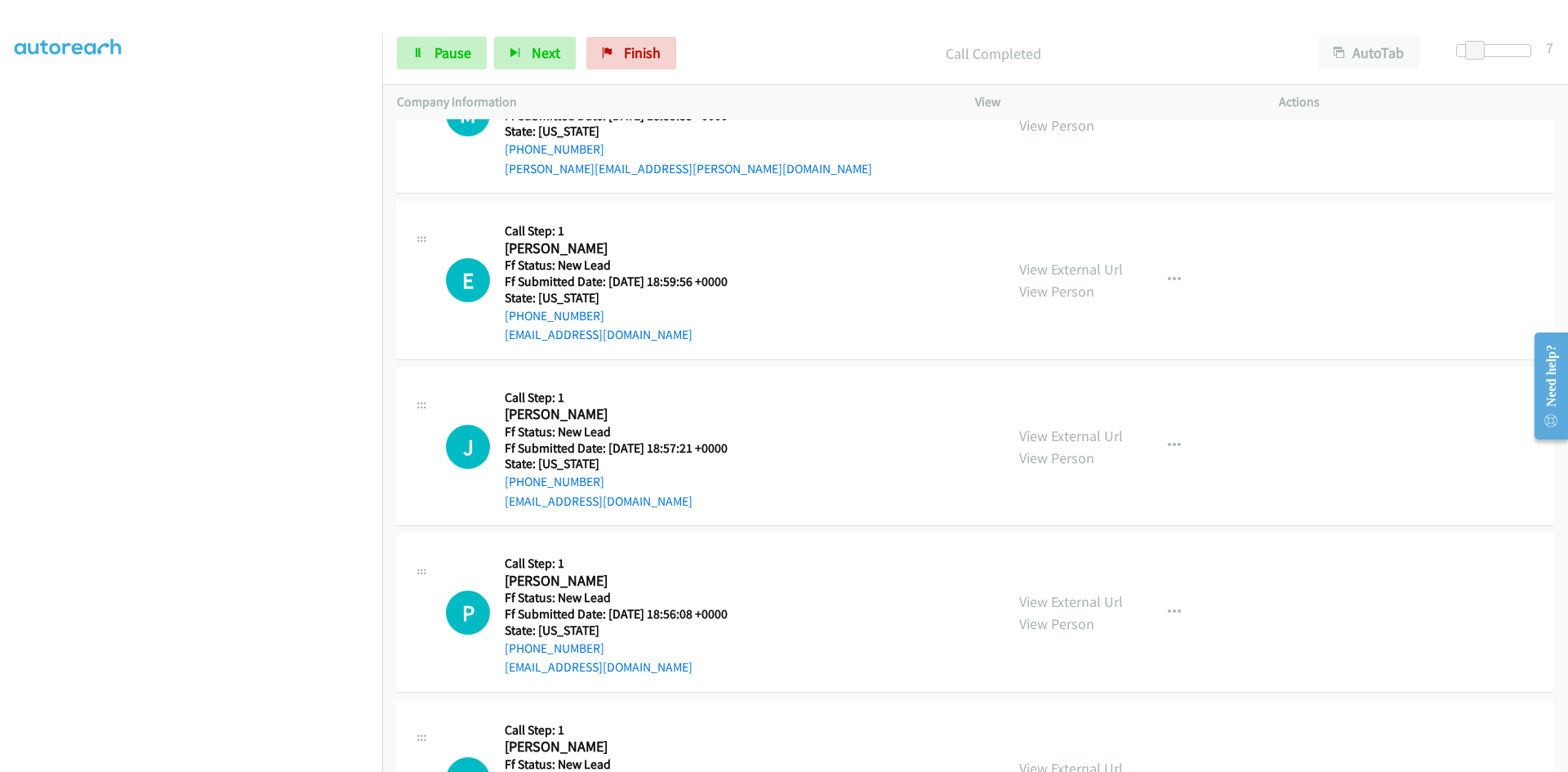
scroll to position [409, 0]
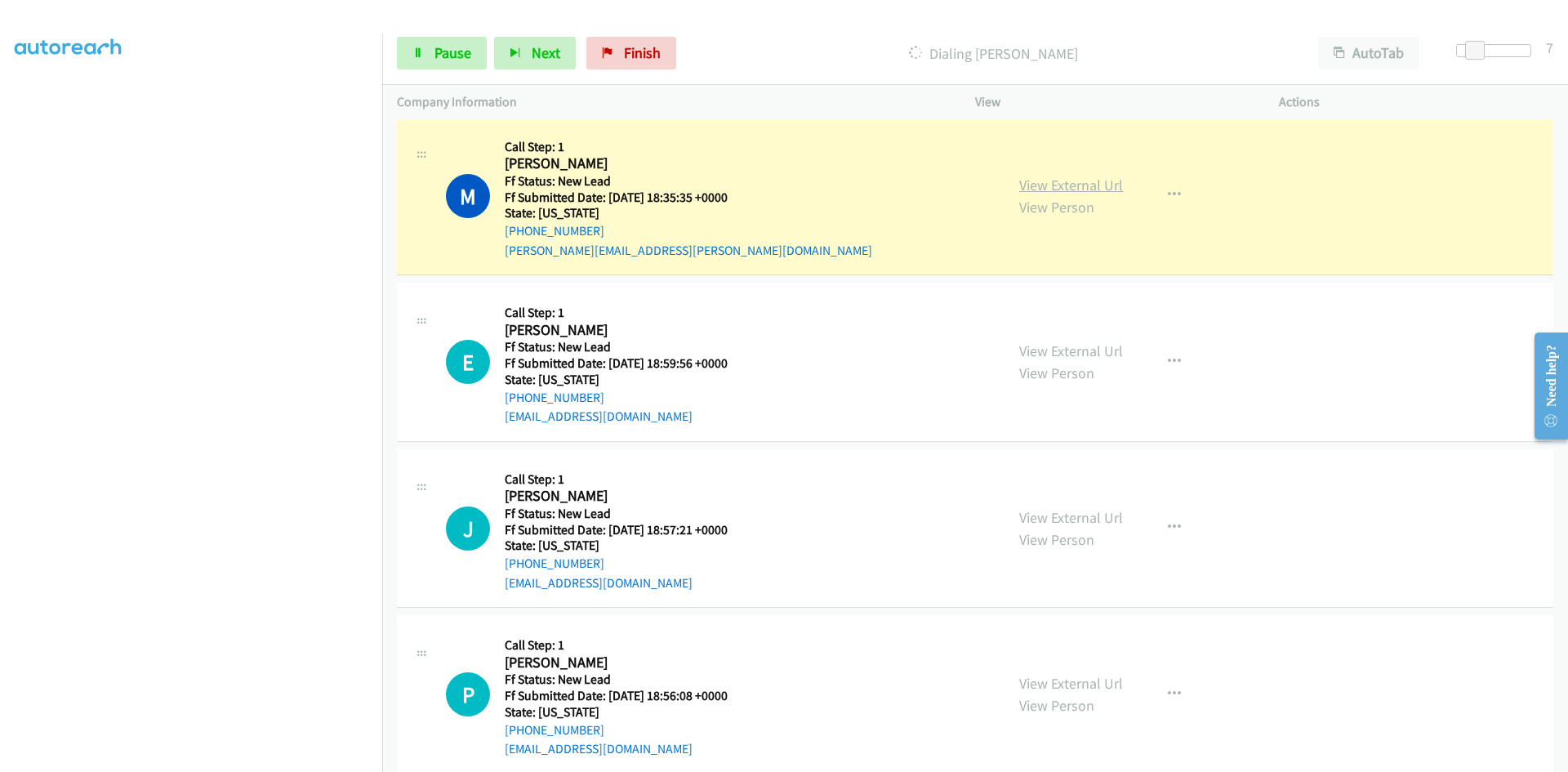
click at [1066, 177] on link "View External Url" at bounding box center [1071, 184] width 104 height 19
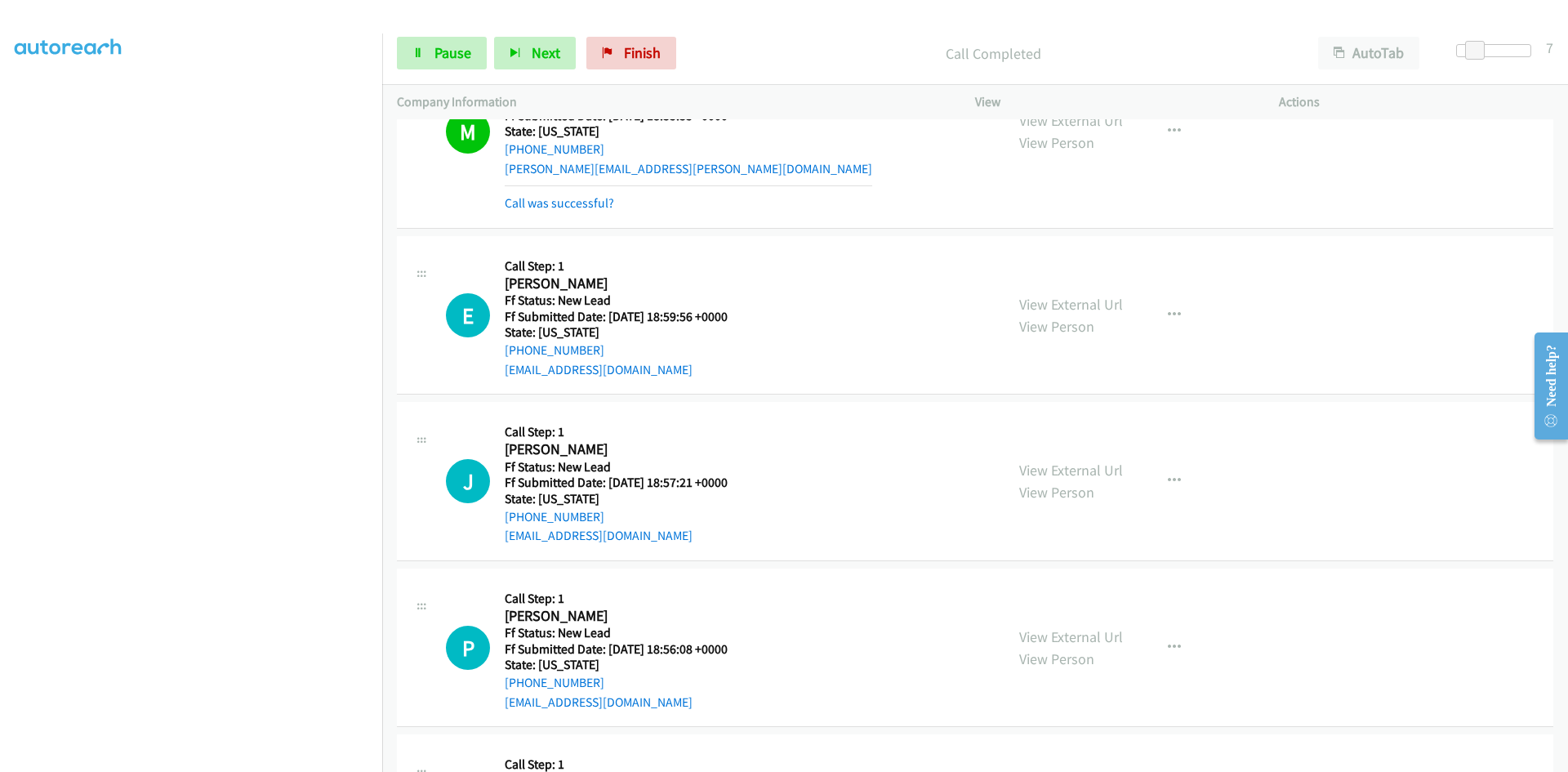
scroll to position [571, 0]
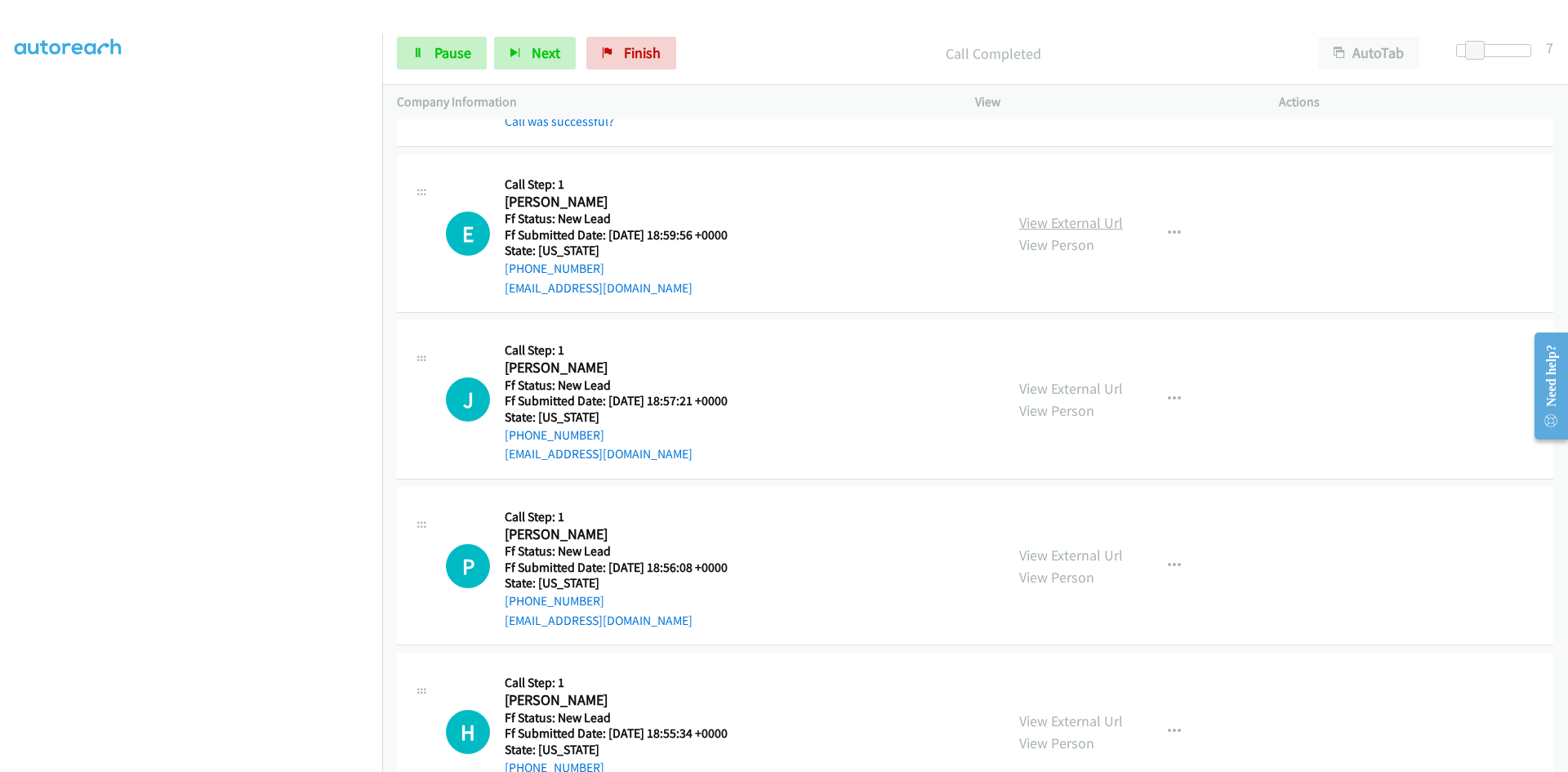
click at [1112, 222] on link "View External Url" at bounding box center [1071, 222] width 104 height 19
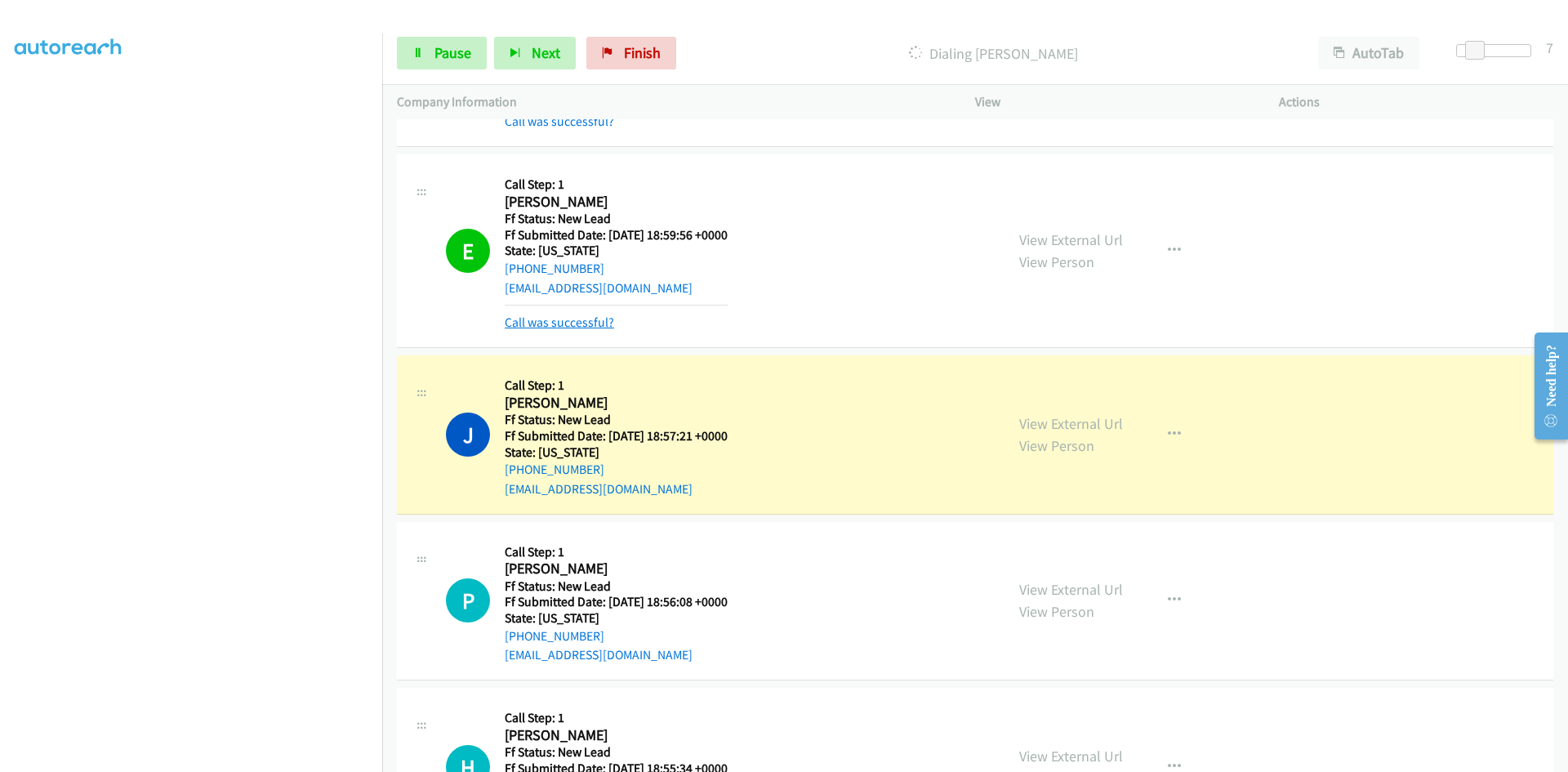
click at [525, 326] on link "Call was successful?" at bounding box center [559, 322] width 110 height 16
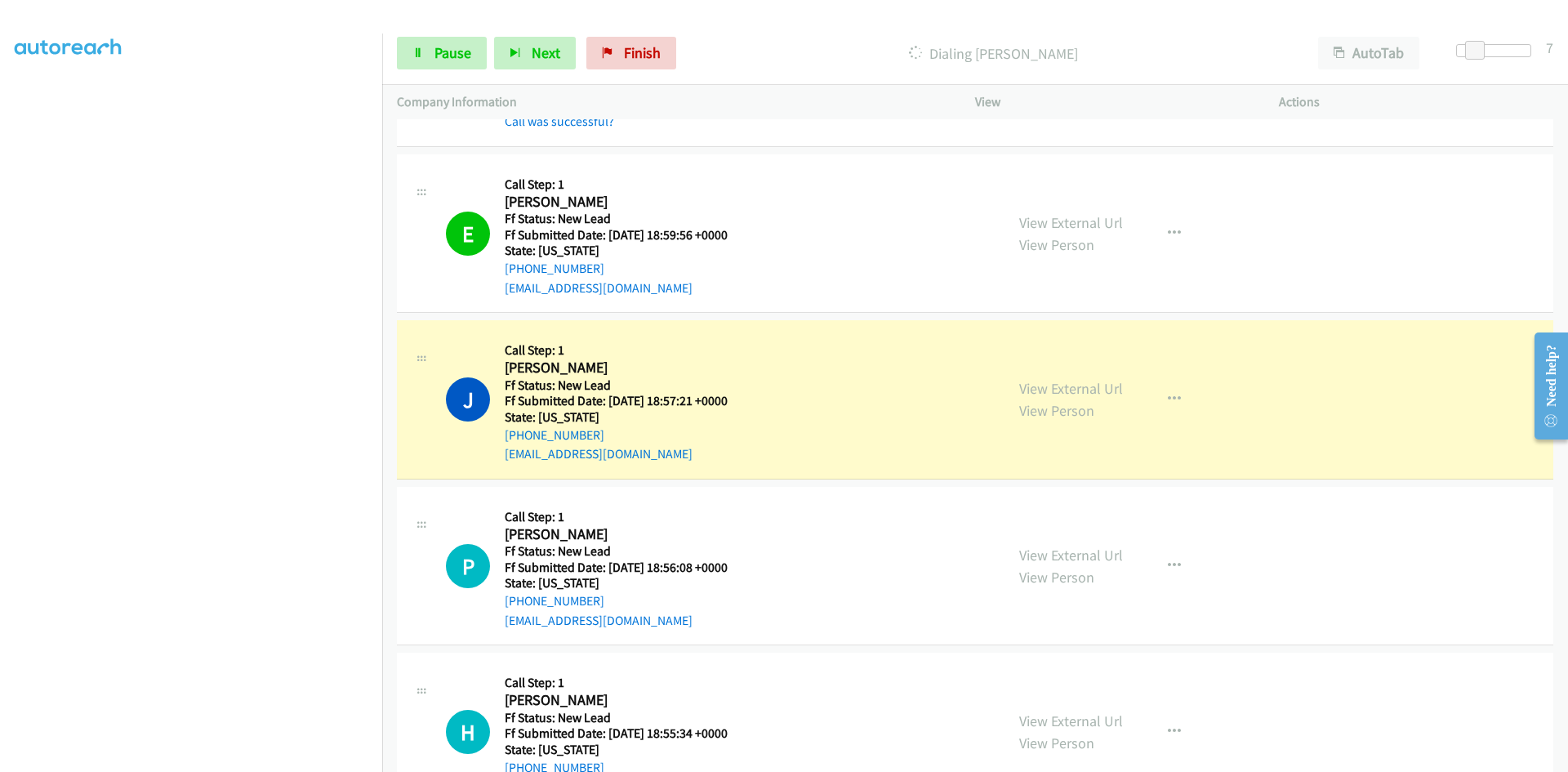
click at [1063, 374] on div "View External Url View Person View External Url Email Schedule/Manage Callback …" at bounding box center [1164, 400] width 319 height 129
click at [1062, 386] on link "View External Url" at bounding box center [1071, 388] width 104 height 19
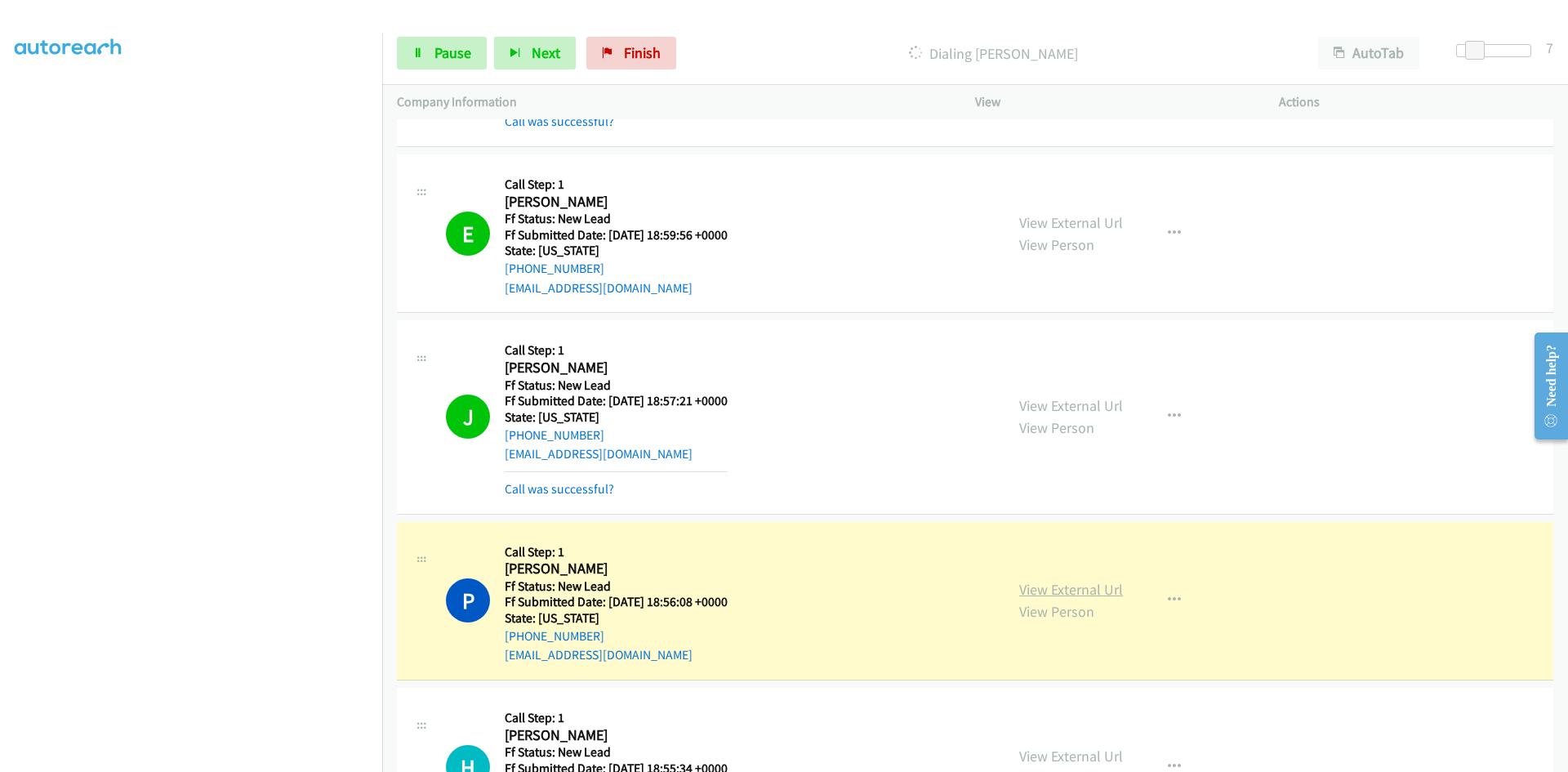
click at [1041, 589] on link "View External Url" at bounding box center [1071, 589] width 104 height 19
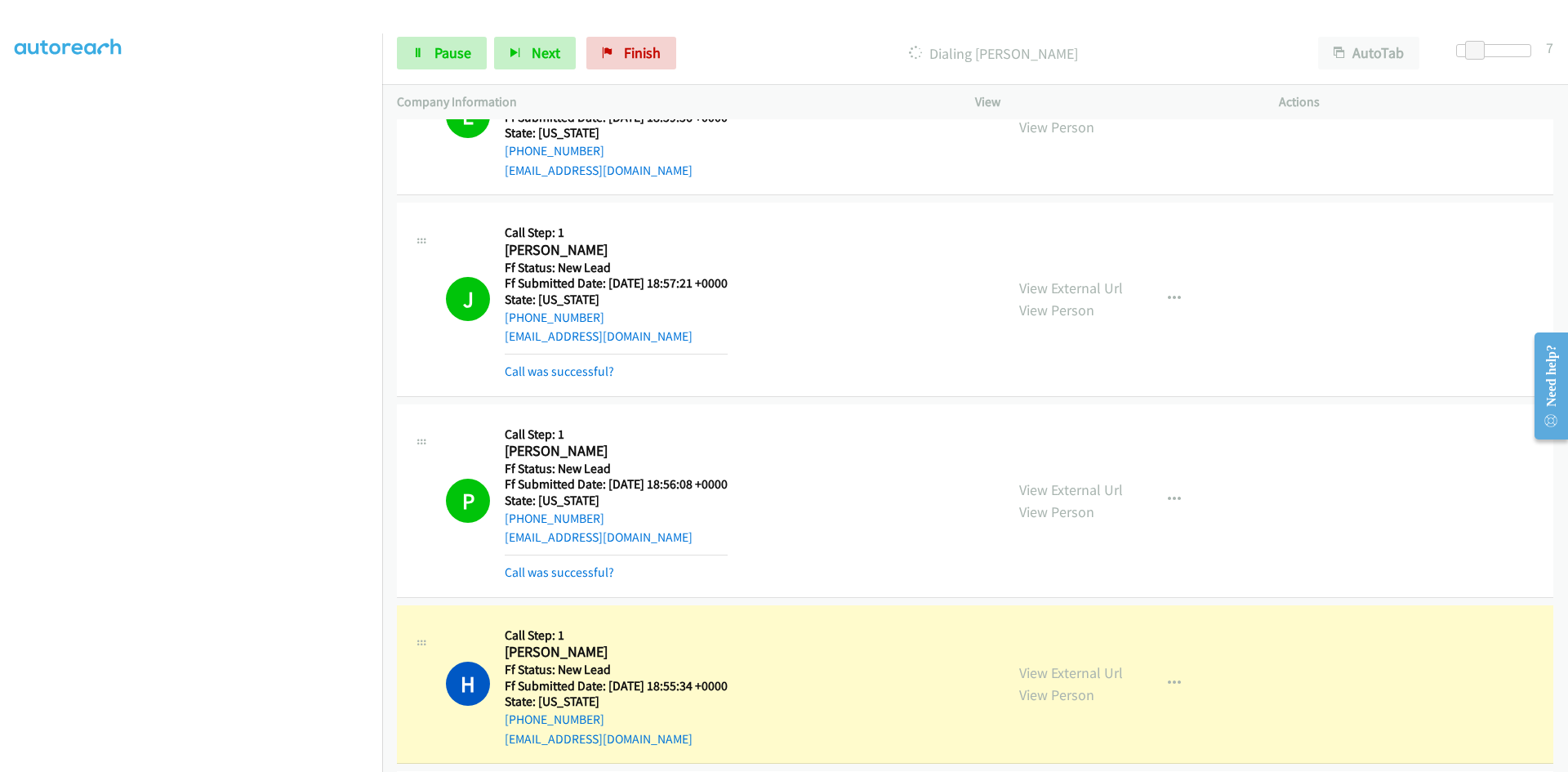
scroll to position [816, 0]
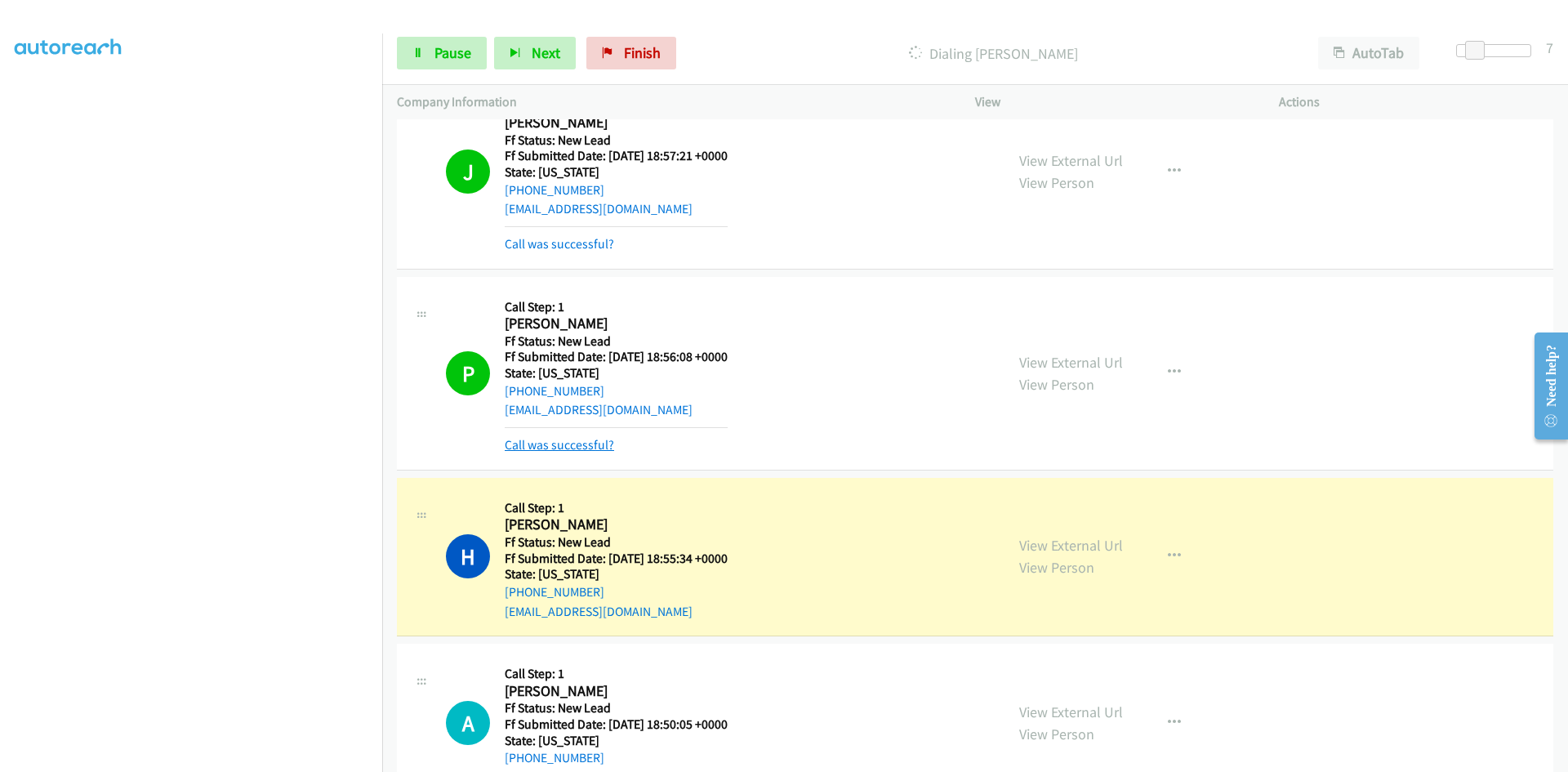
click at [551, 445] on link "Call was successful?" at bounding box center [559, 445] width 110 height 16
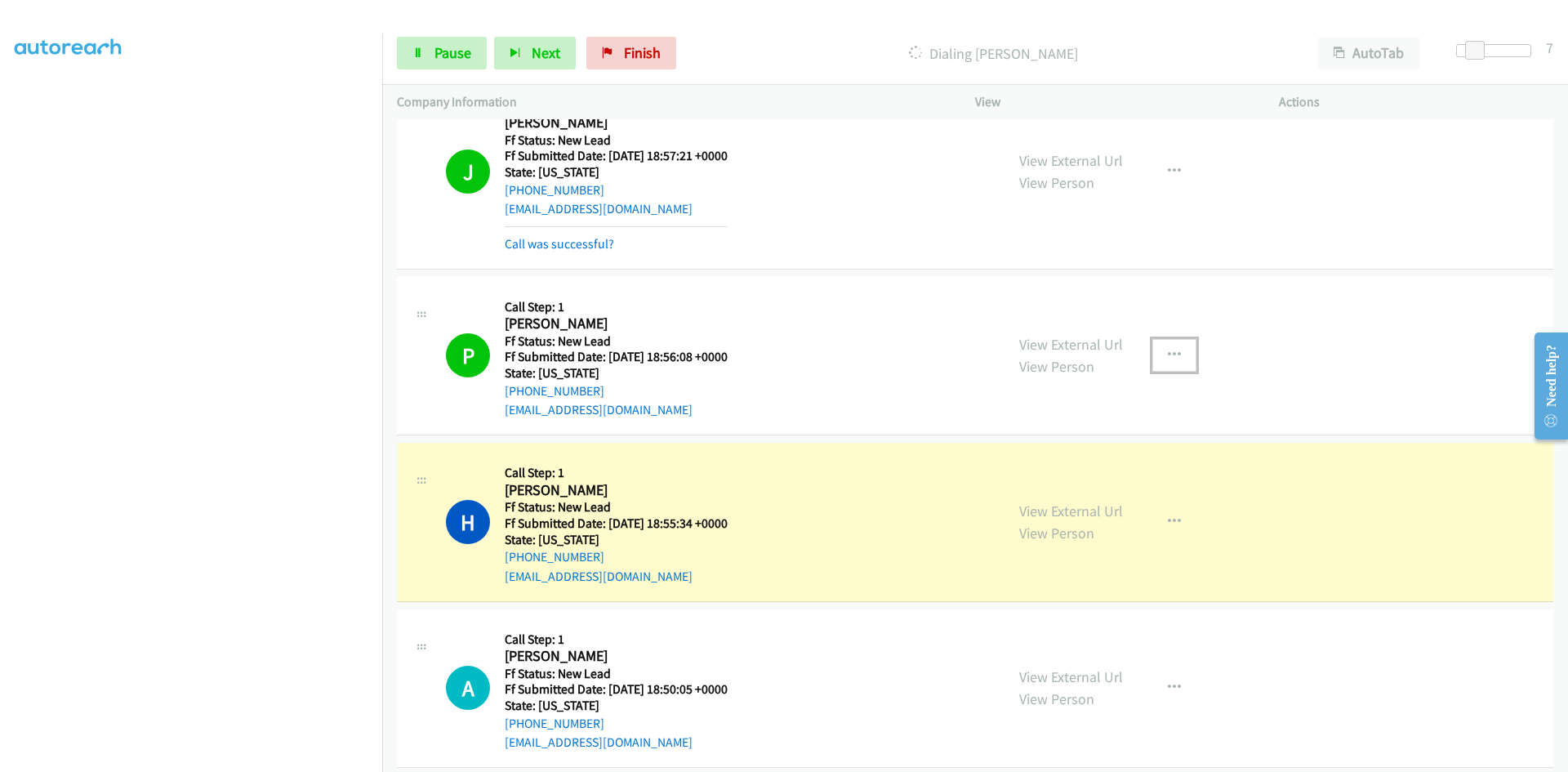
click at [1178, 347] on button "button" at bounding box center [1174, 355] width 44 height 33
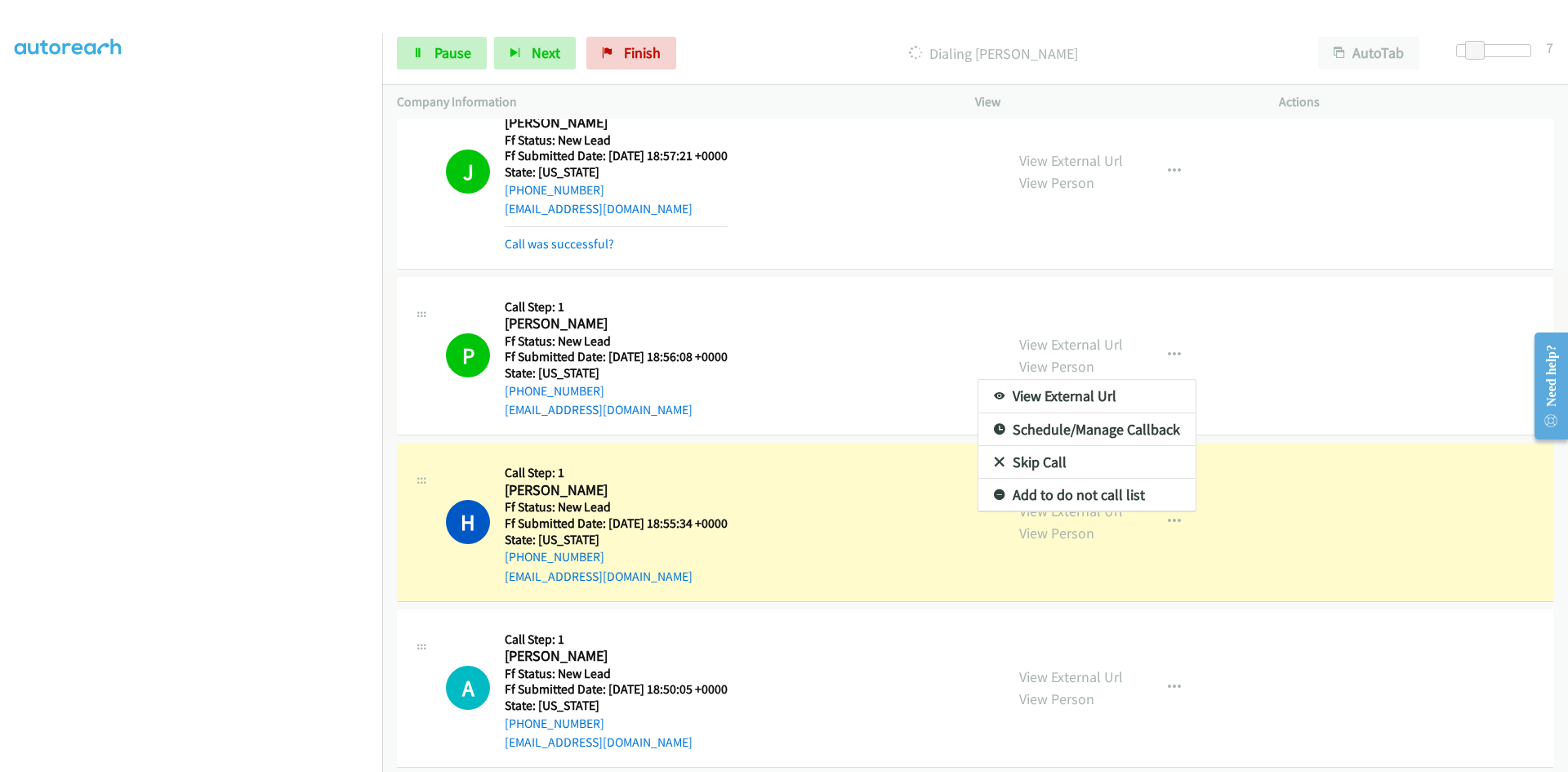
click at [1044, 495] on link "Add to do not call list" at bounding box center [1087, 494] width 217 height 33
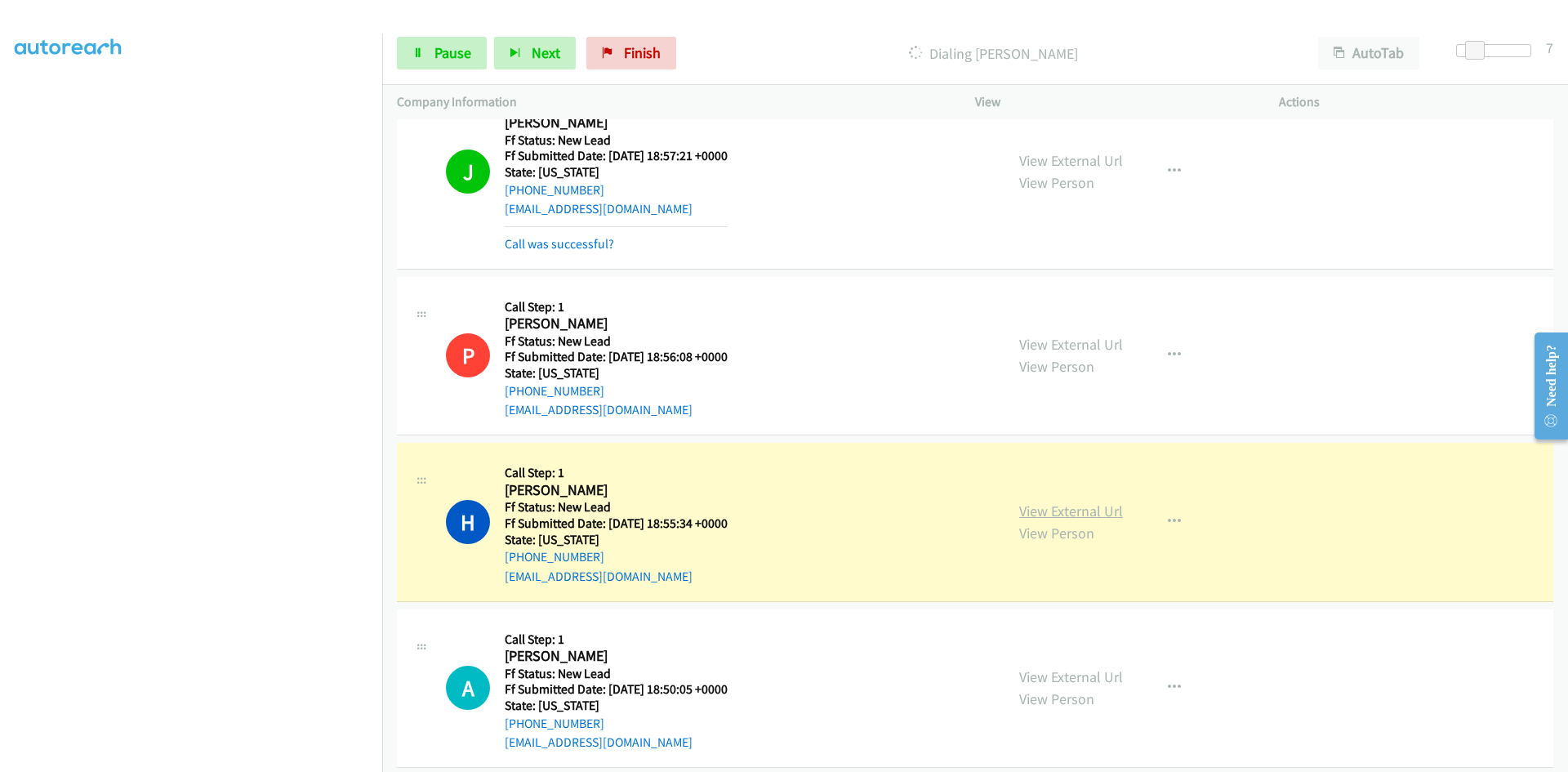
click at [1050, 517] on link "View External Url" at bounding box center [1071, 510] width 104 height 19
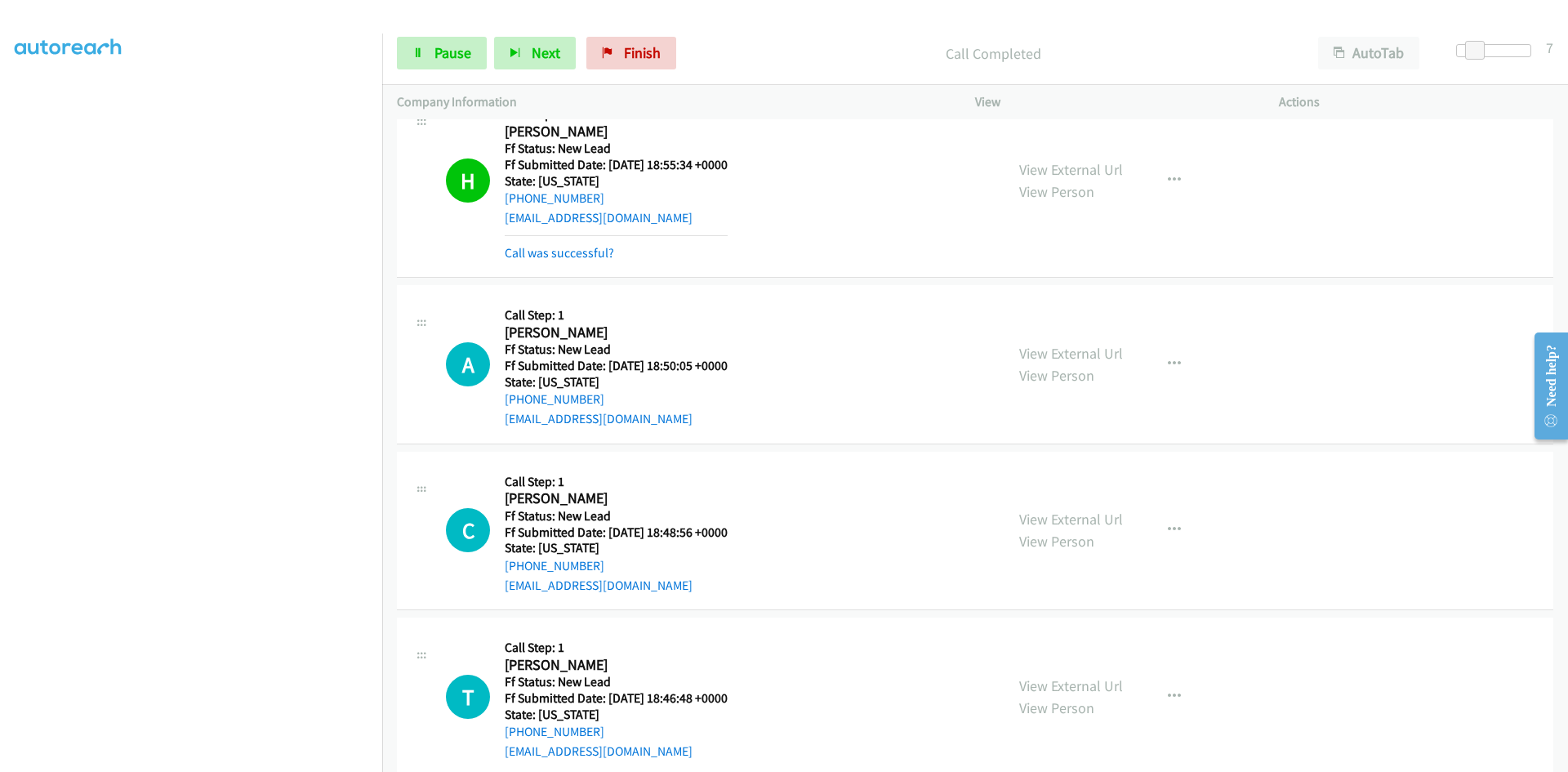
scroll to position [1203, 0]
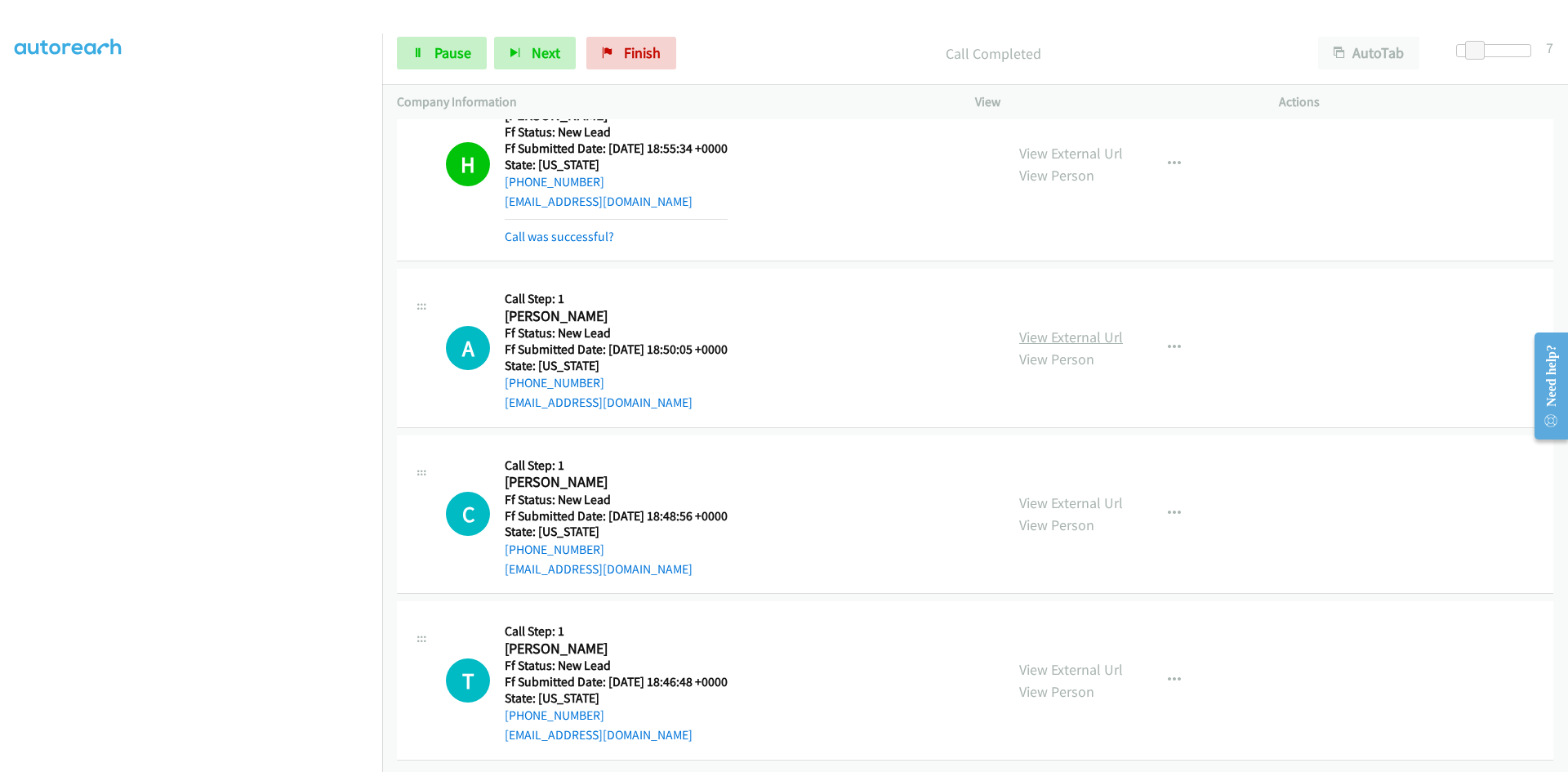
click at [1064, 327] on link "View External Url" at bounding box center [1071, 336] width 104 height 19
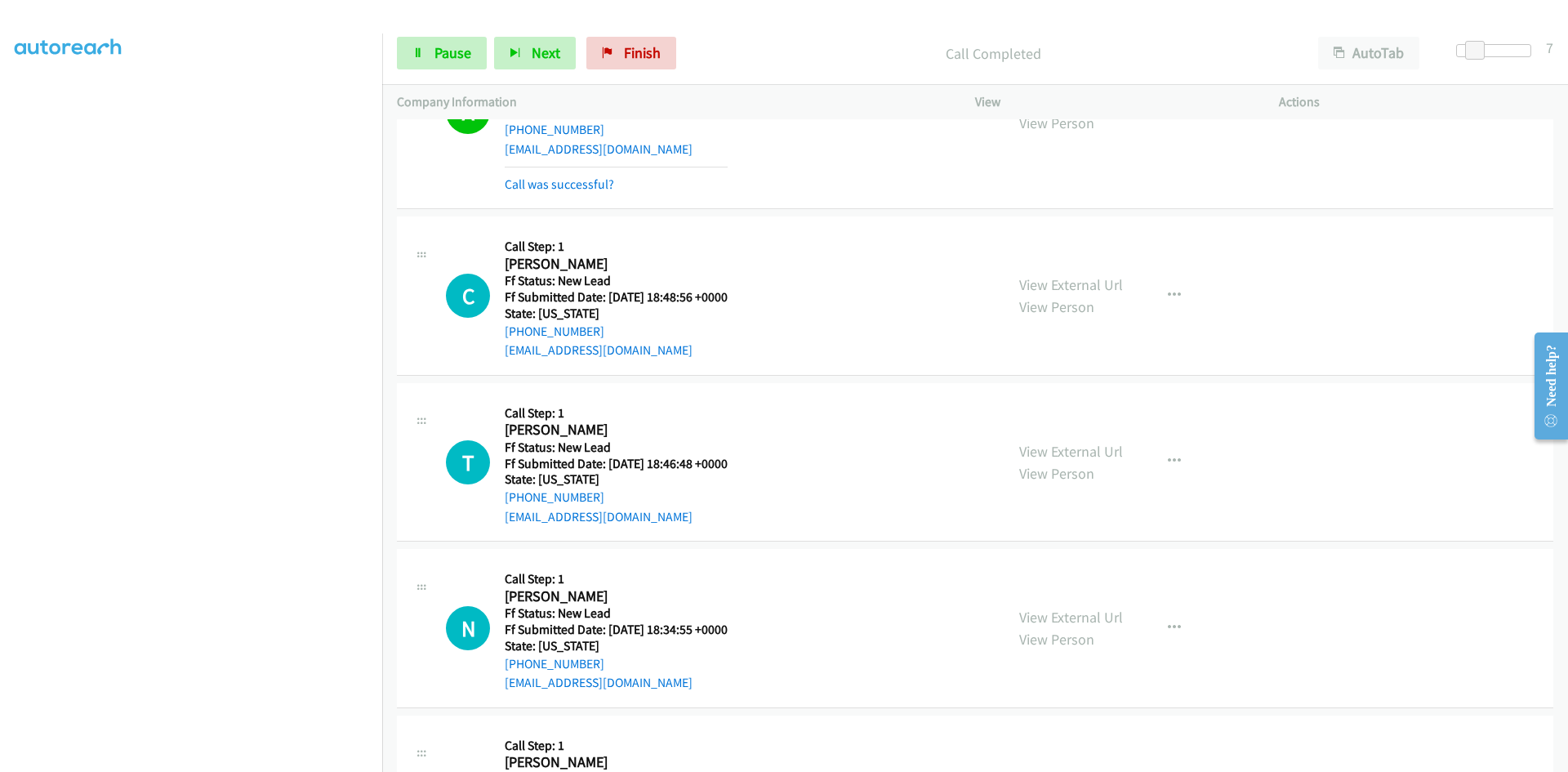
scroll to position [1530, 0]
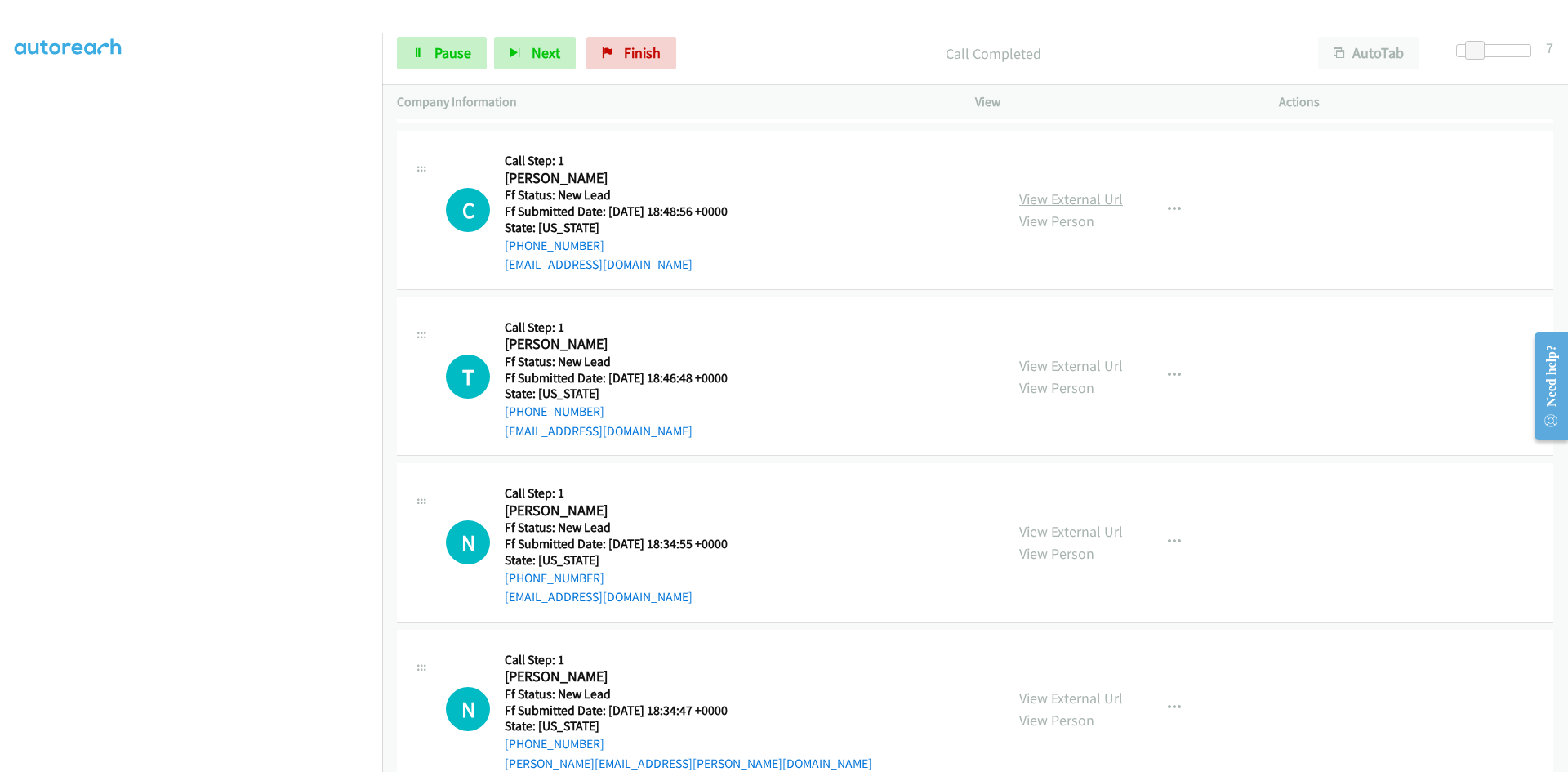
click at [1068, 200] on link "View External Url" at bounding box center [1071, 198] width 104 height 19
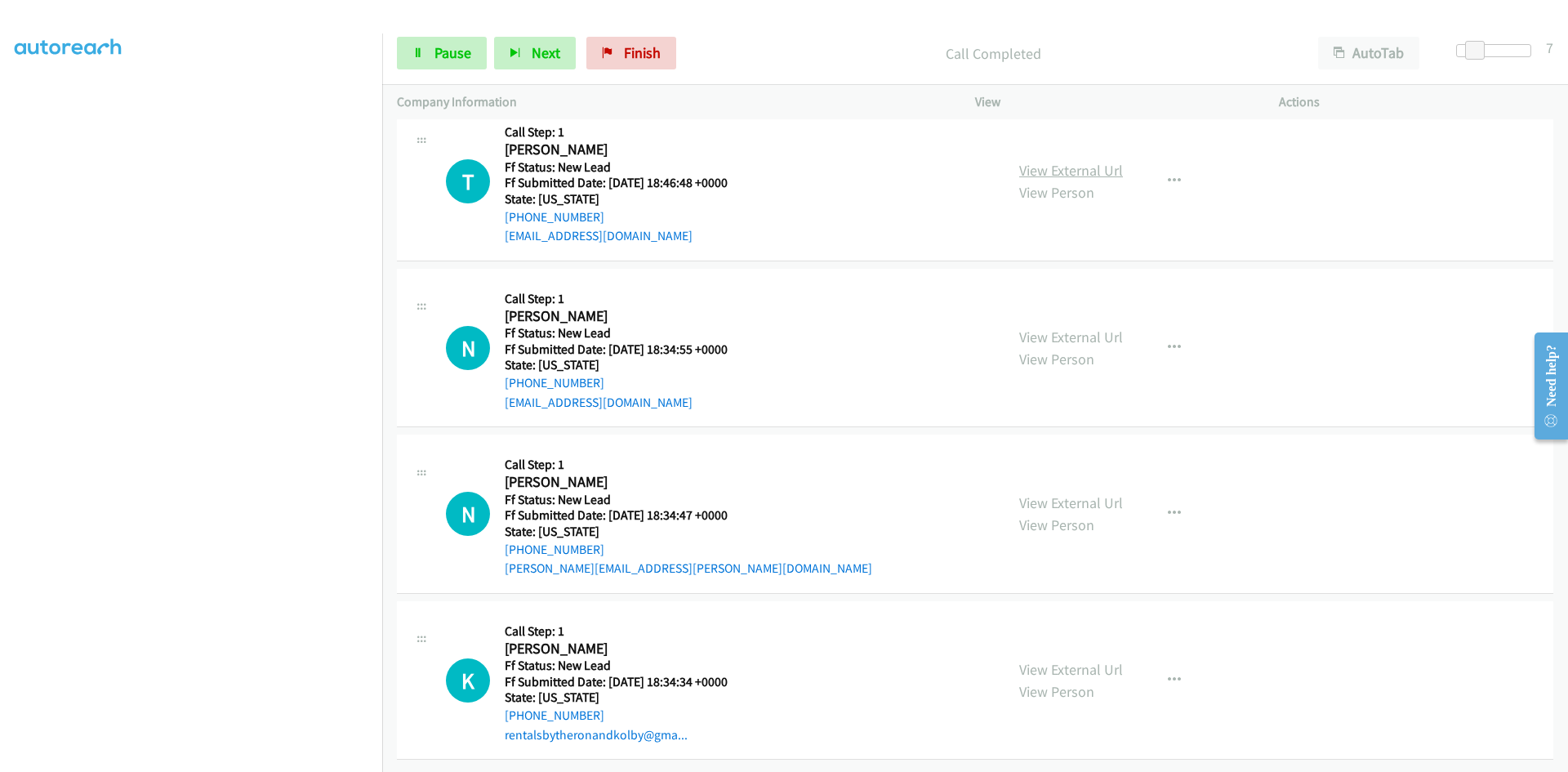
scroll to position [1772, 0]
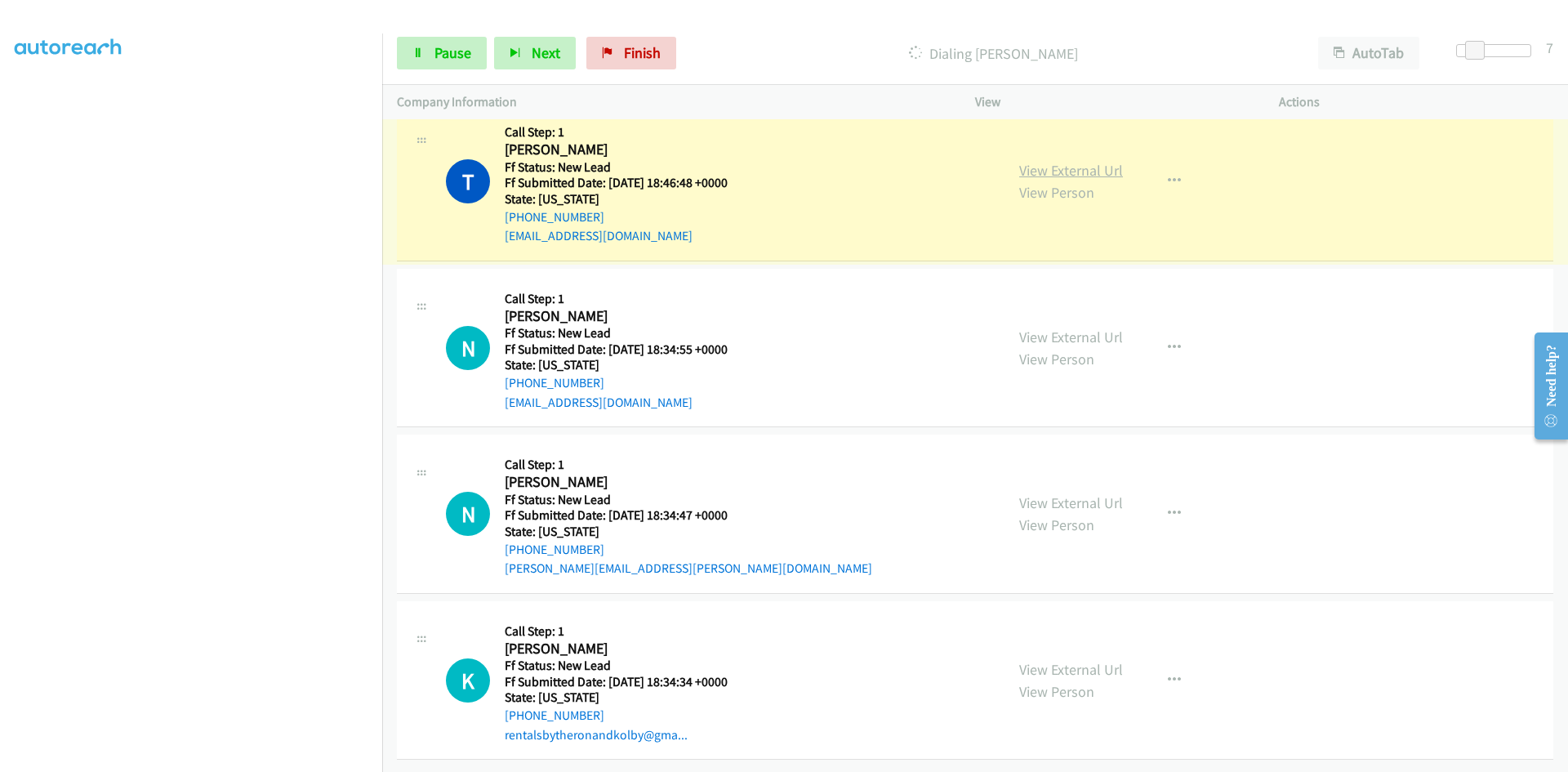
click at [1038, 160] on link "View External Url" at bounding box center [1071, 169] width 104 height 19
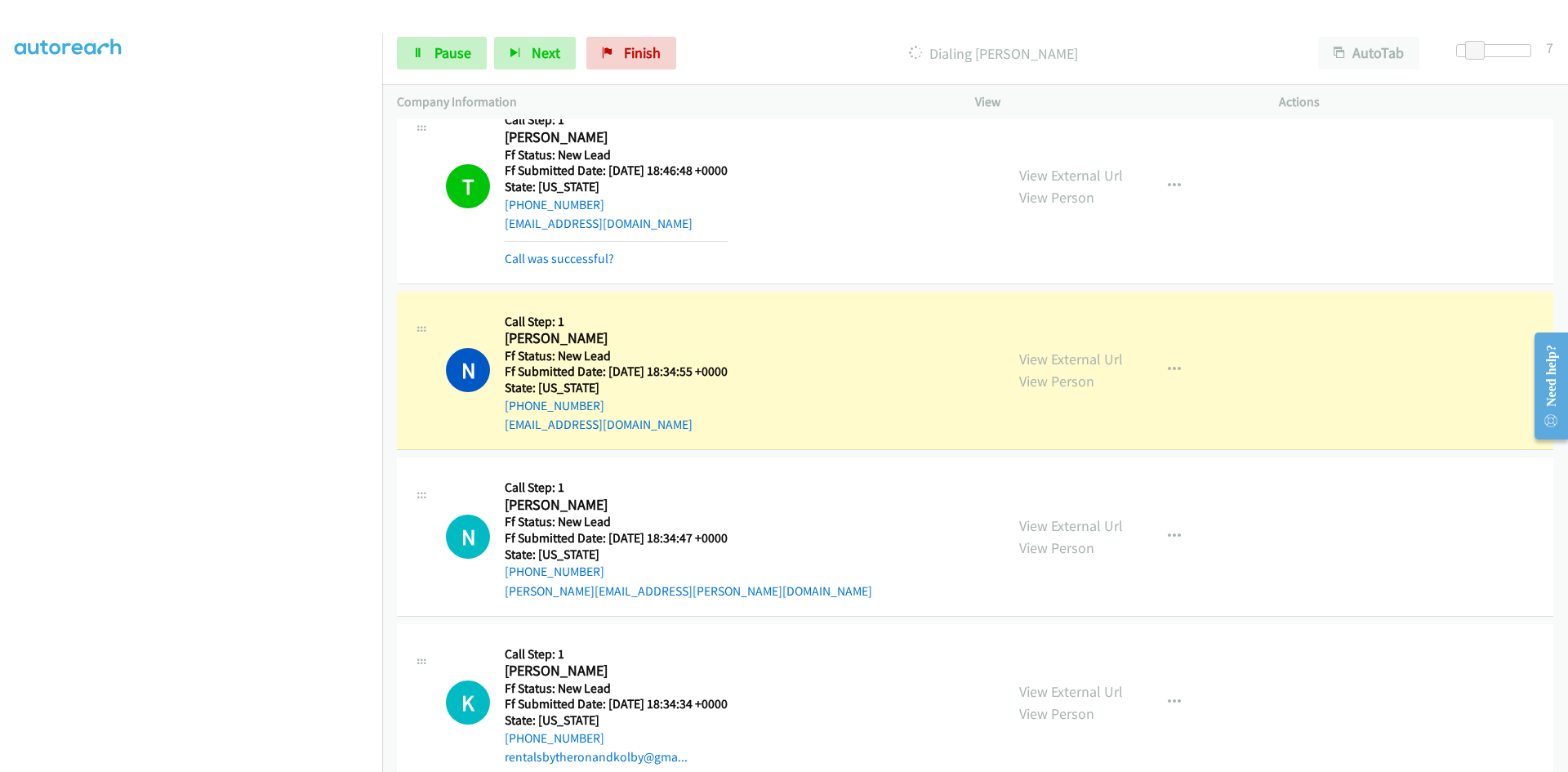
scroll to position [1807, 0]
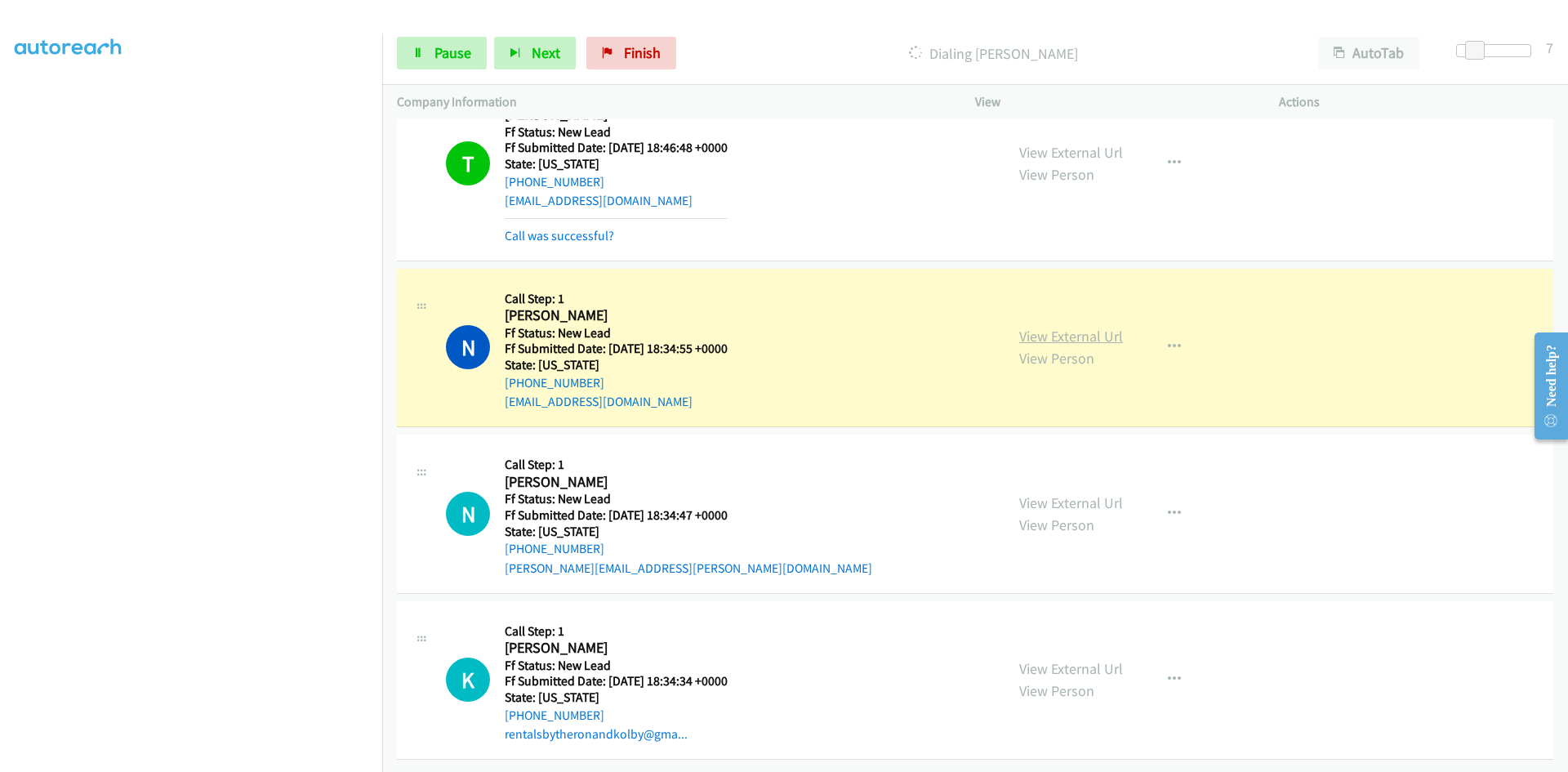
click at [1021, 327] on link "View External Url" at bounding box center [1071, 336] width 104 height 19
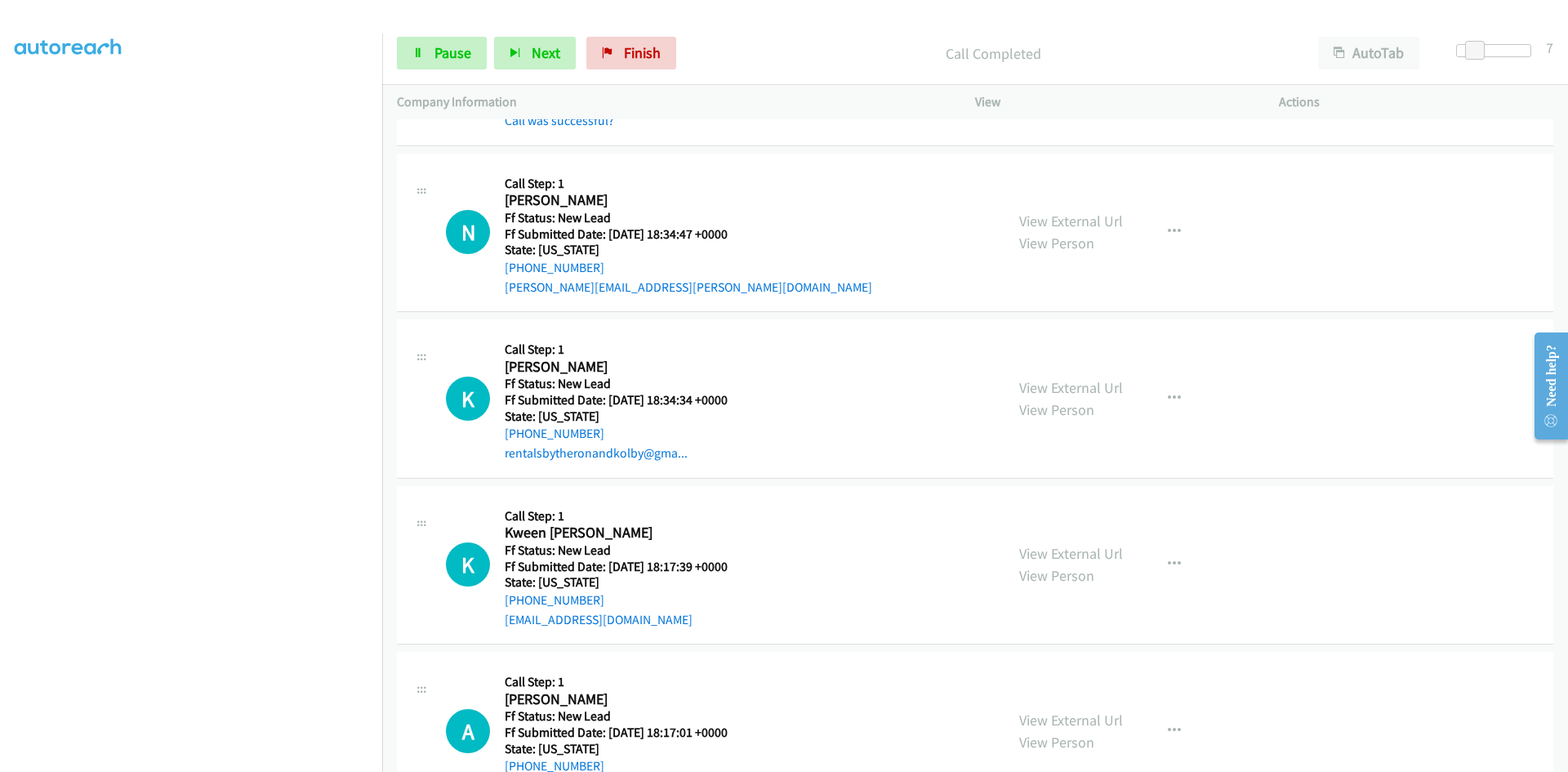
scroll to position [2133, 0]
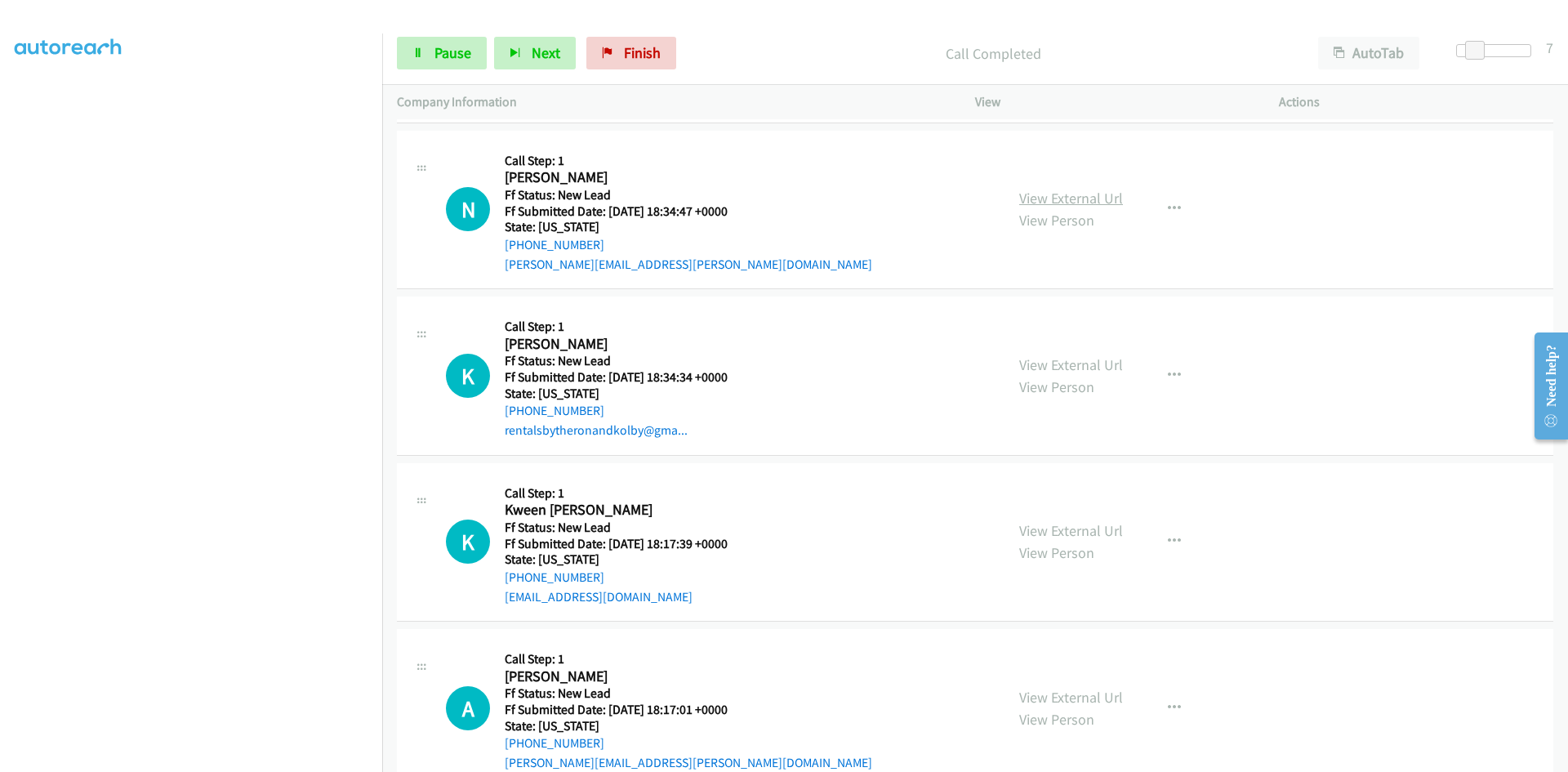
click at [1040, 195] on link "View External Url" at bounding box center [1071, 197] width 104 height 19
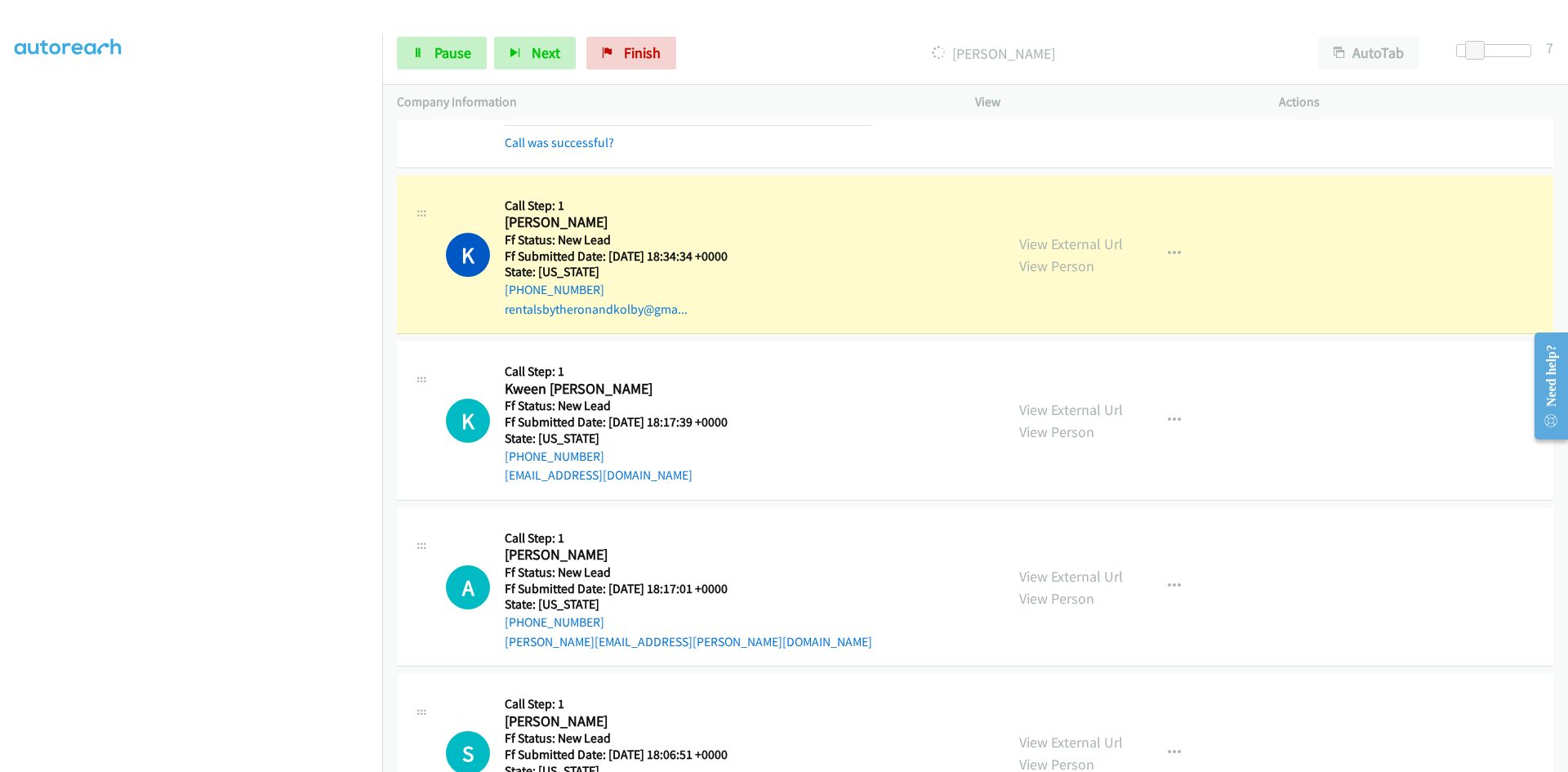
scroll to position [2375, 0]
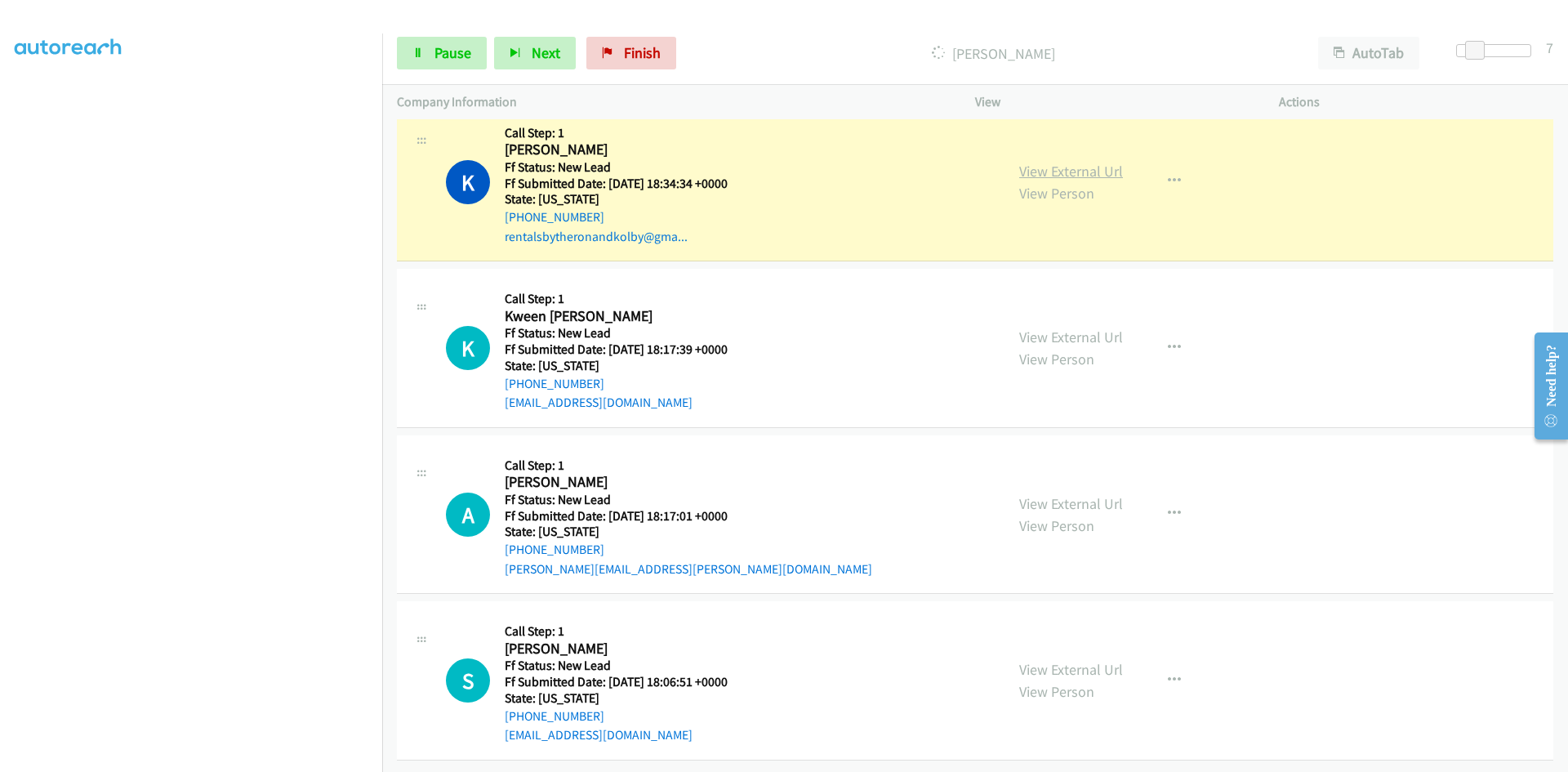
click at [1042, 165] on link "View External Url" at bounding box center [1071, 170] width 104 height 19
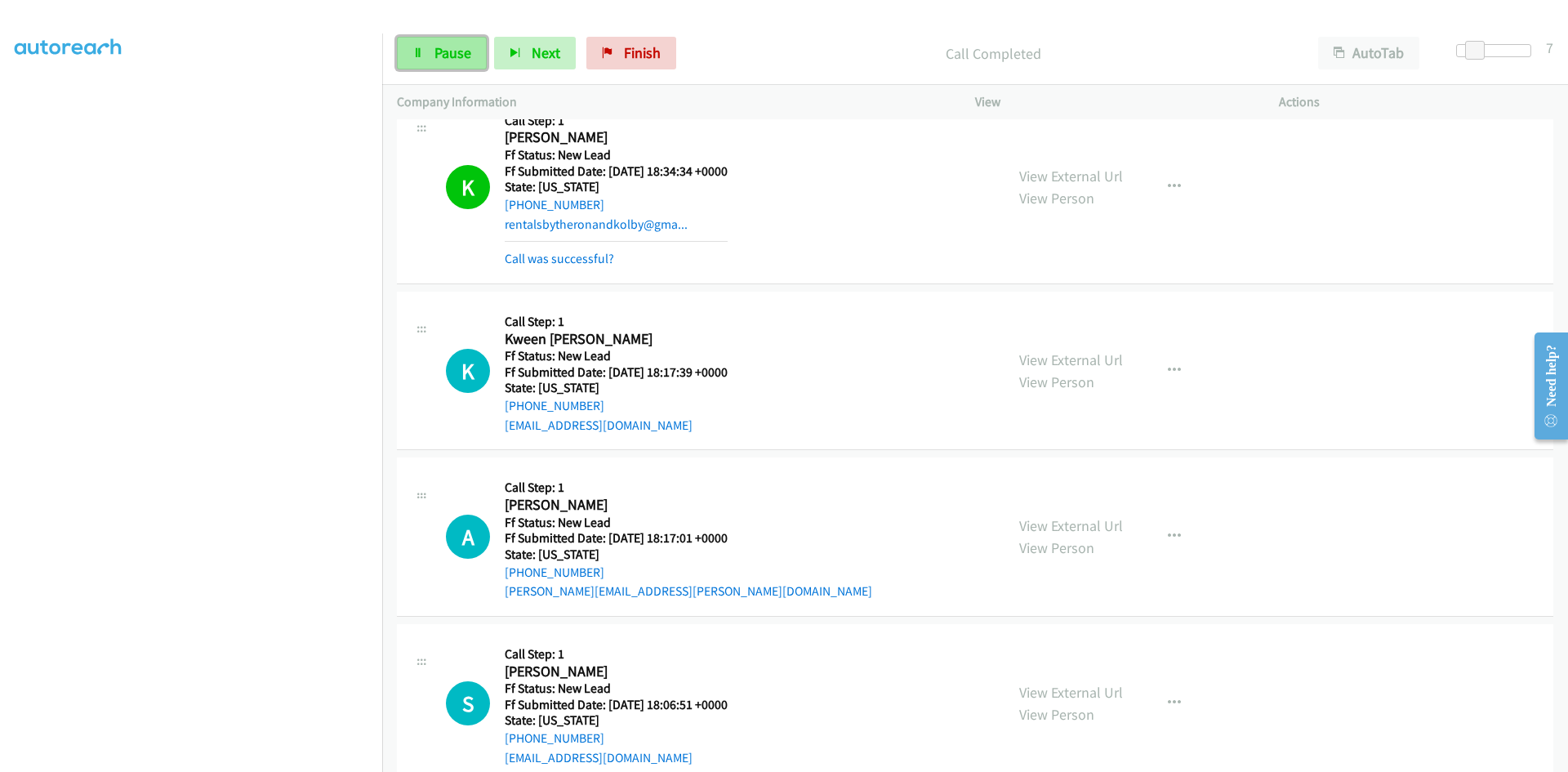
click at [417, 56] on icon at bounding box center [418, 54] width 11 height 11
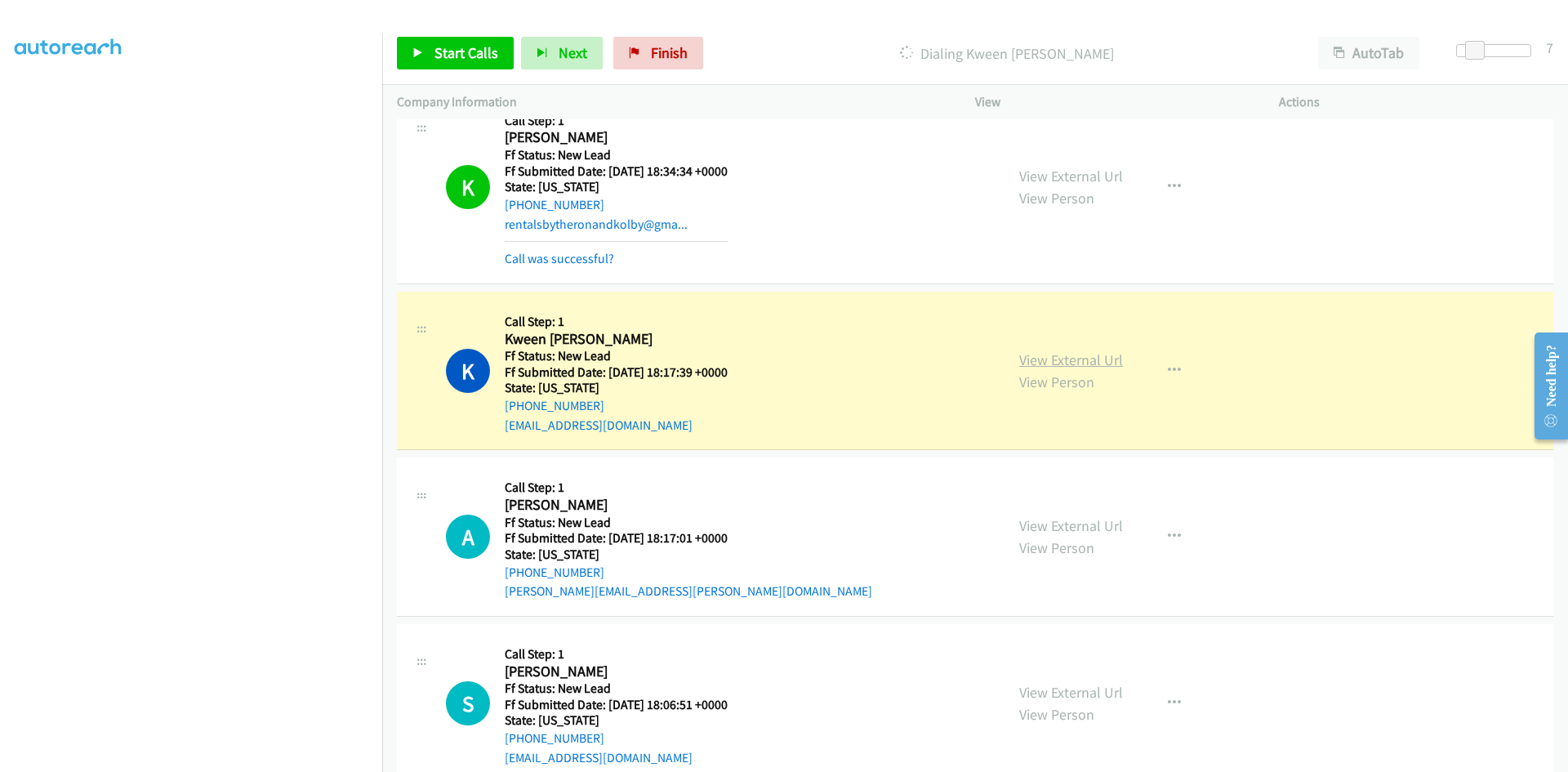
click at [1056, 359] on link "View External Url" at bounding box center [1071, 359] width 104 height 19
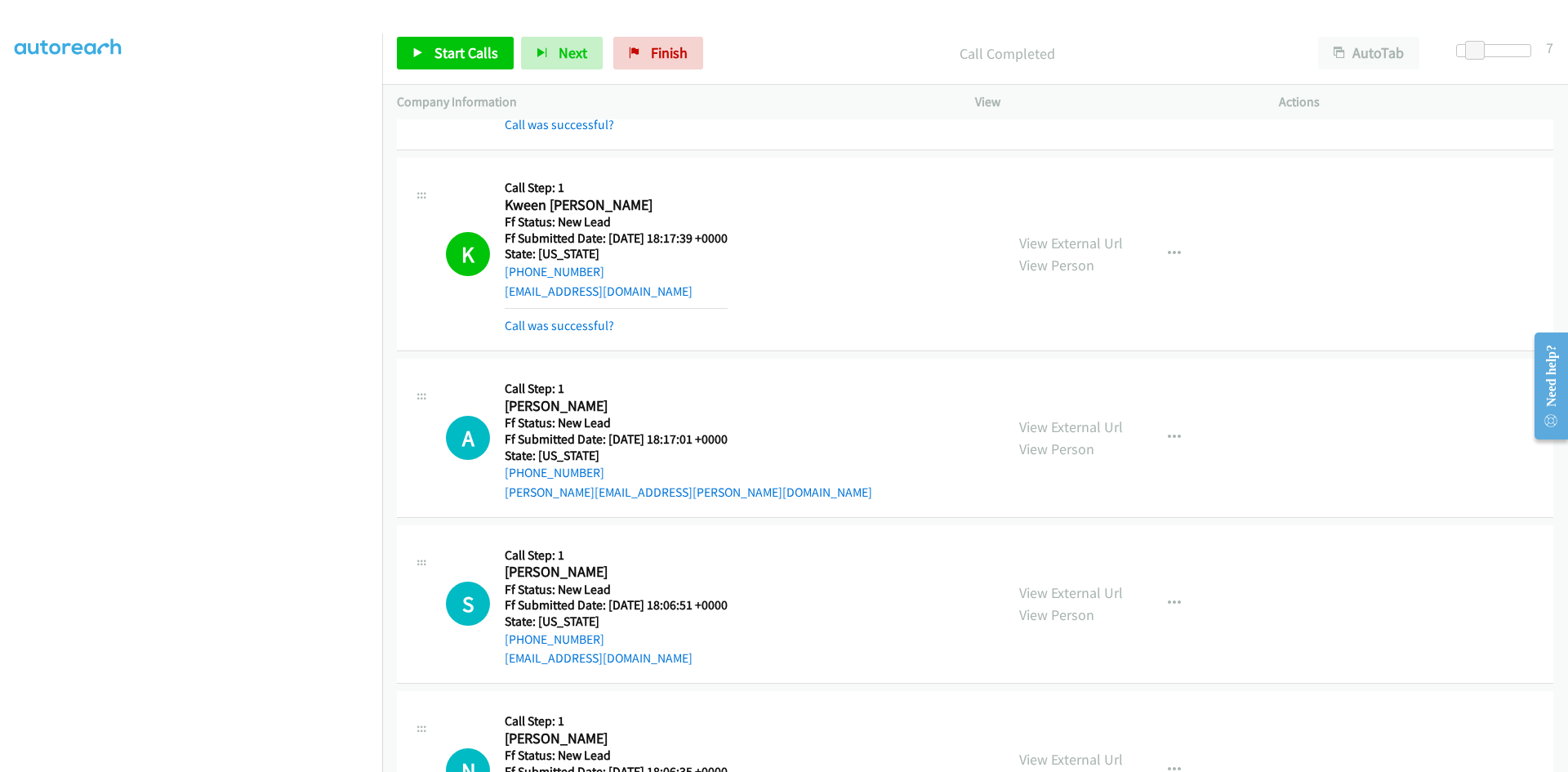
scroll to position [2456, 0]
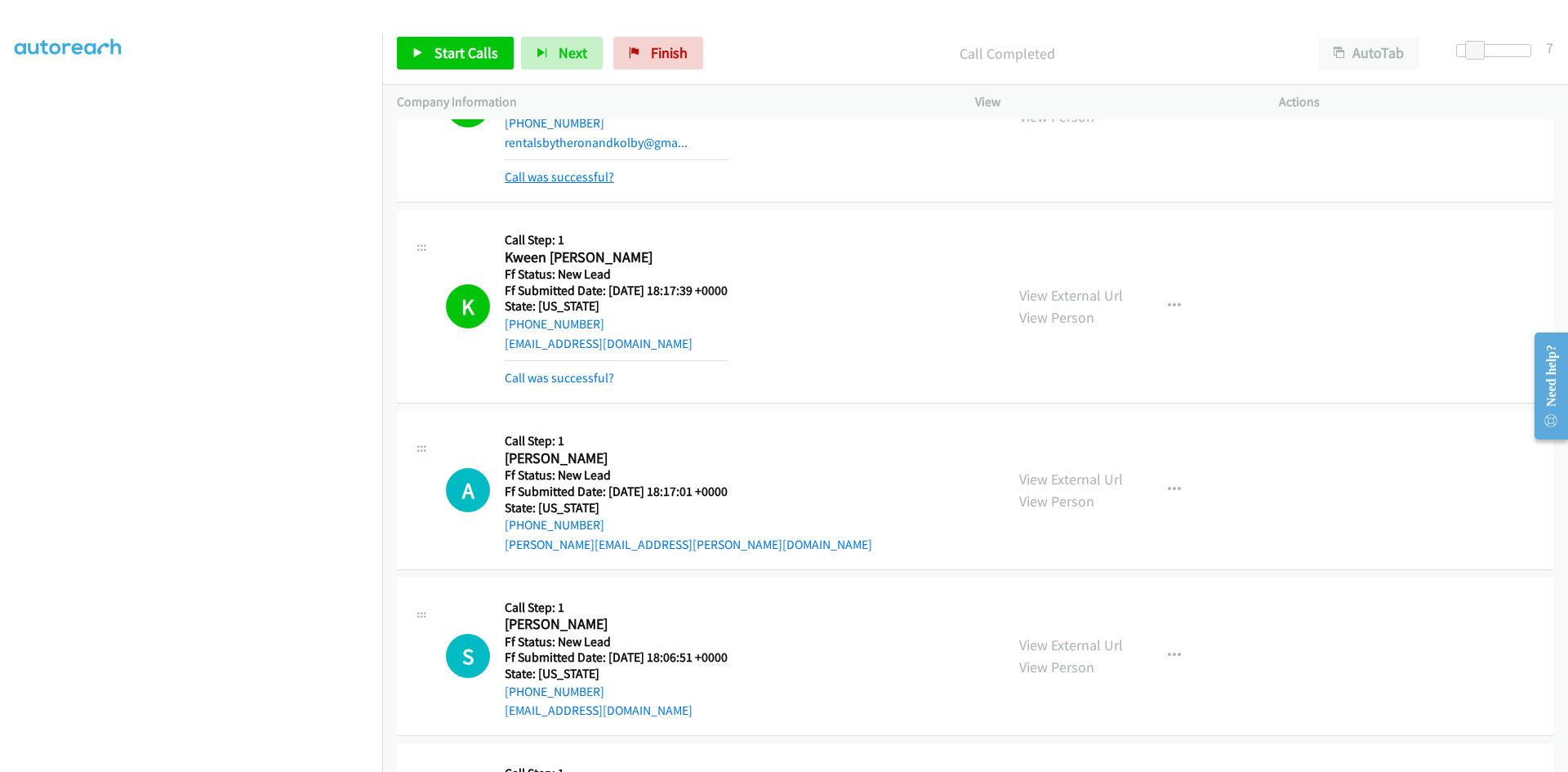
click at [565, 175] on link "Call was successful?" at bounding box center [559, 176] width 110 height 16
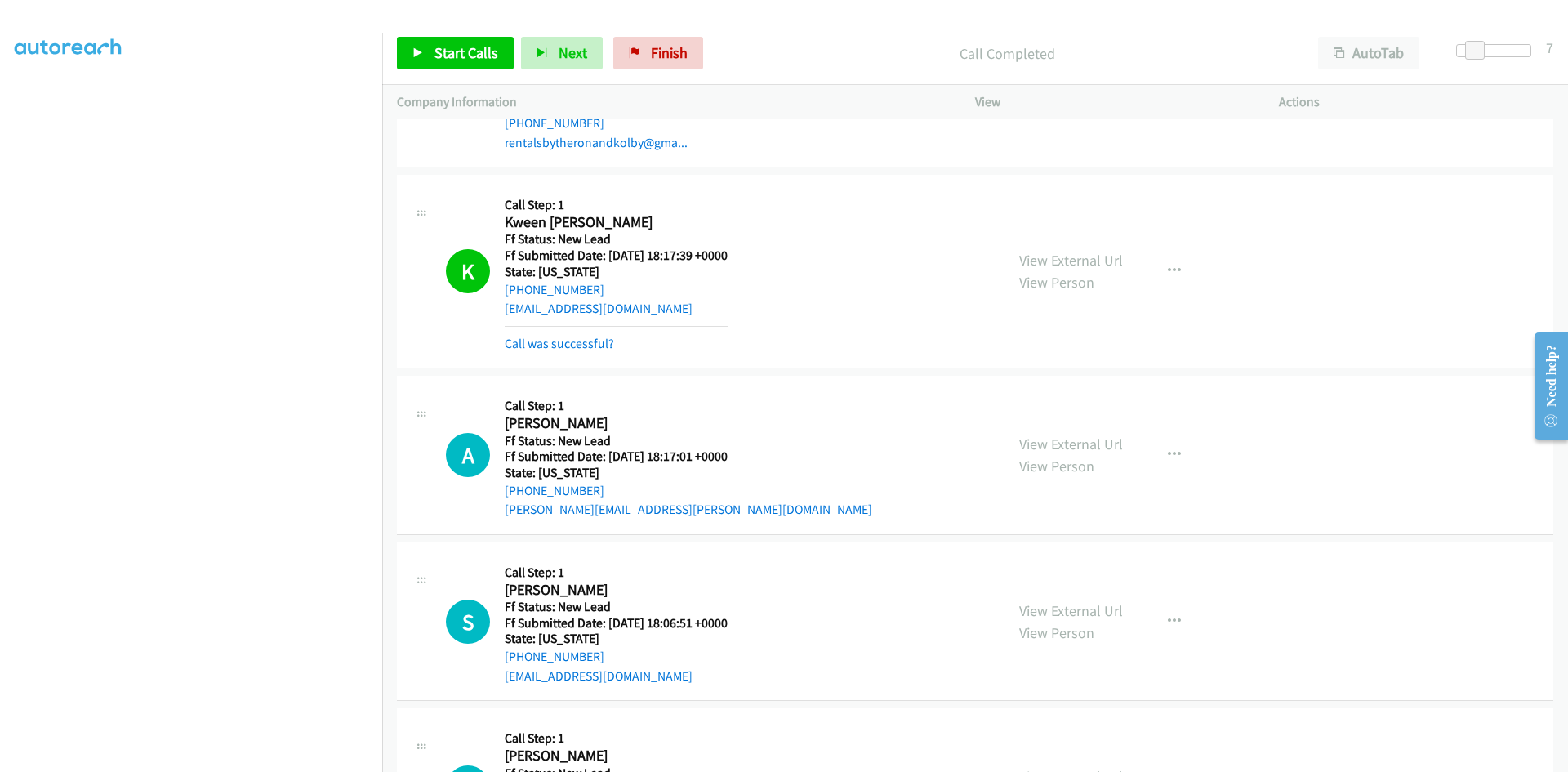
scroll to position [2439, 0]
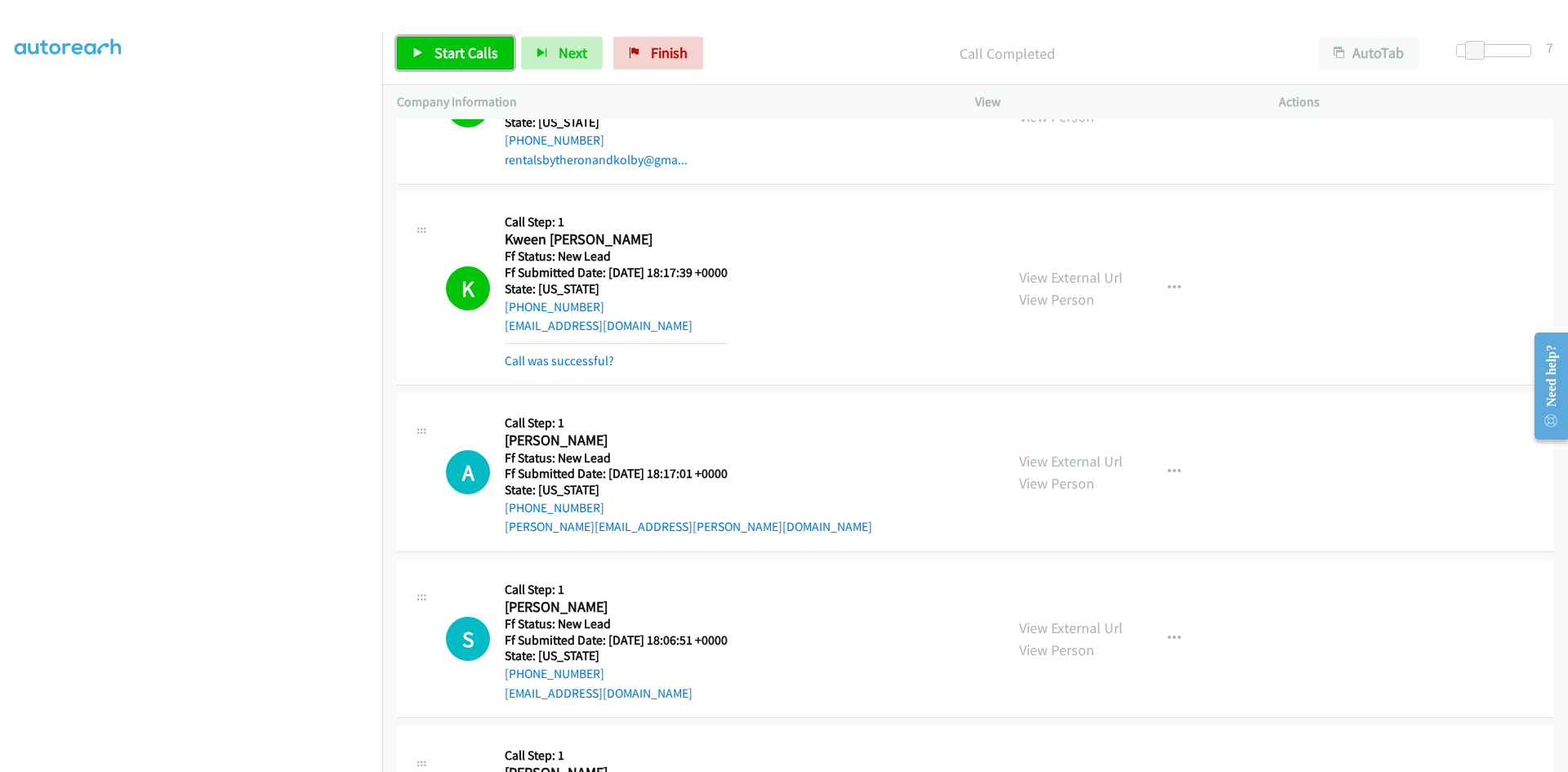
click at [474, 47] on span "Start Calls" at bounding box center [467, 52] width 64 height 19
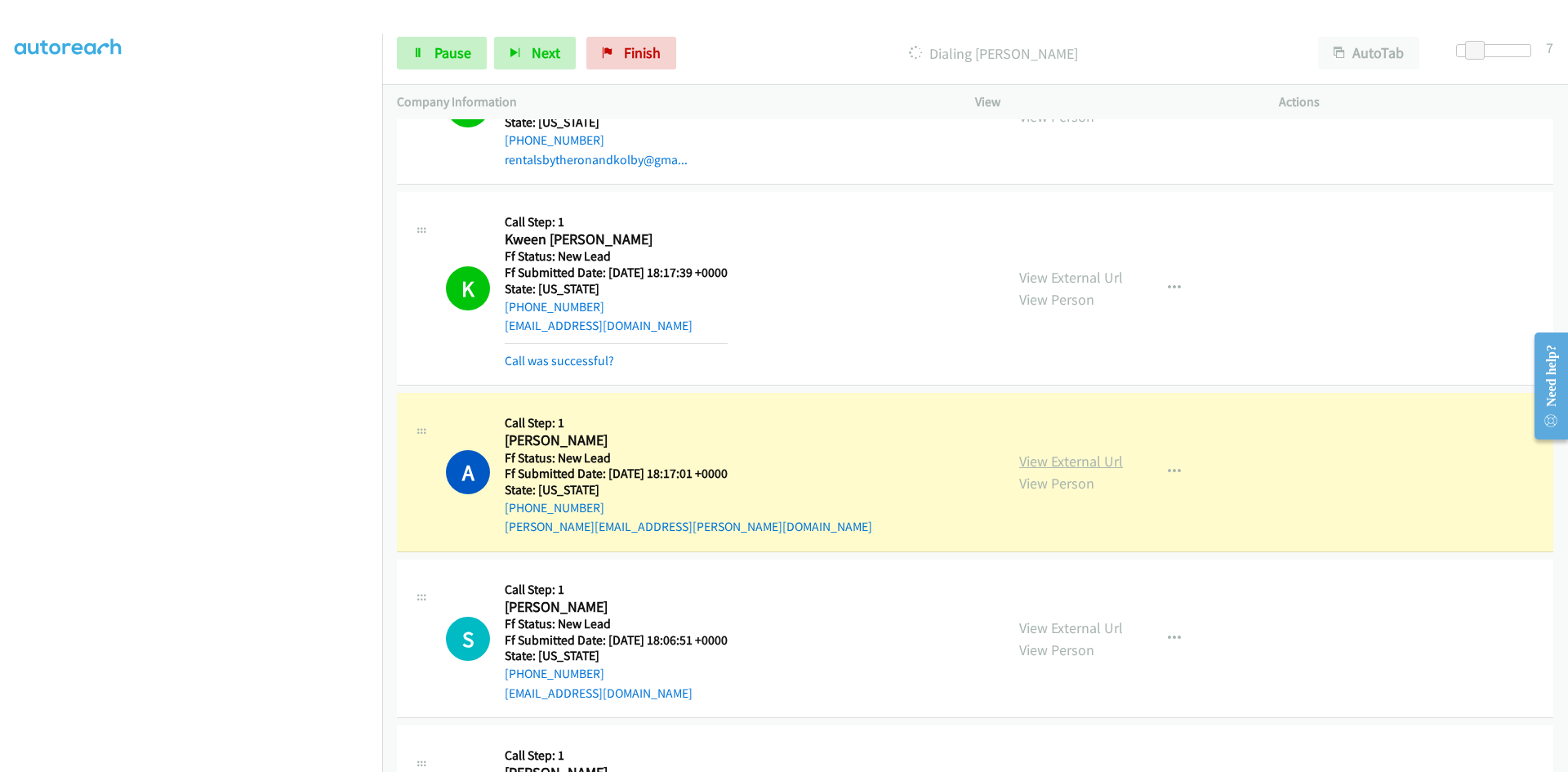
click at [1092, 462] on link "View External Url" at bounding box center [1071, 461] width 104 height 19
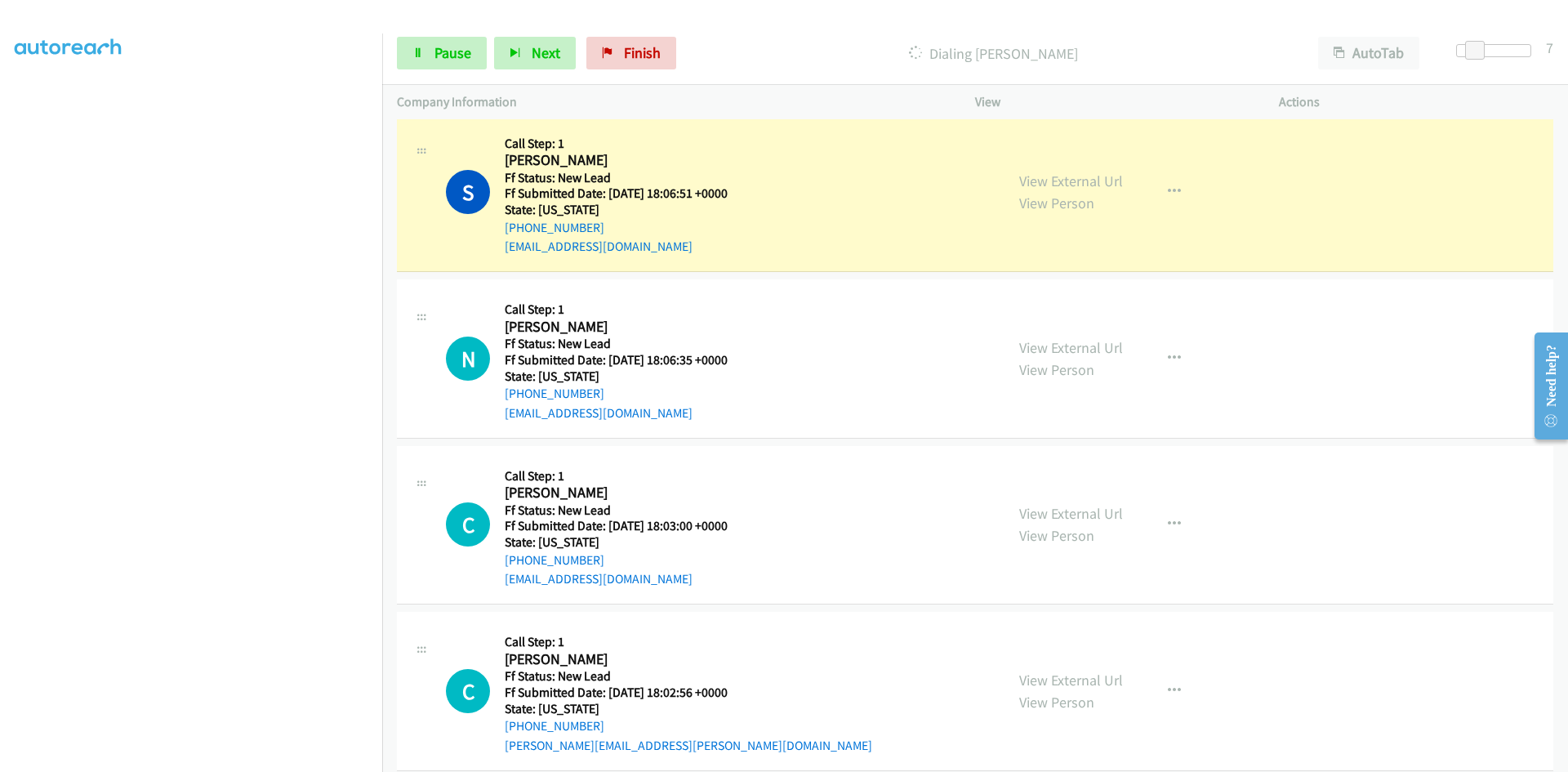
scroll to position [2929, 0]
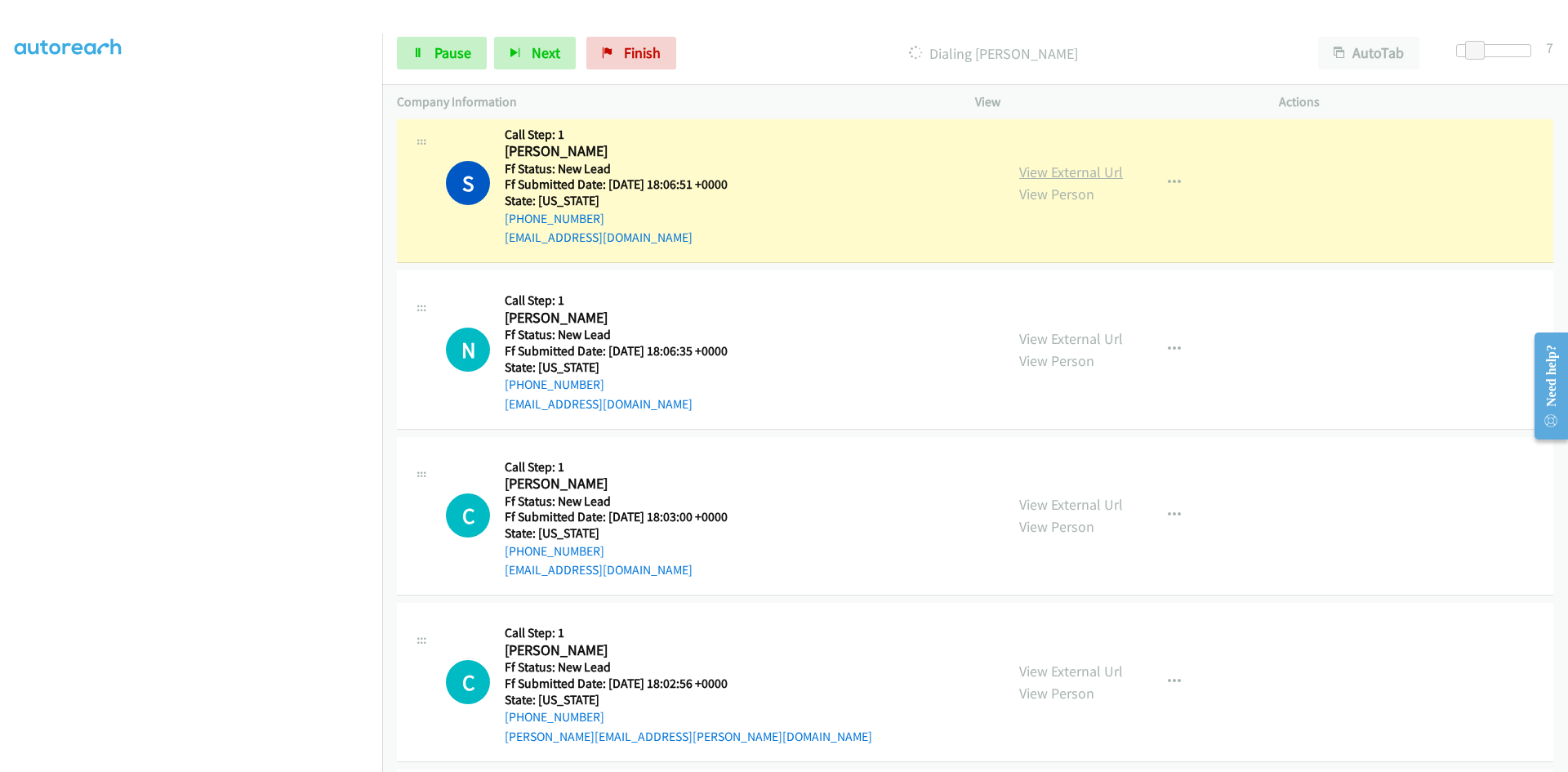
click at [1082, 169] on link "View External Url" at bounding box center [1071, 171] width 104 height 19
click at [427, 56] on link "Pause" at bounding box center [442, 53] width 90 height 33
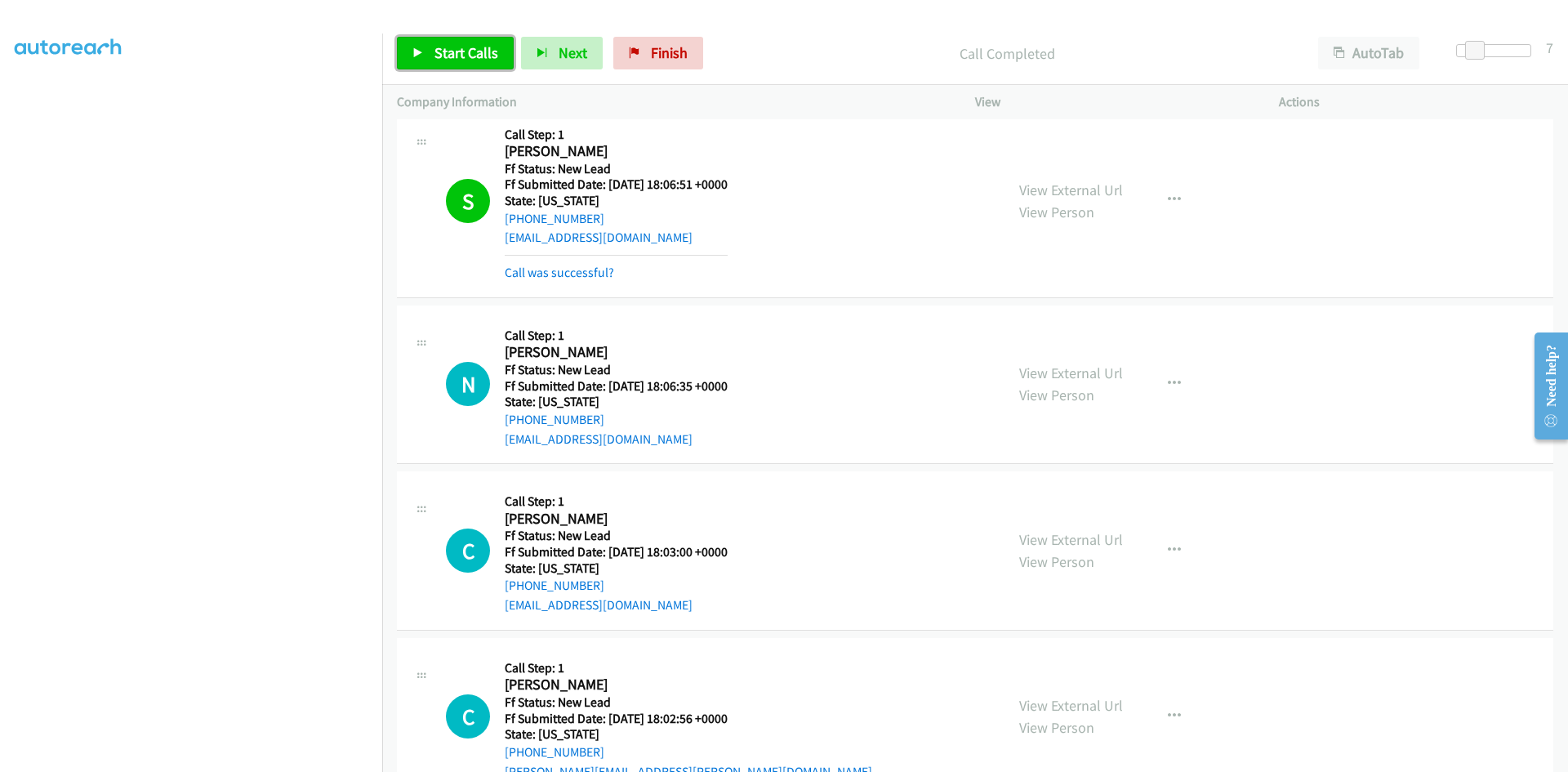
click at [463, 57] on span "Start Calls" at bounding box center [467, 52] width 64 height 19
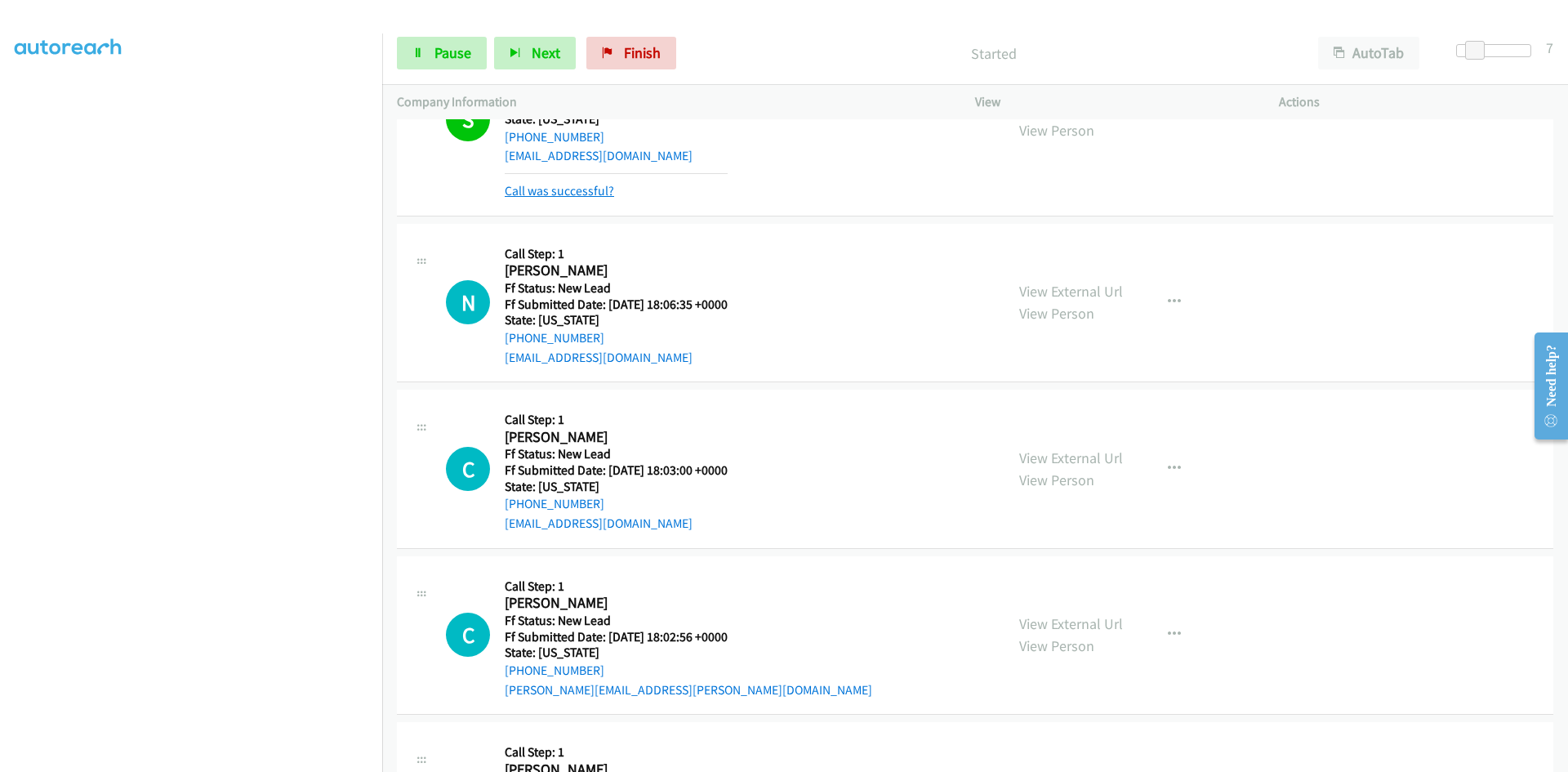
click at [594, 189] on link "Call was successful?" at bounding box center [559, 190] width 110 height 16
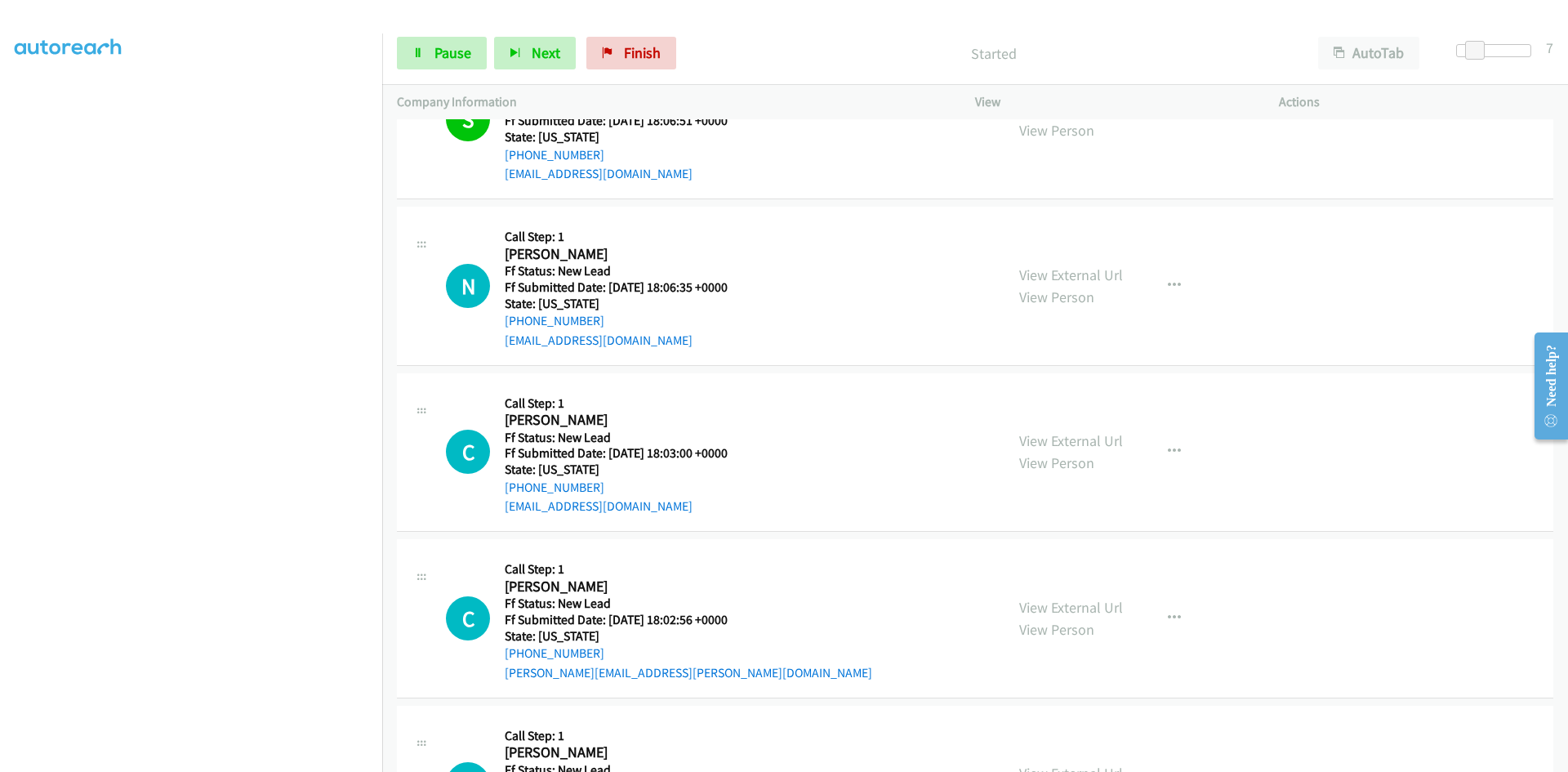
scroll to position [3074, 0]
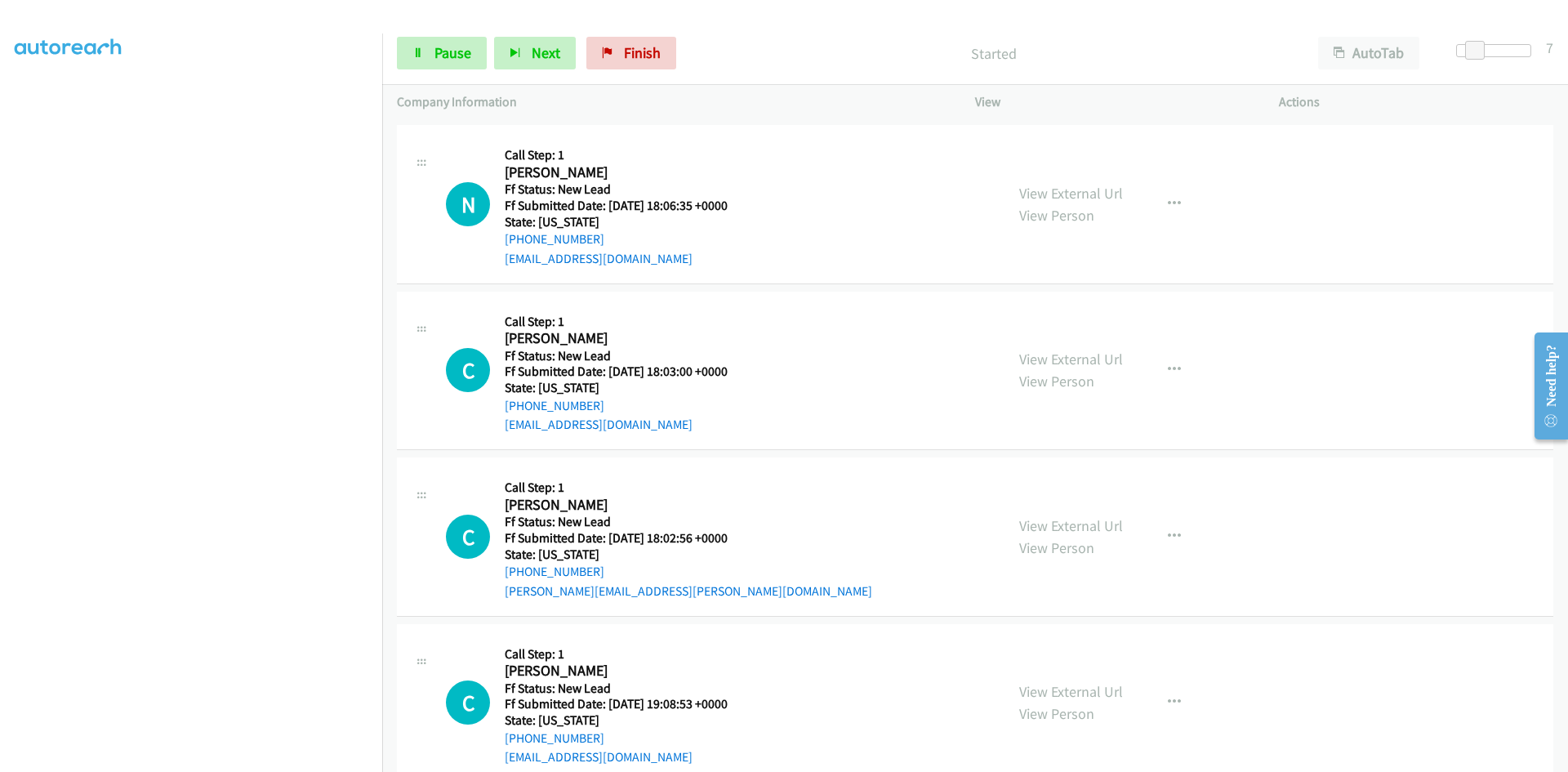
click at [856, 188] on div "N Callback Scheduled Call Step: 1 Nirja Dalal America/Chicago Ff Status: New Le…" at bounding box center [718, 205] width 544 height 129
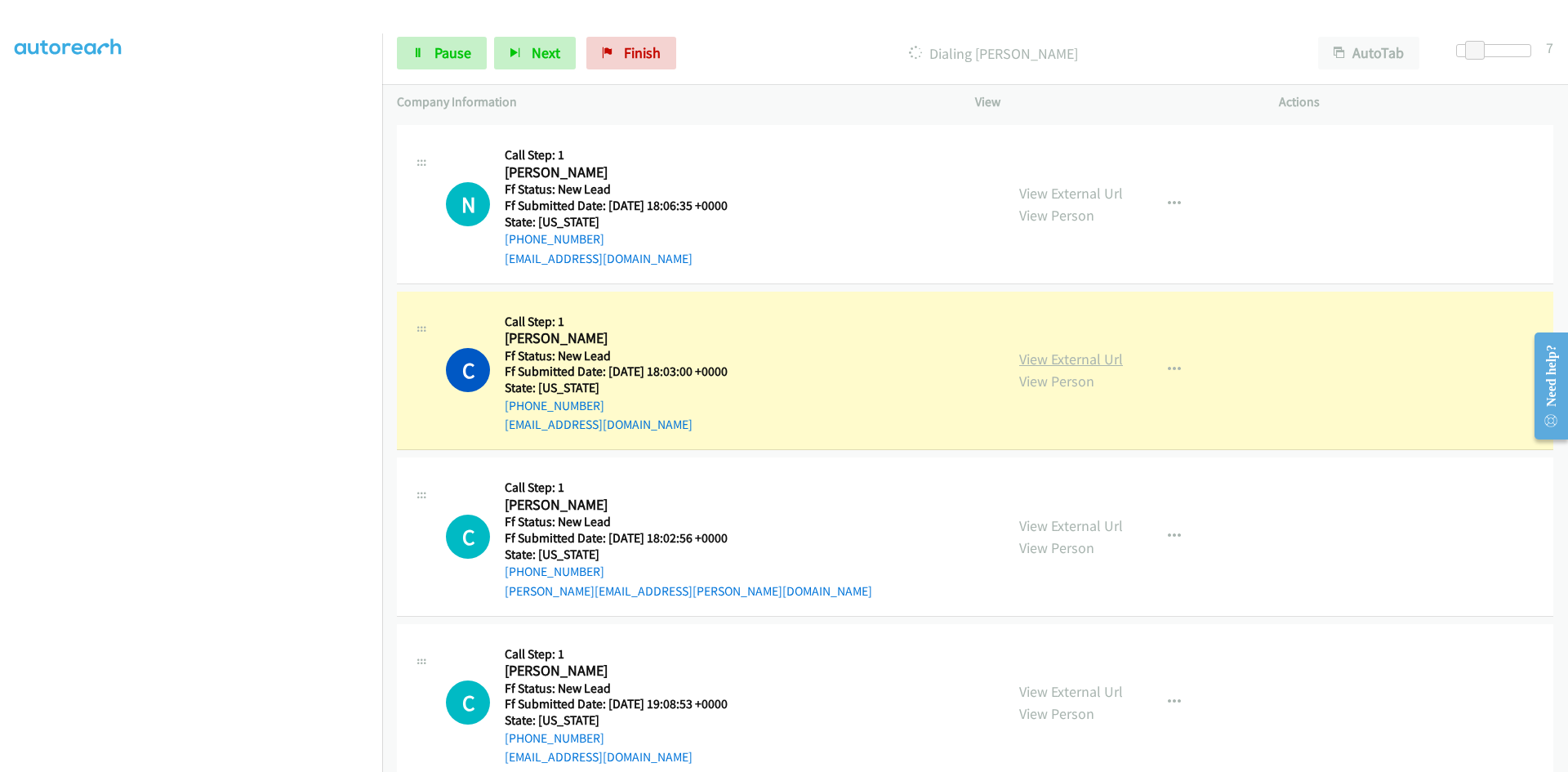
click at [1052, 362] on link "View External Url" at bounding box center [1071, 359] width 104 height 19
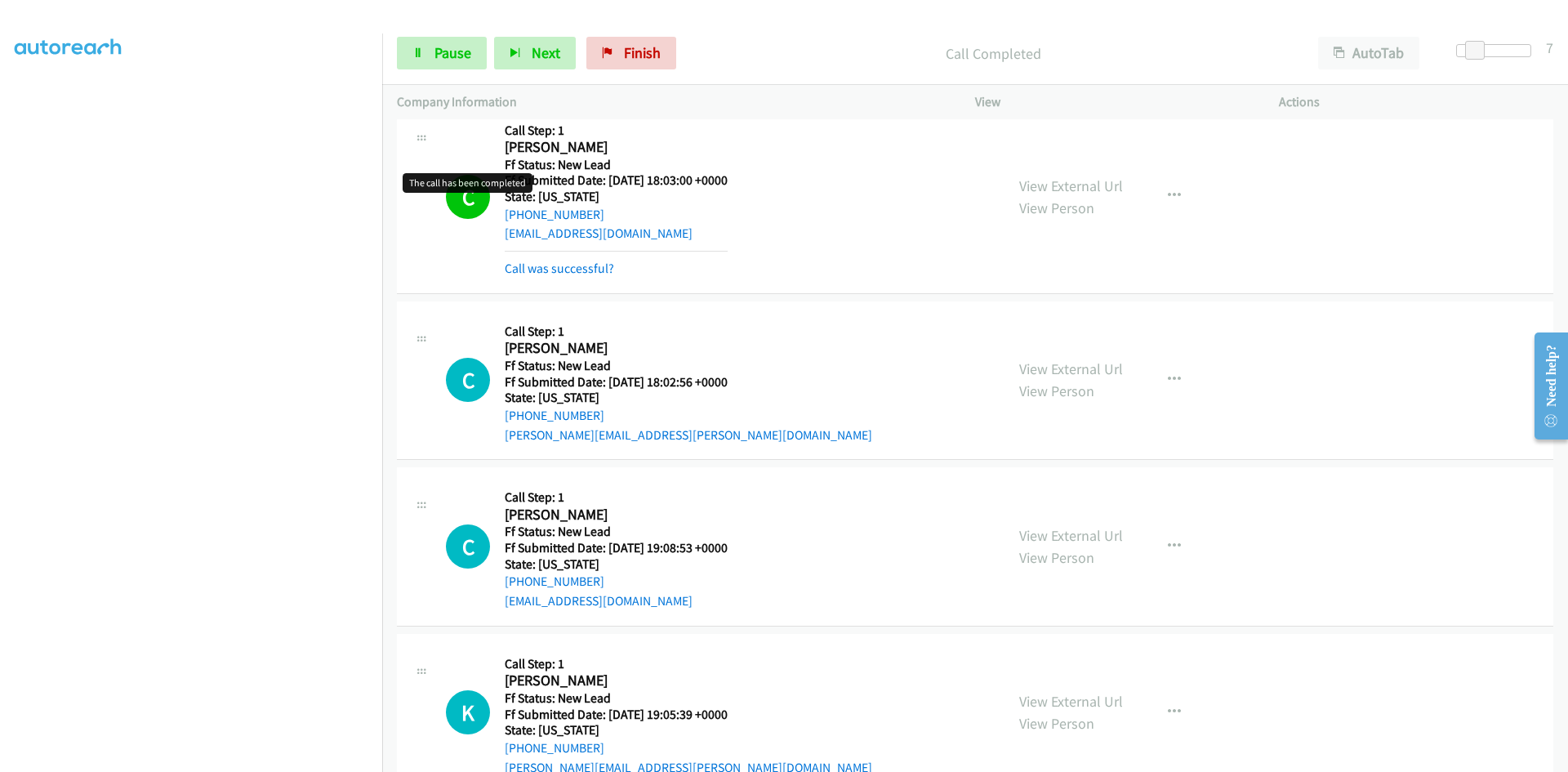
scroll to position [3311, 0]
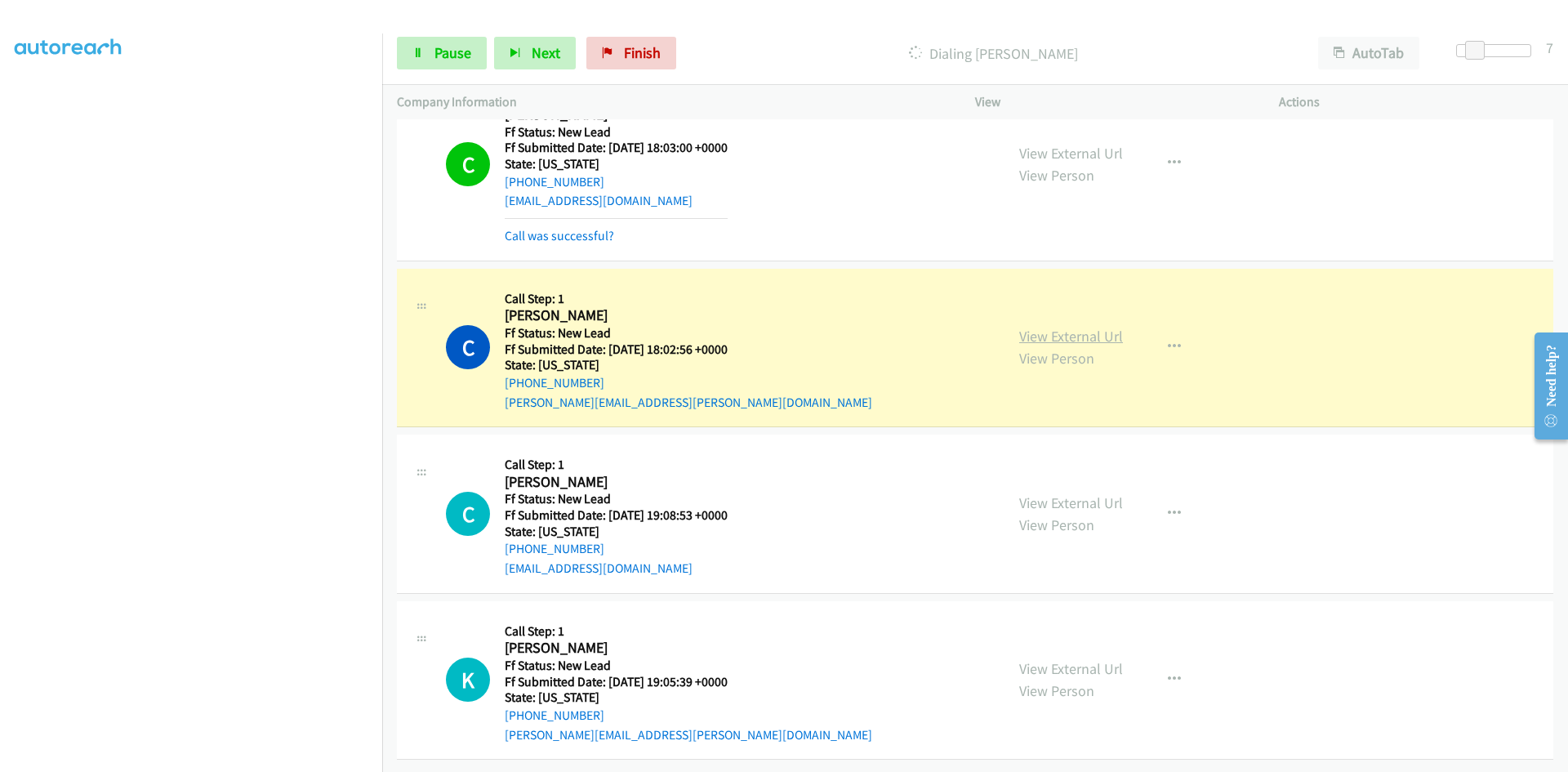
click at [1086, 328] on link "View External Url" at bounding box center [1071, 336] width 104 height 19
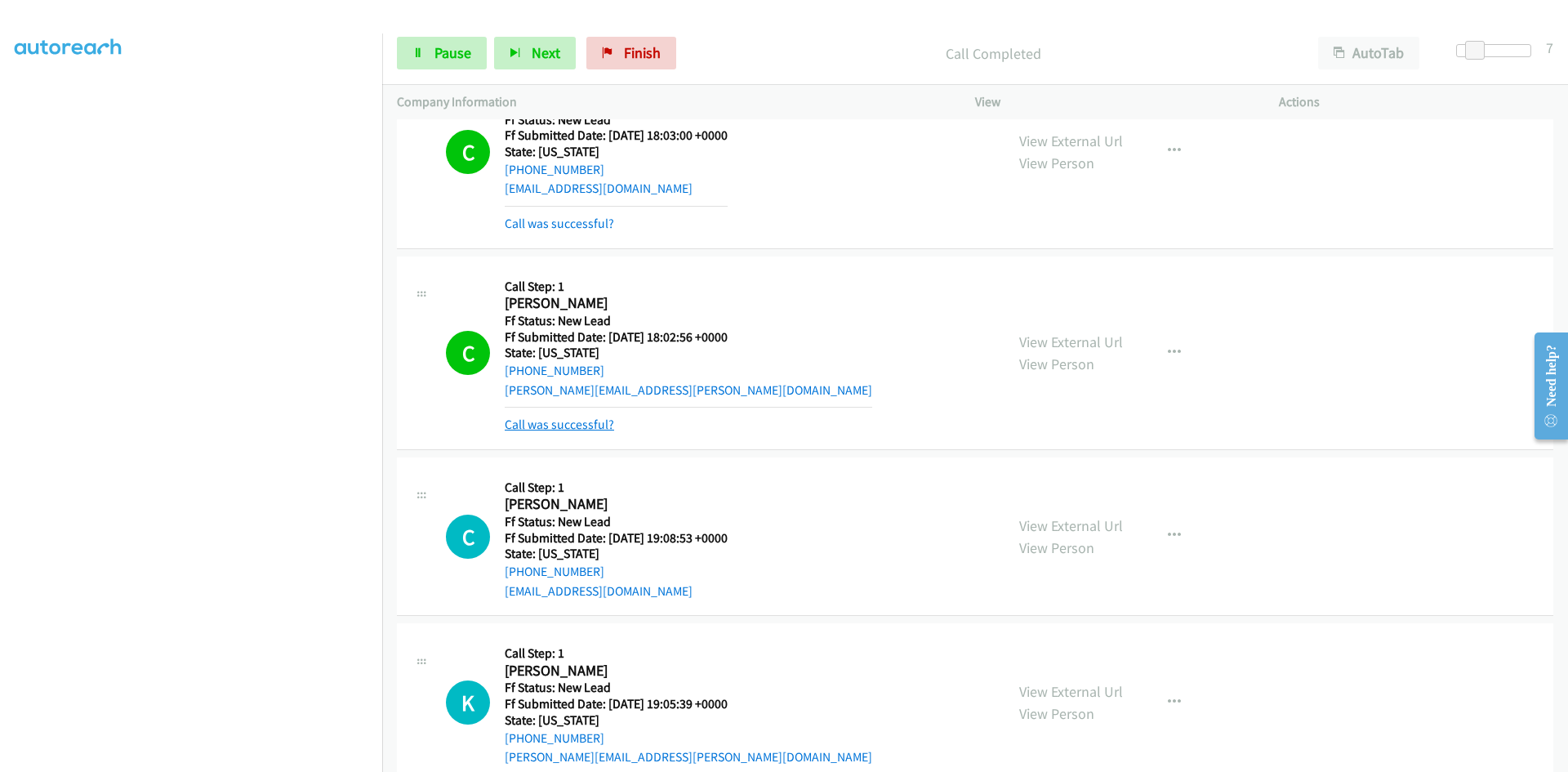
click at [596, 428] on link "Call was successful?" at bounding box center [559, 424] width 110 height 16
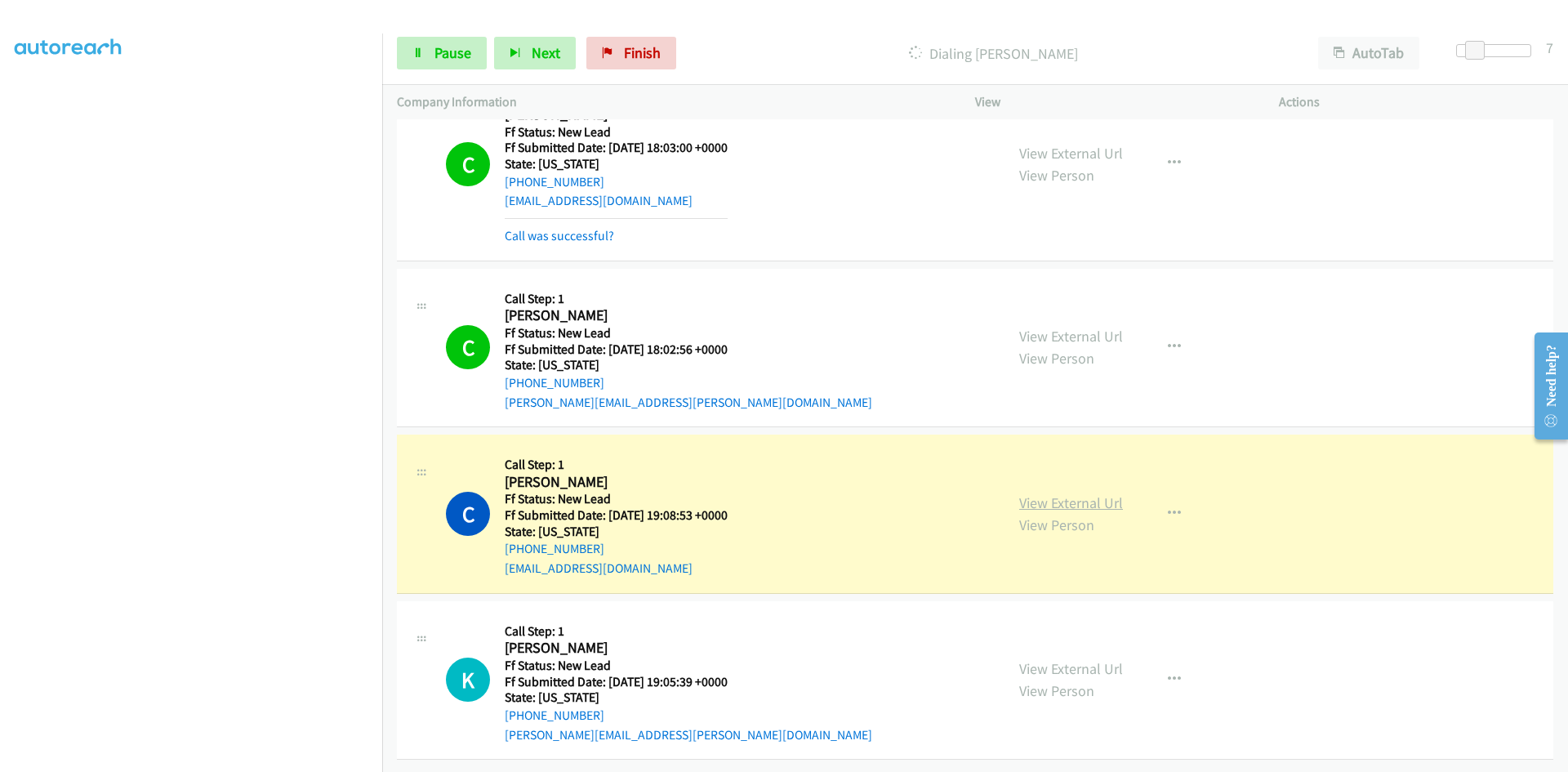
click at [1048, 493] on link "View External Url" at bounding box center [1071, 502] width 104 height 19
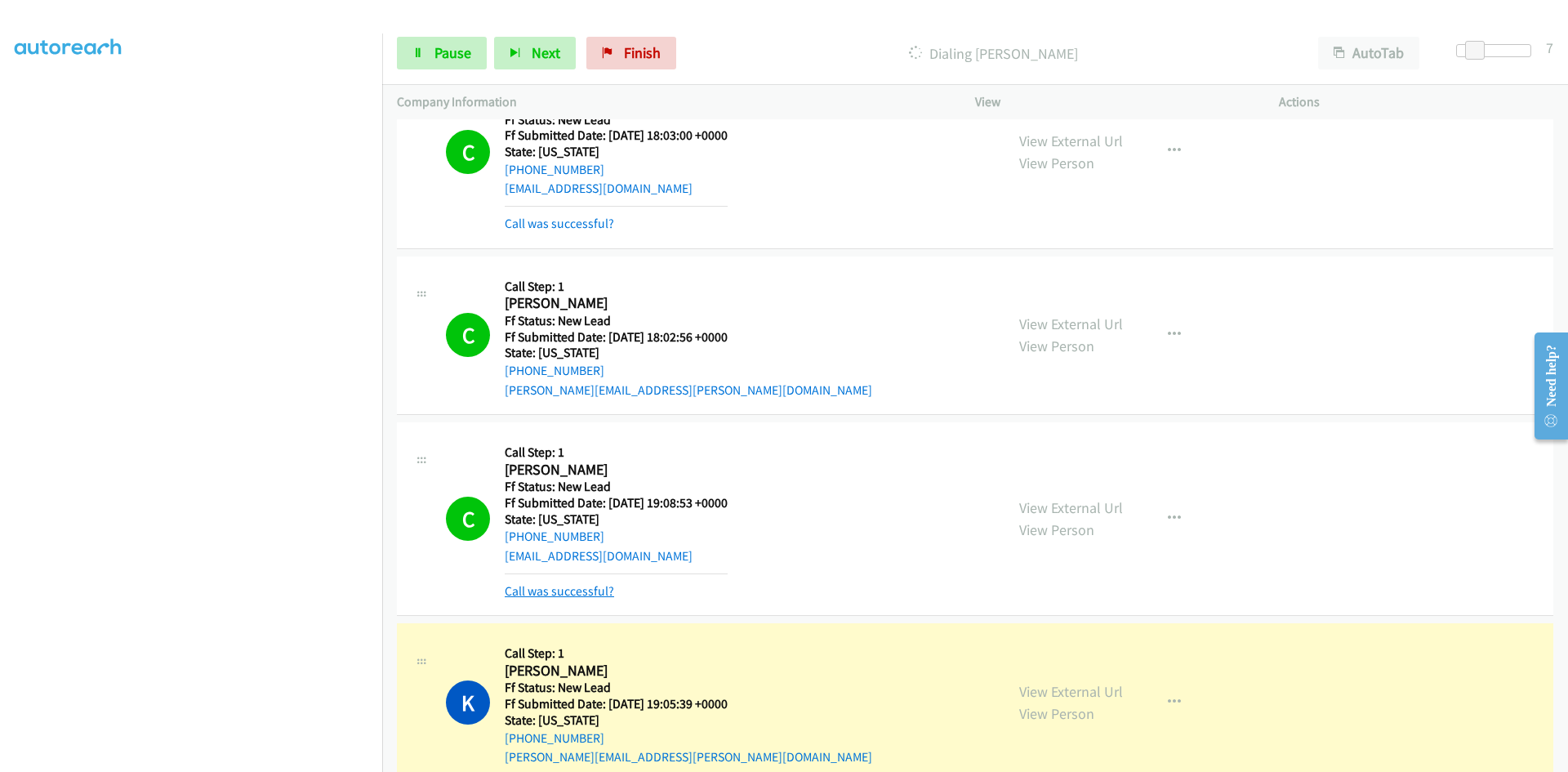
click at [579, 591] on link "Call was successful?" at bounding box center [559, 590] width 110 height 16
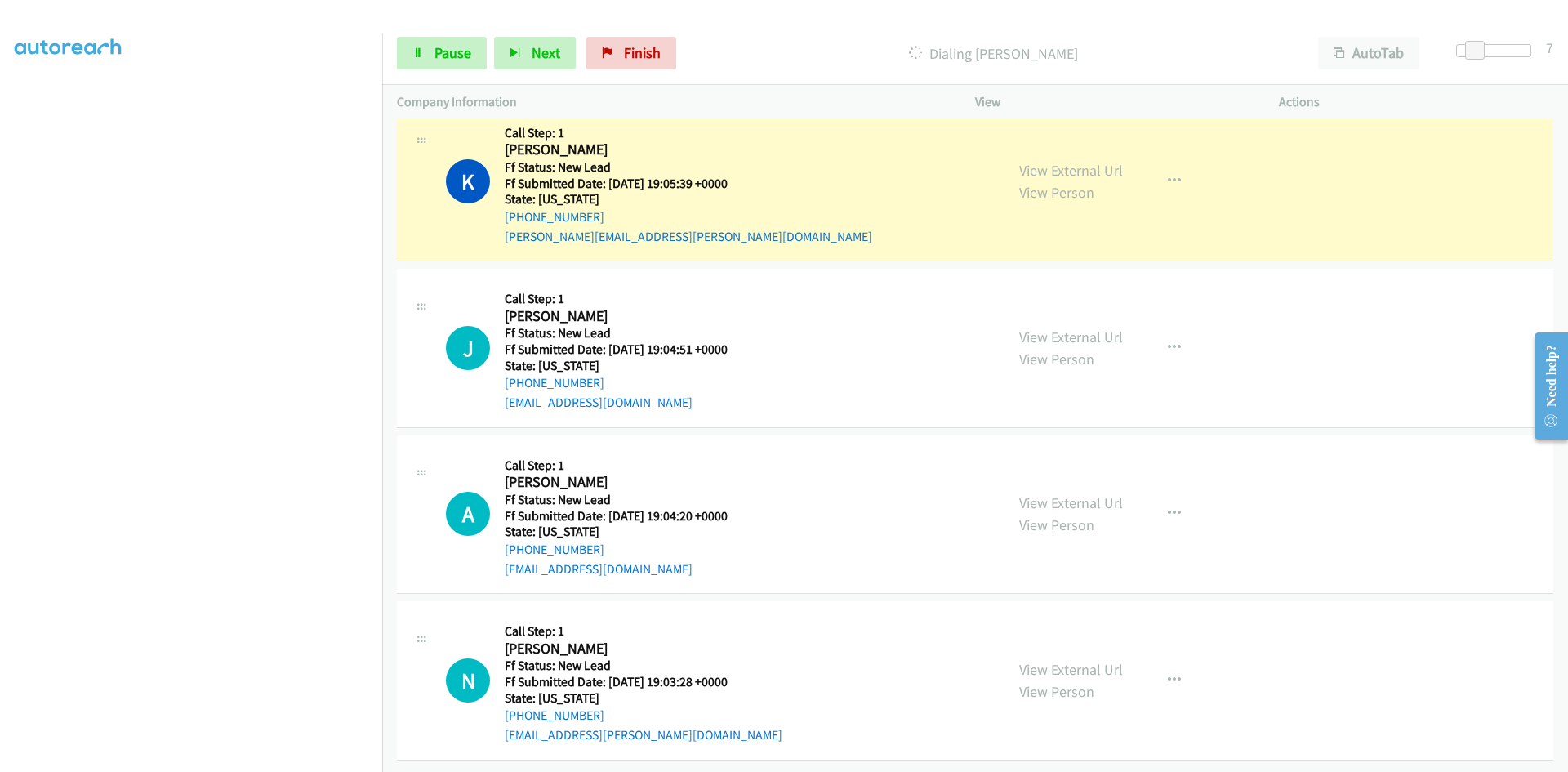
scroll to position [3808, 0]
click at [1051, 160] on link "View External Url" at bounding box center [1071, 169] width 104 height 19
click at [450, 46] on span "Pause" at bounding box center [453, 52] width 37 height 19
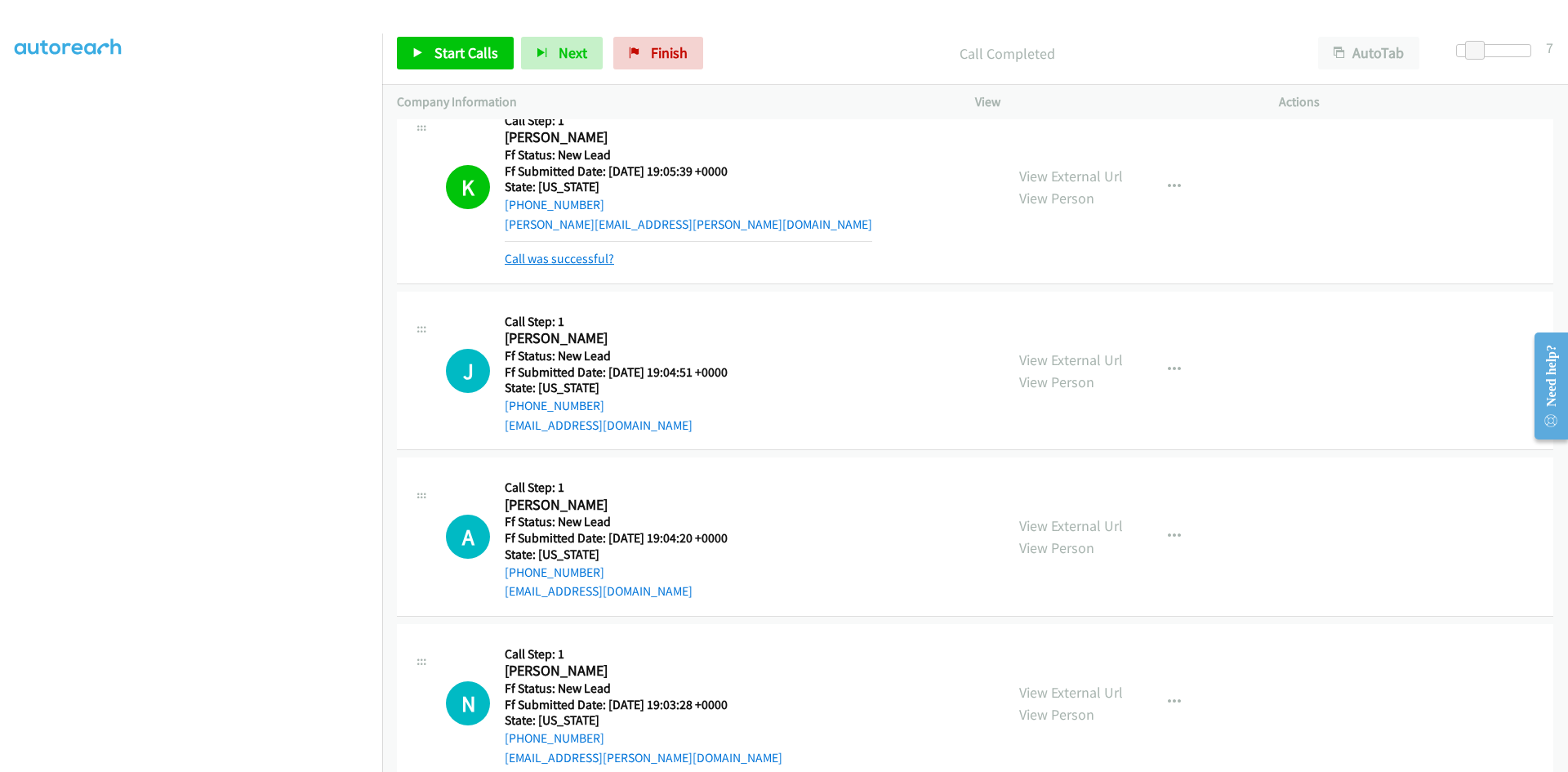
click at [603, 256] on link "Call was successful?" at bounding box center [559, 258] width 110 height 16
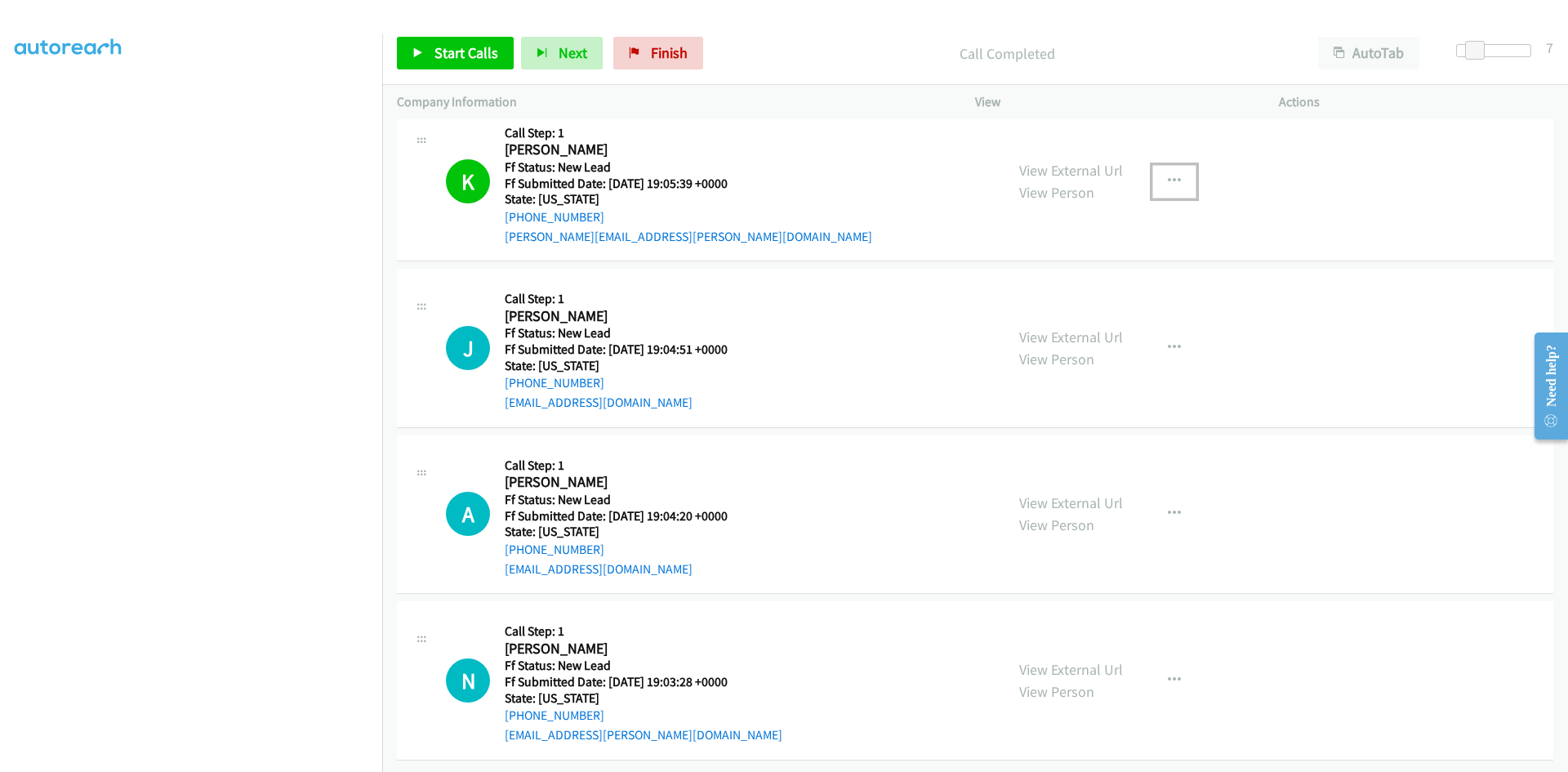
click at [1168, 165] on button "button" at bounding box center [1174, 181] width 44 height 33
click at [1039, 308] on link "Add to do not call list" at bounding box center [1087, 321] width 217 height 33
click at [477, 55] on span "Start Calls" at bounding box center [467, 52] width 64 height 19
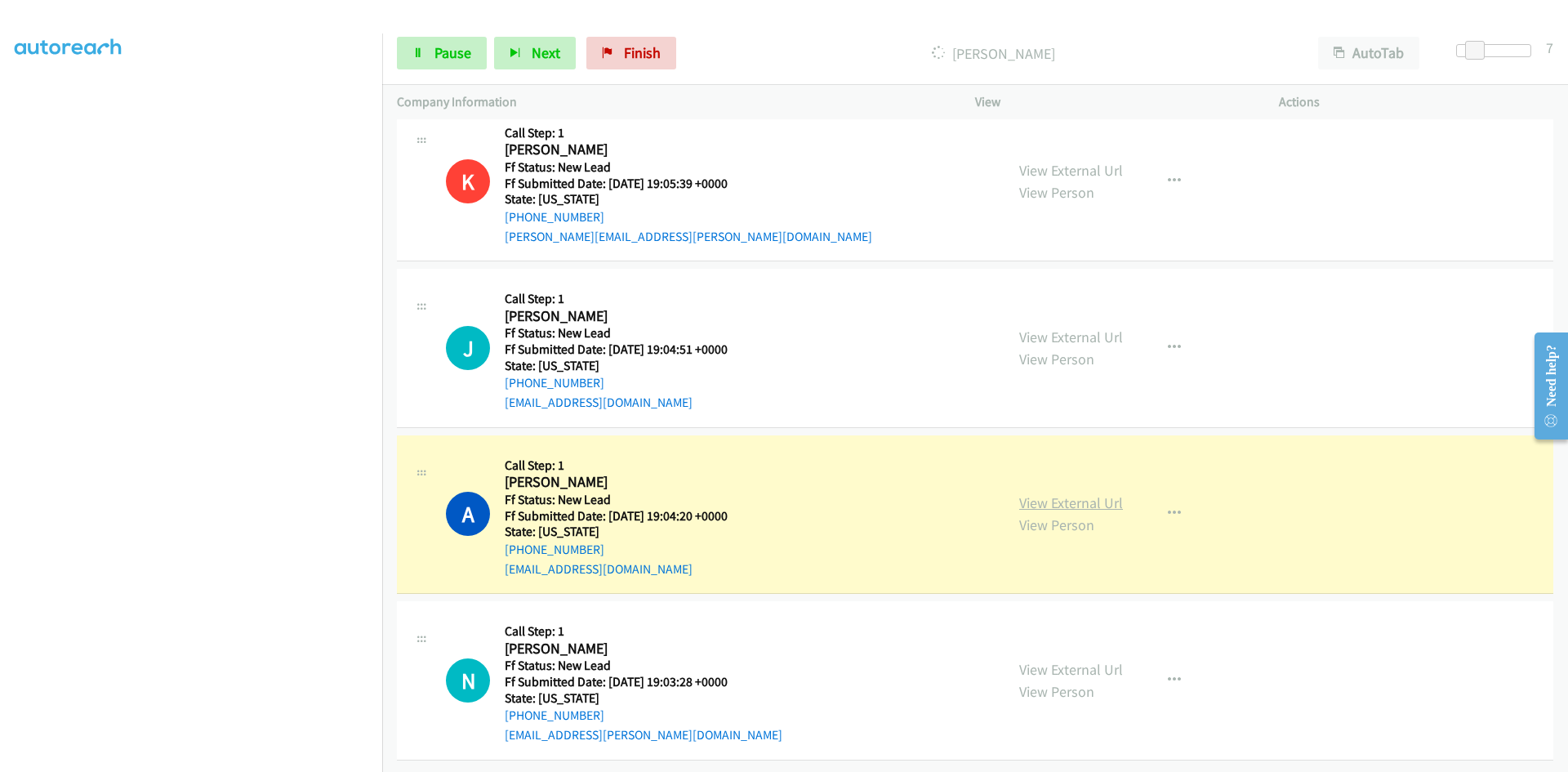
click at [1089, 493] on link "View External Url" at bounding box center [1071, 502] width 104 height 19
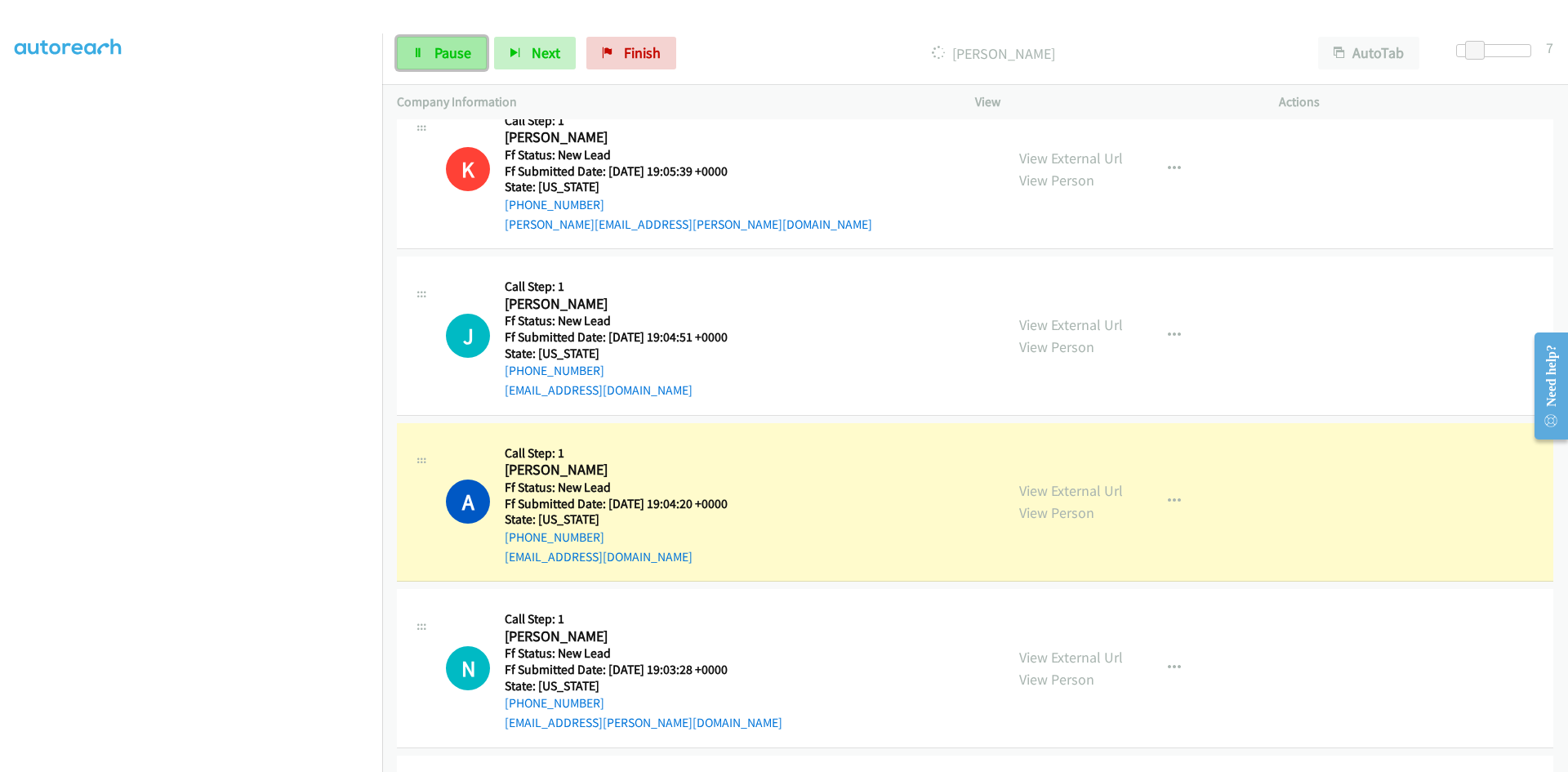
click at [450, 60] on span "Pause" at bounding box center [453, 52] width 37 height 19
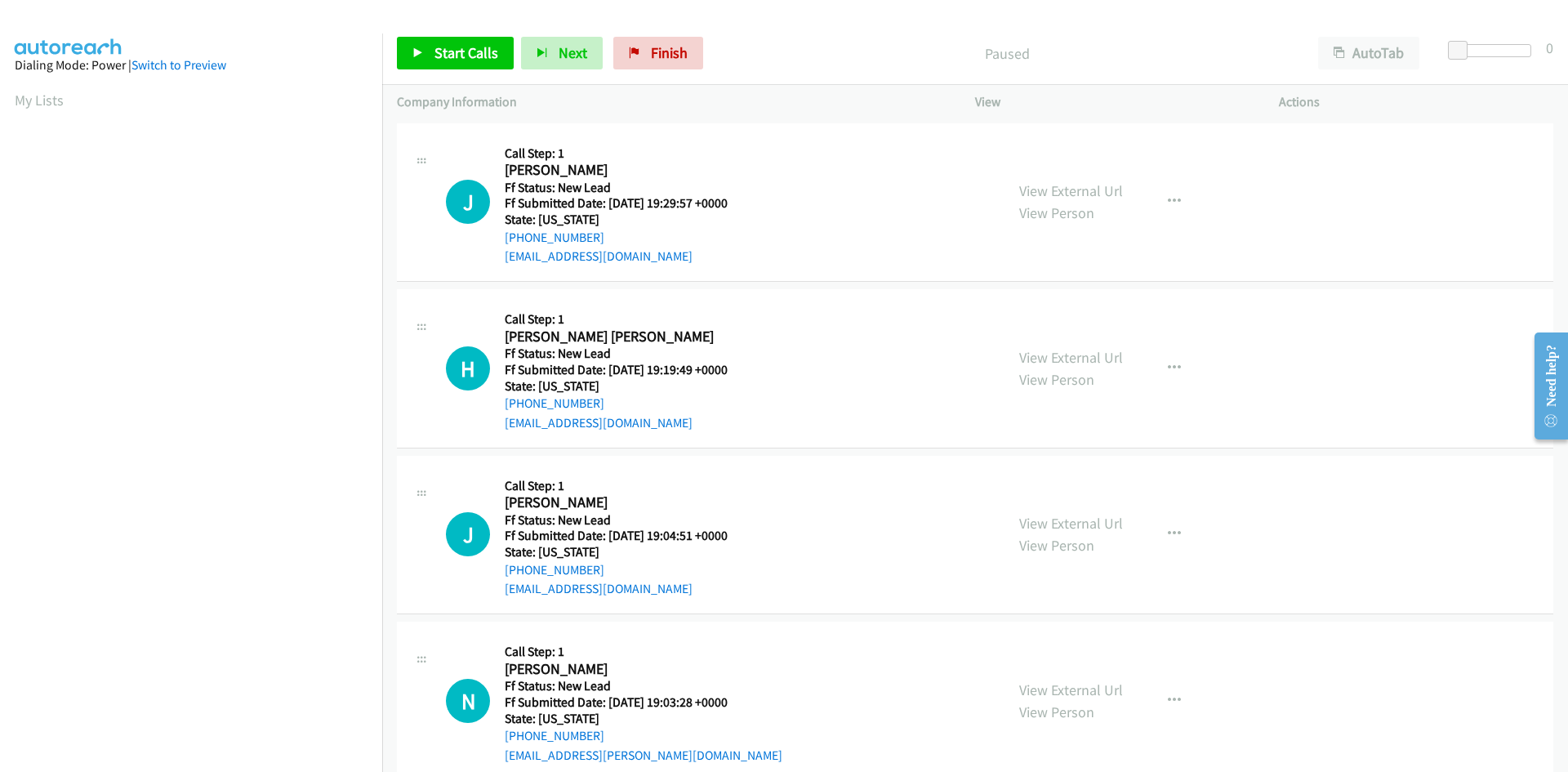
click at [920, 32] on div "Start Calls Pause Next Finish Paused AutoTab AutoTab 0" at bounding box center [975, 53] width 1186 height 63
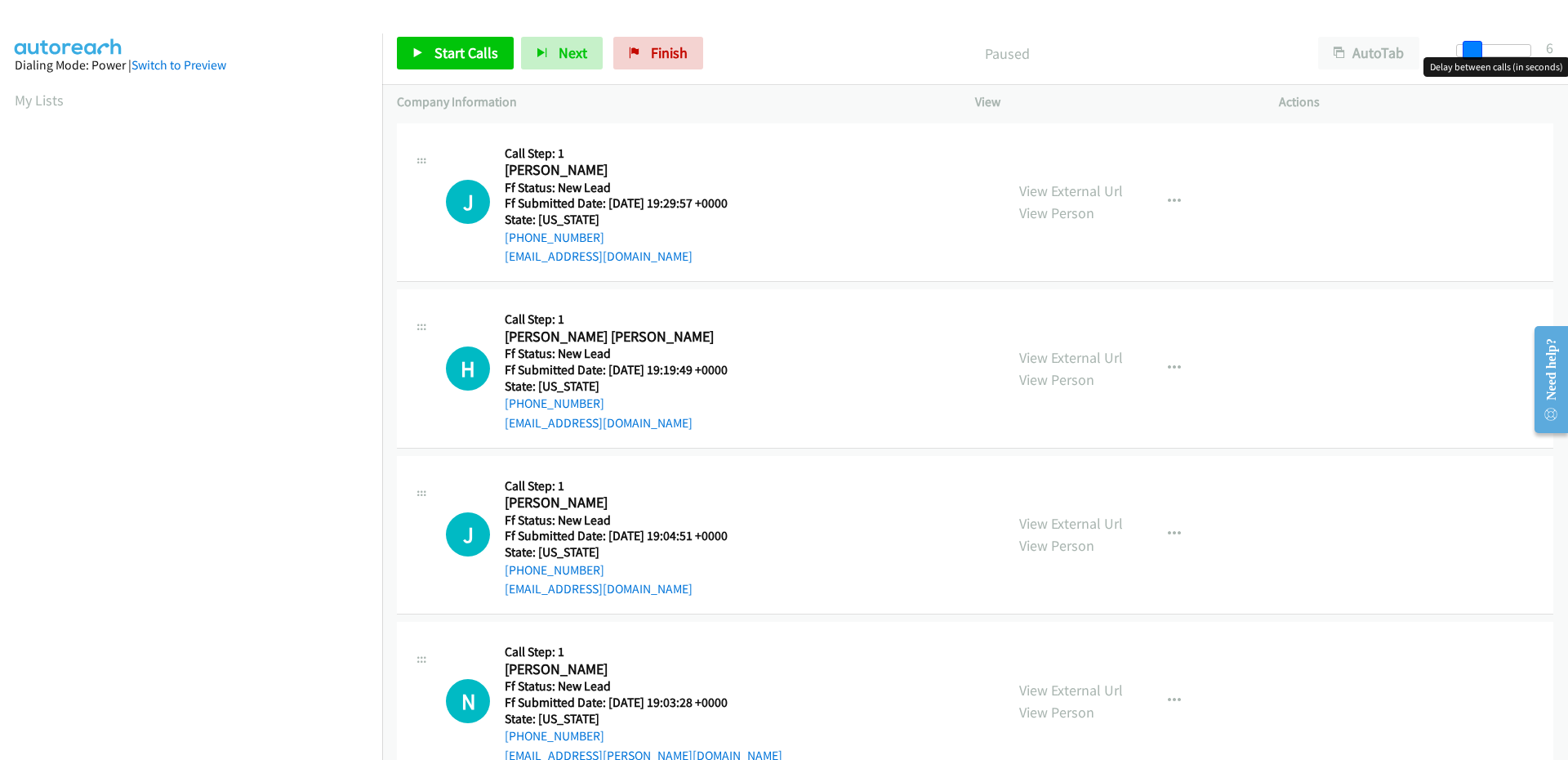
drag, startPoint x: 1461, startPoint y: 49, endPoint x: 1474, endPoint y: 63, distance: 19.1
click at [1474, 63] on body "Start Calls Pause Next Finish Paused AutoTab AutoTab 6 Company Information Info…" at bounding box center [784, 38] width 1568 height 78
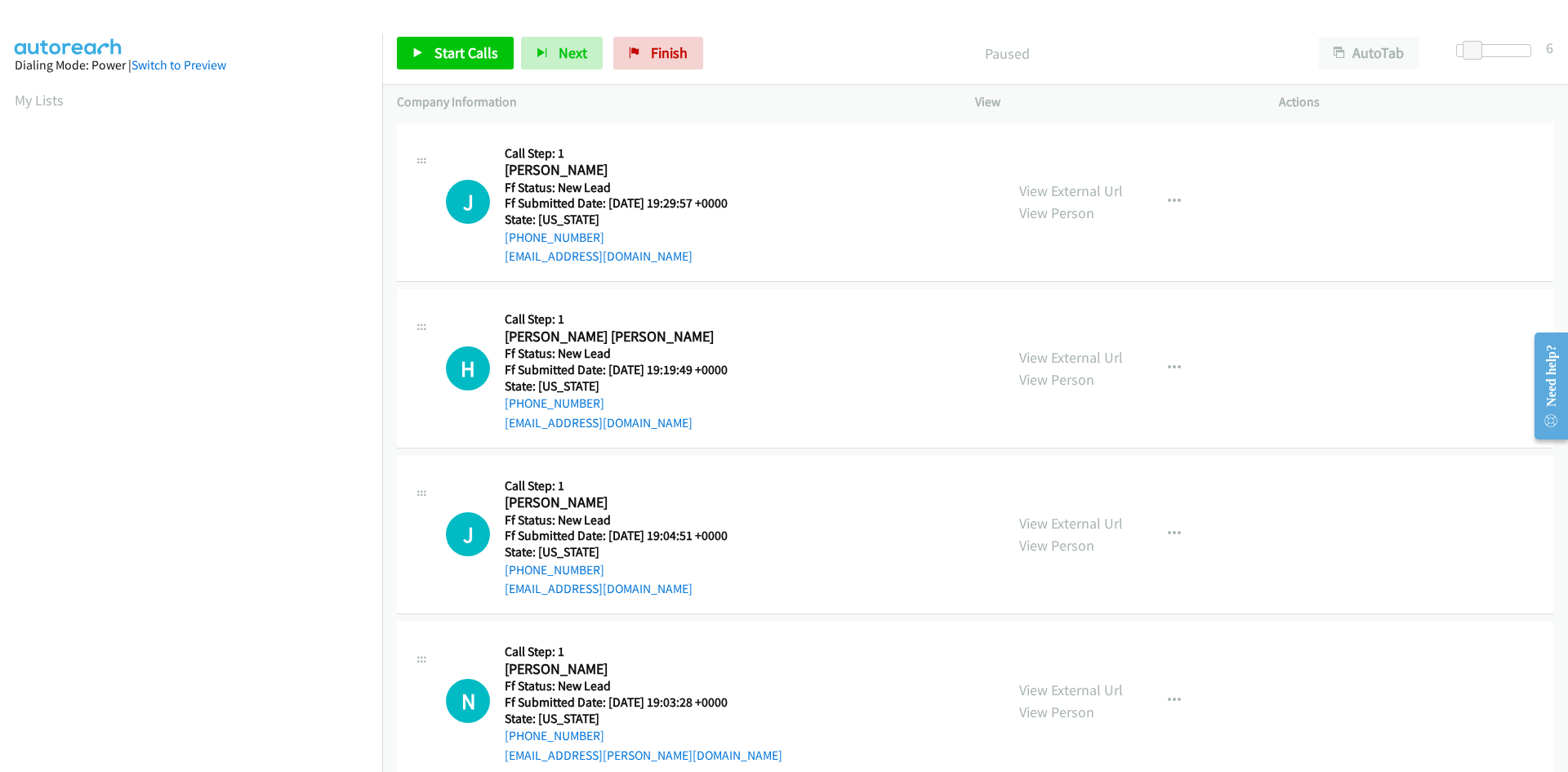
scroll to position [93, 0]
click at [425, 47] on link "Start Calls" at bounding box center [455, 53] width 117 height 33
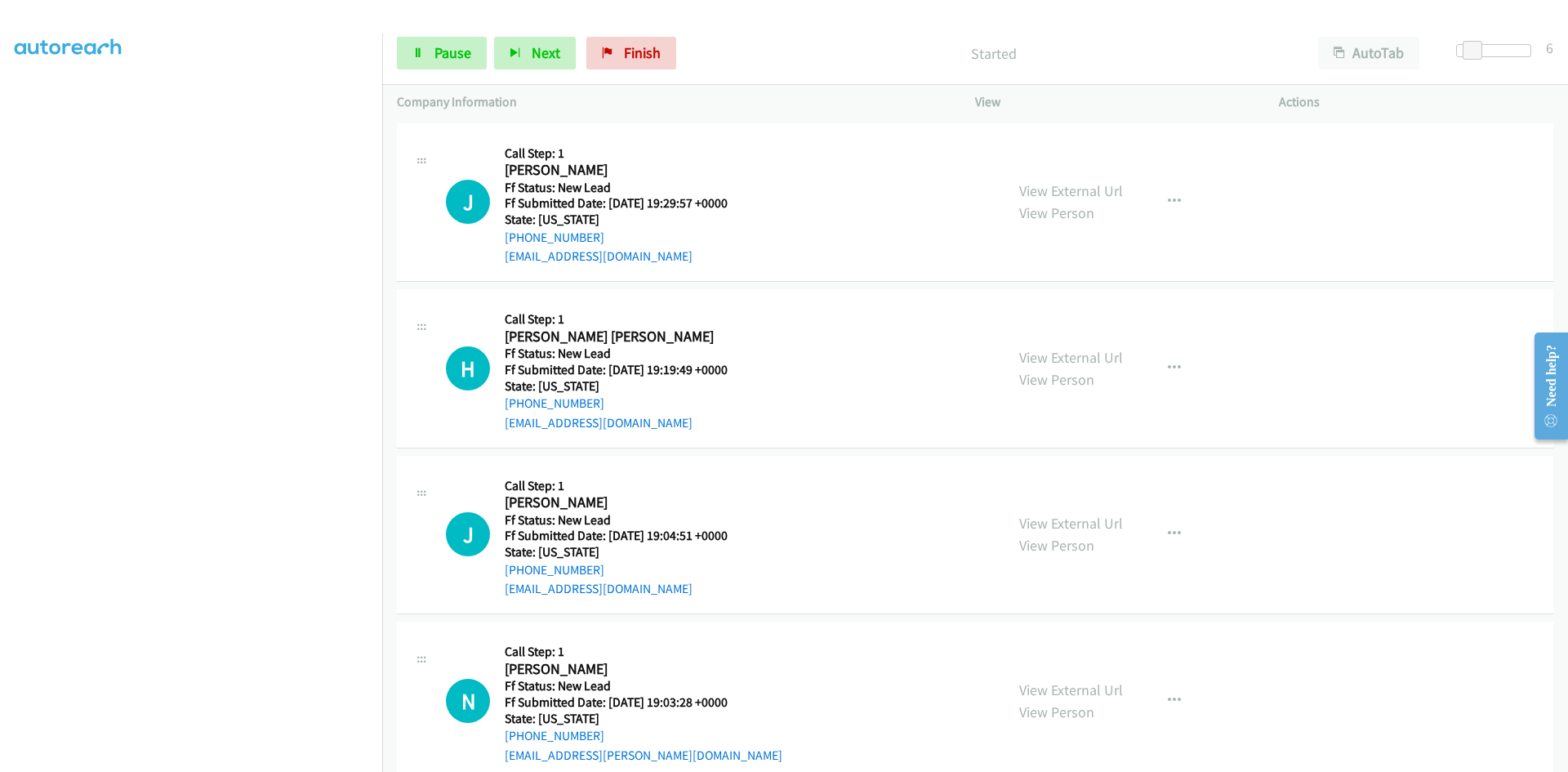
scroll to position [144, 0]
click at [1095, 192] on link "View External Url" at bounding box center [1071, 190] width 104 height 19
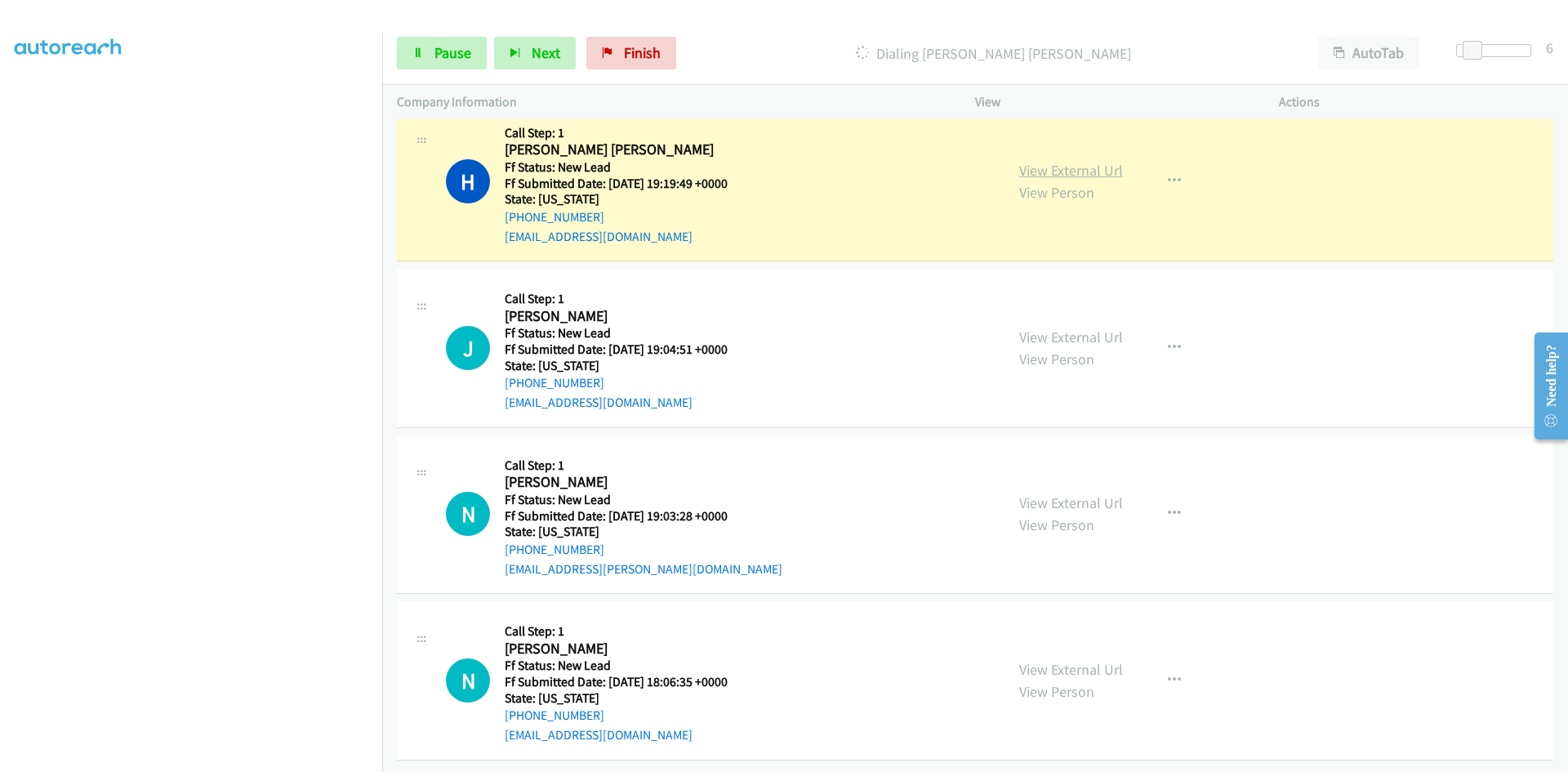
scroll to position [233, 0]
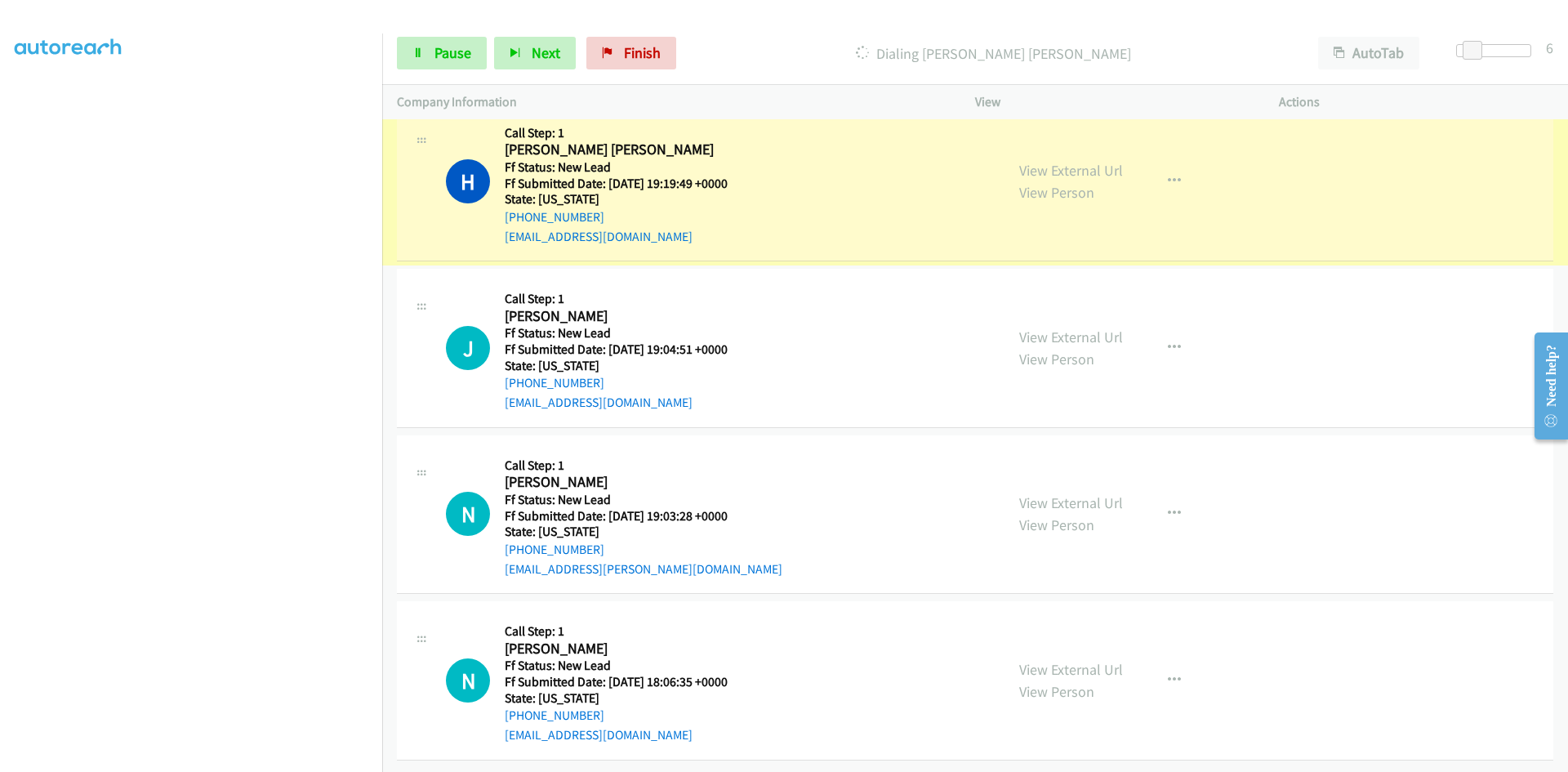
click at [1030, 160] on link "View External Url" at bounding box center [1071, 169] width 104 height 19
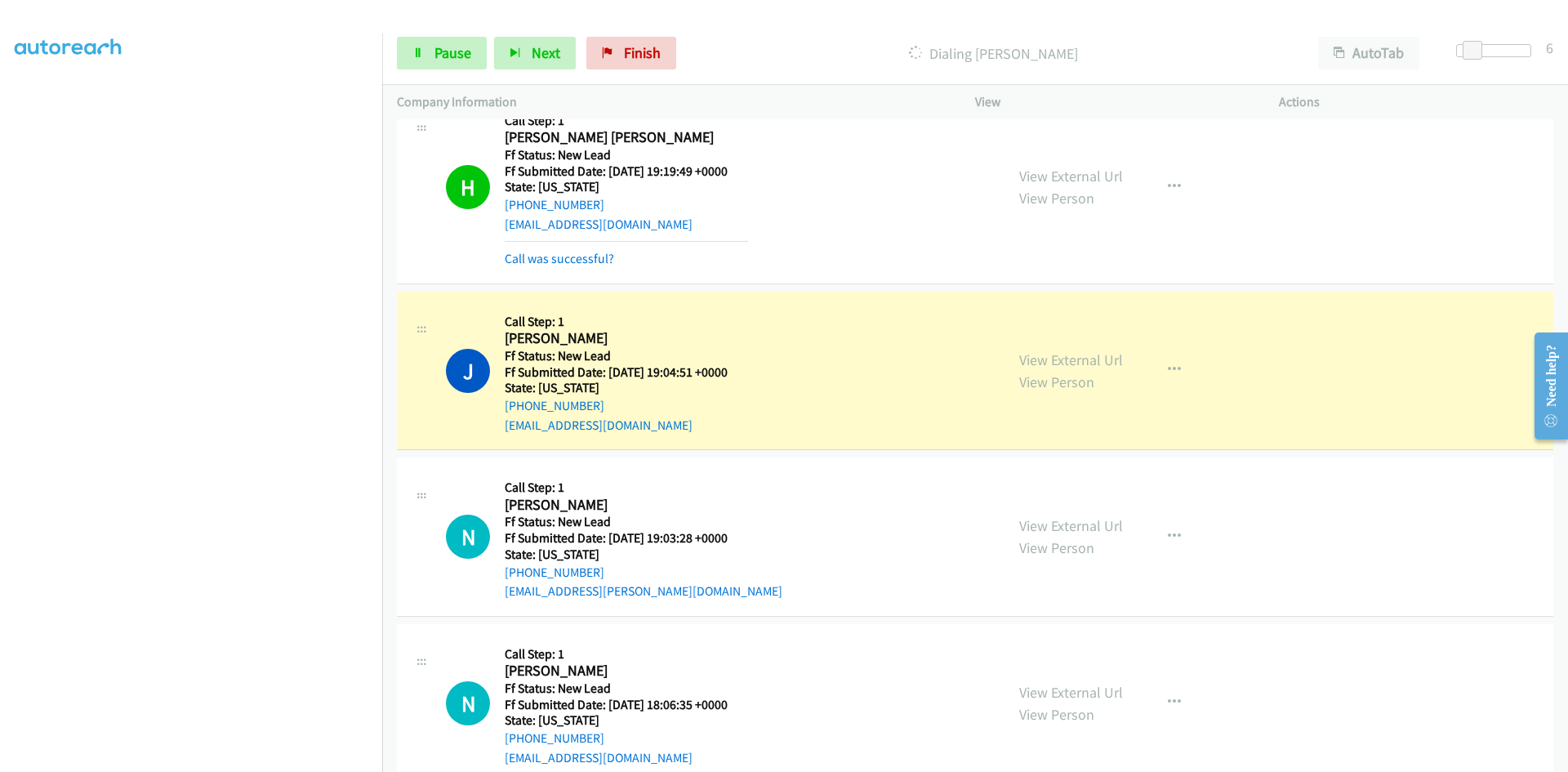
scroll to position [268, 0]
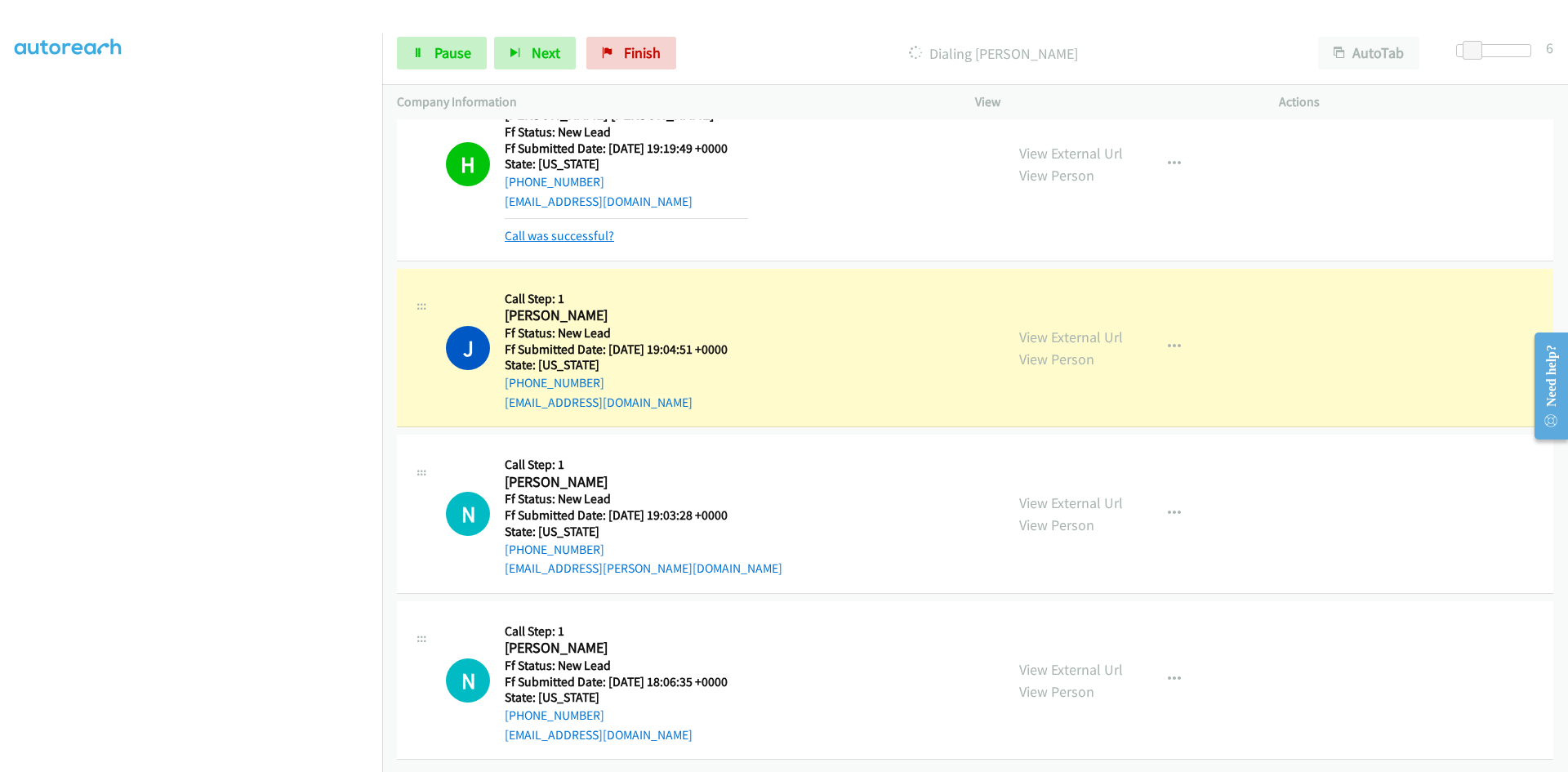
click at [601, 229] on link "Call was successful?" at bounding box center [559, 235] width 110 height 16
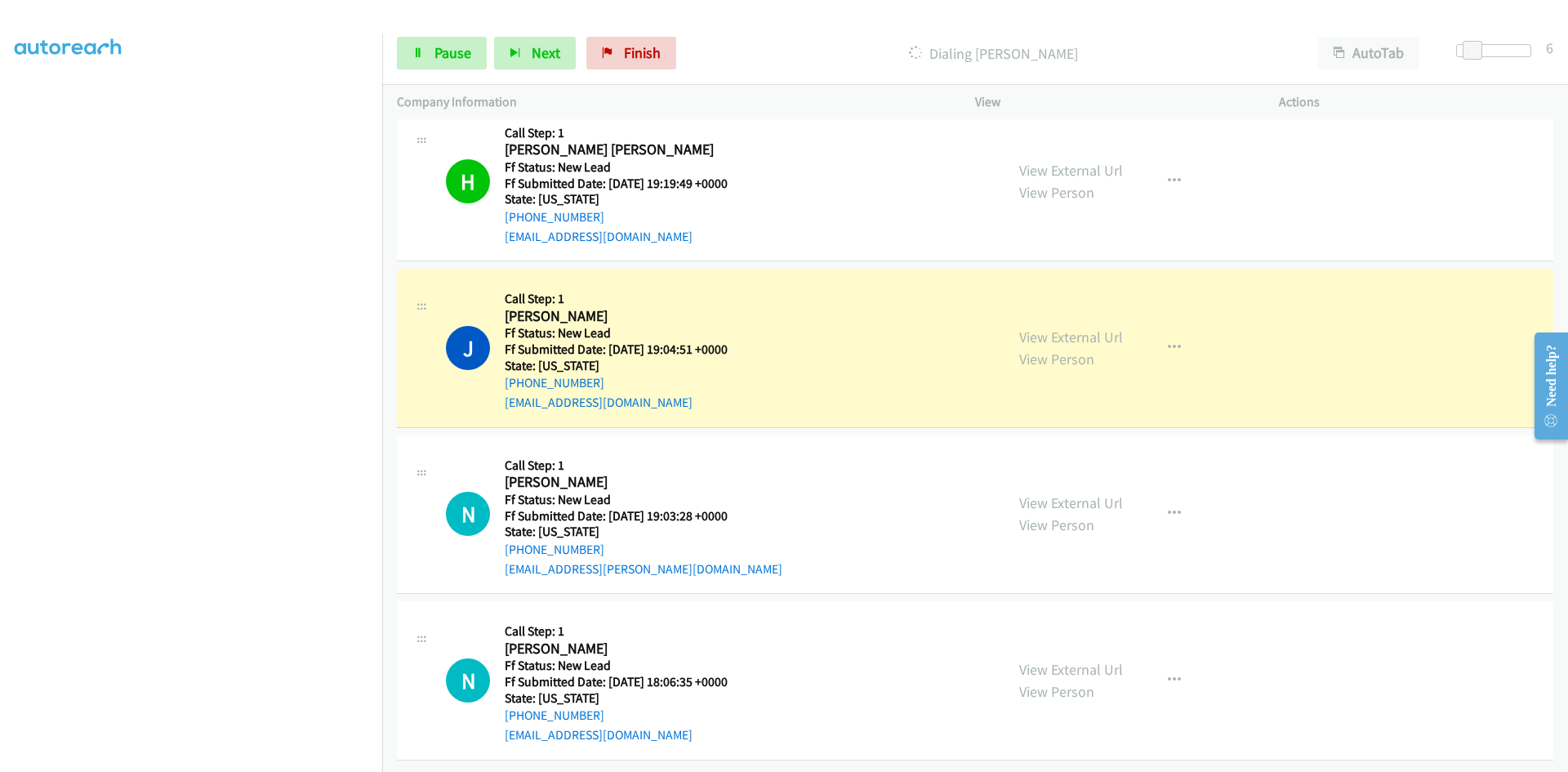
scroll to position [233, 0]
click at [1097, 327] on link "View External Url" at bounding box center [1071, 336] width 104 height 19
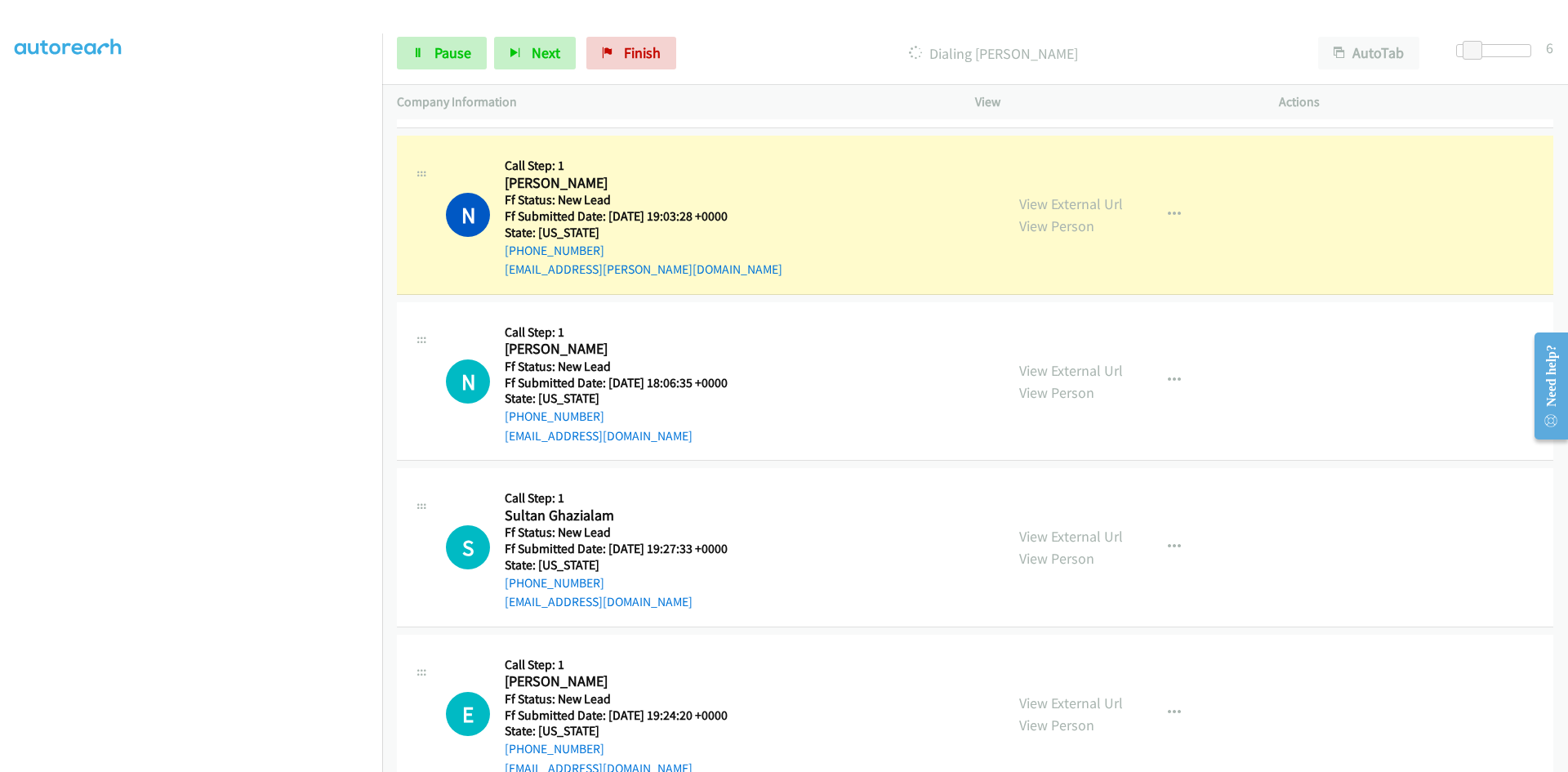
scroll to position [560, 0]
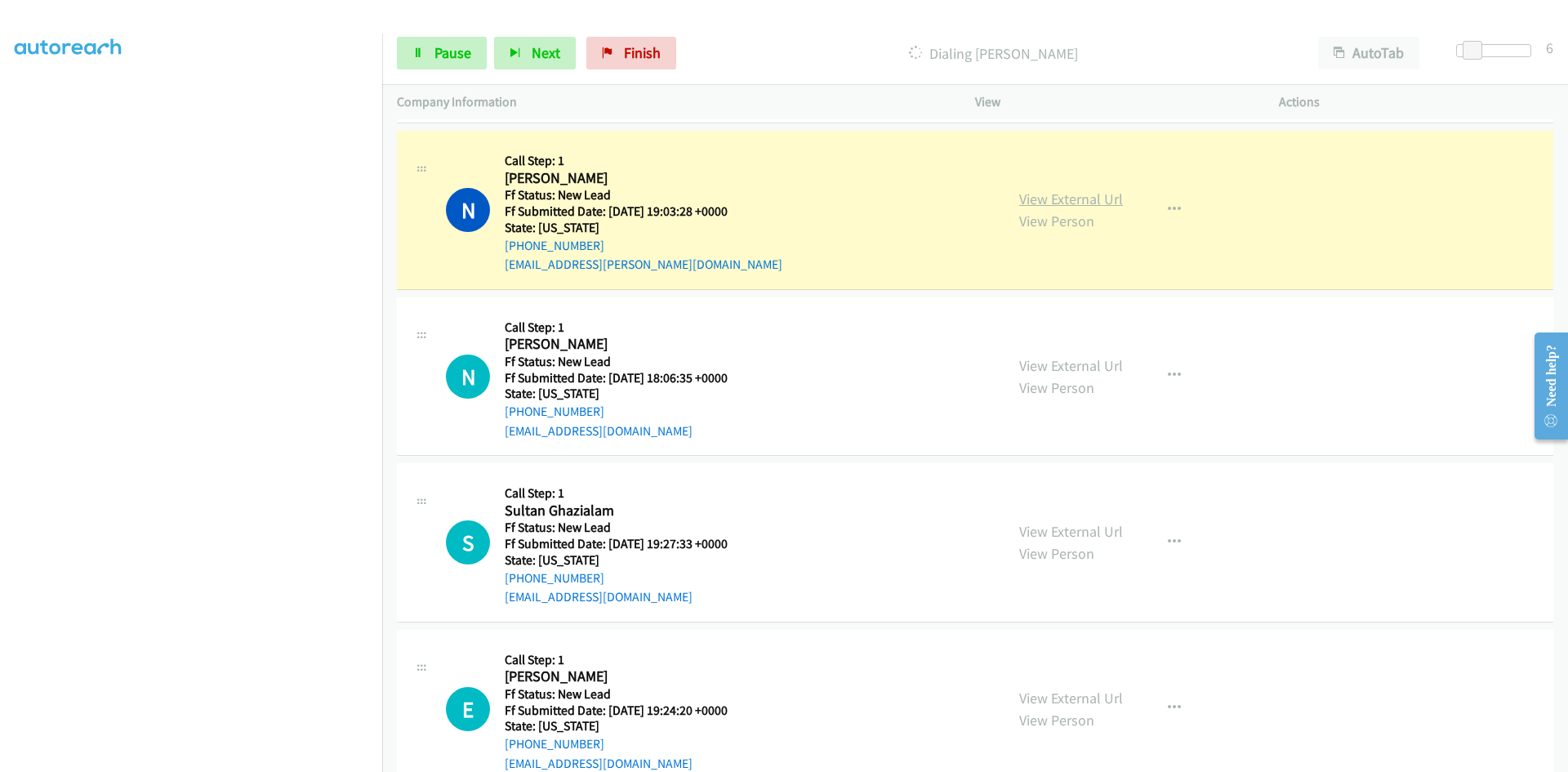
click at [1080, 201] on link "View External Url" at bounding box center [1071, 198] width 104 height 19
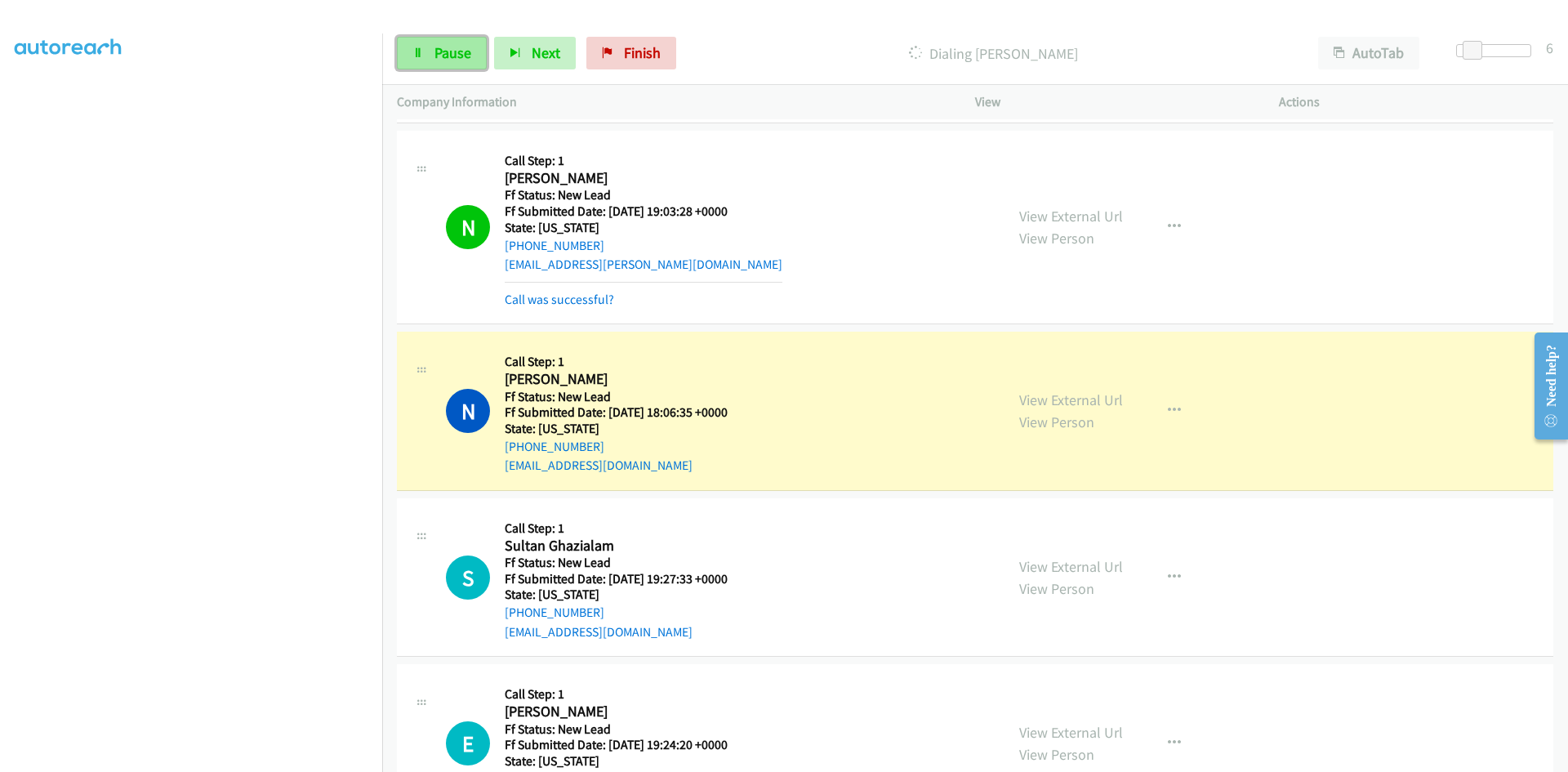
click at [450, 60] on span "Pause" at bounding box center [453, 52] width 37 height 19
click at [1083, 400] on link "View External Url" at bounding box center [1071, 400] width 104 height 19
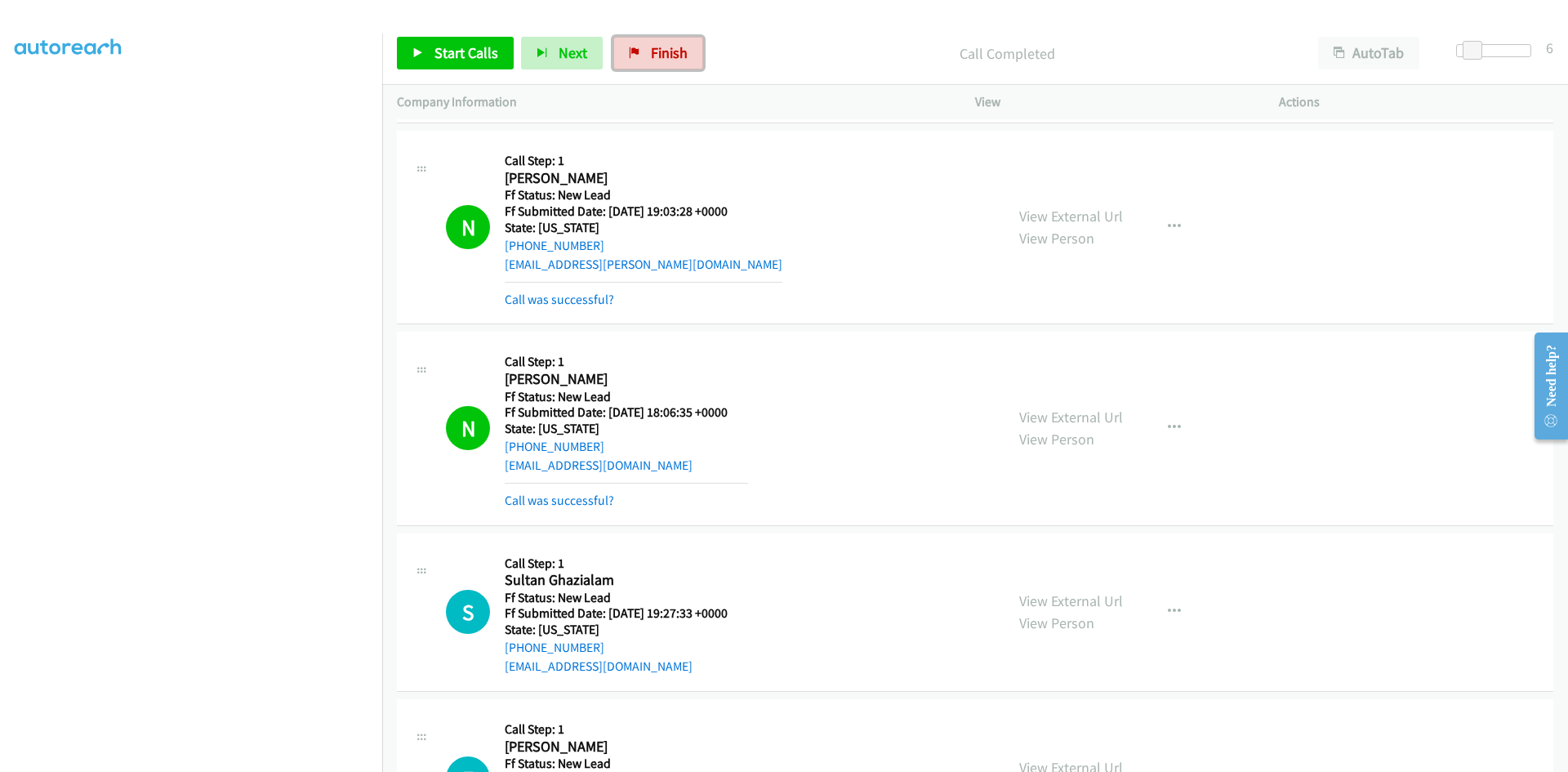
drag, startPoint x: 669, startPoint y: 59, endPoint x: 865, endPoint y: 80, distance: 197.1
click at [669, 59] on span "Finish" at bounding box center [669, 52] width 37 height 19
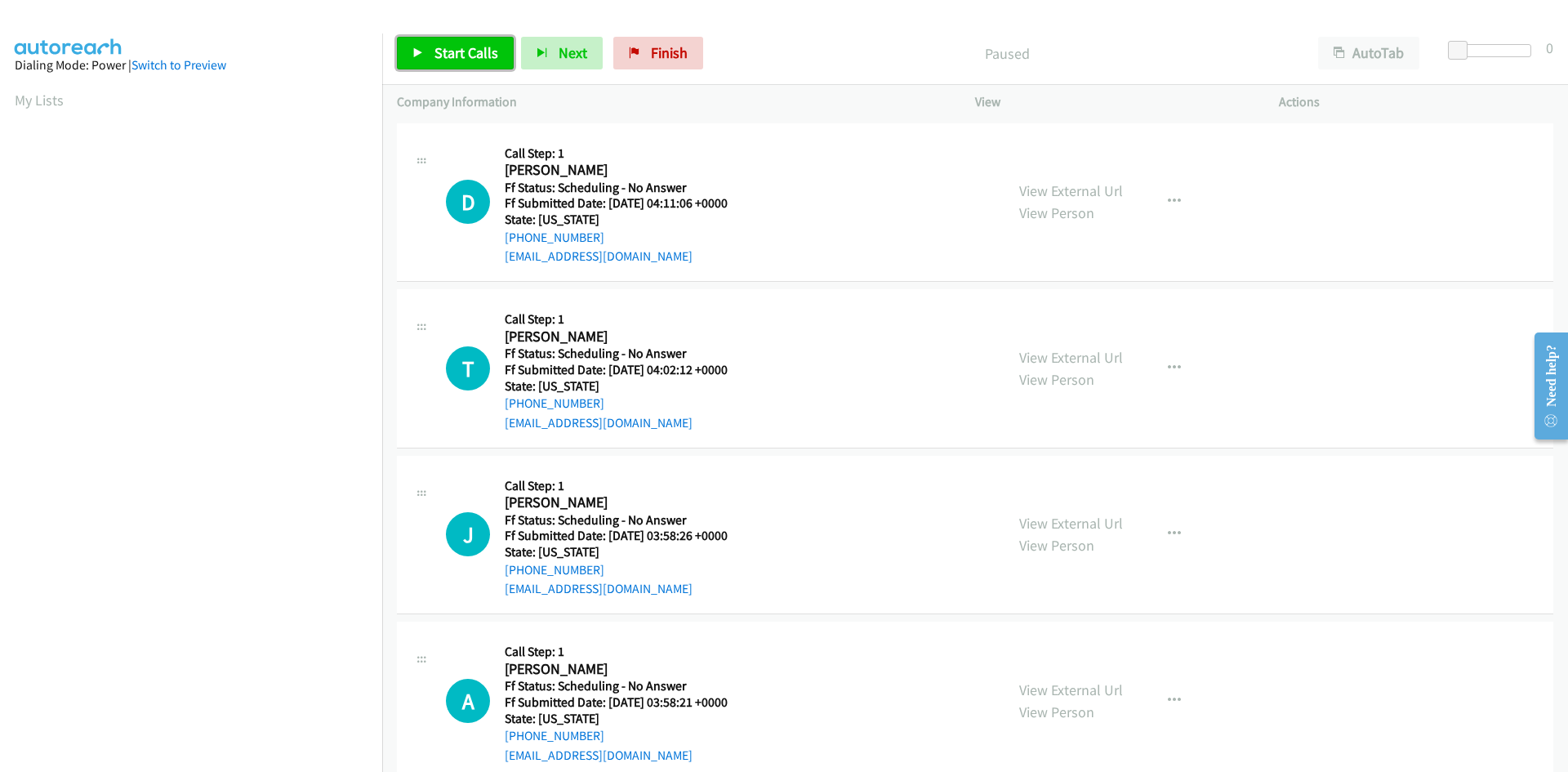
click at [477, 61] on span "Start Calls" at bounding box center [467, 52] width 64 height 19
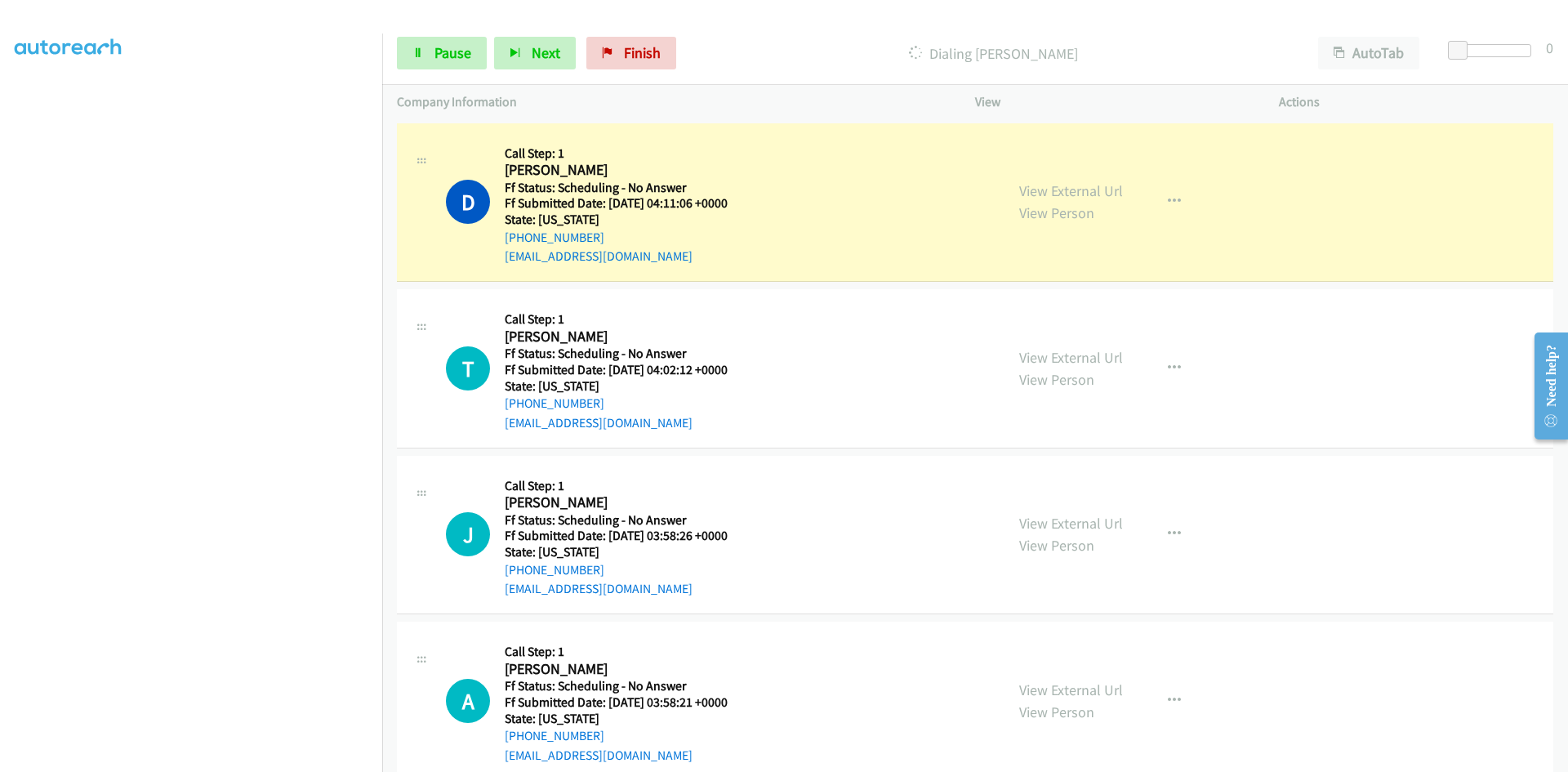
scroll to position [144, 0]
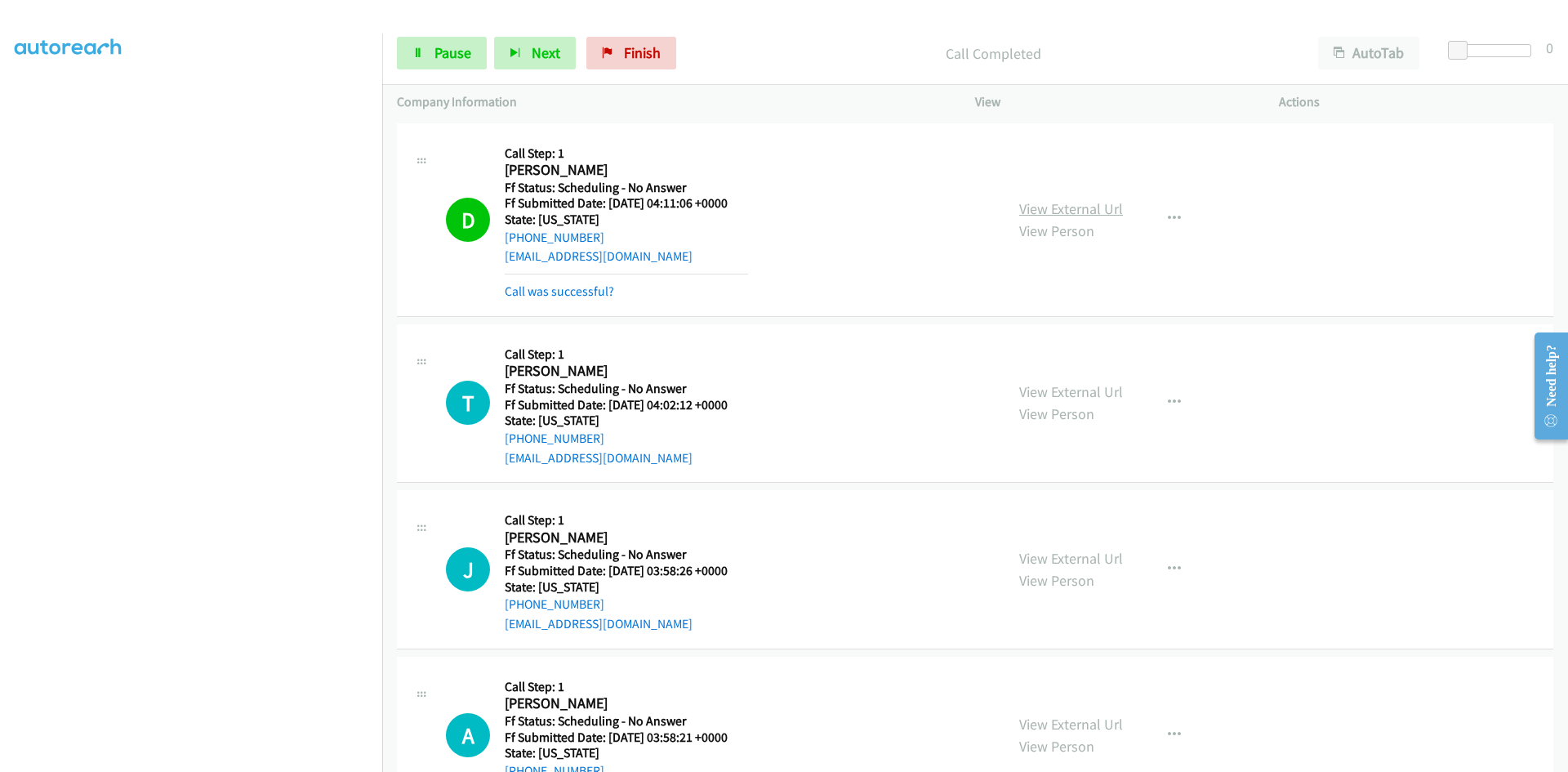
click at [1055, 205] on link "View External Url" at bounding box center [1071, 208] width 104 height 19
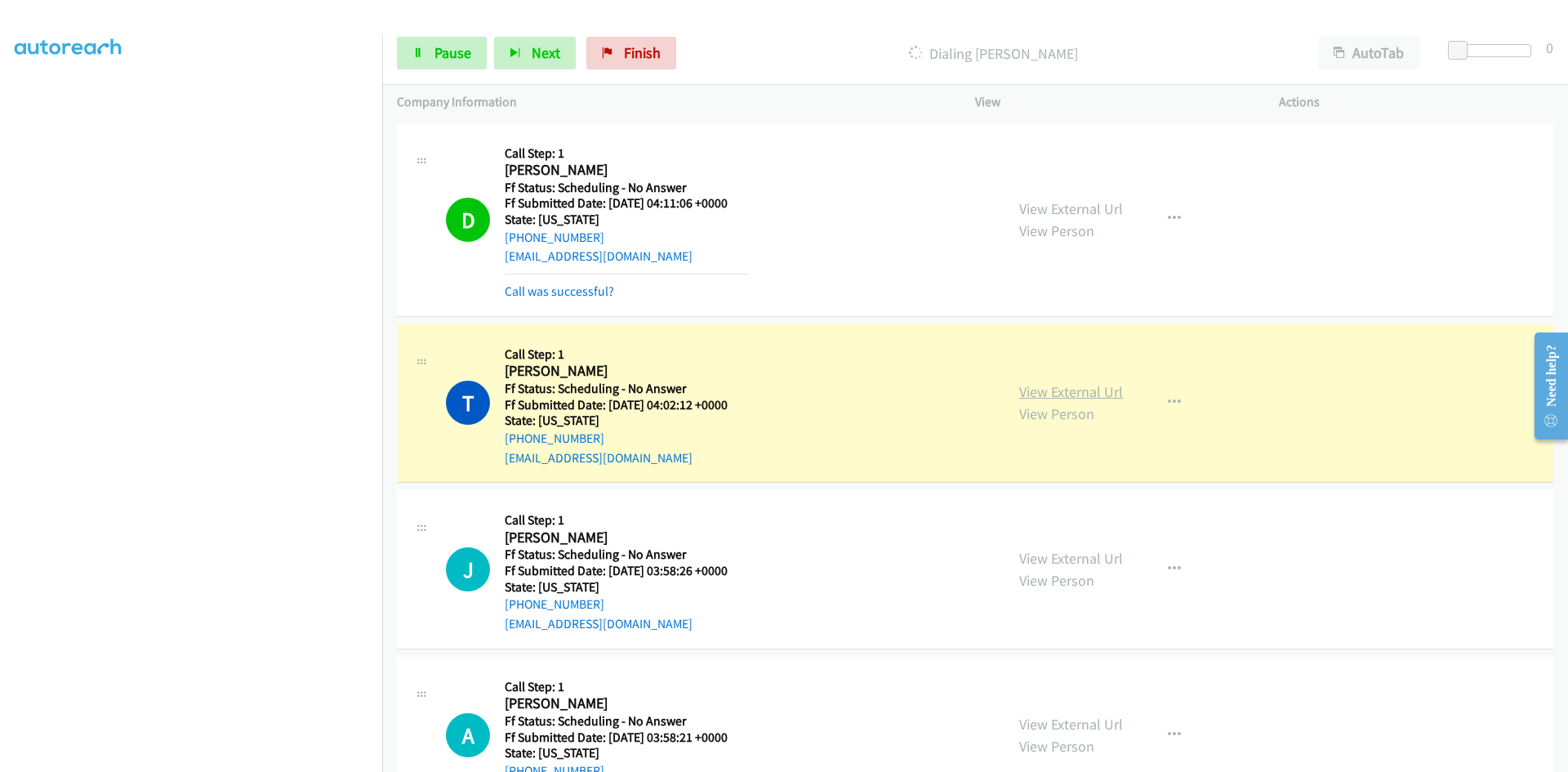
click at [1049, 389] on link "View External Url" at bounding box center [1071, 391] width 104 height 19
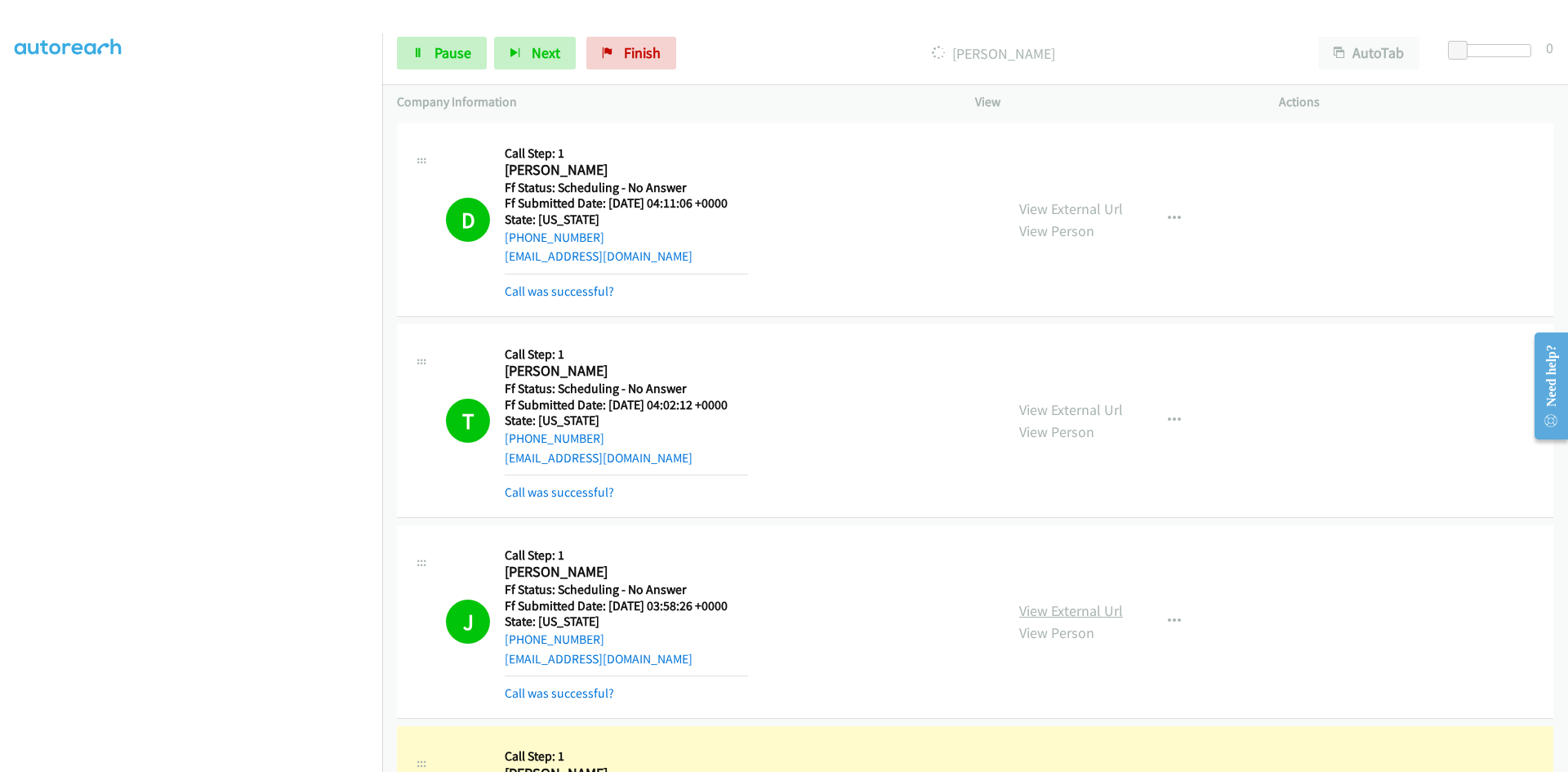
click at [1082, 610] on link "View External Url" at bounding box center [1071, 610] width 104 height 19
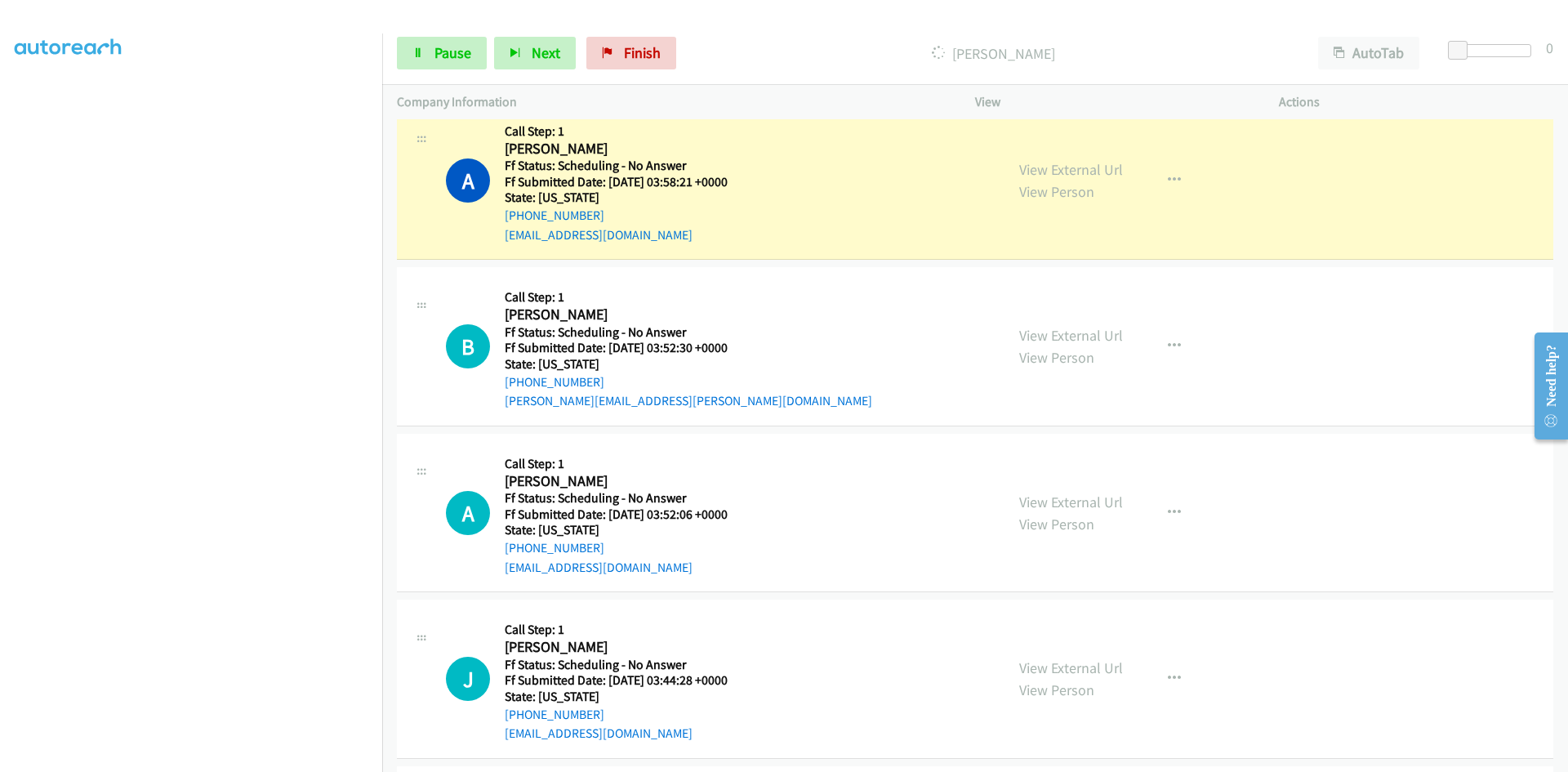
scroll to position [653, 0]
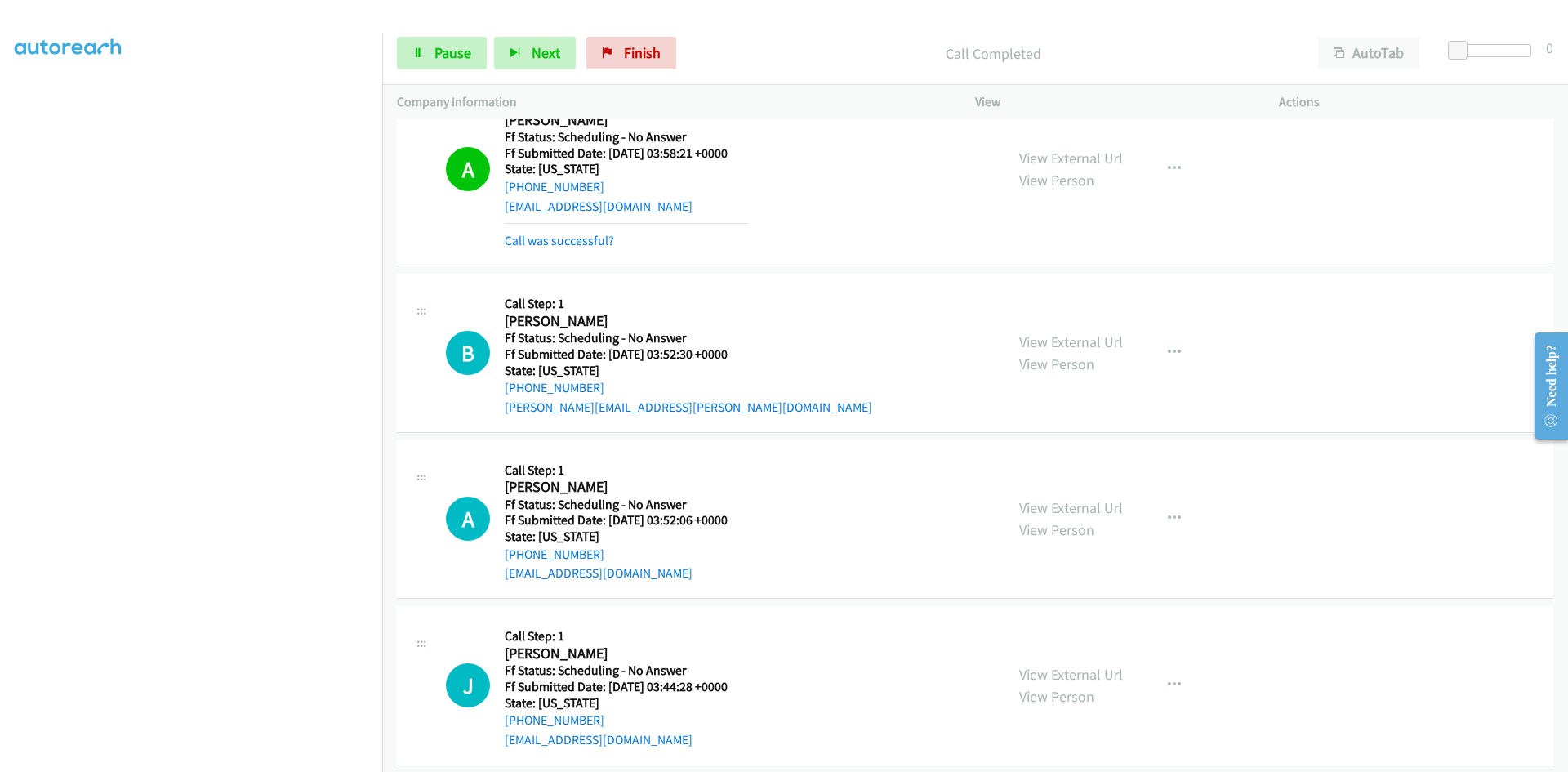
click at [1105, 141] on div "View External Url View Person View External Url Email Schedule/Manage Callback …" at bounding box center [1164, 169] width 319 height 163
click at [1105, 156] on link "View External Url" at bounding box center [1071, 158] width 104 height 19
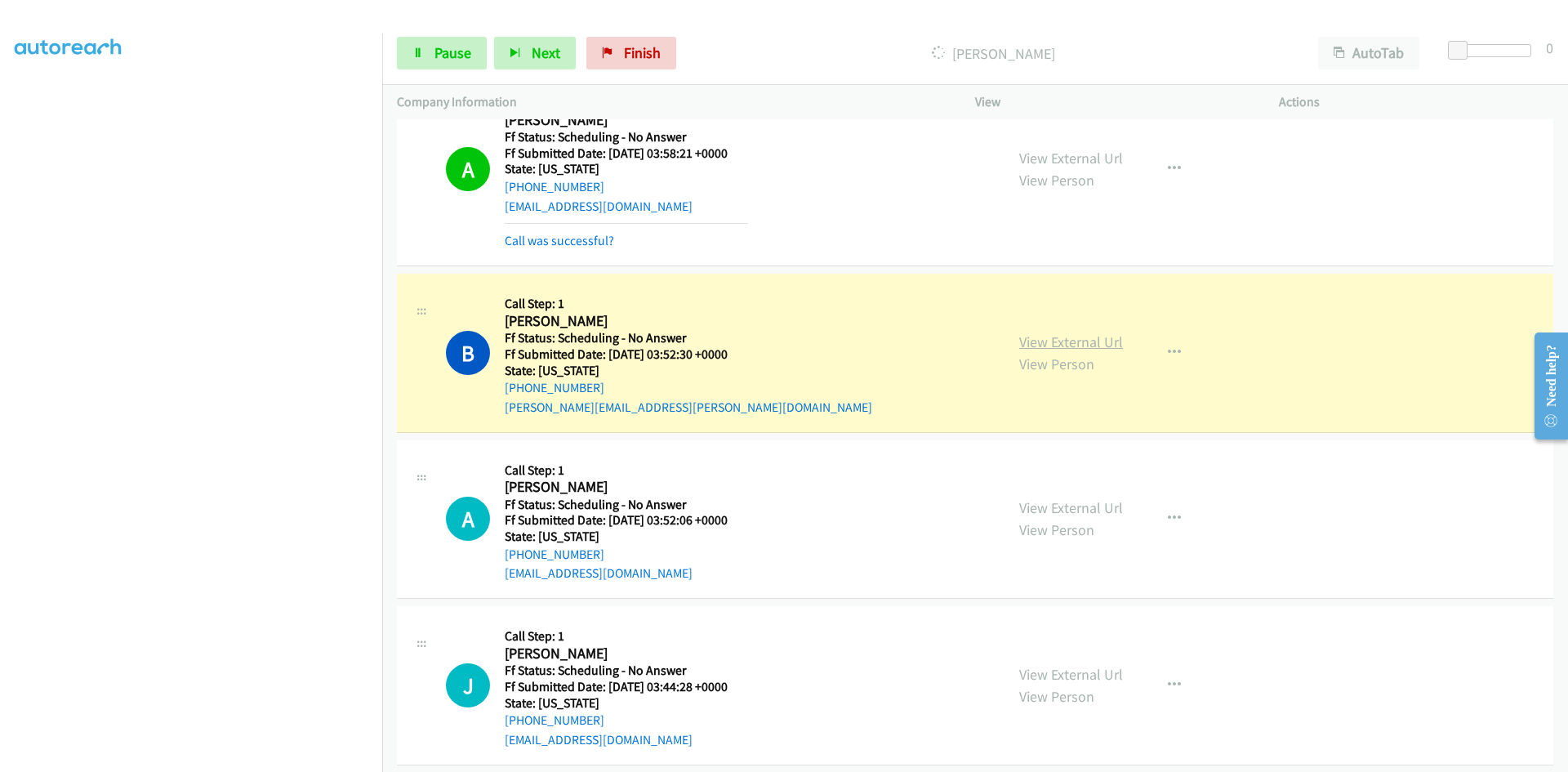
click at [1047, 341] on link "View External Url" at bounding box center [1071, 341] width 104 height 19
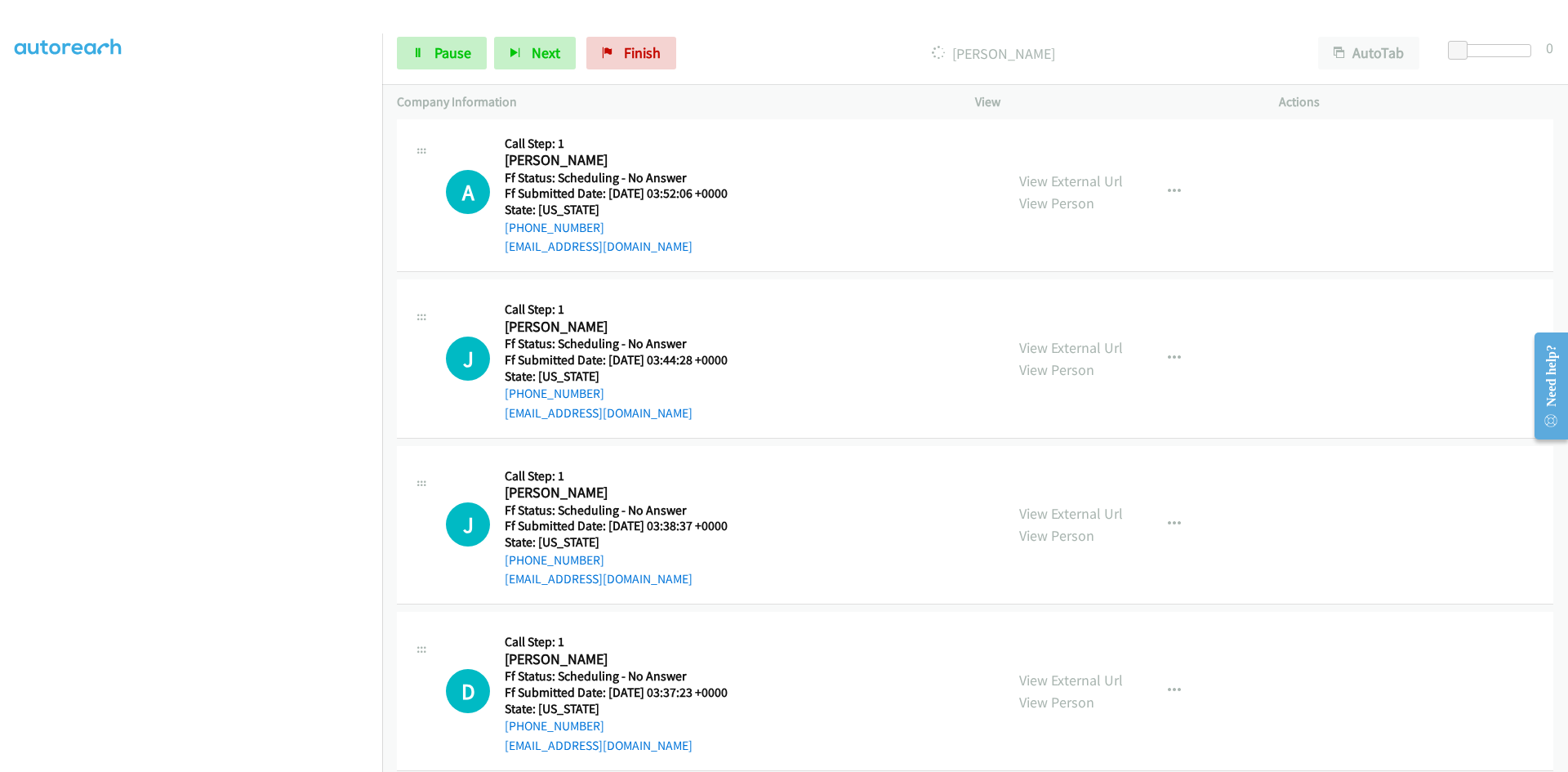
scroll to position [1014, 0]
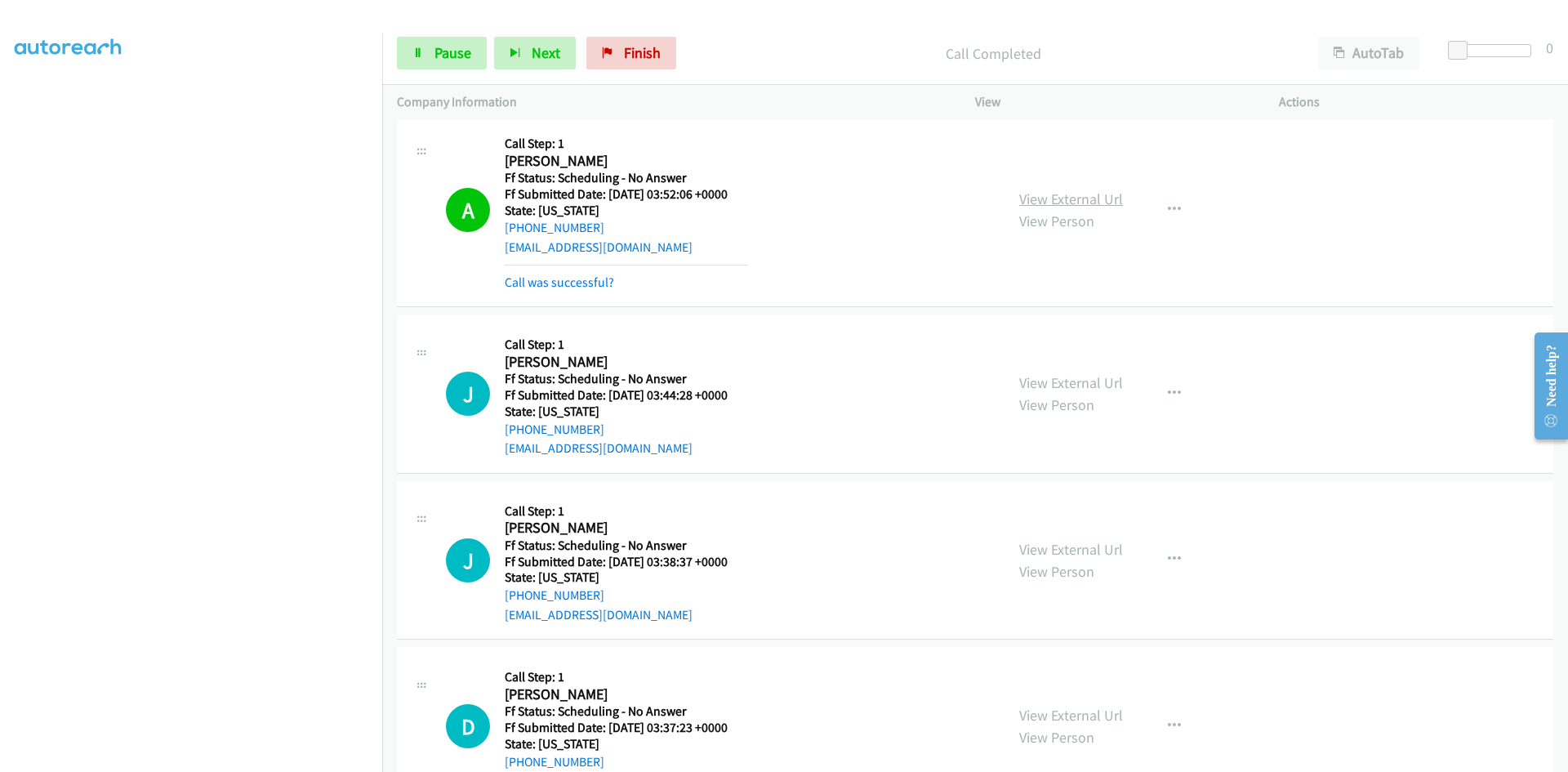
click at [1019, 196] on link "View External Url" at bounding box center [1071, 198] width 104 height 19
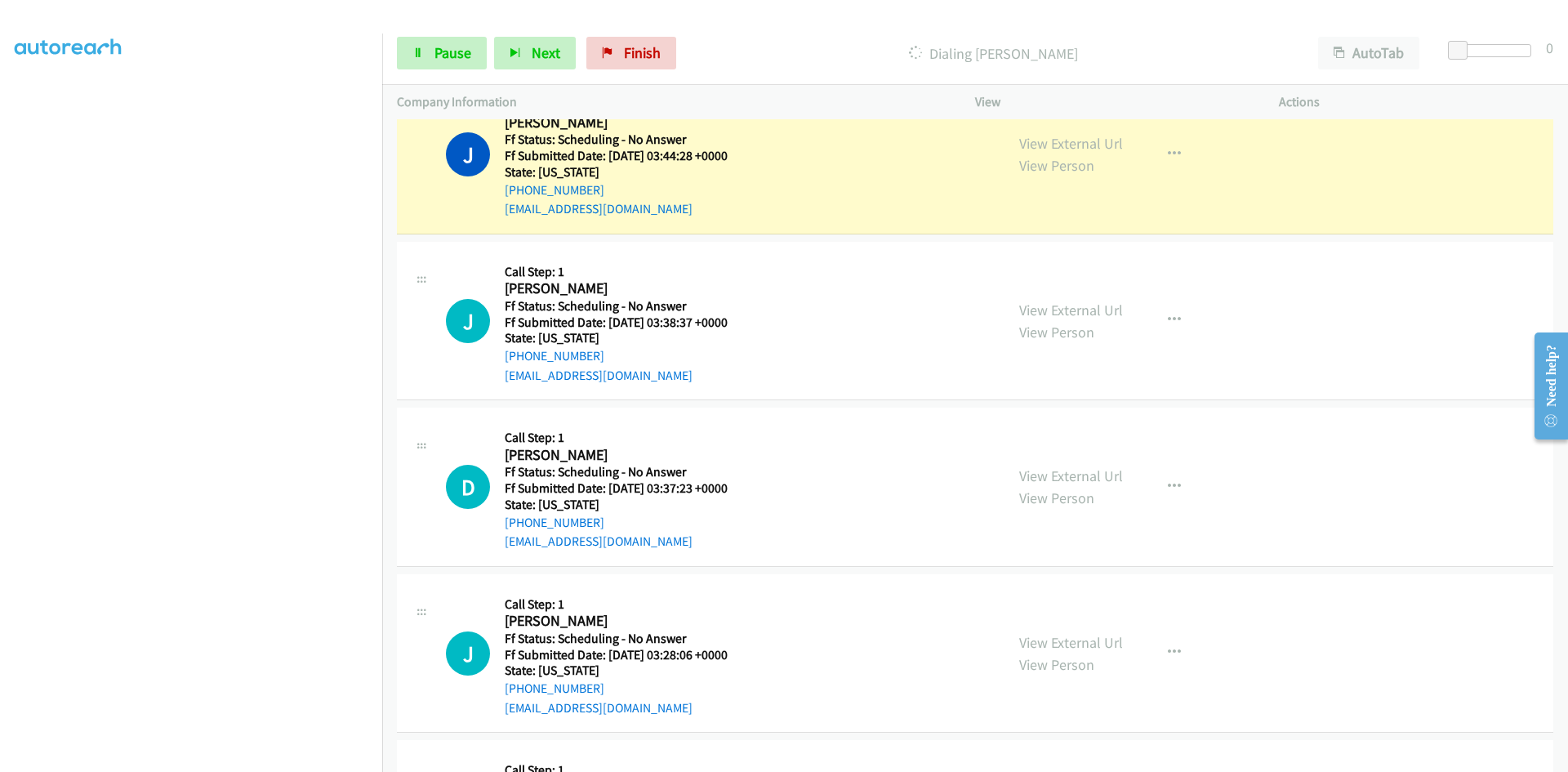
scroll to position [1259, 0]
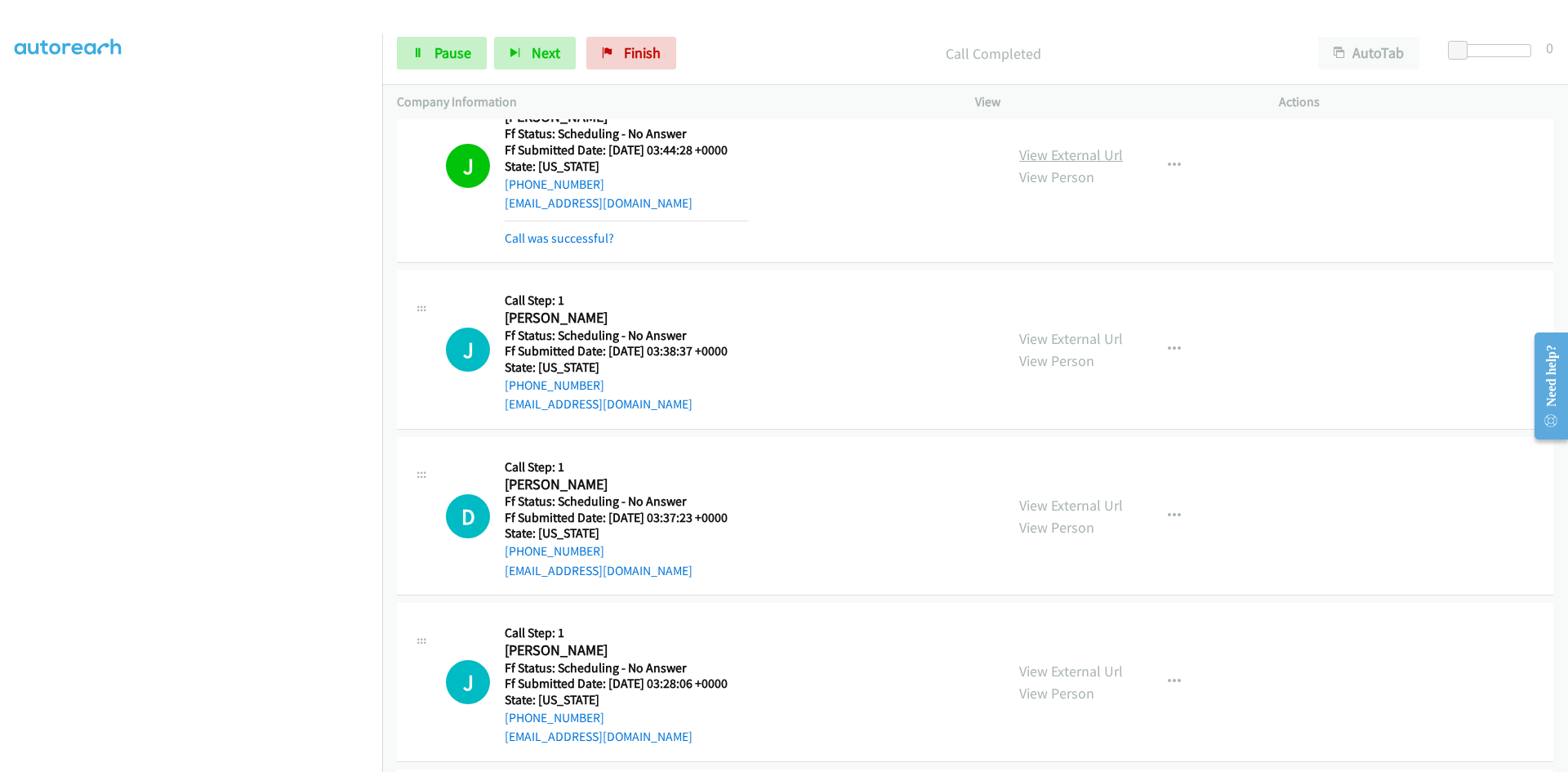
click at [1078, 159] on link "View External Url" at bounding box center [1071, 155] width 104 height 19
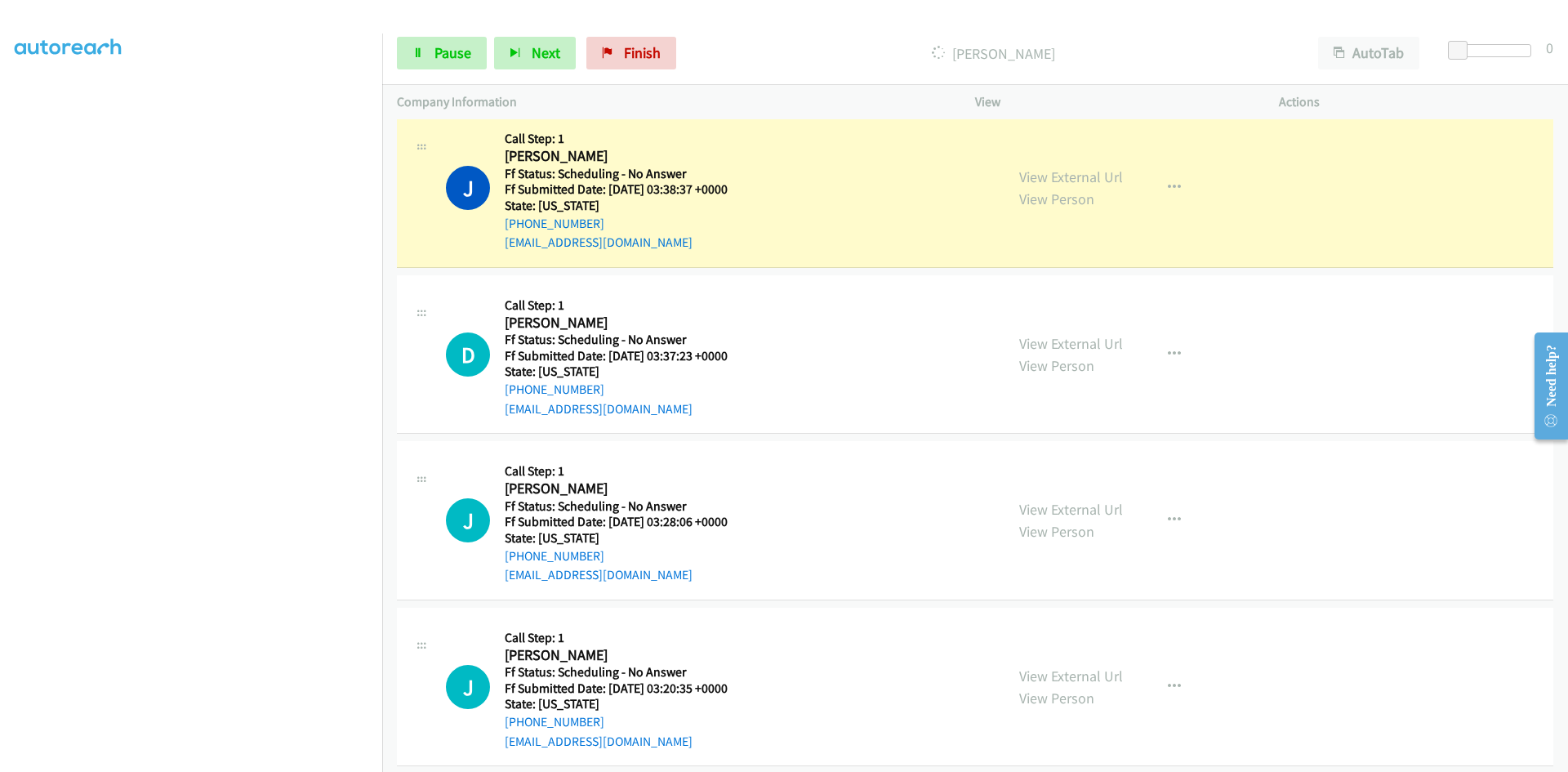
scroll to position [1423, 0]
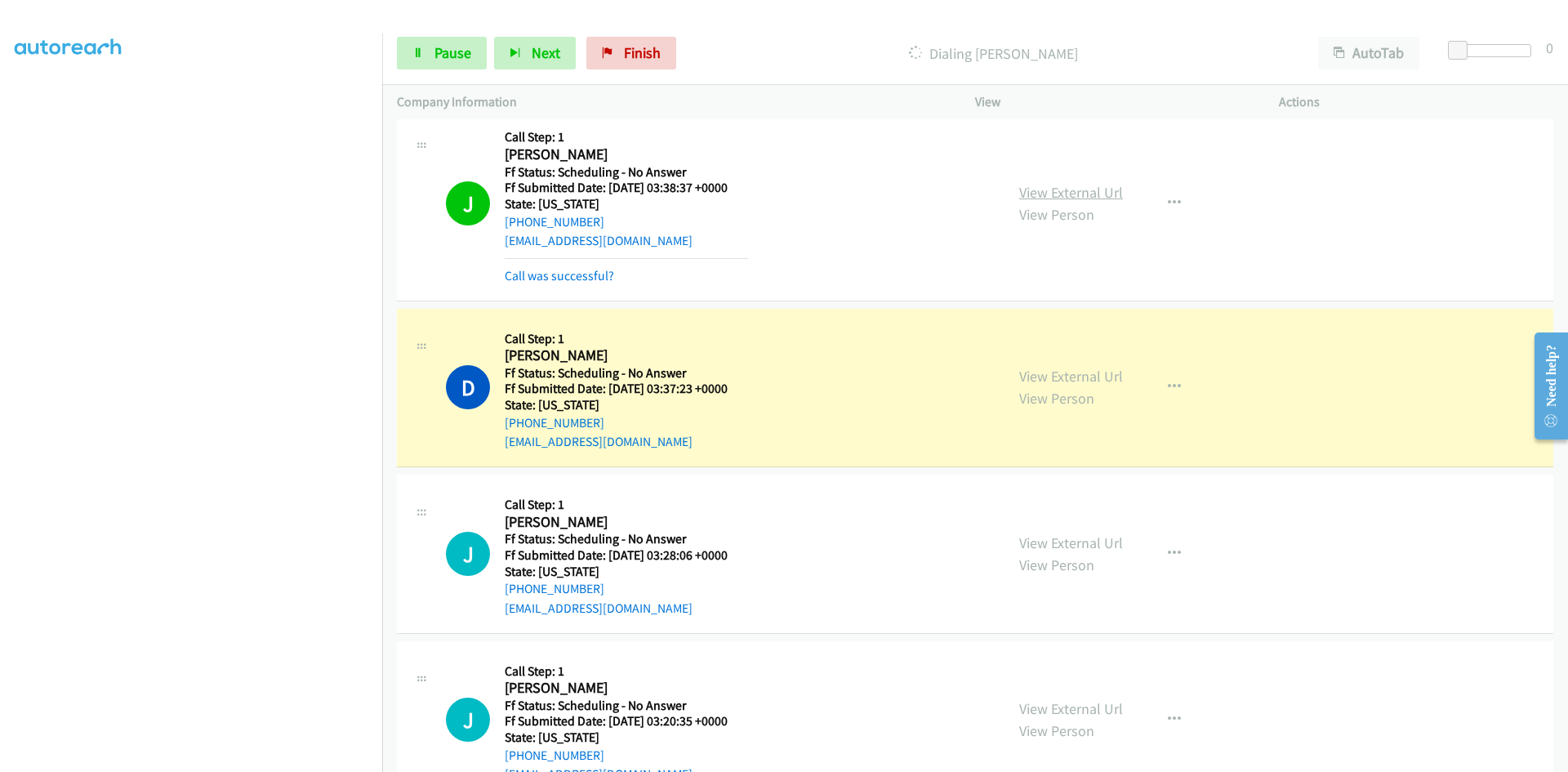
click at [1086, 193] on link "View External Url" at bounding box center [1071, 192] width 104 height 19
click at [1029, 377] on link "View External Url" at bounding box center [1071, 376] width 104 height 19
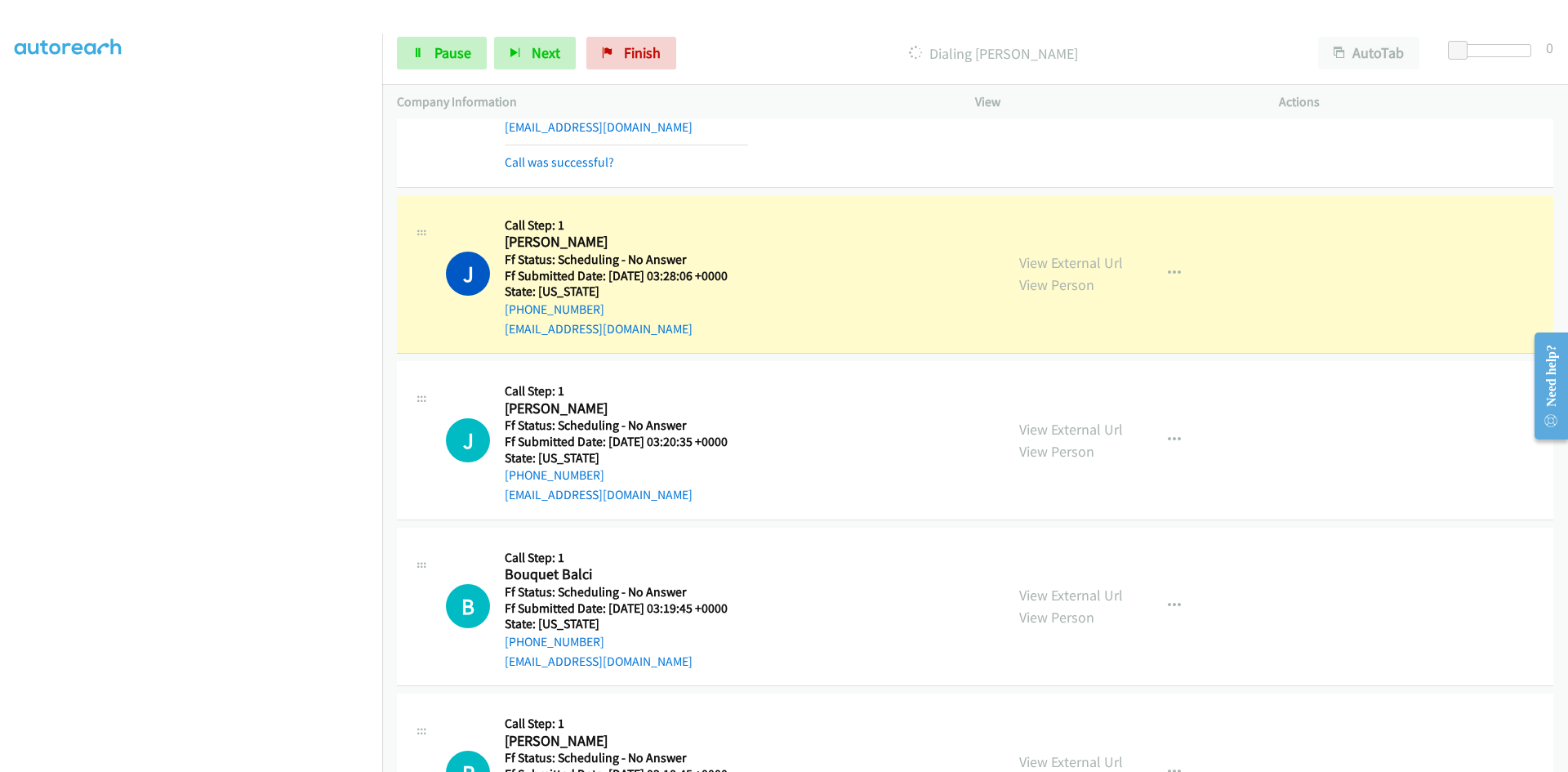
scroll to position [1749, 0]
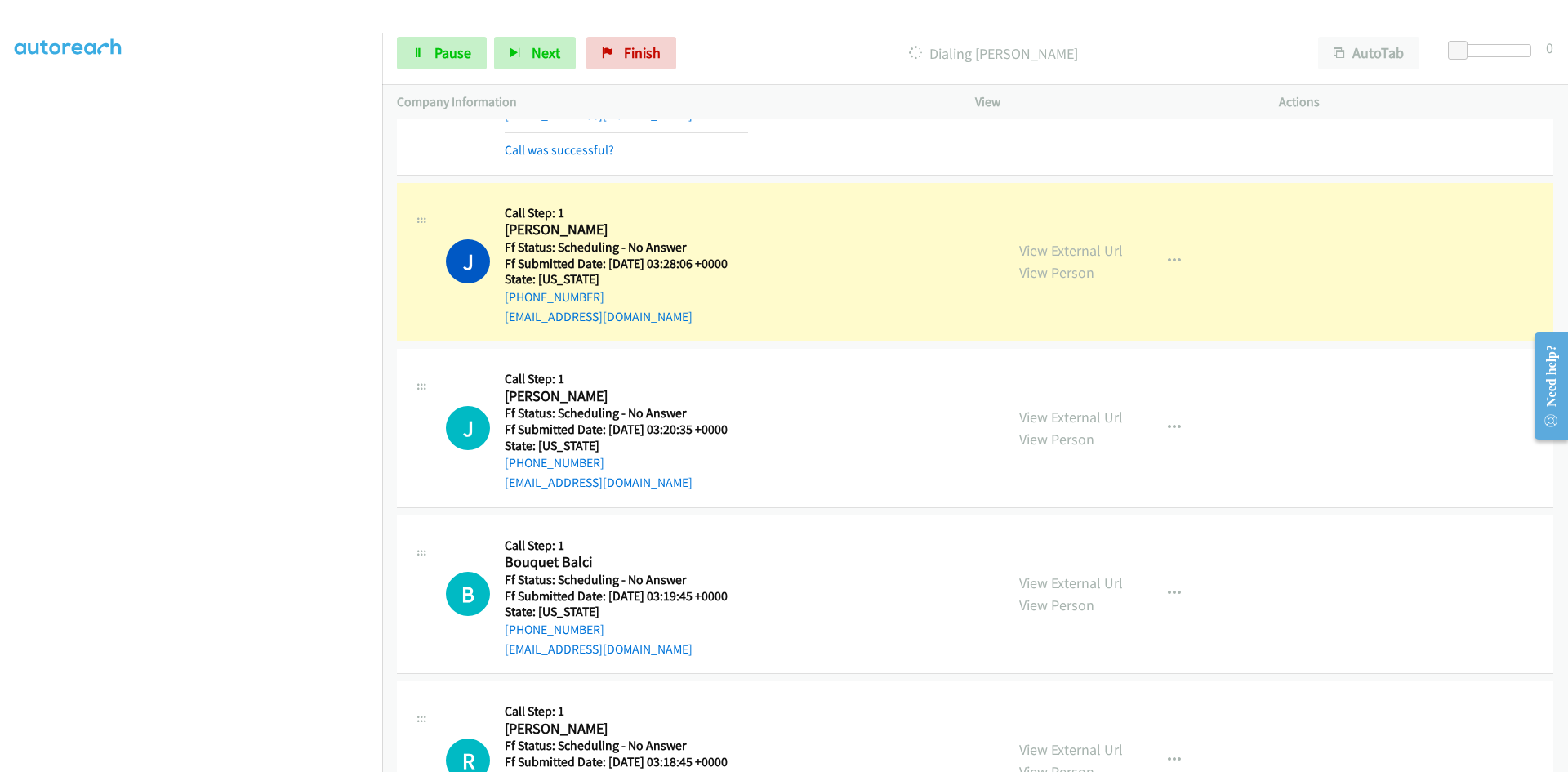
click at [1100, 253] on link "View External Url" at bounding box center [1071, 250] width 104 height 19
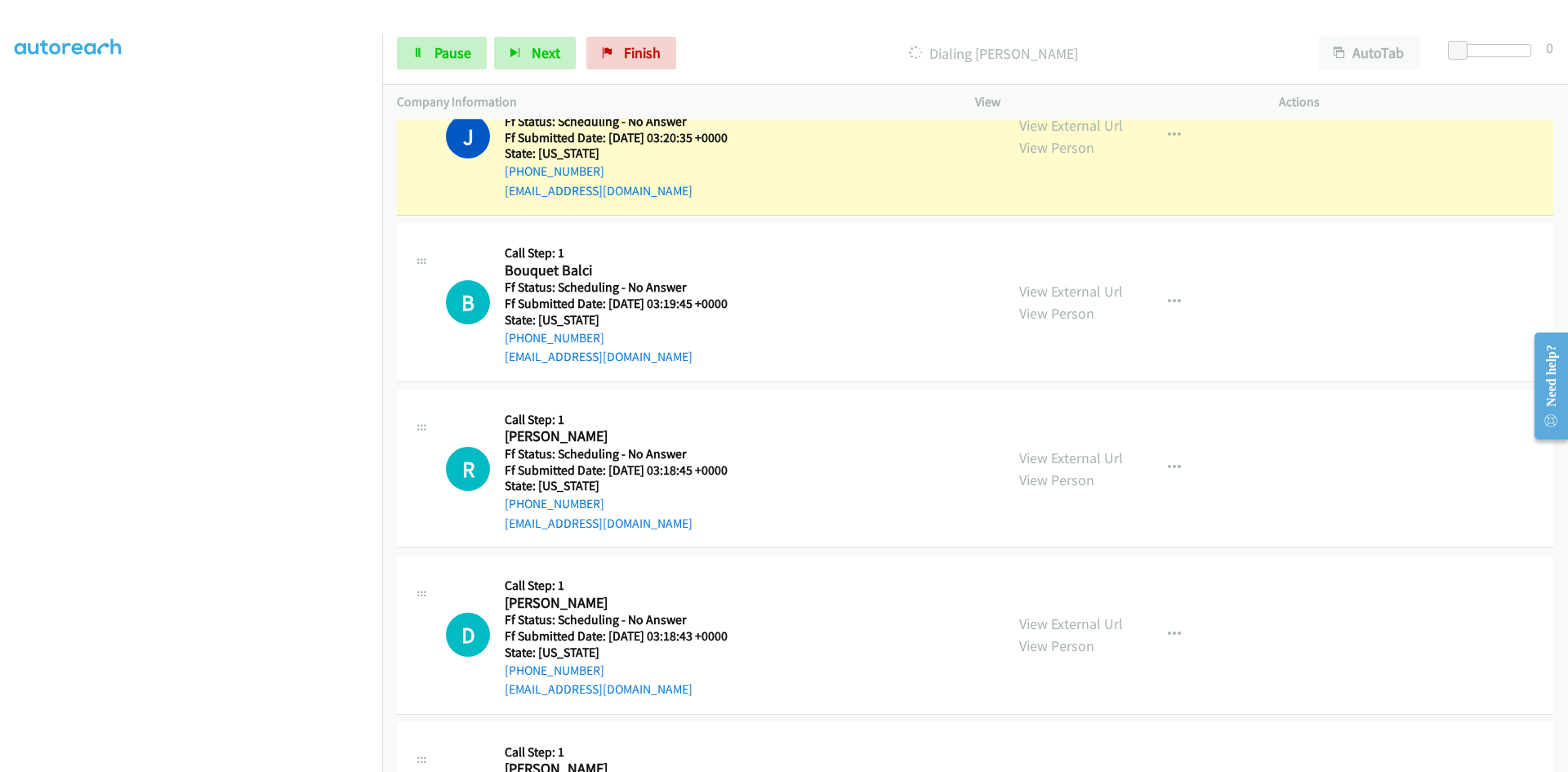
scroll to position [1994, 0]
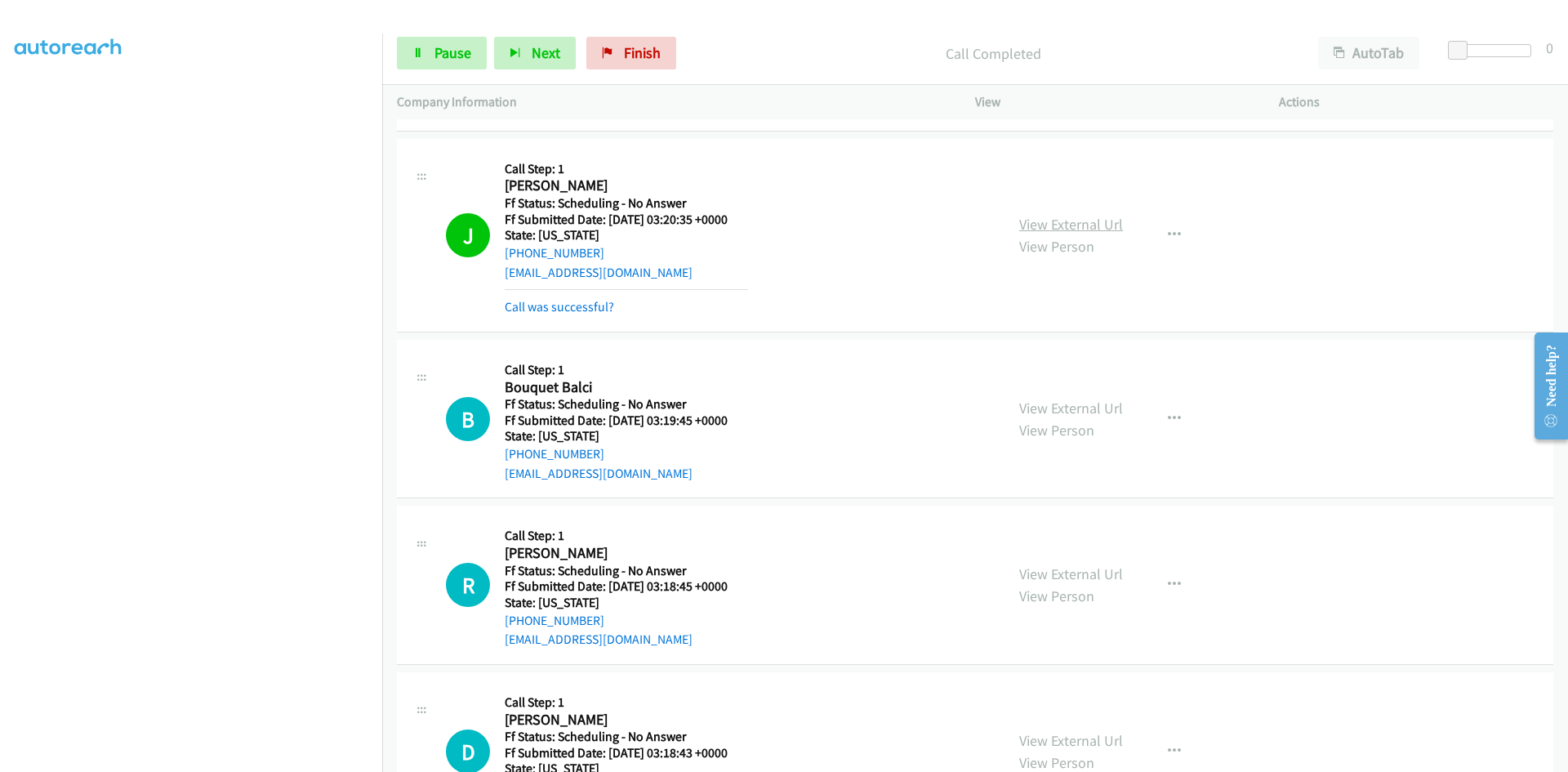
click at [1105, 222] on link "View External Url" at bounding box center [1071, 223] width 104 height 19
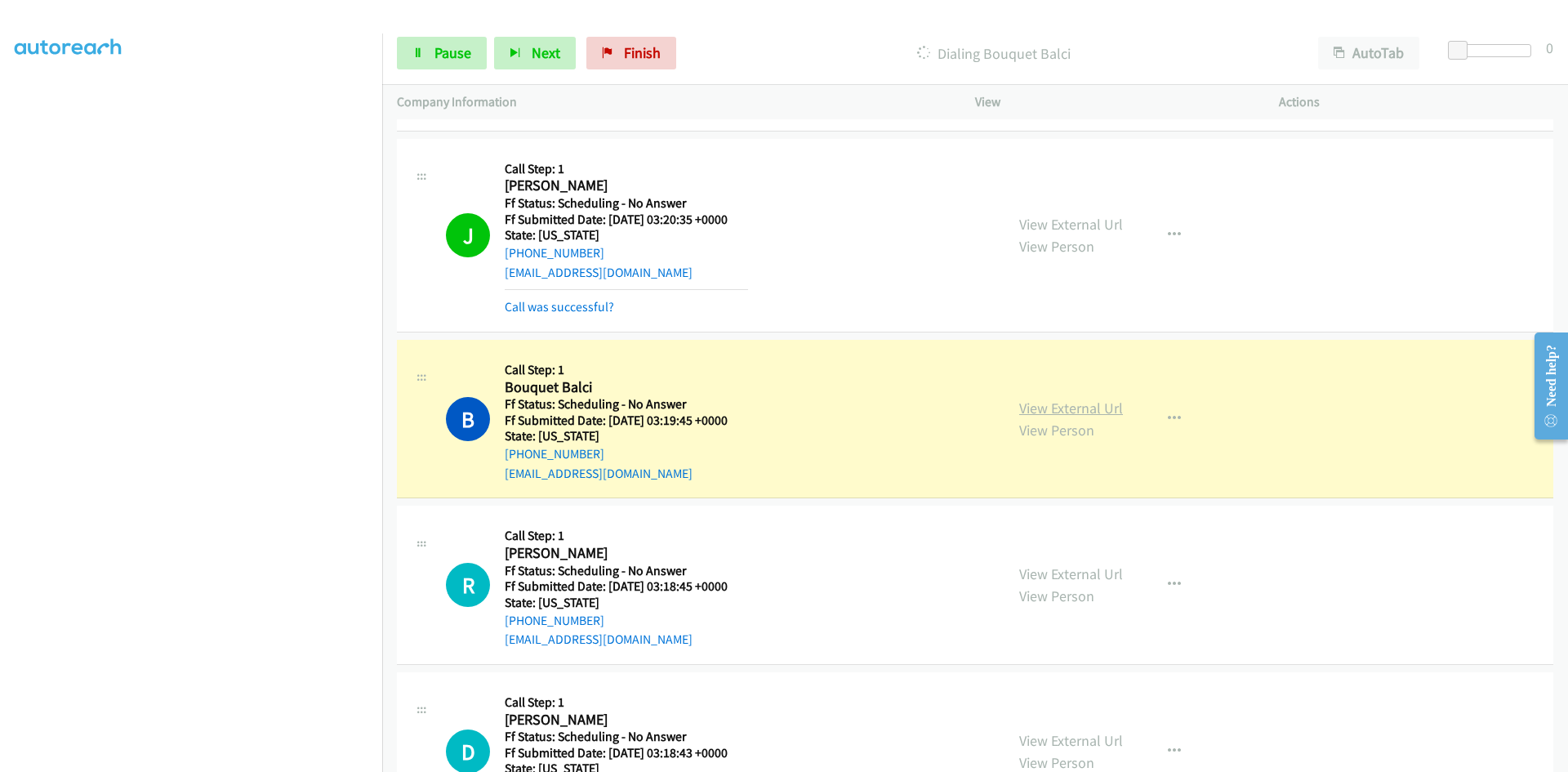
click at [1046, 408] on link "View External Url" at bounding box center [1071, 408] width 104 height 19
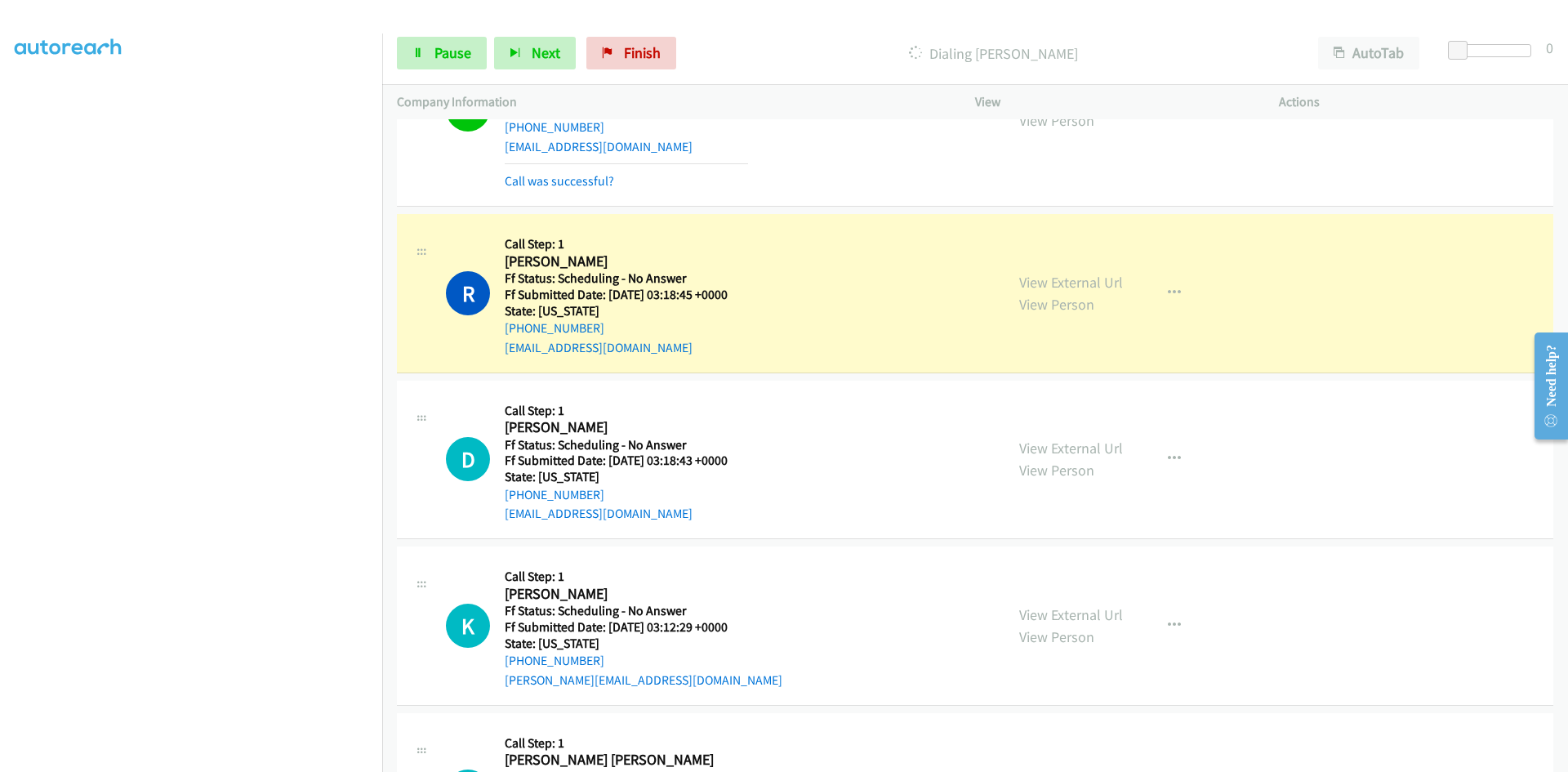
scroll to position [2402, 0]
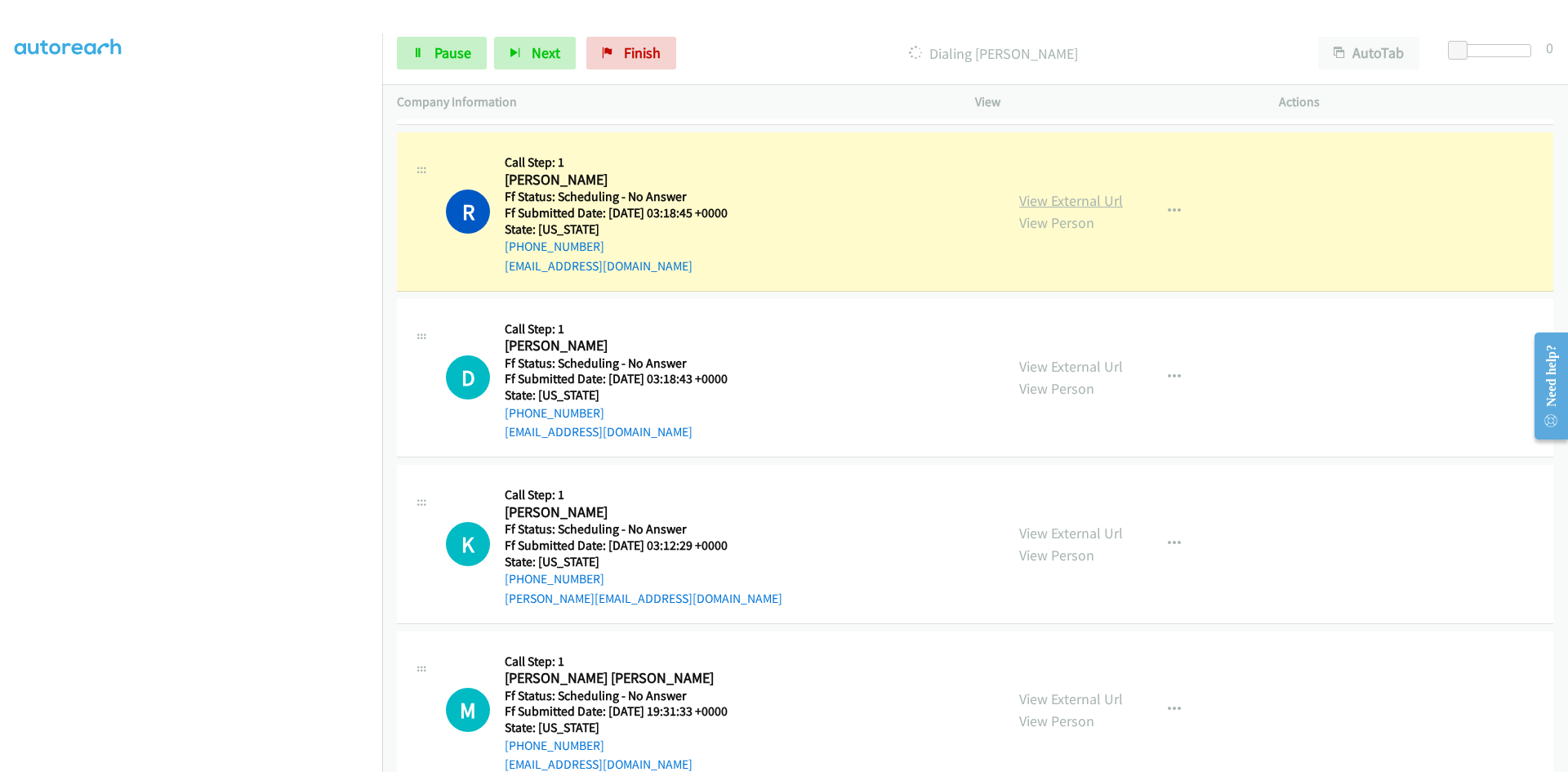
click at [1095, 206] on link "View External Url" at bounding box center [1071, 200] width 104 height 19
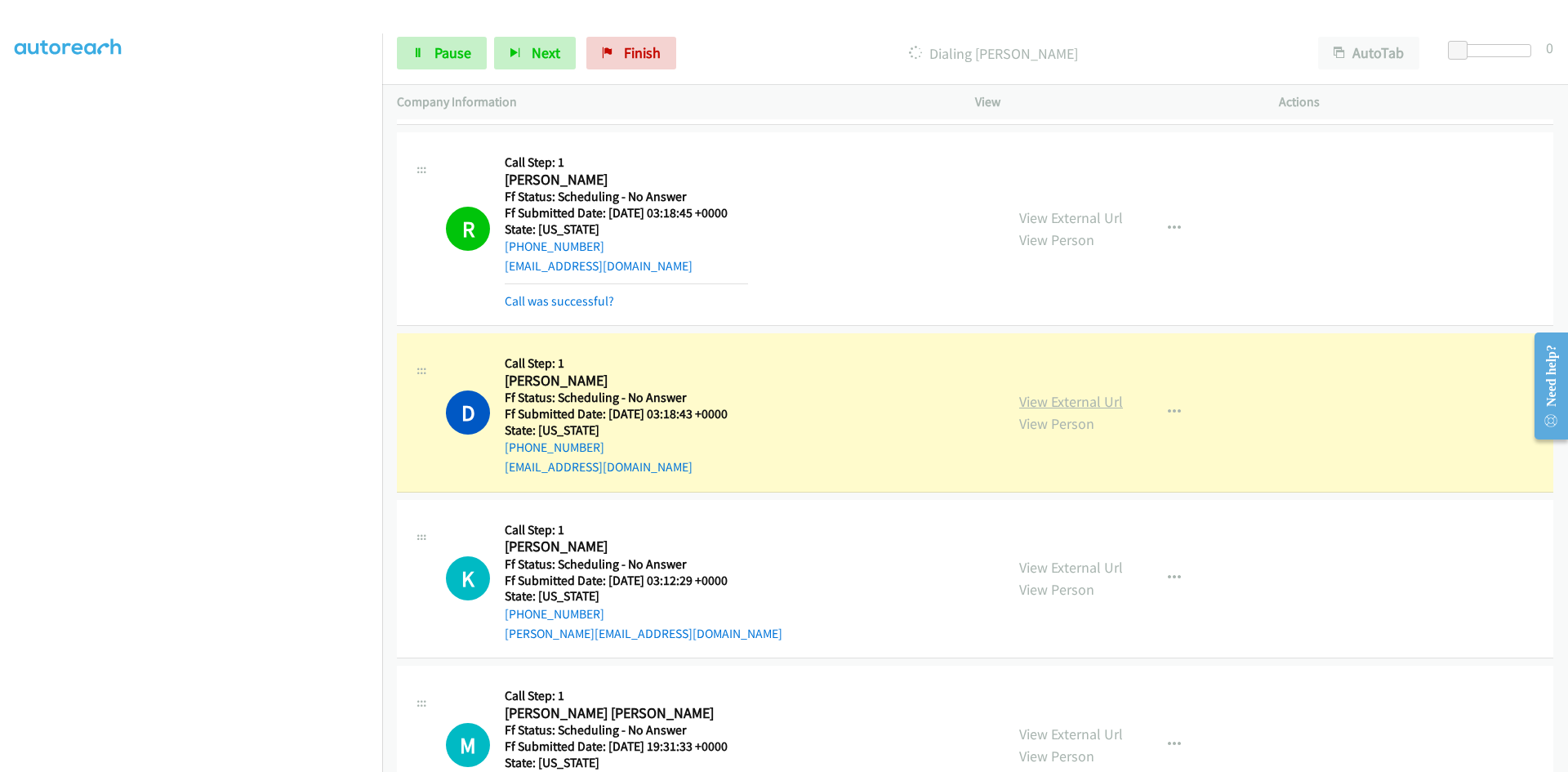
click at [1046, 407] on link "View External Url" at bounding box center [1071, 401] width 104 height 19
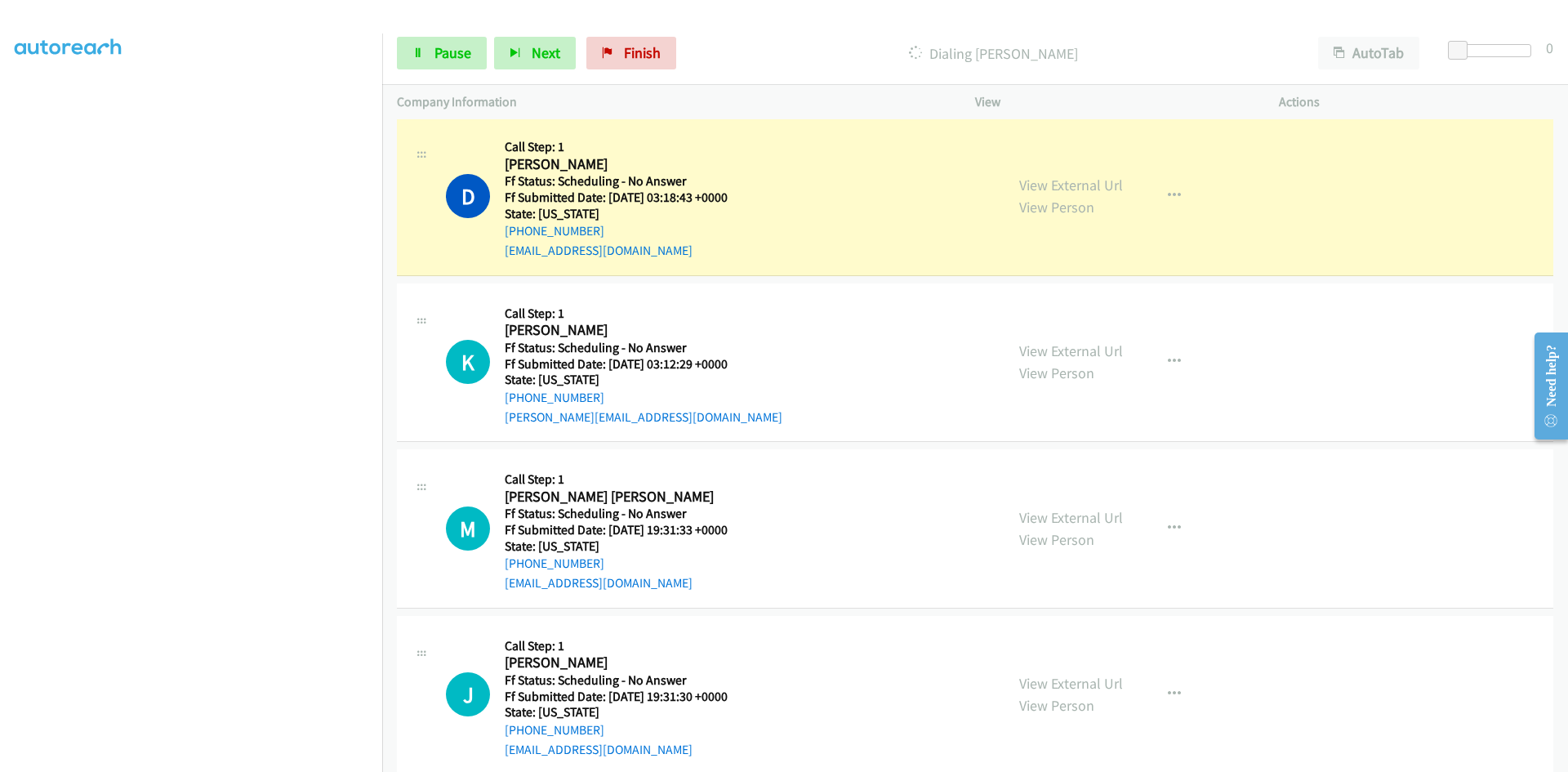
scroll to position [2648, 0]
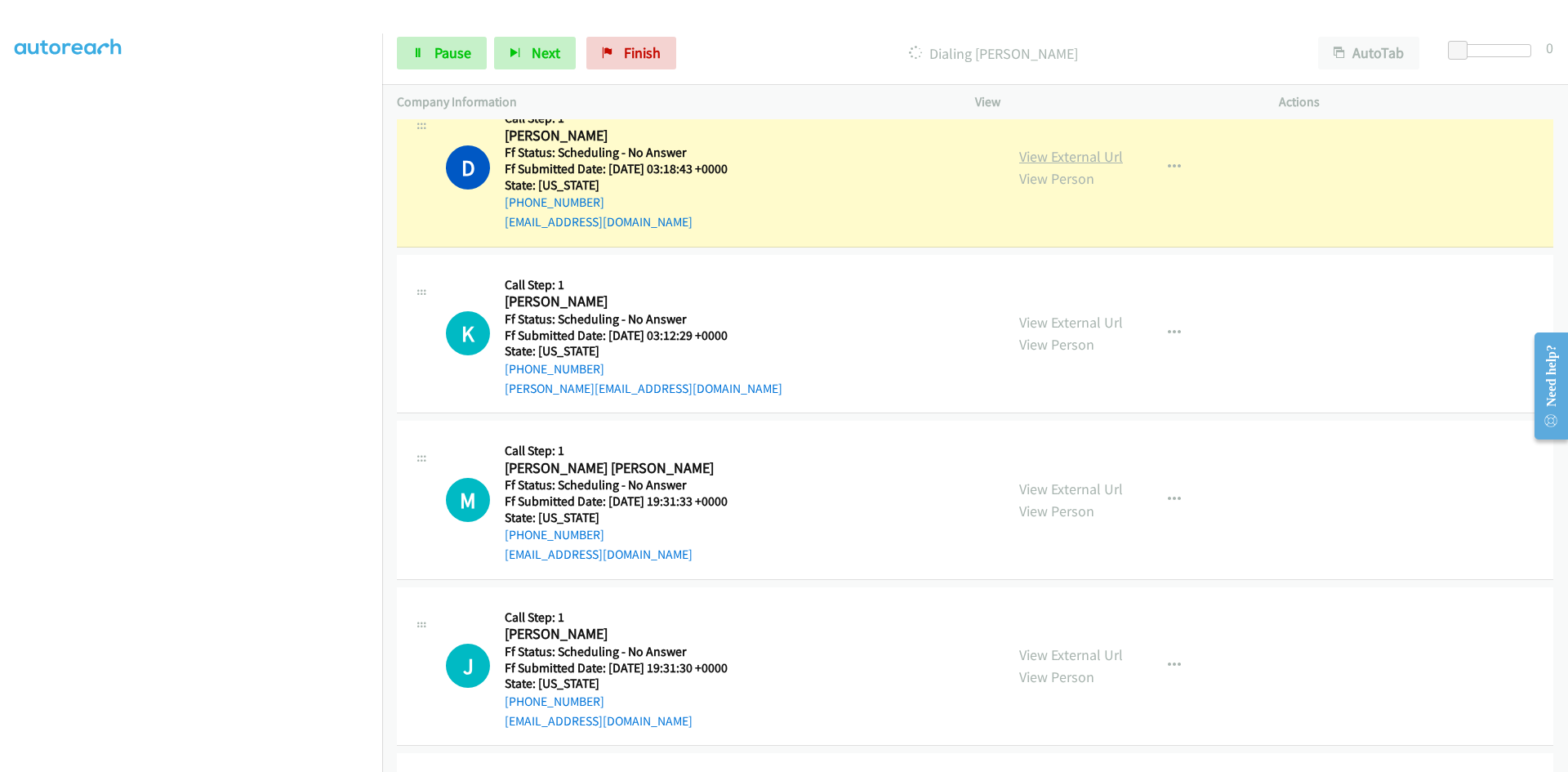
click at [1111, 159] on link "View External Url" at bounding box center [1071, 156] width 104 height 19
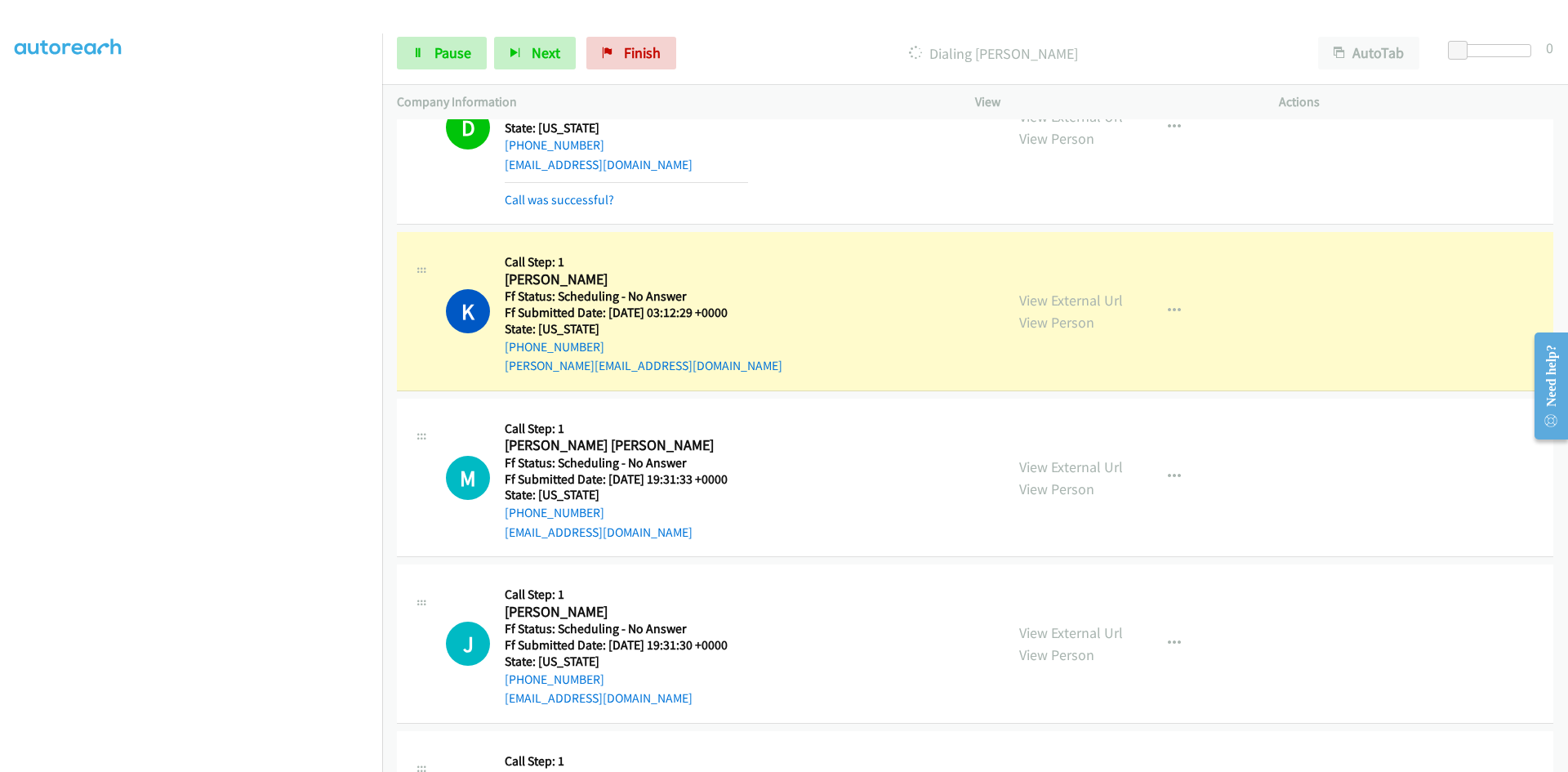
scroll to position [2810, 0]
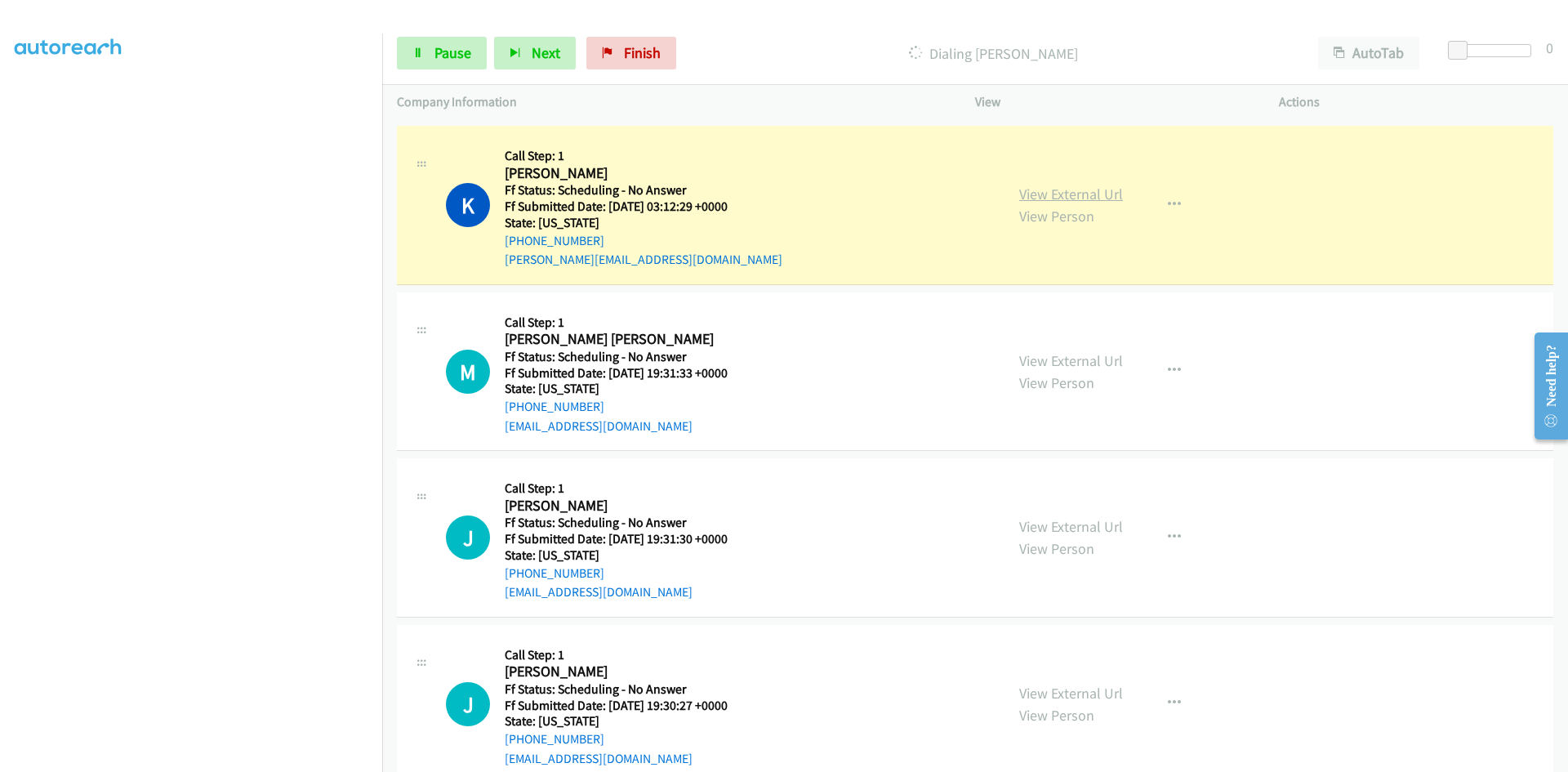
click at [1099, 187] on link "View External Url" at bounding box center [1071, 193] width 104 height 19
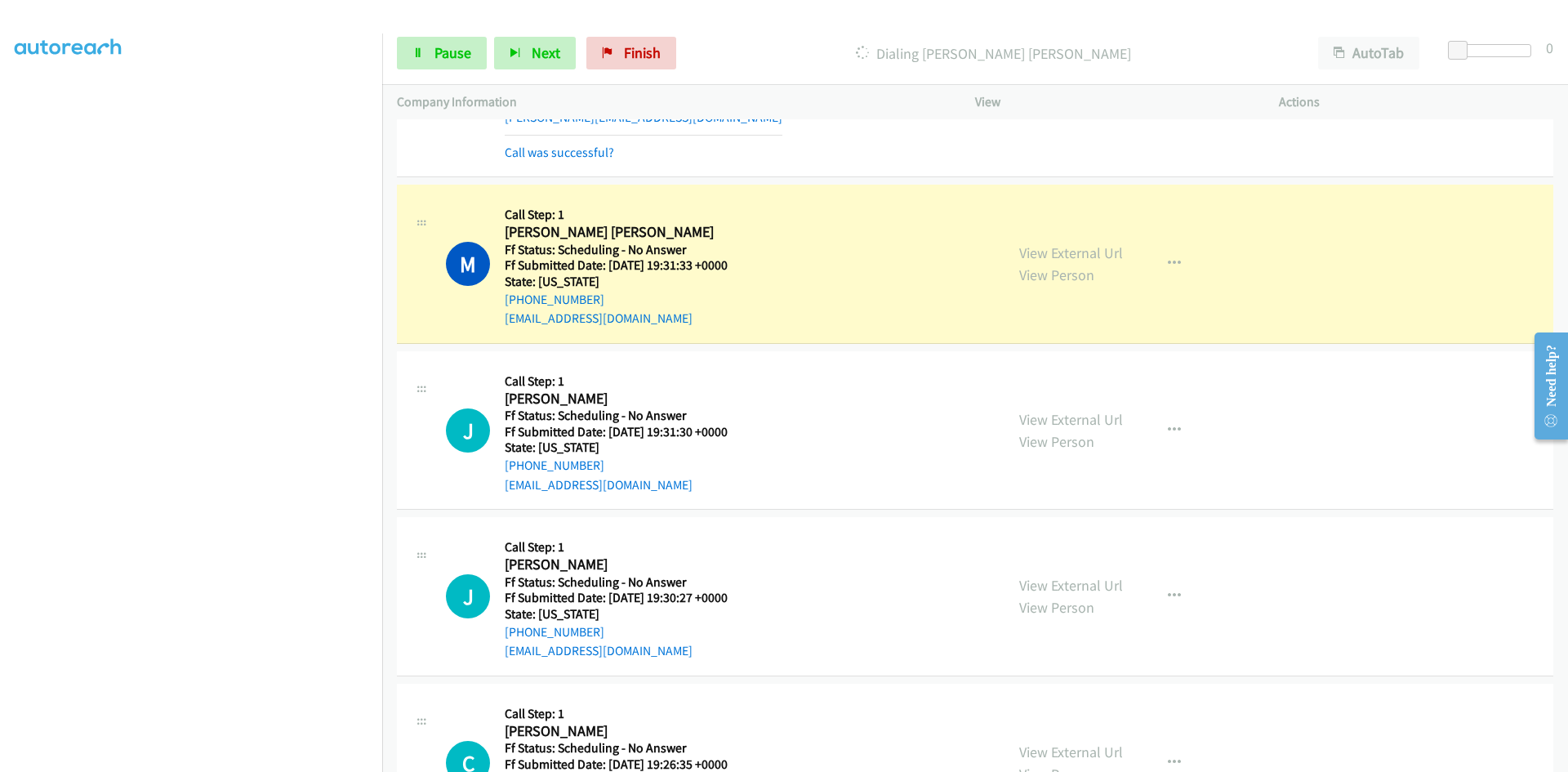
scroll to position [3055, 0]
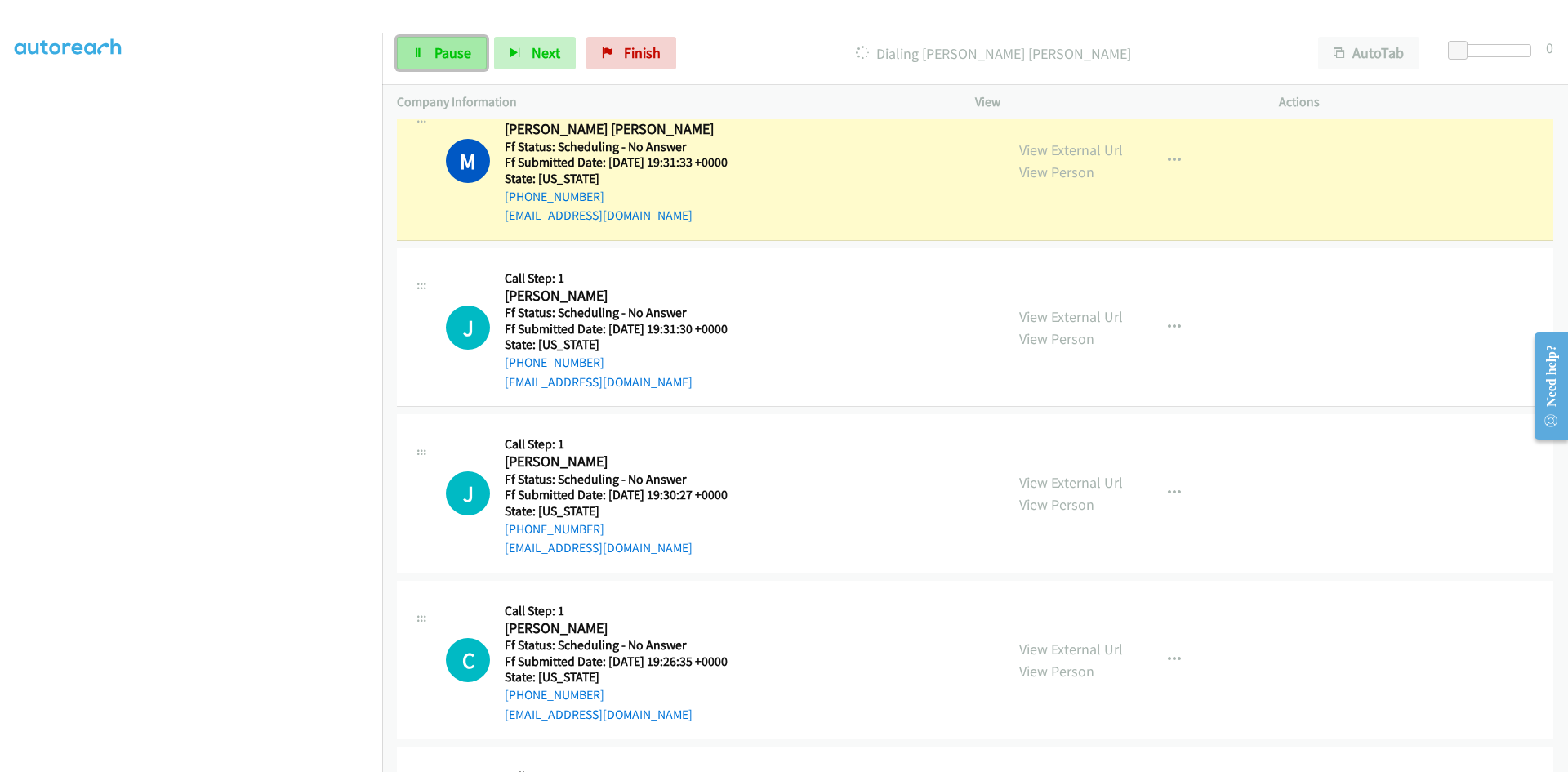
click at [436, 56] on span "Pause" at bounding box center [453, 52] width 37 height 19
click at [485, 56] on span "Start Calls" at bounding box center [467, 52] width 64 height 19
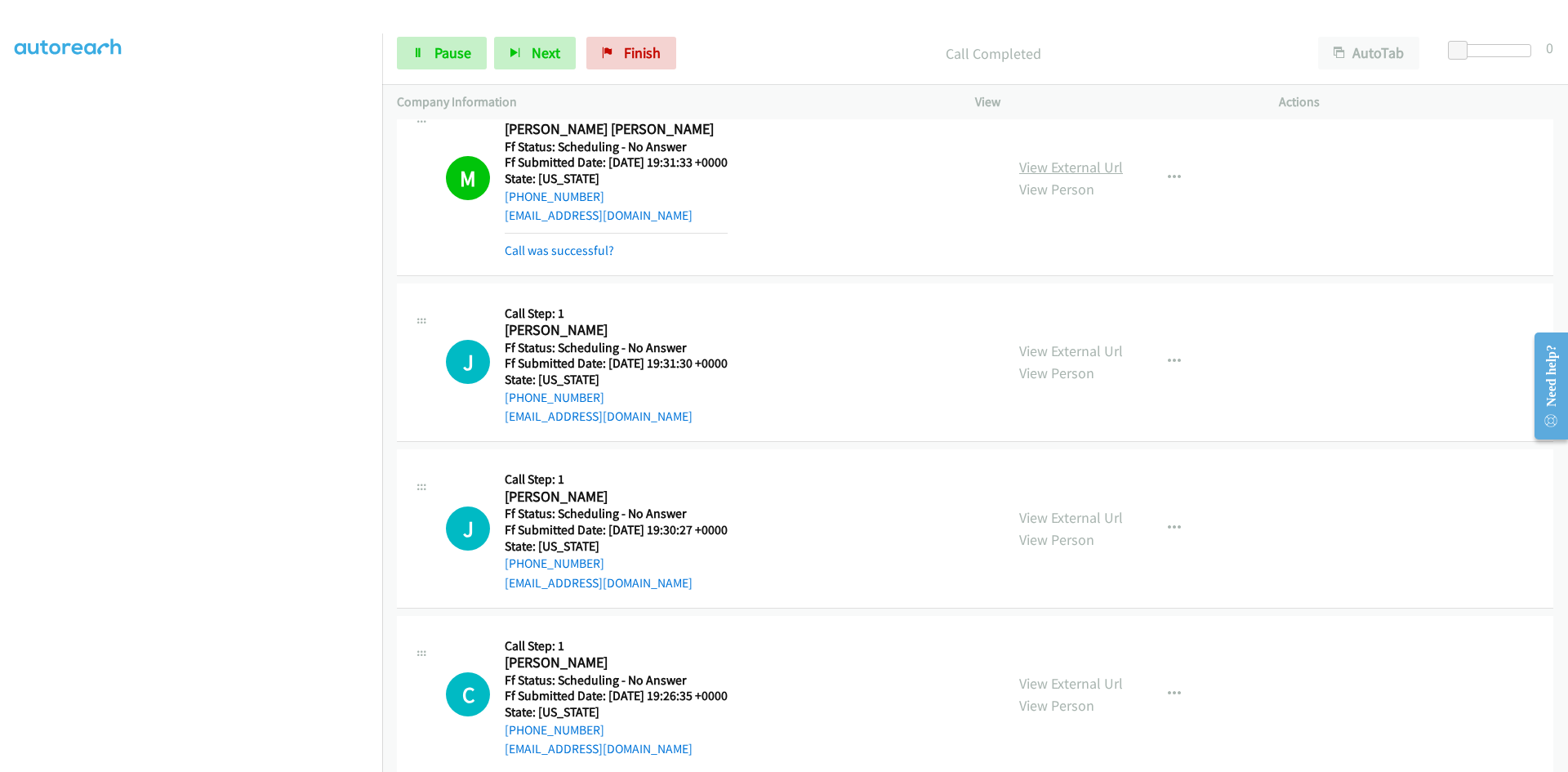
click at [1103, 165] on link "View External Url" at bounding box center [1071, 167] width 104 height 19
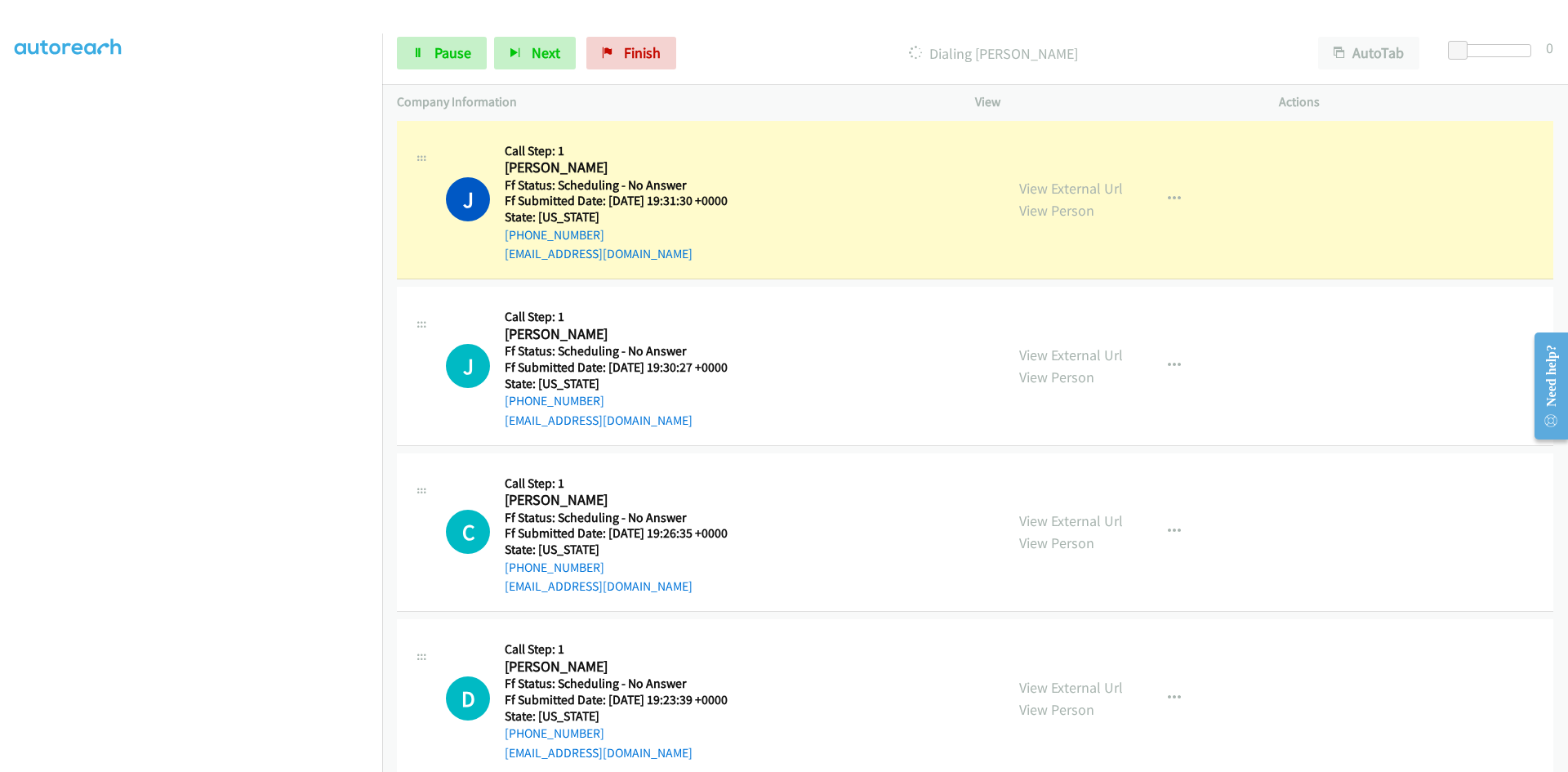
scroll to position [3219, 0]
click at [453, 56] on span "Pause" at bounding box center [453, 52] width 37 height 19
click at [1112, 191] on link "View External Url" at bounding box center [1071, 187] width 104 height 19
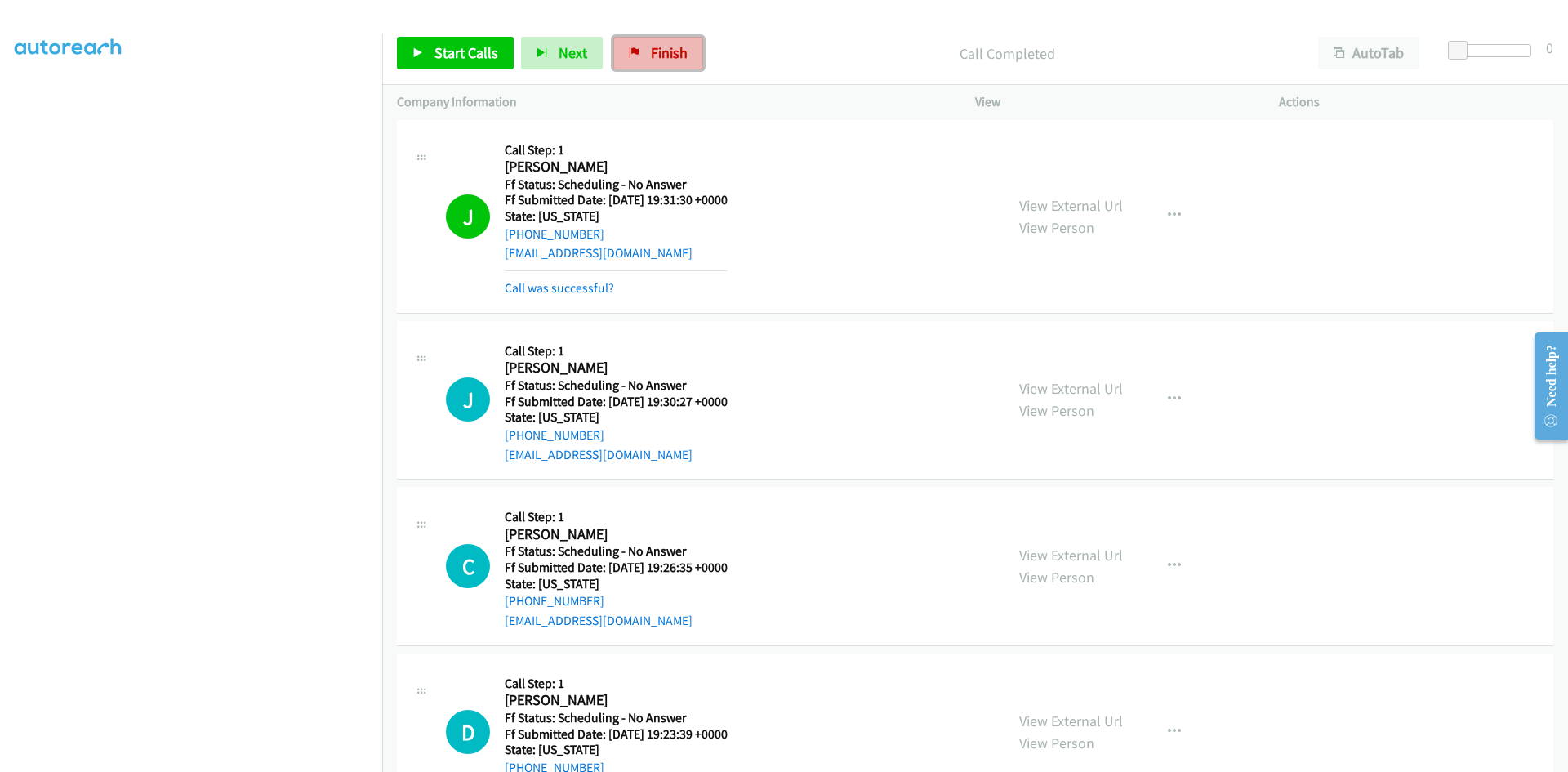
click at [666, 54] on span "Finish" at bounding box center [669, 52] width 37 height 19
